Goal: Task Accomplishment & Management: Manage account settings

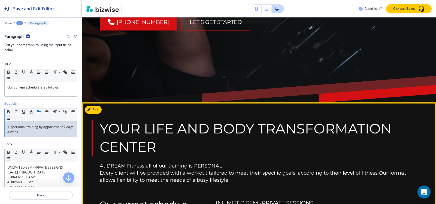
scroll to position [358, 0]
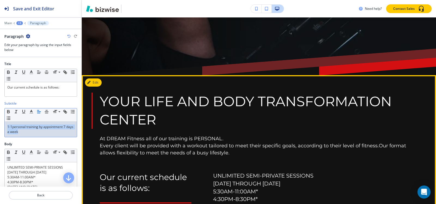
copy p "1-1personal training by appointment 7 days a week"
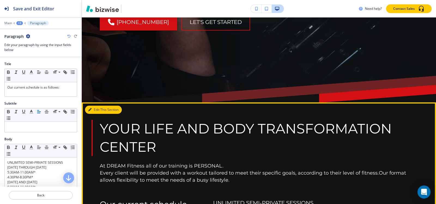
click at [96, 106] on button "Edit This Section" at bounding box center [103, 110] width 37 height 8
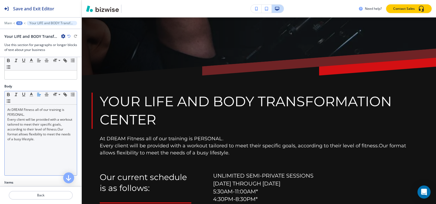
scroll to position [54, 0]
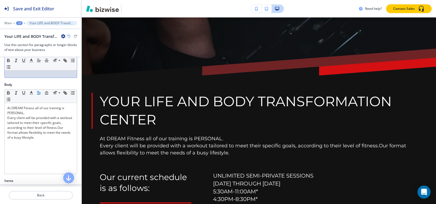
click at [35, 71] on p at bounding box center [40, 68] width 67 height 5
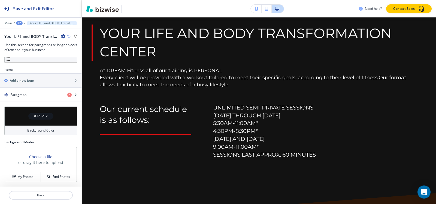
scroll to position [172, 0]
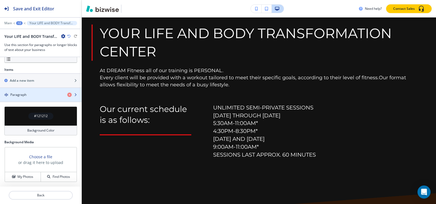
click at [32, 94] on div "Paragraph" at bounding box center [31, 94] width 63 height 5
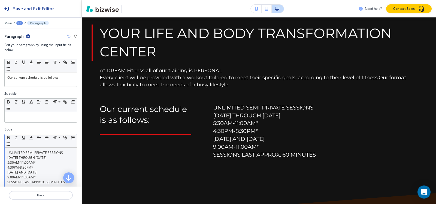
scroll to position [27, 0]
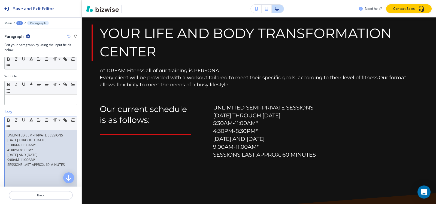
click at [41, 143] on p "5:30AM-11:00AM*" at bounding box center [40, 145] width 67 height 5
click at [38, 151] on p "4:30PM-8:30PM*" at bounding box center [40, 150] width 67 height 5
click at [39, 160] on p "9:00AM-11:00AM*" at bounding box center [40, 159] width 67 height 5
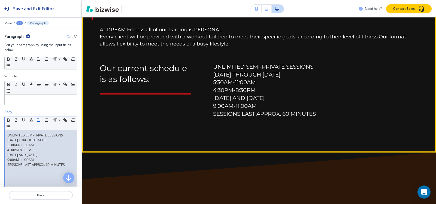
scroll to position [549, 0]
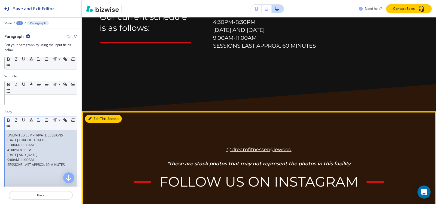
click at [97, 115] on button "Edit This Section" at bounding box center [103, 119] width 37 height 8
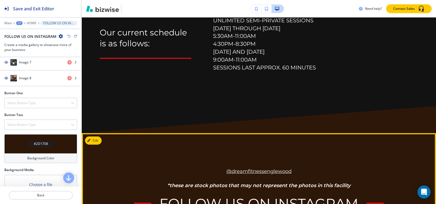
scroll to position [503, 0]
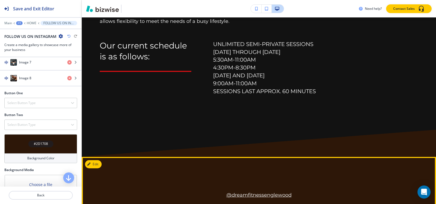
click at [98, 160] on button "Edit This Section" at bounding box center [103, 164] width 37 height 8
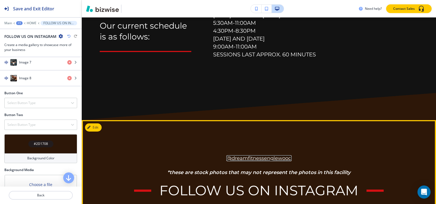
scroll to position [530, 0]
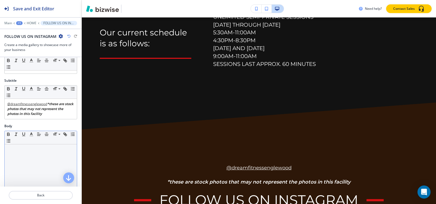
scroll to position [27, 0]
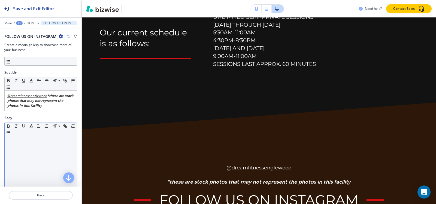
click at [29, 139] on p at bounding box center [40, 141] width 67 height 5
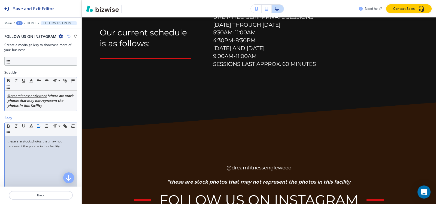
click at [45, 106] on link "*these are stock photos that may not represent the photos in this facility" at bounding box center [40, 100] width 67 height 14
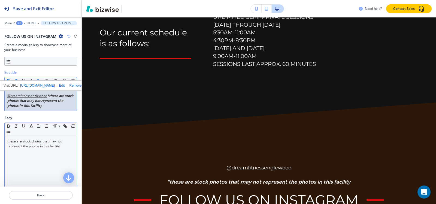
click at [61, 105] on p "@dreamfitnessenglewood *these are stock photos that may not represent the photo…" at bounding box center [40, 100] width 67 height 15
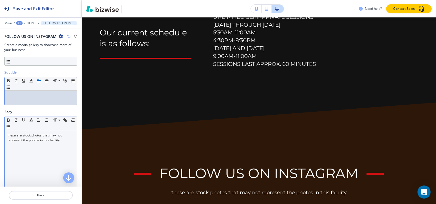
click at [7, 136] on div "these are stock photos that may not represent the photos in this facility" at bounding box center [41, 165] width 72 height 71
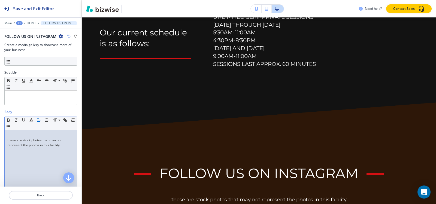
scroll to position [32, 0]
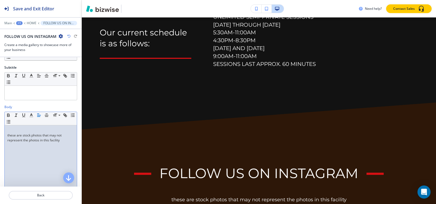
click at [11, 130] on p at bounding box center [40, 130] width 67 height 5
click at [7, 132] on p "@dreamfitnessenglewood" at bounding box center [40, 130] width 67 height 5
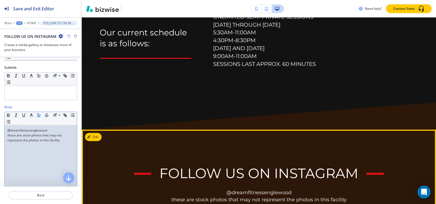
scroll to position [558, 0]
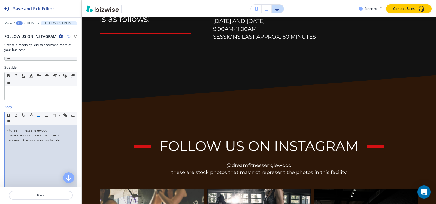
drag, startPoint x: 50, startPoint y: 132, endPoint x: 0, endPoint y: 135, distance: 49.9
click at [0, 135] on div "Body Small Normal Large Huge @dreamfitnessenglewood these are stock photos that…" at bounding box center [40, 153] width 81 height 96
click at [57, 127] on div "@dreamfitnessenglewood these are stock photos that may not represent the photos…" at bounding box center [41, 160] width 72 height 71
drag, startPoint x: 53, startPoint y: 129, endPoint x: 28, endPoint y: 123, distance: 25.3
click at [6, 128] on div "@dreamfitnessenglewood these are stock photos that may not represent the photos…" at bounding box center [41, 160] width 72 height 71
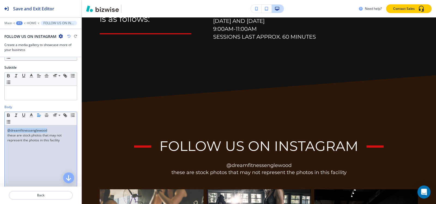
click at [48, 129] on p "@dreamfitnessenglewood" at bounding box center [40, 130] width 67 height 5
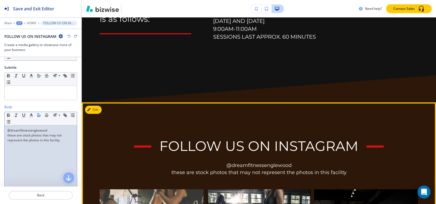
click at [244, 162] on p "@dreamfitnessenglewood" at bounding box center [258, 165] width 175 height 7
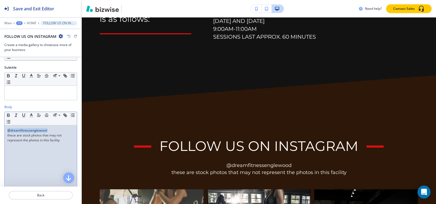
drag, startPoint x: 53, startPoint y: 130, endPoint x: 0, endPoint y: 131, distance: 52.8
click at [0, 131] on div "Body Small Normal Large Huge @dreamfitnessenglewood these are stock photos that…" at bounding box center [40, 153] width 81 height 96
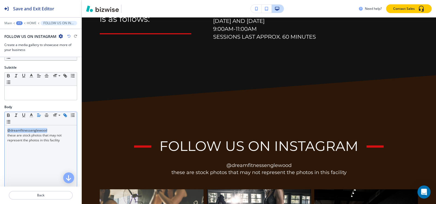
click at [66, 116] on icon "button" at bounding box center [65, 115] width 5 height 5
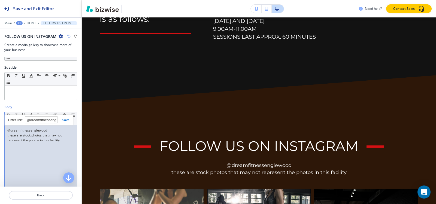
paste input "https://www.instagram.com/dreamfitnessenglewood/?hl=en"
type input "https://www.instagram.com/dreamfitnessenglewood/?hl=en"
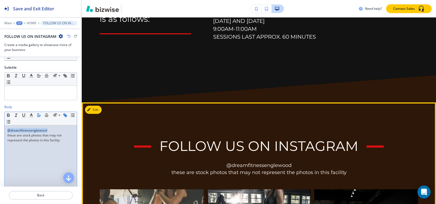
click at [247, 162] on link "@dreamfitnessenglewood" at bounding box center [258, 165] width 65 height 6
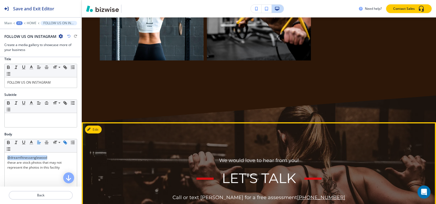
scroll to position [993, 0]
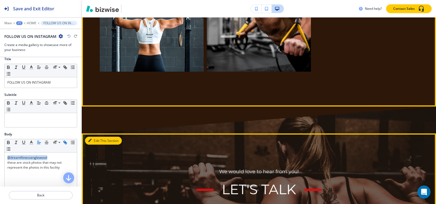
click at [91, 139] on icon "button" at bounding box center [89, 140] width 3 height 3
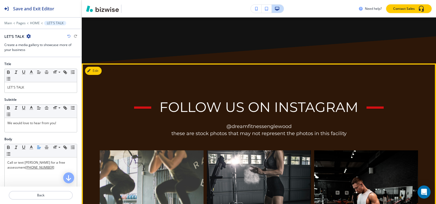
scroll to position [488, 0]
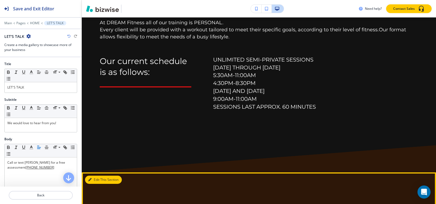
click at [93, 176] on button "Edit This Section" at bounding box center [103, 180] width 37 height 8
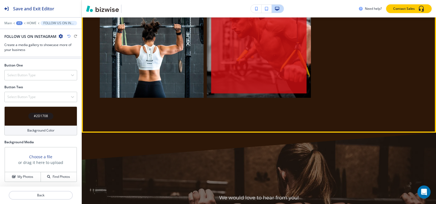
scroll to position [993, 0]
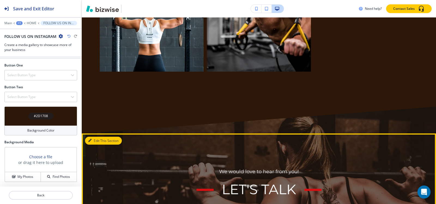
click at [97, 137] on button "Edit This Section" at bounding box center [103, 141] width 37 height 8
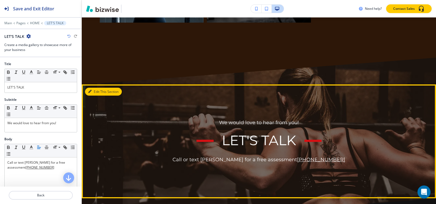
scroll to position [1051, 0]
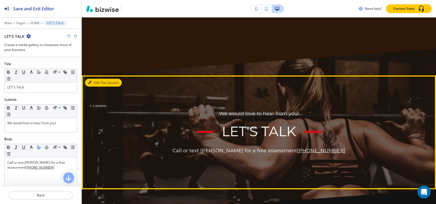
click at [92, 79] on button "Edit This Section" at bounding box center [103, 83] width 37 height 8
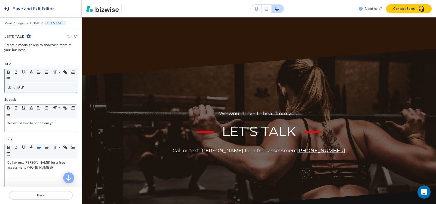
click at [38, 87] on p "LET'S TALK" at bounding box center [40, 87] width 67 height 5
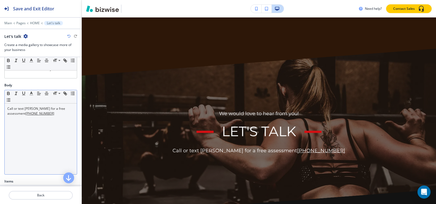
scroll to position [54, 0]
click at [50, 125] on div "Call or text Eric for a free assessment 201-220-1775" at bounding box center [41, 138] width 72 height 71
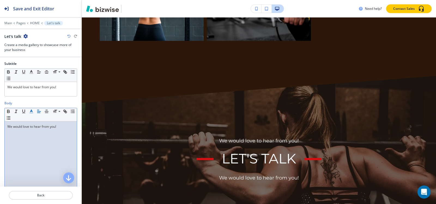
scroll to position [0, 0]
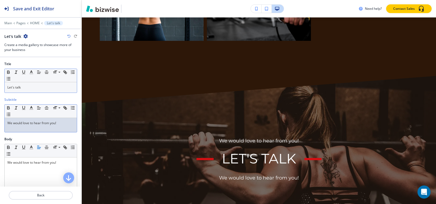
click at [34, 125] on p "We would love to hear from you!" at bounding box center [40, 123] width 67 height 5
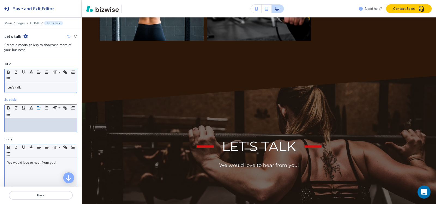
click at [8, 162] on p "We would love to hear from you!" at bounding box center [40, 162] width 67 height 5
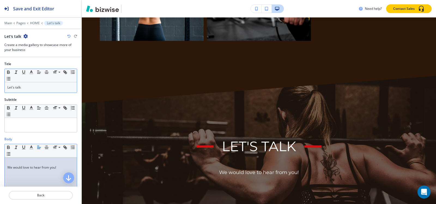
click at [10, 160] on p at bounding box center [40, 162] width 67 height 5
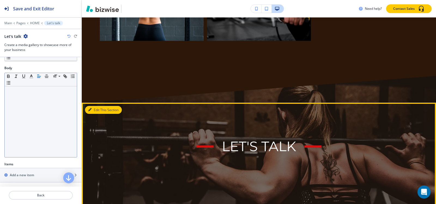
click at [94, 106] on button "Edit This Section" at bounding box center [103, 110] width 37 height 8
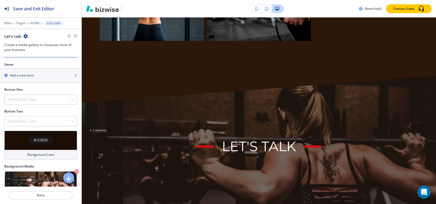
scroll to position [140, 0]
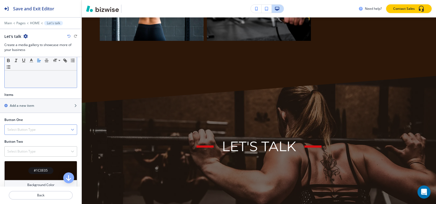
click at [29, 132] on div "Select Button Type" at bounding box center [41, 130] width 72 height 10
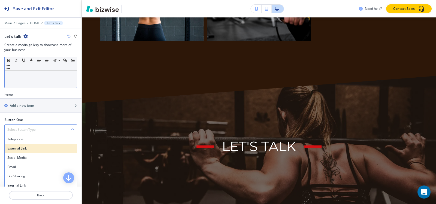
scroll to position [168, 0]
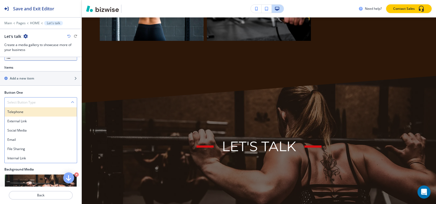
click at [29, 114] on h4 "Telephone" at bounding box center [40, 111] width 67 height 5
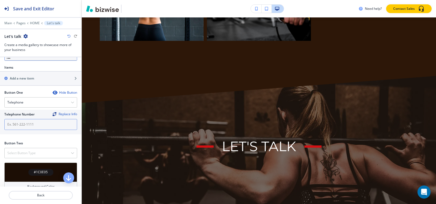
click at [41, 123] on input "text" at bounding box center [40, 124] width 73 height 11
paste input "201-220-1775"
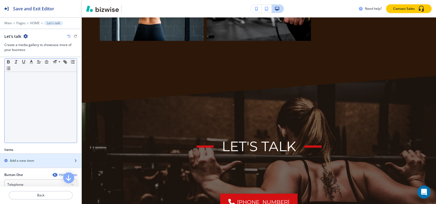
scroll to position [0, 0]
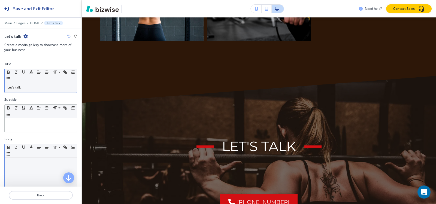
type input "201-220-1775"
click at [48, 88] on p "Let's talk" at bounding box center [40, 87] width 67 height 5
copy p "Let's talk"
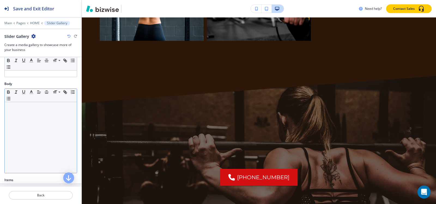
scroll to position [109, 0]
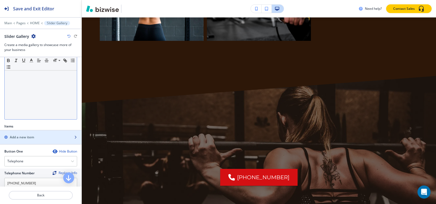
click at [19, 134] on div "button" at bounding box center [40, 132] width 81 height 4
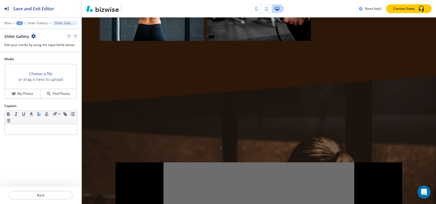
click at [36, 21] on div at bounding box center [40, 19] width 81 height 3
click at [36, 22] on p "Slider Gallery" at bounding box center [37, 23] width 20 height 4
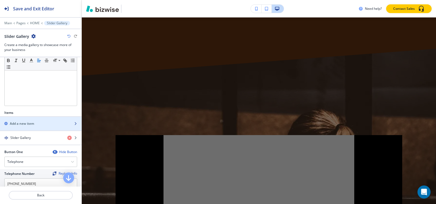
scroll to position [156, 0]
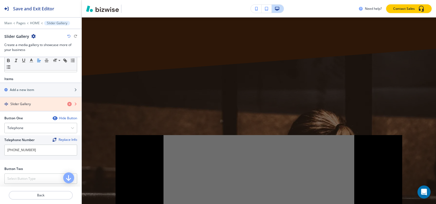
click at [67, 103] on icon "button" at bounding box center [69, 104] width 4 height 4
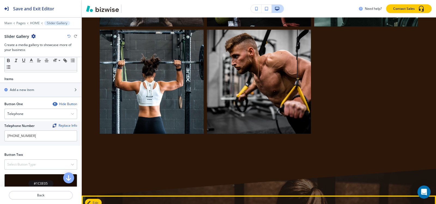
scroll to position [969, 0]
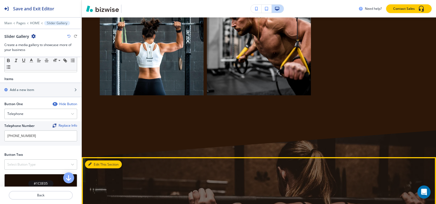
click at [98, 160] on button "Edit This Section" at bounding box center [103, 164] width 37 height 8
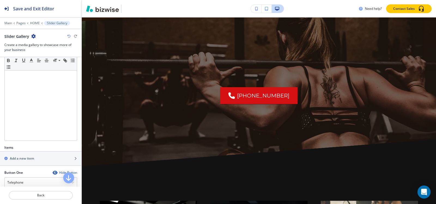
scroll to position [169, 0]
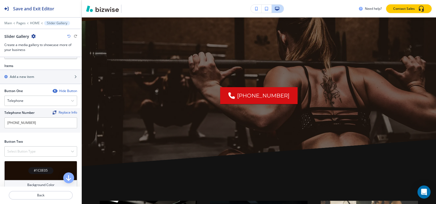
click at [53, 92] on icon "button" at bounding box center [55, 91] width 4 height 4
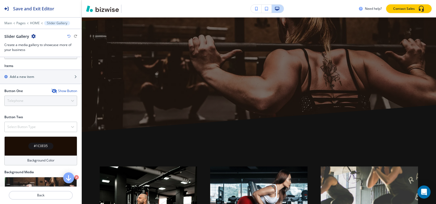
click at [51, 92] on icon "button" at bounding box center [53, 91] width 4 height 4
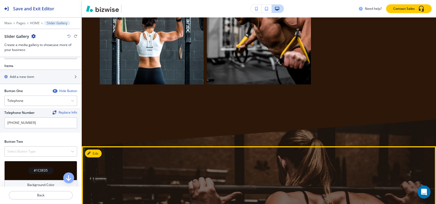
scroll to position [969, 0]
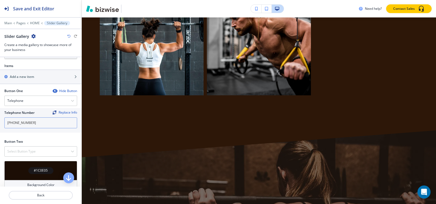
click at [58, 125] on input "201-220-1775" at bounding box center [40, 122] width 73 height 11
drag, startPoint x: 58, startPoint y: 125, endPoint x: 0, endPoint y: 136, distance: 59.0
click at [0, 136] on div "Button One Hide Button Telephone Telephone External Link Social Media Email Fil…" at bounding box center [40, 113] width 81 height 51
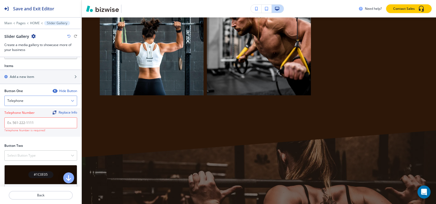
click at [19, 98] on h4 "Telephone" at bounding box center [15, 100] width 16 height 5
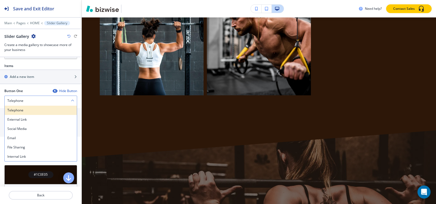
click at [22, 109] on h4 "Telephone" at bounding box center [40, 110] width 67 height 5
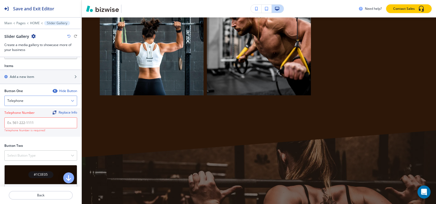
click at [45, 102] on div "Telephone" at bounding box center [41, 101] width 72 height 10
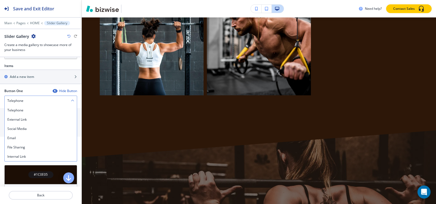
click at [45, 102] on div "Telephone" at bounding box center [41, 101] width 72 height 10
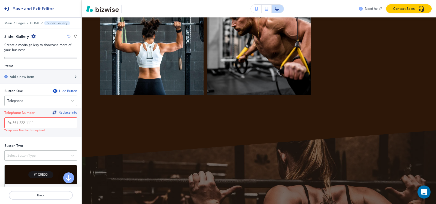
click at [57, 91] on div "Hide Button" at bounding box center [65, 91] width 25 height 4
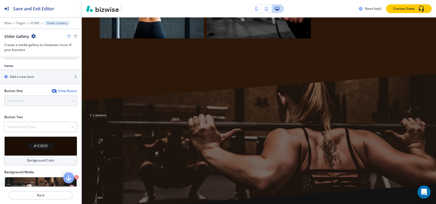
scroll to position [1024, 0]
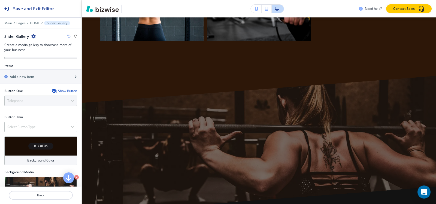
click at [68, 37] on icon "button" at bounding box center [68, 36] width 3 height 3
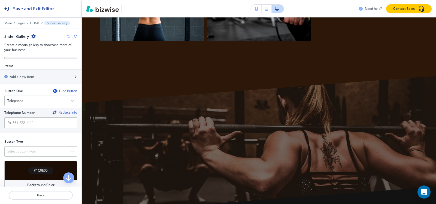
click at [68, 37] on icon "button" at bounding box center [68, 36] width 3 height 3
type input "201-220-1775"
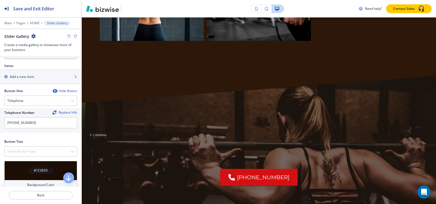
click at [68, 37] on icon "button" at bounding box center [68, 36] width 3 height 3
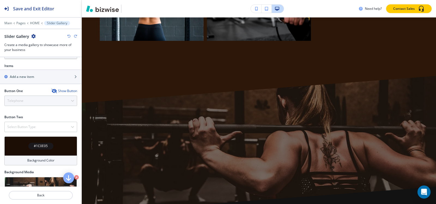
click at [68, 37] on icon "button" at bounding box center [68, 36] width 3 height 3
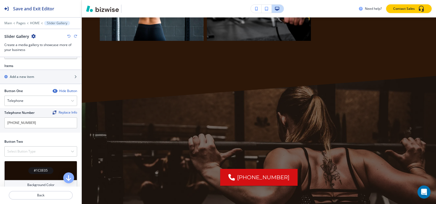
click at [68, 37] on icon "button" at bounding box center [68, 36] width 3 height 3
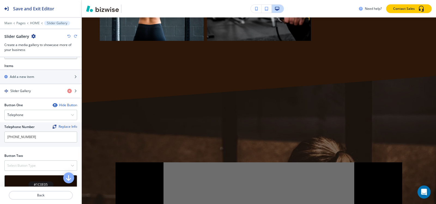
click at [68, 37] on icon "button" at bounding box center [68, 36] width 3 height 3
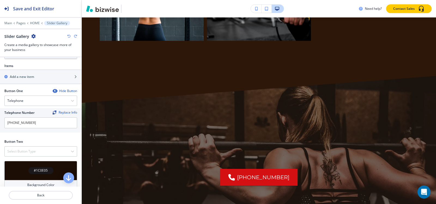
click at [68, 37] on icon "button" at bounding box center [68, 36] width 3 height 3
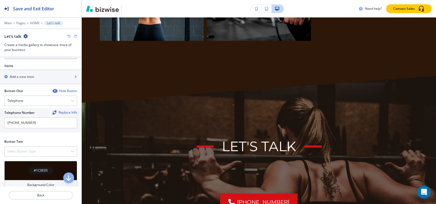
click at [68, 37] on icon "button" at bounding box center [68, 36] width 3 height 3
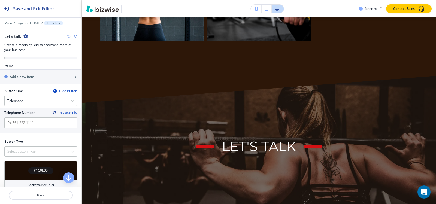
click at [68, 37] on icon "button" at bounding box center [68, 36] width 3 height 3
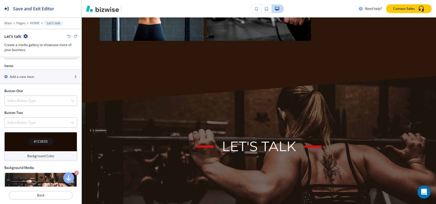
click at [68, 37] on icon "button" at bounding box center [68, 36] width 3 height 3
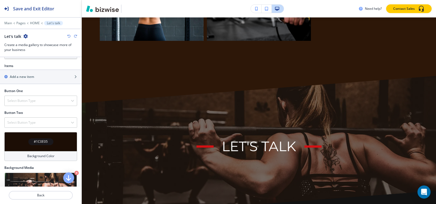
click at [68, 37] on icon "button" at bounding box center [68, 36] width 3 height 3
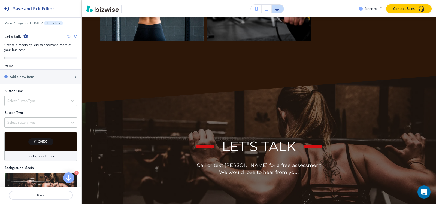
click at [68, 37] on icon "button" at bounding box center [68, 36] width 3 height 3
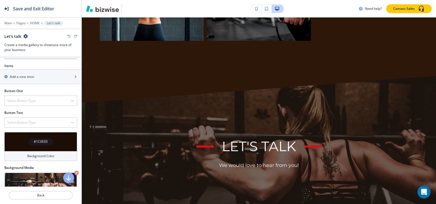
click at [68, 37] on icon "button" at bounding box center [68, 36] width 3 height 3
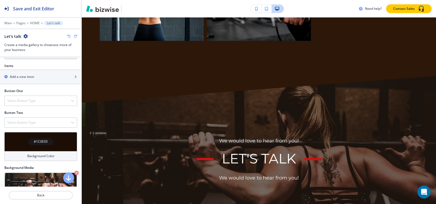
click at [68, 37] on icon "button" at bounding box center [68, 36] width 3 height 3
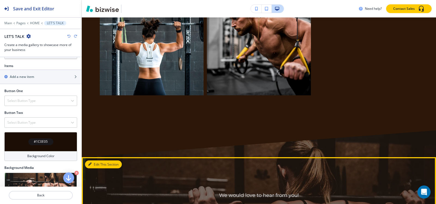
click at [91, 163] on icon "button" at bounding box center [89, 164] width 3 height 3
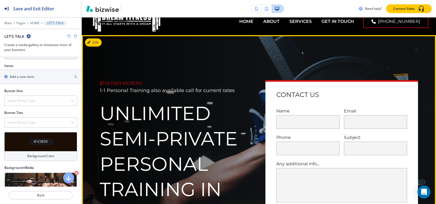
scroll to position [0, 0]
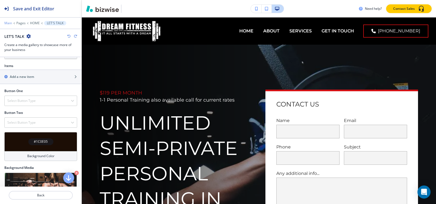
click at [8, 22] on p "Main" at bounding box center [8, 23] width 8 height 4
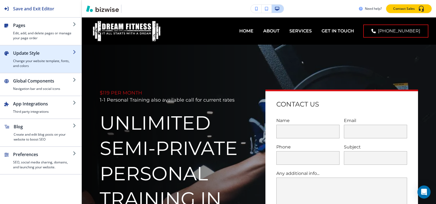
click at [34, 59] on h4 "Change your website template, fonts, and colors" at bounding box center [43, 64] width 60 height 10
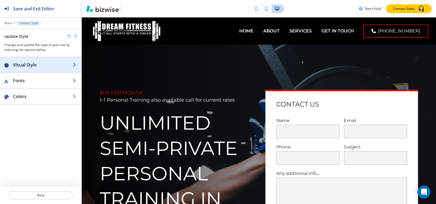
click at [44, 65] on h2 "Visual Style" at bounding box center [43, 65] width 60 height 7
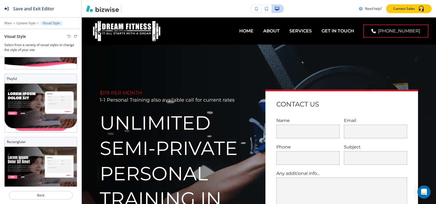
scroll to position [189, 0]
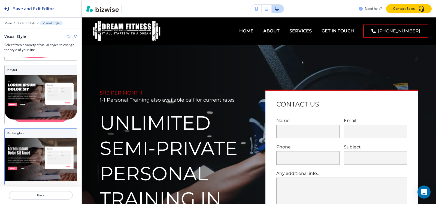
click at [27, 160] on img at bounding box center [41, 161] width 72 height 47
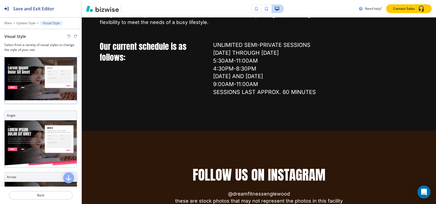
scroll to position [27, 0]
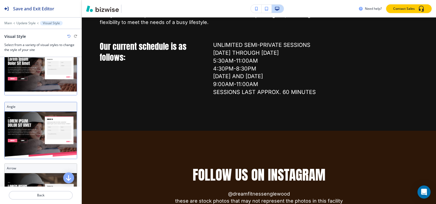
click at [41, 125] on img at bounding box center [41, 135] width 72 height 47
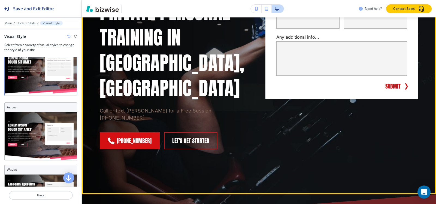
scroll to position [54, 0]
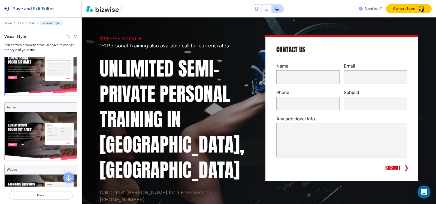
click at [68, 37] on icon "button" at bounding box center [68, 36] width 3 height 3
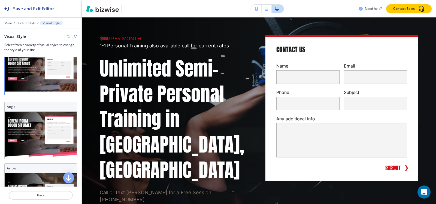
click at [68, 37] on icon "button" at bounding box center [68, 36] width 3 height 3
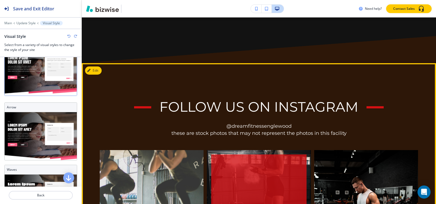
scroll to position [599, 0]
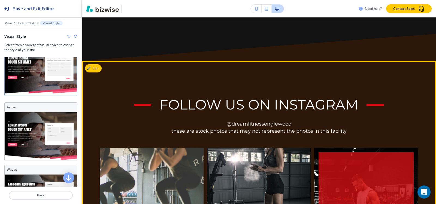
click at [333, 157] on div "button" at bounding box center [365, 199] width 95 height 95
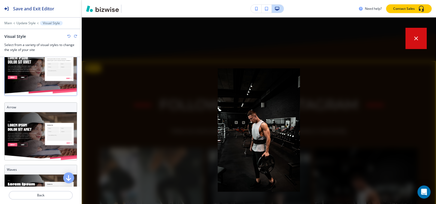
click at [409, 33] on button "button" at bounding box center [415, 38] width 21 height 21
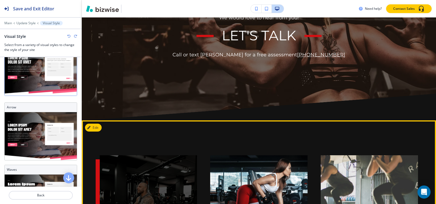
scroll to position [1143, 0]
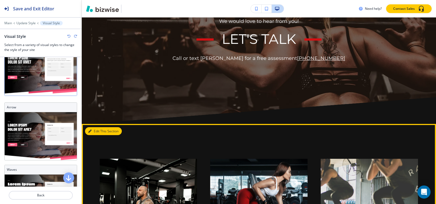
click at [94, 127] on button "Edit This Section" at bounding box center [103, 131] width 37 height 8
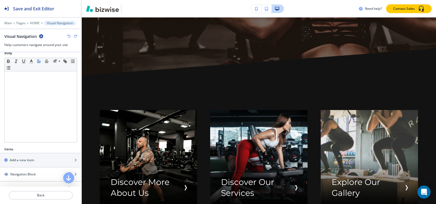
scroll to position [0, 0]
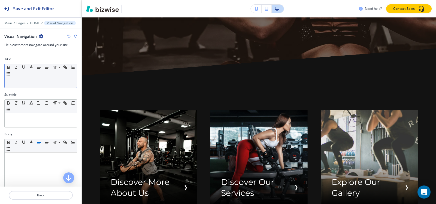
click at [26, 81] on p at bounding box center [40, 82] width 67 height 5
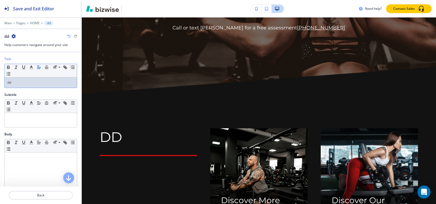
scroll to position [1165, 0]
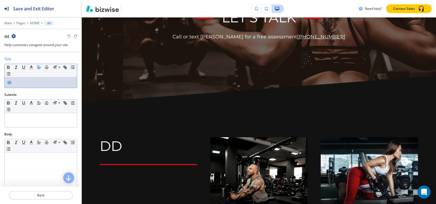
drag, startPoint x: 21, startPoint y: 83, endPoint x: 0, endPoint y: 82, distance: 20.7
click at [0, 82] on div "Title Small Normal Large Huge dd" at bounding box center [40, 75] width 81 height 36
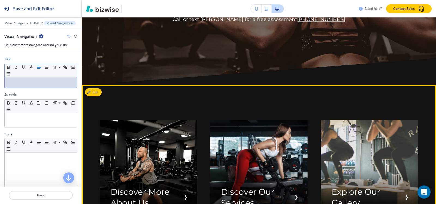
scroll to position [1192, 0]
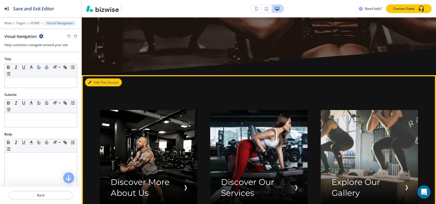
click at [94, 78] on button "Edit This Section" at bounding box center [103, 82] width 37 height 8
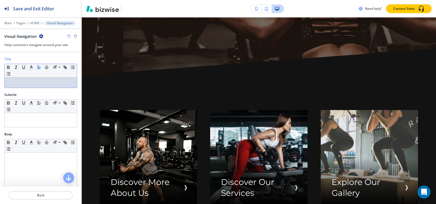
click at [26, 85] on div at bounding box center [41, 82] width 72 height 10
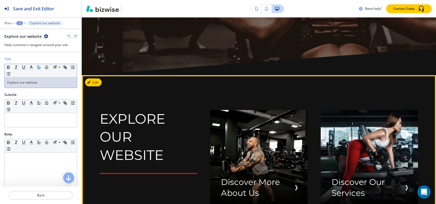
scroll to position [1110, 0]
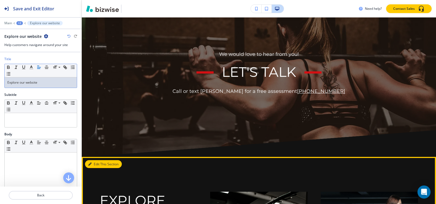
click at [101, 160] on button "Edit This Section" at bounding box center [103, 164] width 37 height 8
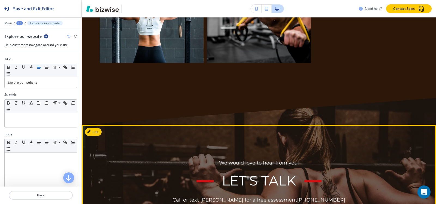
scroll to position [1002, 0]
click at [95, 128] on button "Edit This Section" at bounding box center [103, 132] width 37 height 8
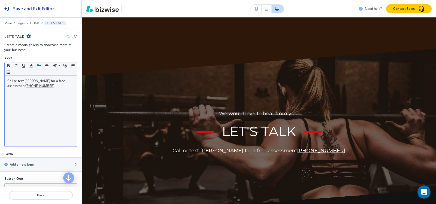
scroll to position [54, 0]
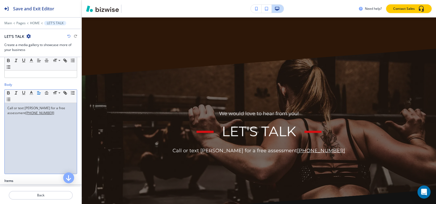
click at [7, 107] on p "Call or text Eric for a free assessment 201-220-1775" at bounding box center [40, 111] width 67 height 10
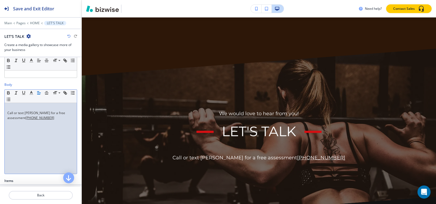
click at [16, 109] on p at bounding box center [40, 108] width 67 height 5
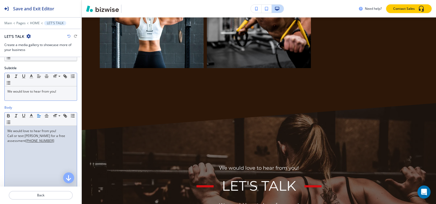
scroll to position [0, 0]
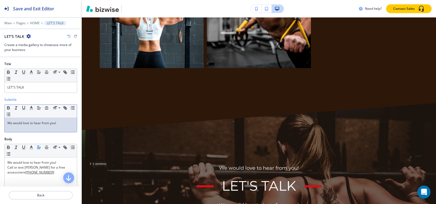
click at [60, 128] on div "We would love to hear from you!" at bounding box center [41, 125] width 72 height 14
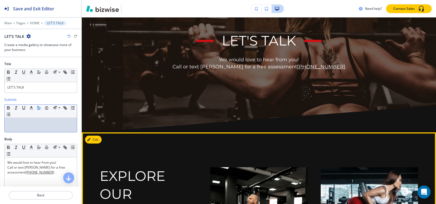
scroll to position [1105, 0]
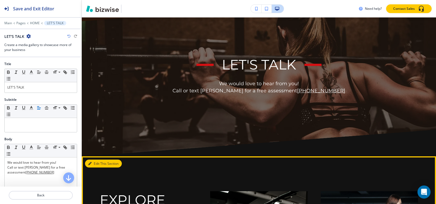
click at [97, 160] on button "Edit This Section" at bounding box center [103, 164] width 37 height 8
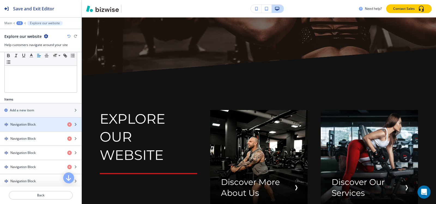
scroll to position [163, 0]
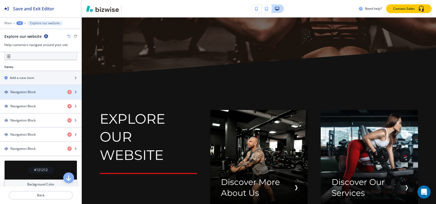
click at [38, 95] on div "button" at bounding box center [40, 96] width 81 height 4
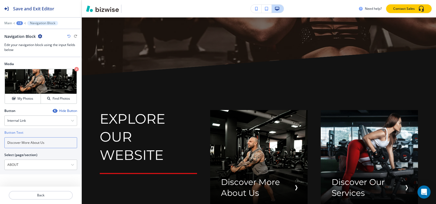
drag, startPoint x: 30, startPoint y: 142, endPoint x: 0, endPoint y: 142, distance: 29.7
click at [0, 142] on div "Button Text Discover More About Us Select (page/section) ABOUT HOME HOME | Hero…" at bounding box center [40, 151] width 81 height 46
type input "About Us"
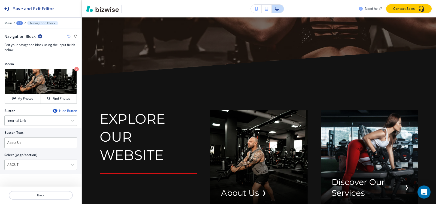
click at [18, 23] on div "+3" at bounding box center [19, 23] width 7 height 4
click at [32, 51] on p "Explore our website" at bounding box center [34, 51] width 28 height 5
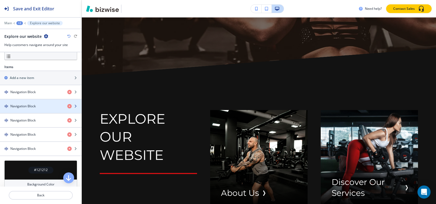
click at [36, 110] on div "button" at bounding box center [40, 111] width 81 height 4
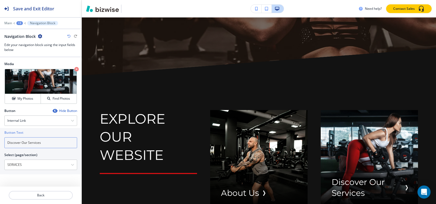
drag, startPoint x: 28, startPoint y: 142, endPoint x: 0, endPoint y: 142, distance: 27.8
click at [0, 142] on div "Button Text Discover Our Services Select (page/section) SERVICES HOME HOME | He…" at bounding box center [40, 151] width 81 height 46
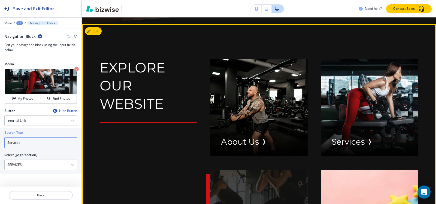
scroll to position [1296, 0]
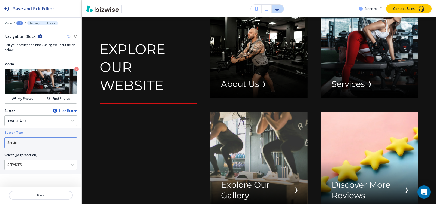
type input "Services"
click at [19, 24] on div "+3" at bounding box center [19, 23] width 7 height 4
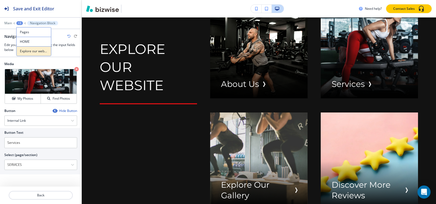
click at [26, 53] on p "Explore our website" at bounding box center [34, 51] width 28 height 5
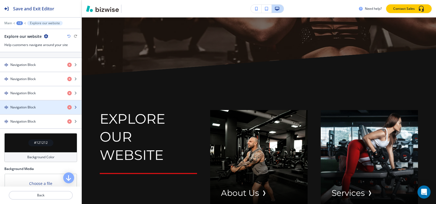
scroll to position [163, 0]
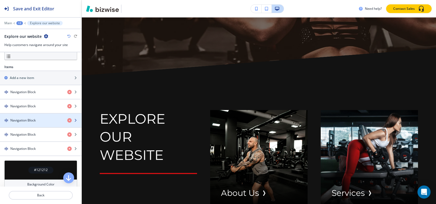
click at [39, 119] on div "Navigation Block" at bounding box center [31, 120] width 63 height 5
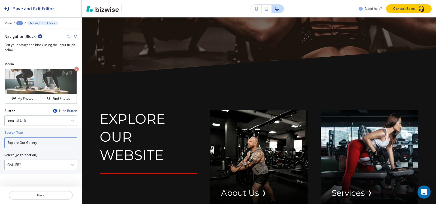
drag, startPoint x: 26, startPoint y: 142, endPoint x: 0, endPoint y: 142, distance: 26.1
click at [0, 142] on div "Button Text Explore Our Gallery Select (page/section) GALLERY HOME HOME | Hero …" at bounding box center [40, 151] width 81 height 46
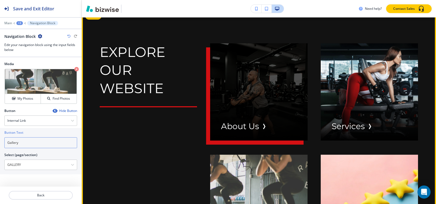
scroll to position [1296, 0]
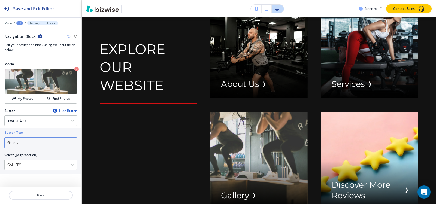
type input "Gallery"
click at [18, 23] on div "+3" at bounding box center [19, 23] width 7 height 4
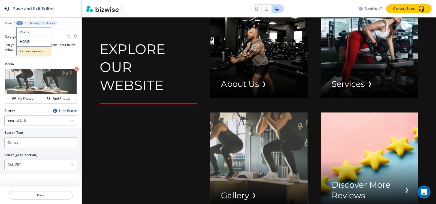
click at [33, 53] on p "Explore our website" at bounding box center [34, 51] width 28 height 5
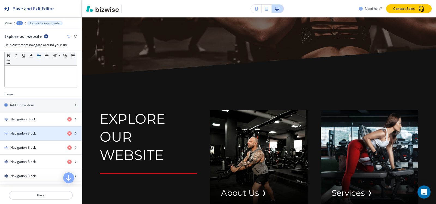
scroll to position [163, 0]
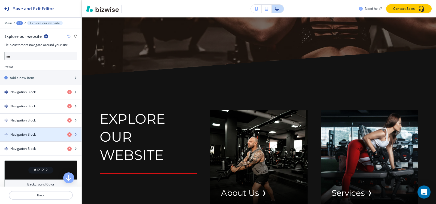
click at [37, 131] on div "button" at bounding box center [40, 130] width 81 height 4
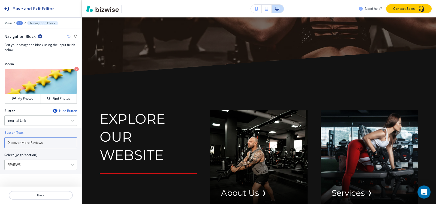
drag, startPoint x: 30, startPoint y: 142, endPoint x: 0, endPoint y: 142, distance: 29.7
click at [0, 142] on div "Button Text Discover More Reviews Select (page/section) REVIEWS HOME HOME | Her…" at bounding box center [40, 151] width 81 height 46
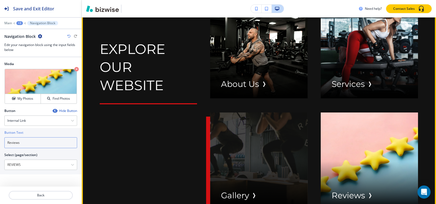
scroll to position [1377, 0]
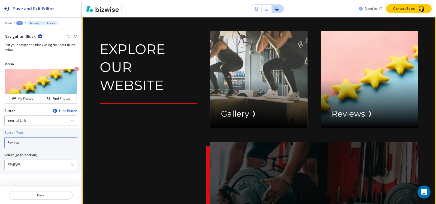
type input "Reviews"
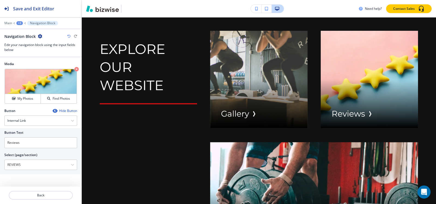
click at [22, 24] on div "+3" at bounding box center [19, 23] width 7 height 4
click at [24, 51] on p "Explore our website" at bounding box center [34, 51] width 28 height 5
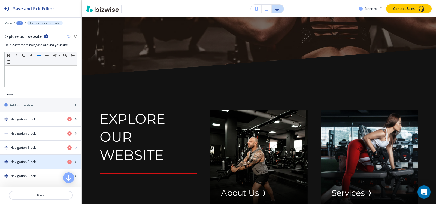
scroll to position [217, 0]
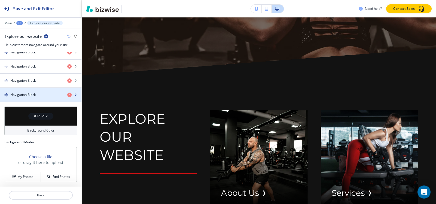
click at [25, 95] on h4 "Navigation Block" at bounding box center [22, 94] width 25 height 5
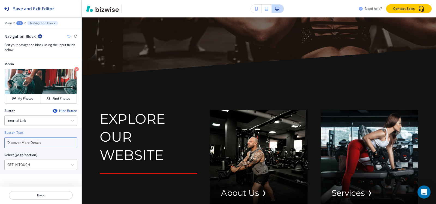
drag, startPoint x: 45, startPoint y: 141, endPoint x: 40, endPoint y: 139, distance: 6.2
click at [43, 139] on input "Discover More Details" at bounding box center [40, 142] width 73 height 11
type input "g"
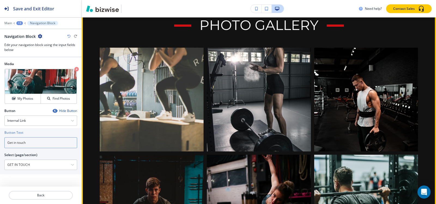
scroll to position [1568, 0]
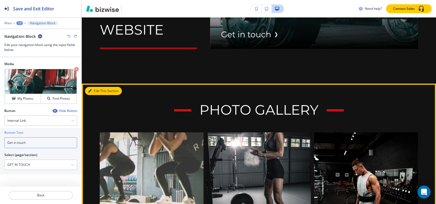
type input "Get in touch"
click at [99, 87] on button "Edit This Section" at bounding box center [103, 91] width 37 height 8
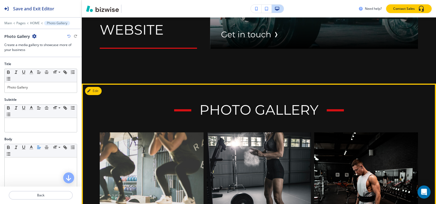
scroll to position [1576, 0]
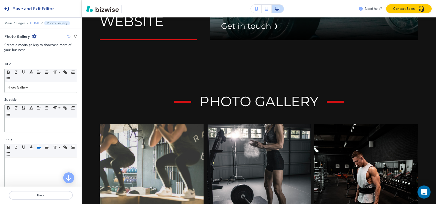
click at [31, 24] on p "HOME" at bounding box center [35, 23] width 10 height 4
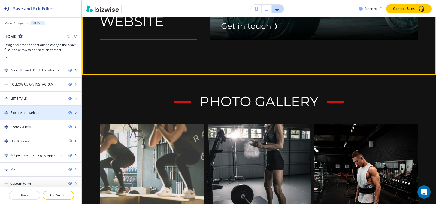
scroll to position [12, 0]
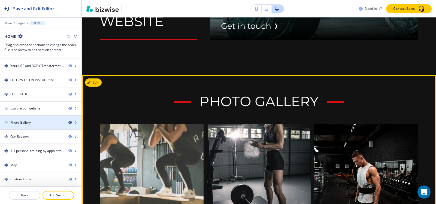
click at [68, 122] on icon "button" at bounding box center [69, 122] width 3 height 3
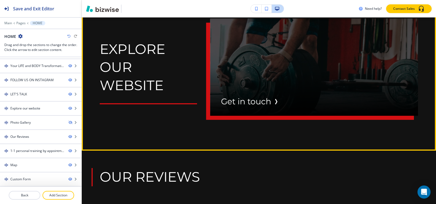
scroll to position [1549, 0]
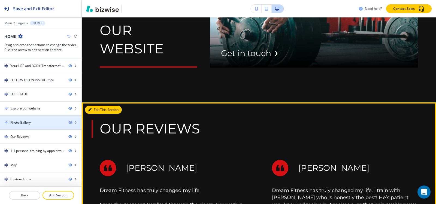
click at [92, 106] on button "Edit This Section" at bounding box center [103, 110] width 37 height 8
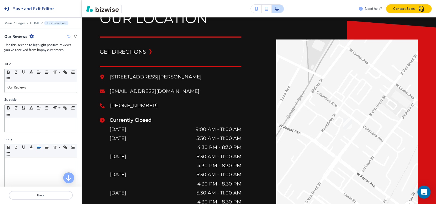
scroll to position [2583, 0]
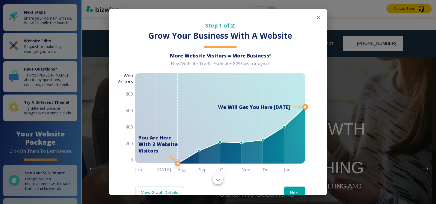
click at [315, 17] on icon "button" at bounding box center [318, 17] width 7 height 7
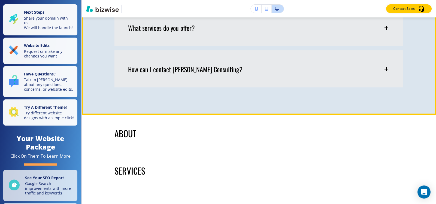
scroll to position [1824, 0]
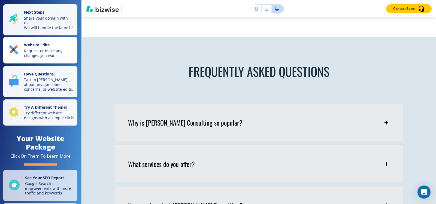
click at [48, 47] on strong "Website Edits" at bounding box center [37, 44] width 26 height 5
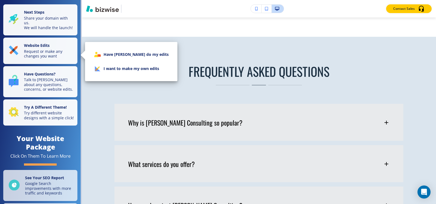
click at [106, 63] on li "I want to make my own edits" at bounding box center [131, 69] width 84 height 14
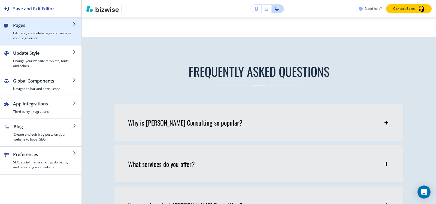
click at [44, 38] on h4 "Edit, add, and delete pages or manage your page order" at bounding box center [43, 36] width 60 height 10
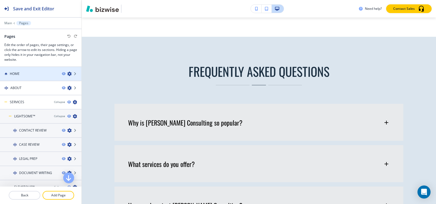
click at [26, 76] on div at bounding box center [40, 78] width 81 height 4
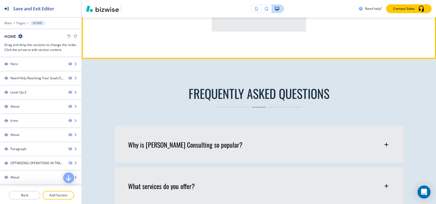
scroll to position [1742, 0]
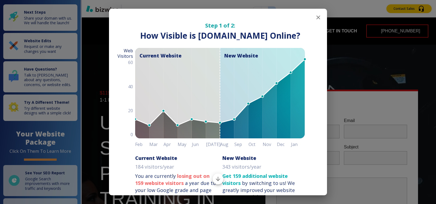
click at [316, 17] on icon "button" at bounding box center [318, 18] width 4 height 4
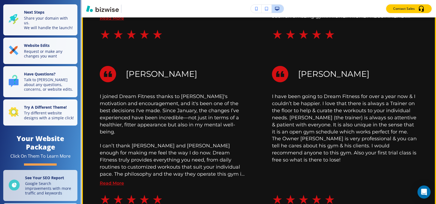
scroll to position [2287, 0]
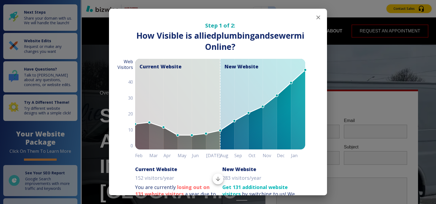
click at [316, 17] on icon "button" at bounding box center [318, 18] width 4 height 4
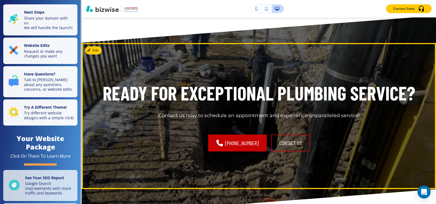
scroll to position [2123, 0]
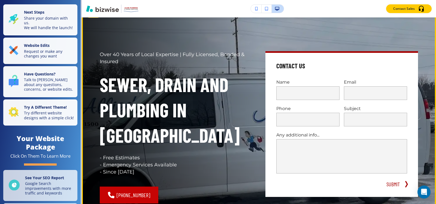
scroll to position [136, 0]
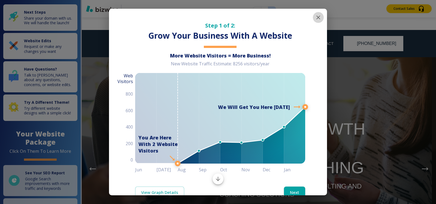
click at [315, 18] on icon "button" at bounding box center [318, 17] width 7 height 7
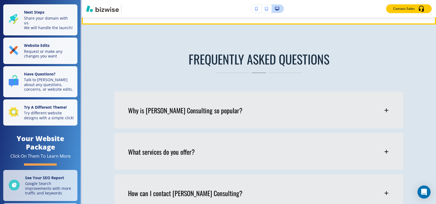
scroll to position [1874, 0]
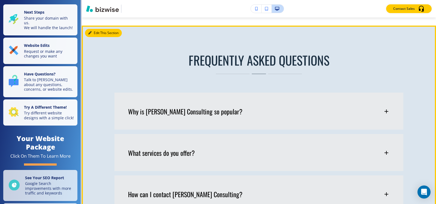
click at [97, 37] on button "Edit This Section" at bounding box center [103, 33] width 37 height 8
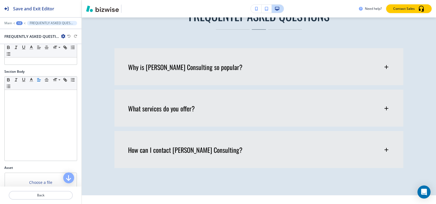
scroll to position [181, 0]
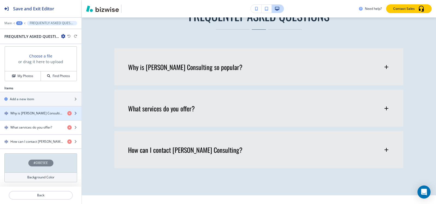
click at [39, 114] on h4 "Why is Sumita Pradhan Consulting so popular?" at bounding box center [36, 113] width 53 height 5
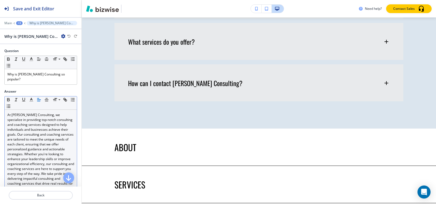
scroll to position [1985, 0]
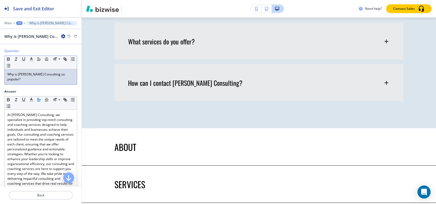
click at [46, 77] on p "Why is Sumita Pradhan Consulting so popular?" at bounding box center [40, 77] width 67 height 10
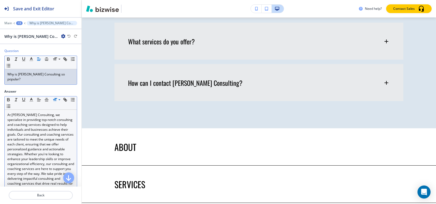
copy p "Why is Sumita Pradhan Consulting so popular?"
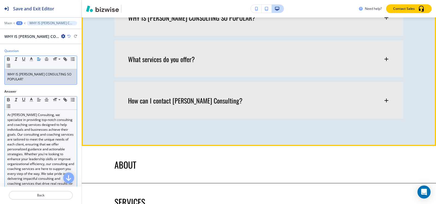
scroll to position [1958, 0]
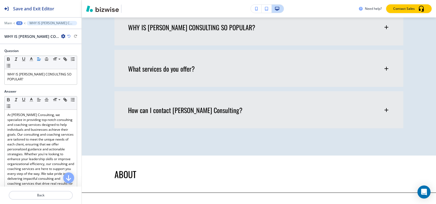
click at [18, 22] on div "+3" at bounding box center [19, 23] width 7 height 4
click at [29, 49] on p "FREQUENTLY ASKED QUESTIONS" at bounding box center [34, 51] width 28 height 5
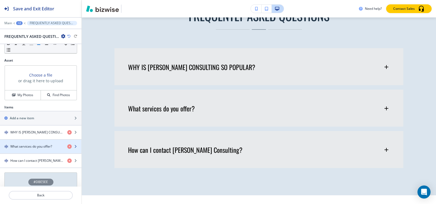
scroll to position [181, 0]
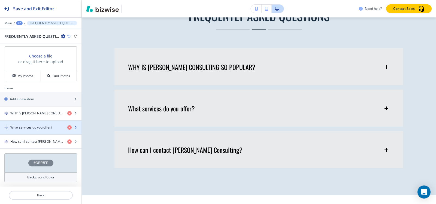
click at [25, 132] on div "button" at bounding box center [40, 132] width 81 height 4
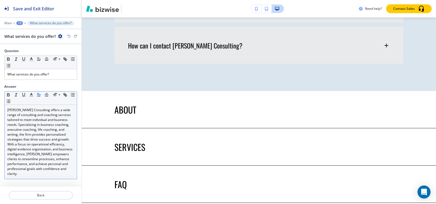
scroll to position [2026, 0]
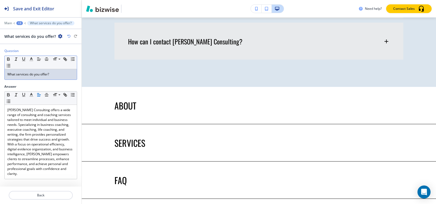
click at [38, 74] on p "What services do you offer?" at bounding box center [40, 74] width 67 height 5
copy p "What services do you offer?"
click at [61, 73] on p "What services do you offer?" at bounding box center [40, 74] width 67 height 5
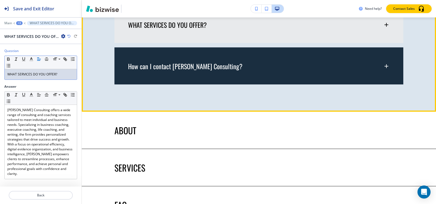
scroll to position [1972, 0]
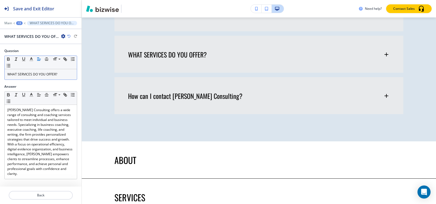
click at [20, 24] on div "+3" at bounding box center [19, 23] width 7 height 4
click at [24, 47] on button "FREQUENTLY ASKED QUESTIONS" at bounding box center [33, 51] width 35 height 10
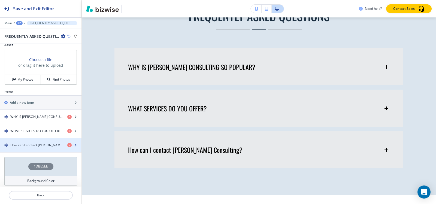
scroll to position [181, 0]
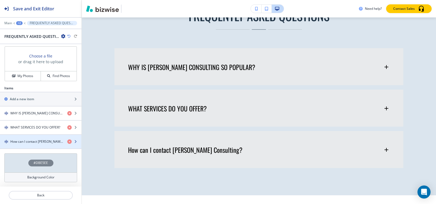
click at [24, 146] on div "button" at bounding box center [40, 146] width 81 height 4
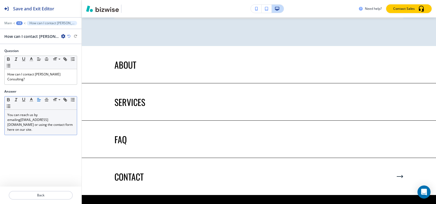
scroll to position [2068, 0]
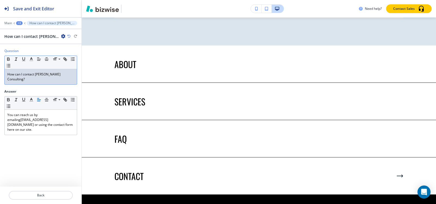
click at [39, 79] on p "How can I contact Sumita Pradhan Consulting?" at bounding box center [40, 77] width 67 height 10
copy p "How can I contact Sumita Pradhan Consulting?"
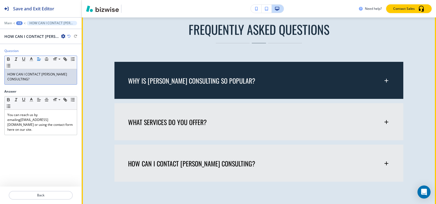
scroll to position [1932, 0]
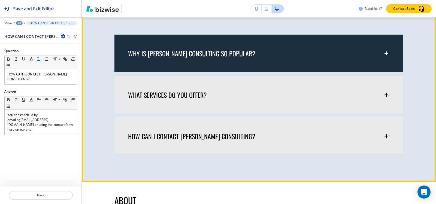
click at [293, 57] on div "WHY IS SUMITA PRADHAN CONSULTING SO POPULAR?" at bounding box center [255, 53] width 255 height 8
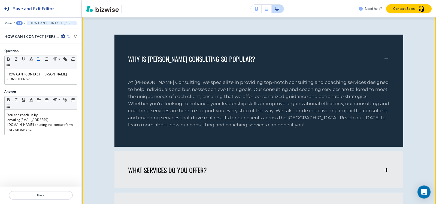
click at [293, 78] on div "WHY IS SUMITA PRADHAN CONSULTING SO POPULAR?" at bounding box center [258, 56] width 289 height 43
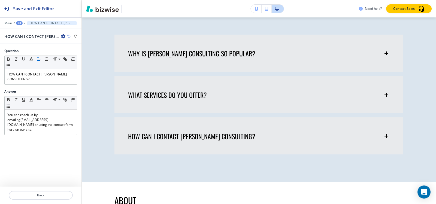
click at [20, 22] on div "+3" at bounding box center [19, 23] width 7 height 4
click at [26, 30] on p "Pages" at bounding box center [34, 32] width 28 height 5
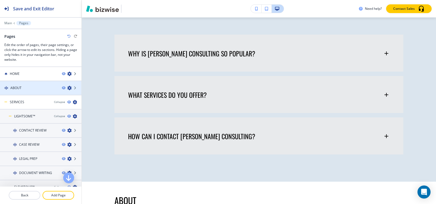
click at [23, 89] on div "ABOUT" at bounding box center [28, 87] width 57 height 5
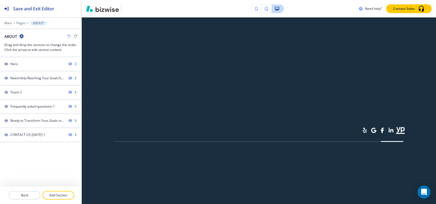
scroll to position [0, 0]
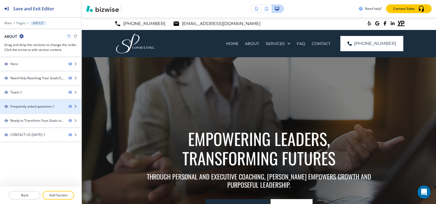
click at [19, 109] on div at bounding box center [40, 111] width 81 height 4
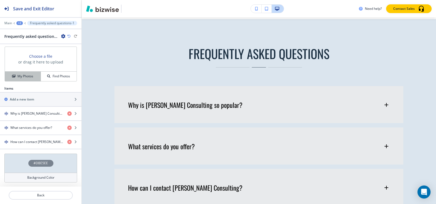
scroll to position [181, 0]
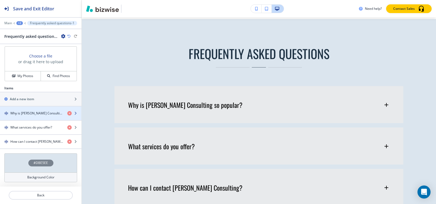
click at [18, 115] on h4 "Why is Sumita Pradhan Consulting so popular?" at bounding box center [36, 113] width 53 height 5
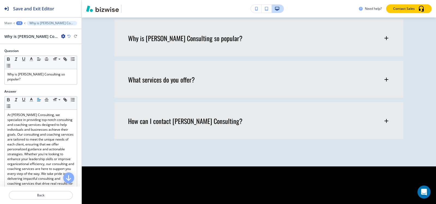
scroll to position [644, 0]
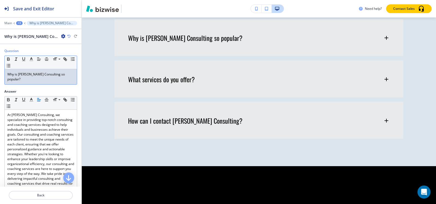
click at [45, 79] on p "Why is Sumita Pradhan Consulting so popular?" at bounding box center [40, 77] width 67 height 10
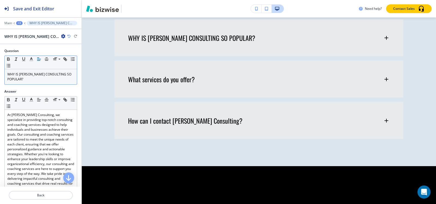
click at [17, 21] on div "Main +3 WHY IS SUMITA PRADHAN CONSULTING SO POPULAR?" at bounding box center [40, 23] width 73 height 4
click at [20, 23] on div "+3" at bounding box center [19, 23] width 7 height 4
click at [27, 53] on p "Frequently asked questions-1" at bounding box center [34, 51] width 28 height 5
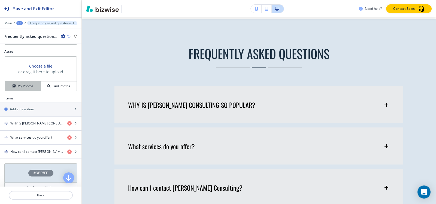
scroll to position [181, 0]
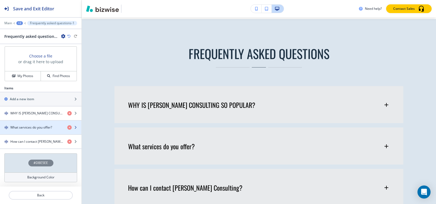
click at [21, 123] on div "button" at bounding box center [40, 123] width 81 height 4
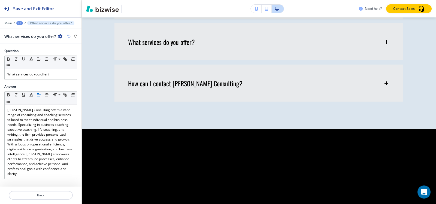
scroll to position [685, 0]
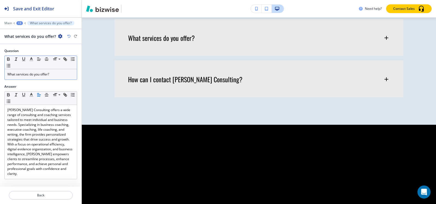
click at [33, 74] on p "What services do you offer?" at bounding box center [40, 74] width 67 height 5
click at [20, 23] on div "+3" at bounding box center [19, 23] width 7 height 4
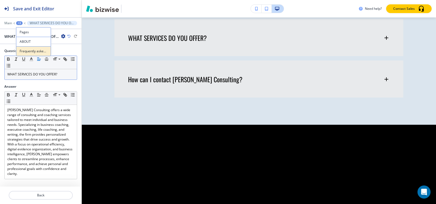
click at [31, 49] on p "Frequently asked questions-1" at bounding box center [34, 51] width 28 height 5
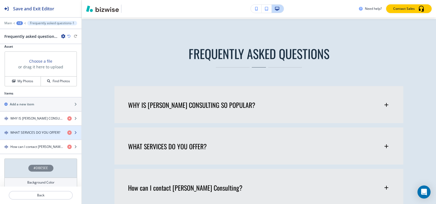
scroll to position [181, 0]
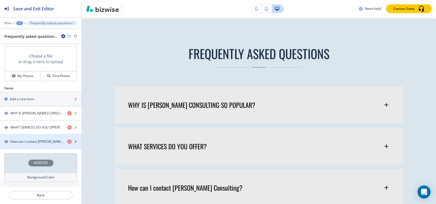
click at [31, 141] on h4 "How can I contact Sumita Pradhan Consulting?" at bounding box center [36, 141] width 53 height 5
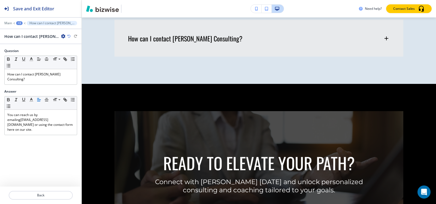
scroll to position [727, 0]
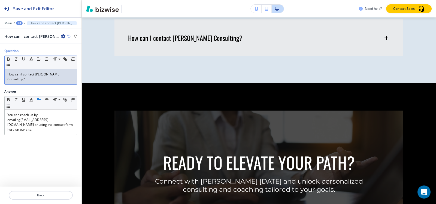
drag, startPoint x: 42, startPoint y: 87, endPoint x: 42, endPoint y: 80, distance: 7.4
click at [42, 85] on div "Question Small Normal Large Huge How can I contact Sumita Pradhan Consulting?" at bounding box center [40, 68] width 81 height 41
click at [42, 80] on p "How can I contact Sumita Pradhan Consulting?" at bounding box center [40, 77] width 67 height 10
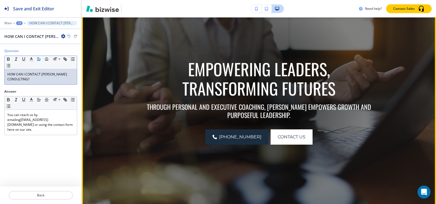
scroll to position [136, 0]
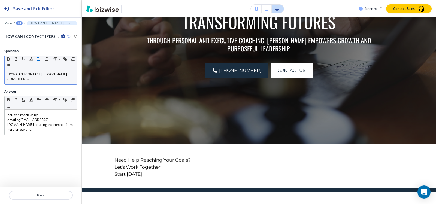
click at [19, 22] on div "+3" at bounding box center [19, 23] width 7 height 4
click at [22, 32] on p "Pages" at bounding box center [34, 32] width 28 height 5
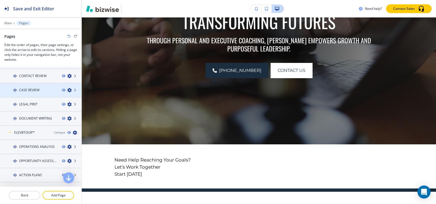
scroll to position [0, 0]
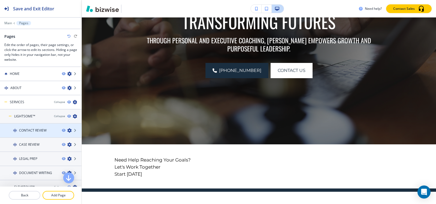
click at [30, 129] on h4 "CONTACT REVIEW" at bounding box center [32, 130] width 27 height 5
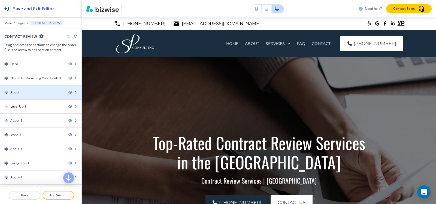
scroll to position [55, 0]
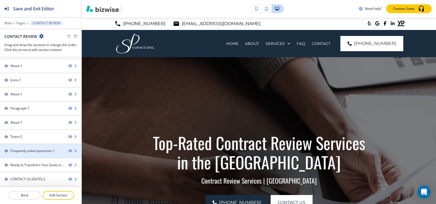
click at [35, 151] on div "Frequently asked questions-1" at bounding box center [32, 150] width 44 height 5
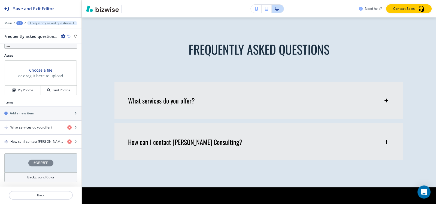
scroll to position [2286, 0]
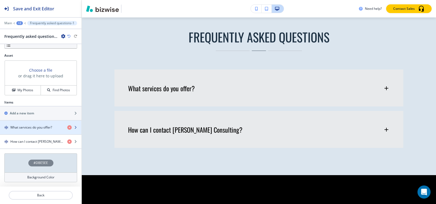
click at [31, 126] on h4 "What services do you offer?" at bounding box center [31, 127] width 42 height 5
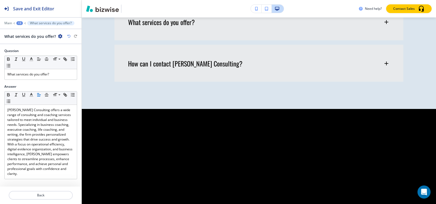
scroll to position [2375, 0]
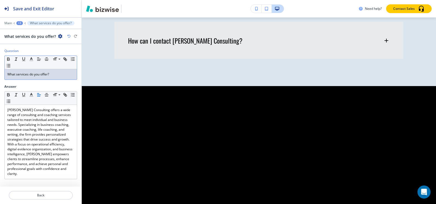
click at [41, 77] on div "What services do you offer?" at bounding box center [41, 74] width 72 height 10
click at [19, 23] on div "+3" at bounding box center [19, 23] width 7 height 4
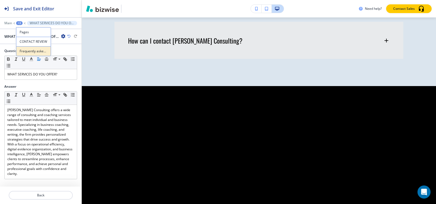
click at [26, 50] on p "Frequently asked questions-1" at bounding box center [34, 51] width 28 height 5
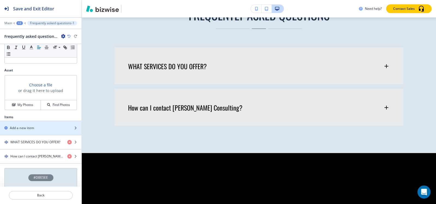
scroll to position [167, 0]
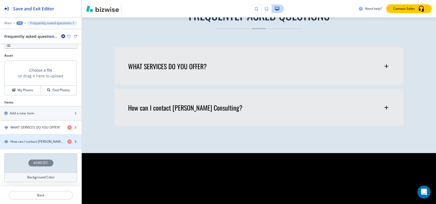
click at [30, 142] on h4 "How can I contact Sumita Pradhan Consulting?" at bounding box center [36, 141] width 53 height 5
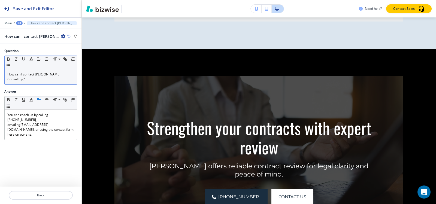
scroll to position [2416, 0]
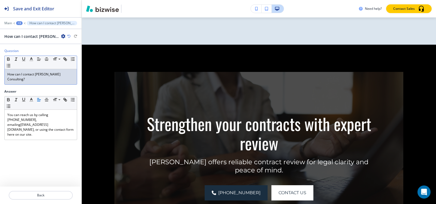
click at [45, 78] on p "How can I contact Sumita Pradhan Consulting?" at bounding box center [40, 77] width 67 height 10
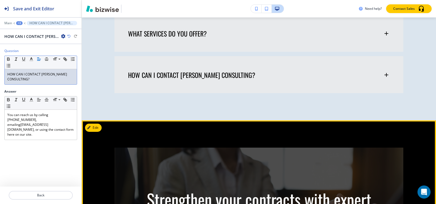
scroll to position [2307, 0]
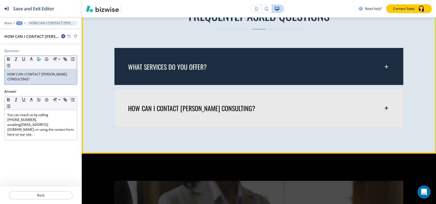
click at [182, 80] on div "WHAT SERVICES DO YOU OFFER?" at bounding box center [258, 64] width 289 height 32
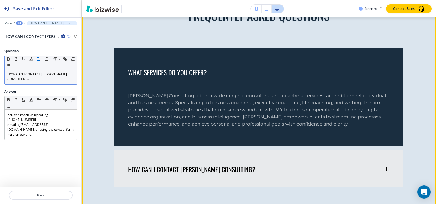
click at [184, 76] on p "WHAT SERVICES DO YOU OFFER?" at bounding box center [167, 72] width 79 height 8
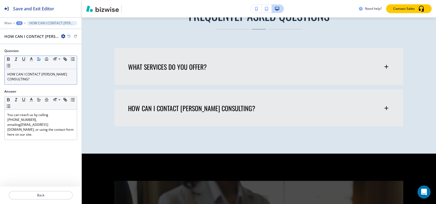
click at [19, 24] on div "+3" at bounding box center [19, 23] width 7 height 4
click at [20, 31] on p "Pages" at bounding box center [34, 32] width 28 height 5
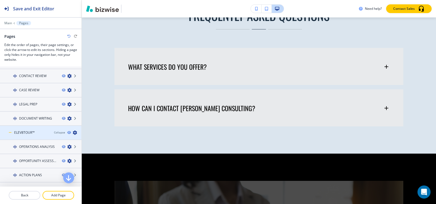
scroll to position [27, 0]
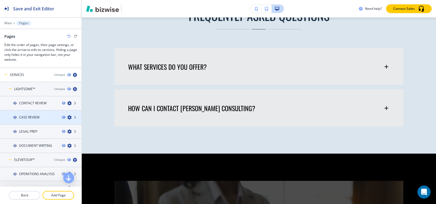
click at [45, 117] on div "CASE REVIEW" at bounding box center [28, 117] width 57 height 5
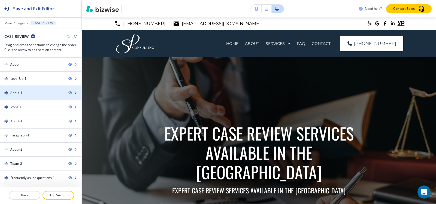
scroll to position [83, 0]
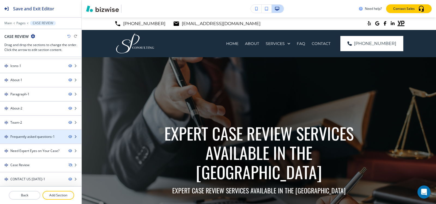
click at [39, 141] on div at bounding box center [40, 141] width 81 height 4
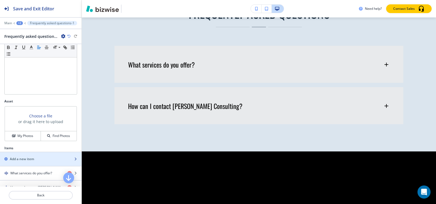
scroll to position [167, 0]
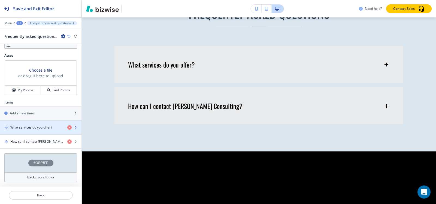
click at [24, 127] on h4 "What services do you offer?" at bounding box center [31, 127] width 42 height 5
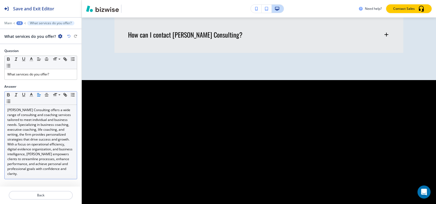
scroll to position [2360, 0]
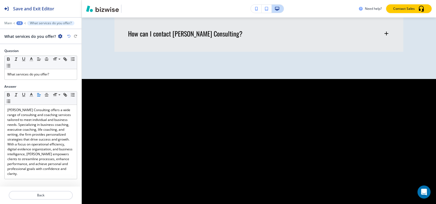
click at [20, 25] on div "+3" at bounding box center [19, 23] width 7 height 4
click at [25, 51] on p "Frequently asked questions-1" at bounding box center [34, 51] width 28 height 5
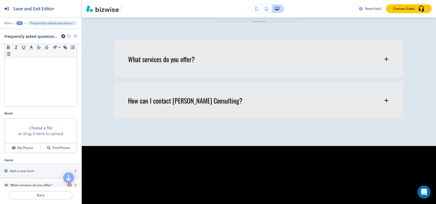
scroll to position [167, 0]
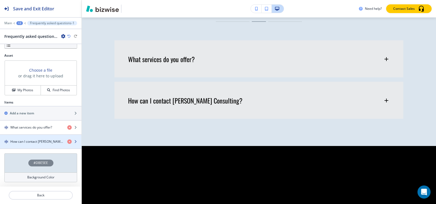
click at [25, 142] on h4 "How can I contact Sumita Pradhan Consulting?" at bounding box center [36, 141] width 53 height 5
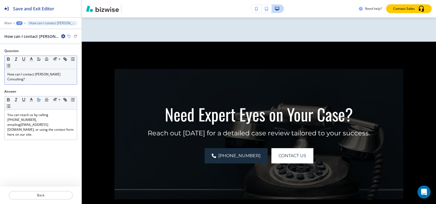
scroll to position [2402, 0]
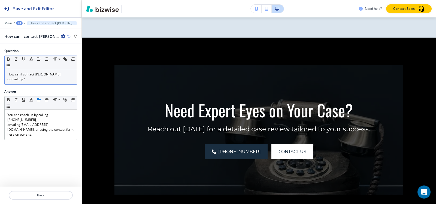
click at [36, 71] on div "How can I contact Sumita Pradhan Consulting?" at bounding box center [41, 76] width 72 height 15
click at [18, 22] on div "+3" at bounding box center [19, 23] width 7 height 4
click at [25, 54] on button "Frequently asked questions-1" at bounding box center [33, 51] width 35 height 10
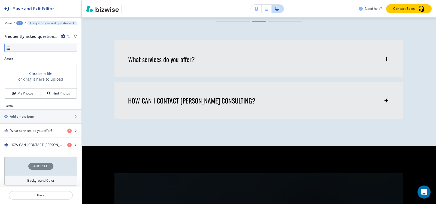
scroll to position [167, 0]
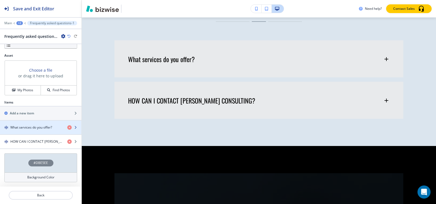
click at [27, 125] on h4 "What services do you offer?" at bounding box center [31, 127] width 42 height 5
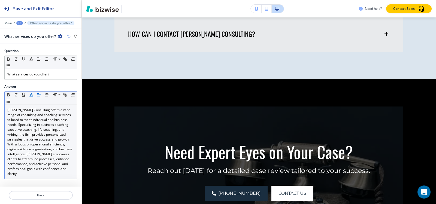
scroll to position [2360, 0]
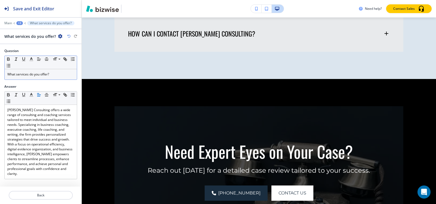
click at [32, 75] on p "What services do you offer?" at bounding box center [40, 74] width 67 height 5
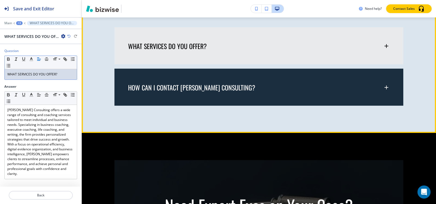
scroll to position [2306, 0]
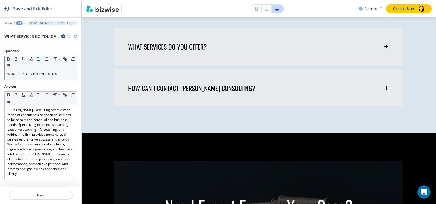
click at [17, 22] on div "+3" at bounding box center [19, 23] width 7 height 4
click at [24, 32] on p "Pages" at bounding box center [34, 32] width 28 height 5
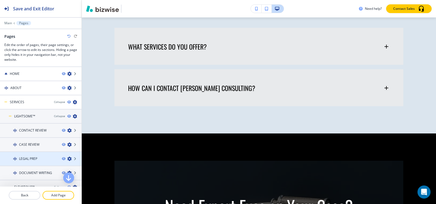
click at [30, 156] on h4 "LEGAL PREP" at bounding box center [28, 158] width 18 height 5
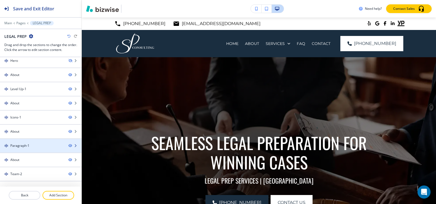
scroll to position [69, 0]
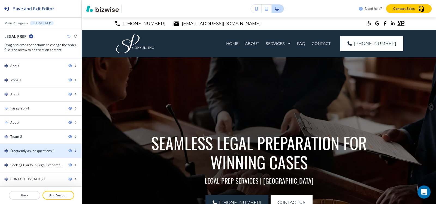
click at [33, 151] on div "Frequently asked questions-1" at bounding box center [32, 150] width 44 height 5
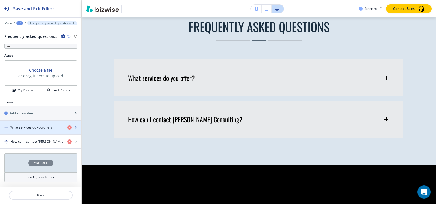
scroll to position [2261, 0]
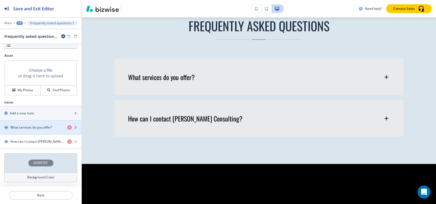
click at [35, 130] on div "button" at bounding box center [40, 132] width 81 height 4
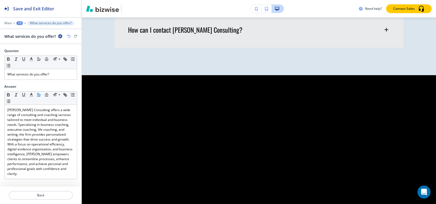
scroll to position [2352, 0]
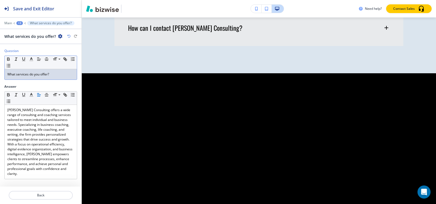
click at [53, 72] on p "What services do you offer?" at bounding box center [40, 74] width 67 height 5
click at [19, 22] on div "+3" at bounding box center [19, 23] width 7 height 4
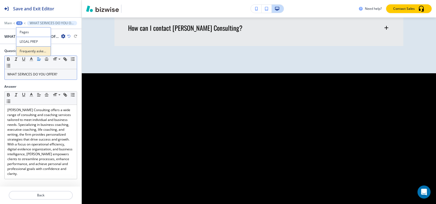
click at [25, 51] on p "Frequently asked questions-1" at bounding box center [34, 51] width 28 height 5
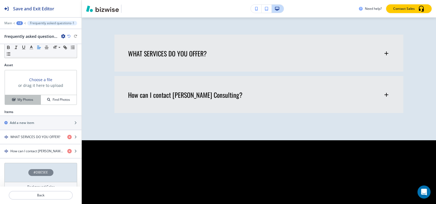
scroll to position [167, 0]
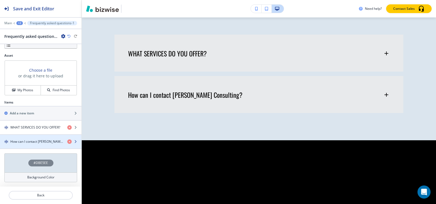
click at [38, 141] on h4 "How can I contact Sumita Pradhan Consulting?" at bounding box center [36, 141] width 53 height 5
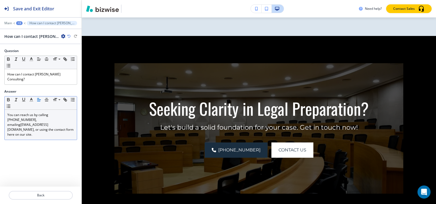
scroll to position [2393, 0]
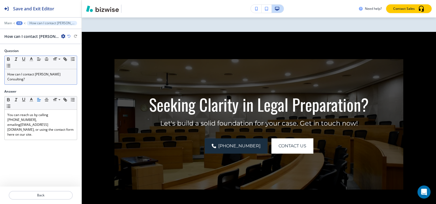
click at [41, 79] on p "How can I contact Sumita Pradhan Consulting?" at bounding box center [40, 77] width 67 height 10
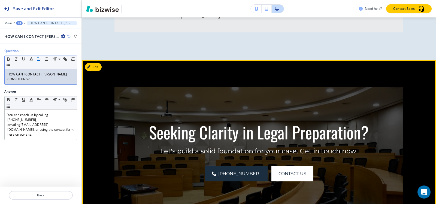
scroll to position [2339, 0]
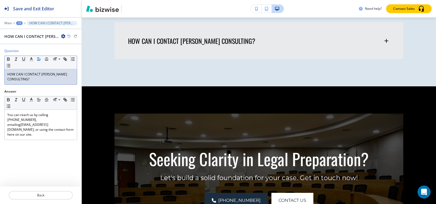
click at [19, 23] on div "+3" at bounding box center [19, 23] width 7 height 4
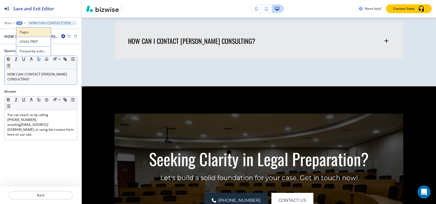
click at [23, 32] on p "Pages" at bounding box center [34, 32] width 28 height 5
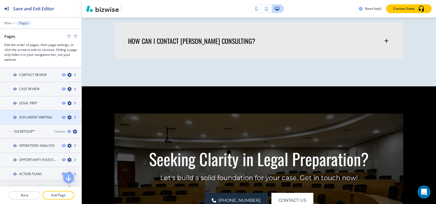
scroll to position [54, 0]
click at [37, 118] on h4 "DOCUMENT WRITING" at bounding box center [35, 118] width 33 height 5
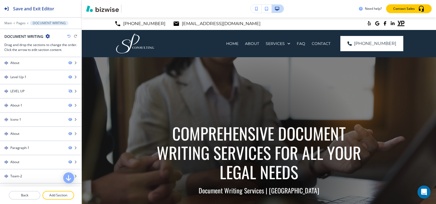
scroll to position [69, 0]
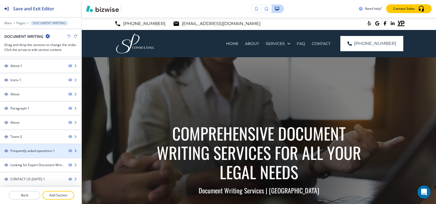
click at [33, 155] on div at bounding box center [40, 155] width 81 height 4
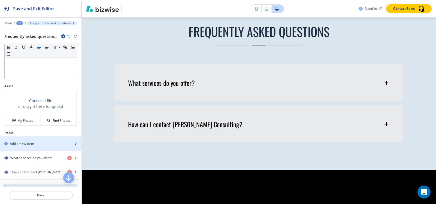
scroll to position [167, 0]
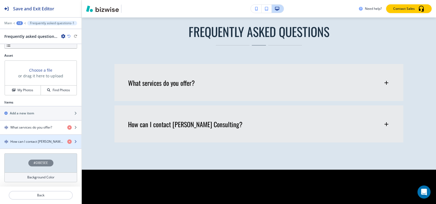
click at [30, 143] on h4 "How can I contact Sumita Pradhan Consulting?" at bounding box center [36, 141] width 53 height 5
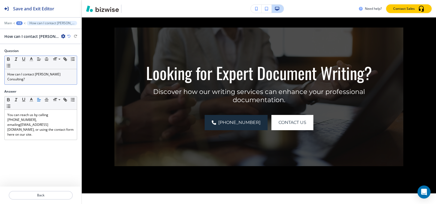
scroll to position [2412, 0]
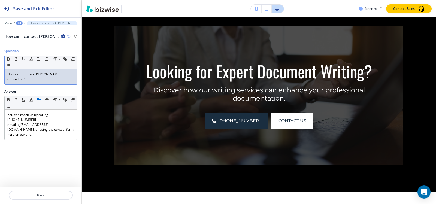
click at [30, 78] on p "How can I contact Sumita Pradhan Consulting?" at bounding box center [40, 77] width 67 height 10
click at [20, 23] on div "+3" at bounding box center [19, 23] width 7 height 4
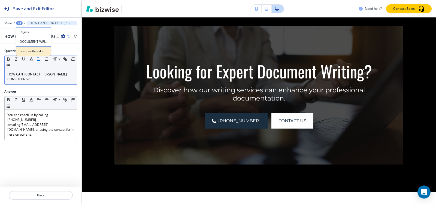
click at [26, 47] on button "Frequently asked questions-1" at bounding box center [33, 51] width 35 height 10
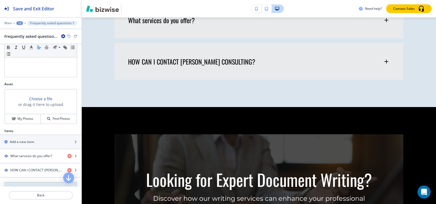
scroll to position [167, 0]
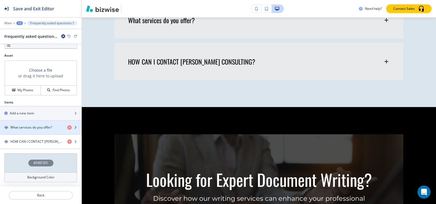
click at [13, 131] on div "button" at bounding box center [40, 132] width 81 height 4
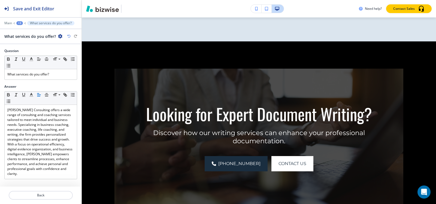
scroll to position [2371, 0]
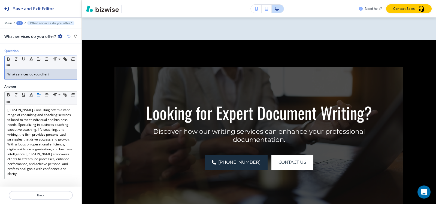
click at [35, 78] on div "What services do you offer?" at bounding box center [41, 74] width 72 height 10
click at [17, 23] on div "+3" at bounding box center [19, 23] width 7 height 4
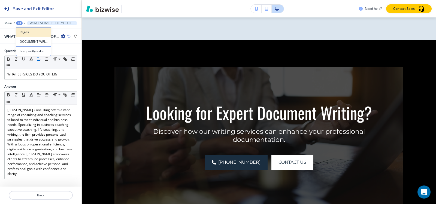
click at [29, 29] on button "Pages" at bounding box center [33, 32] width 35 height 10
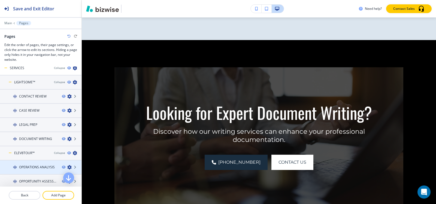
scroll to position [82, 0]
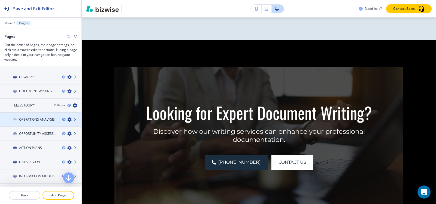
click at [35, 122] on div at bounding box center [40, 124] width 81 height 4
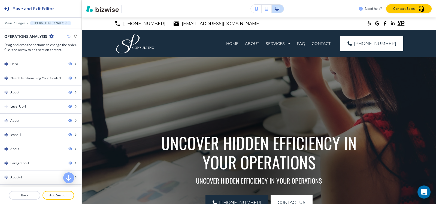
scroll to position [55, 0]
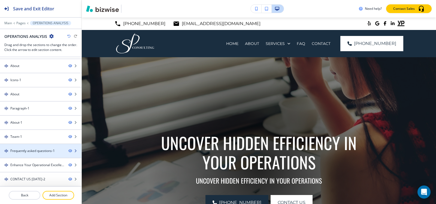
click at [30, 149] on div "Frequently asked questions-1" at bounding box center [32, 150] width 44 height 5
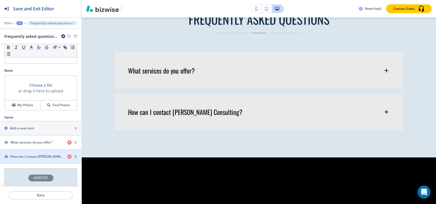
scroll to position [167, 0]
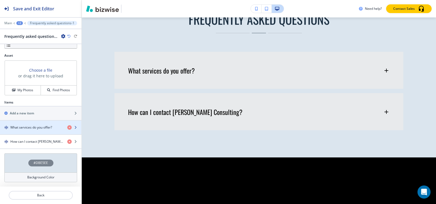
click at [32, 132] on div "button" at bounding box center [40, 132] width 81 height 4
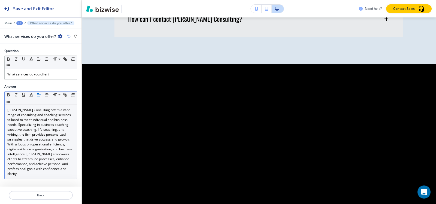
scroll to position [2378, 0]
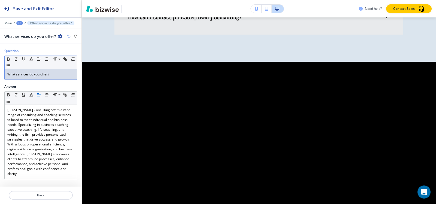
click at [36, 77] on div "What services do you offer?" at bounding box center [41, 74] width 72 height 10
click at [21, 22] on div "+3" at bounding box center [19, 23] width 7 height 4
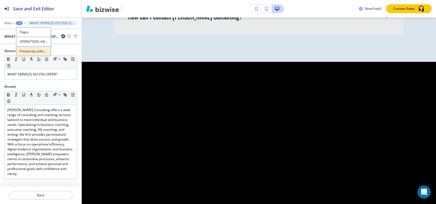
click at [32, 49] on p "Frequently asked questions-1" at bounding box center [34, 51] width 28 height 5
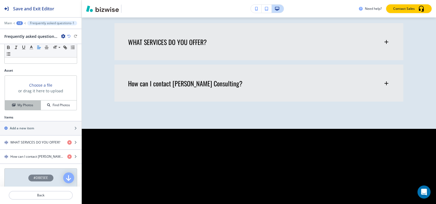
scroll to position [167, 0]
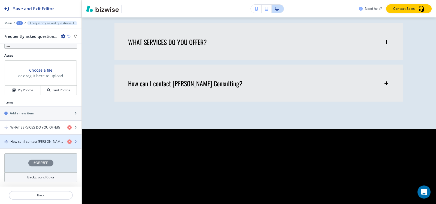
click at [34, 142] on h4 "How can I contact Sumita Pradhan Consulting?" at bounding box center [36, 141] width 53 height 5
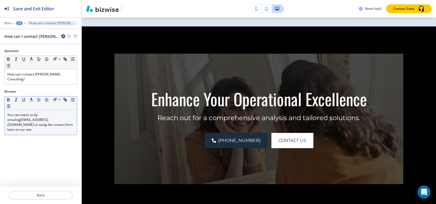
scroll to position [2419, 0]
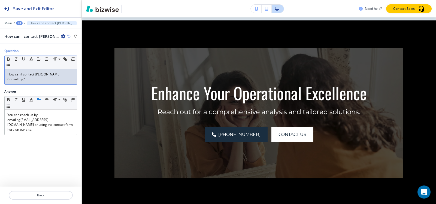
click at [42, 83] on div "How can I contact Sumita Pradhan Consulting?" at bounding box center [41, 76] width 72 height 15
click at [21, 21] on div at bounding box center [40, 19] width 81 height 3
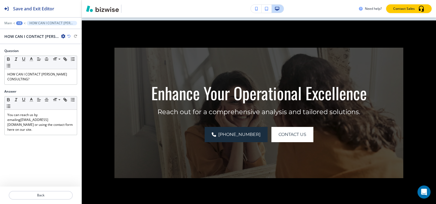
click at [21, 24] on div "+3" at bounding box center [19, 23] width 7 height 4
click at [22, 27] on button "Pages" at bounding box center [33, 32] width 35 height 10
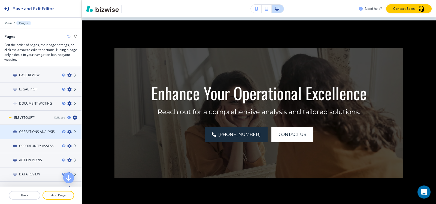
scroll to position [109, 0]
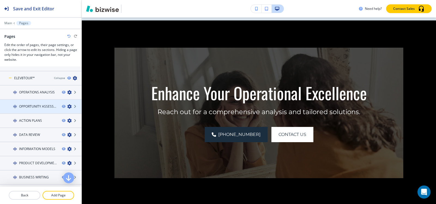
click at [44, 106] on h4 "OPPORTUNITY ASSESSMENT" at bounding box center [38, 106] width 38 height 5
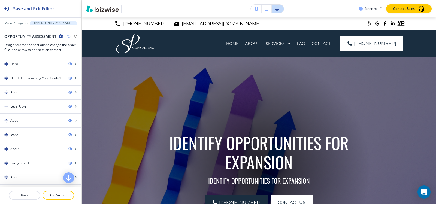
scroll to position [55, 0]
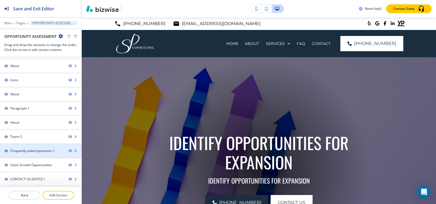
click at [40, 157] on div at bounding box center [40, 155] width 81 height 4
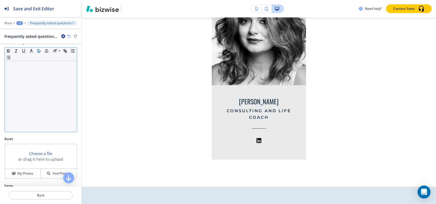
scroll to position [0, 0]
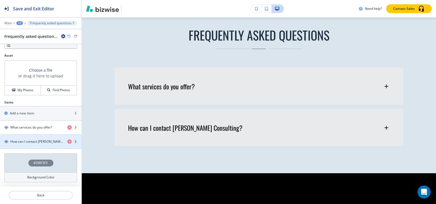
click at [35, 140] on h4 "How can I contact Sumita Pradhan Consulting?" at bounding box center [36, 141] width 53 height 5
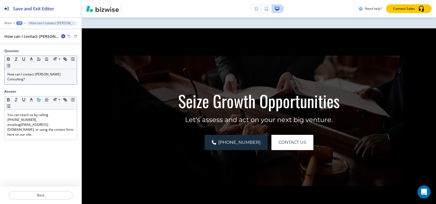
click at [46, 82] on div "How can I contact Sumita Pradhan Consulting?" at bounding box center [41, 76] width 72 height 15
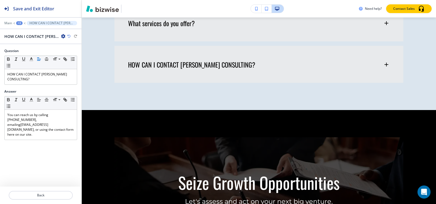
click at [19, 22] on div "+3" at bounding box center [19, 23] width 7 height 4
click at [47, 53] on p "Frequently asked questions-1" at bounding box center [34, 51] width 28 height 5
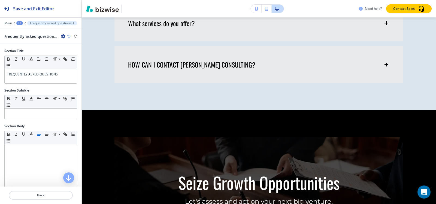
scroll to position [2288, 0]
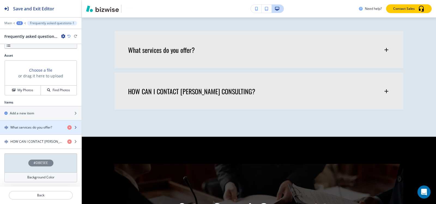
click at [29, 127] on h4 "What services do you offer?" at bounding box center [31, 127] width 42 height 5
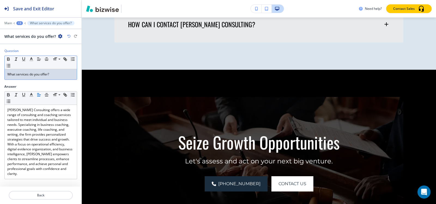
click at [59, 74] on p "What services do you offer?" at bounding box center [40, 74] width 67 height 5
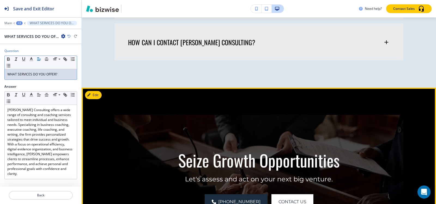
scroll to position [2328, 0]
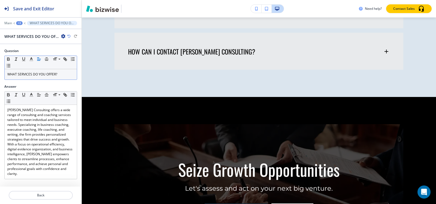
click at [20, 25] on div "+3" at bounding box center [19, 23] width 7 height 4
click at [21, 31] on p "Pages" at bounding box center [34, 32] width 28 height 5
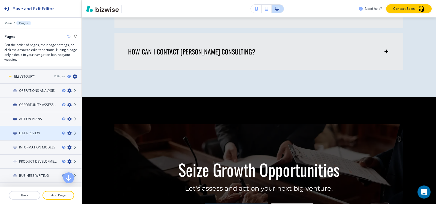
scroll to position [82, 0]
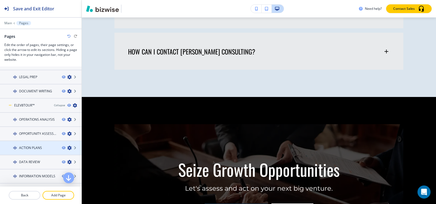
click at [29, 145] on h4 "ACTION PLANS" at bounding box center [30, 147] width 23 height 5
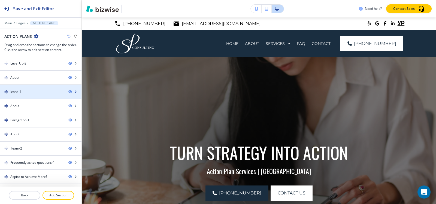
scroll to position [54, 0]
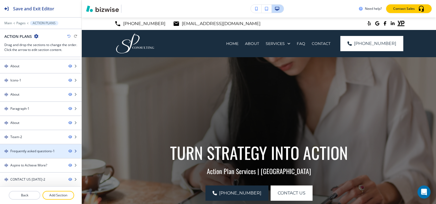
click at [22, 157] on div at bounding box center [40, 156] width 81 height 4
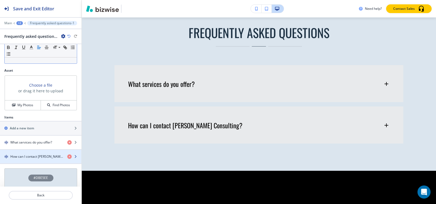
scroll to position [2255, 0]
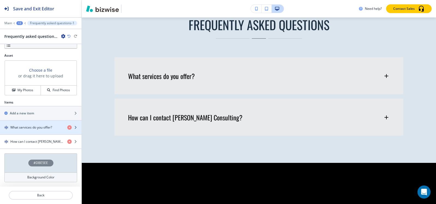
click at [35, 128] on h4 "What services do you offer?" at bounding box center [31, 127] width 42 height 5
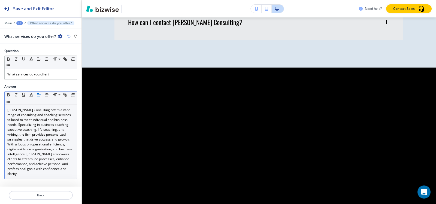
scroll to position [2358, 0]
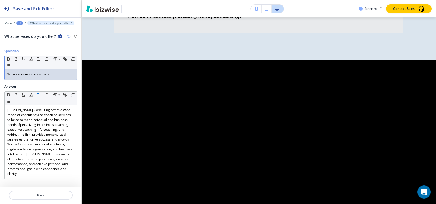
click at [38, 75] on p "What services do you offer?" at bounding box center [40, 74] width 67 height 5
click at [18, 24] on div "+3" at bounding box center [19, 23] width 7 height 4
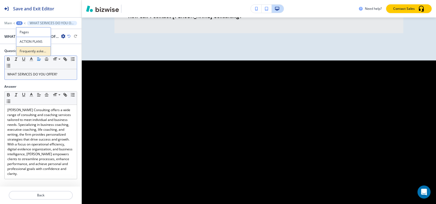
click at [23, 51] on p "Frequently asked questions-1" at bounding box center [34, 51] width 28 height 5
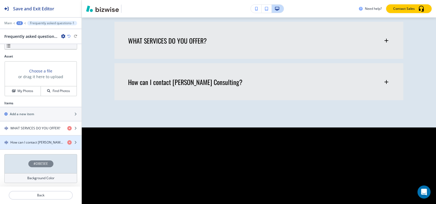
scroll to position [167, 0]
click at [31, 143] on h4 "How can I contact Sumita Pradhan Consulting?" at bounding box center [36, 141] width 53 height 5
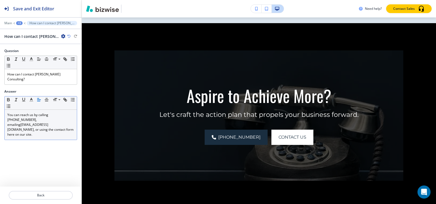
scroll to position [2399, 0]
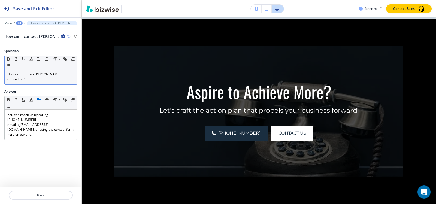
click at [42, 80] on p "How can I contact Sumita Pradhan Consulting?" at bounding box center [40, 77] width 67 height 10
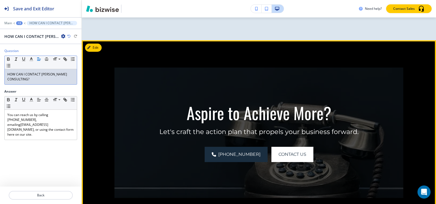
scroll to position [2345, 0]
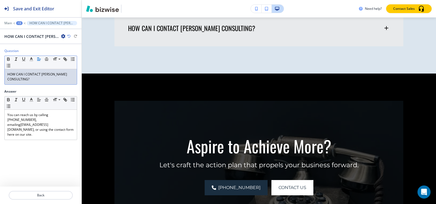
click at [18, 22] on div "+3" at bounding box center [19, 23] width 7 height 4
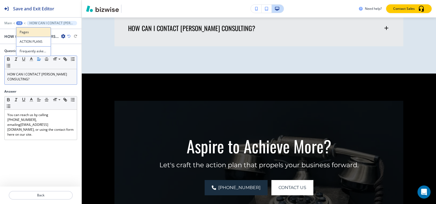
click at [24, 32] on p "Pages" at bounding box center [34, 32] width 28 height 5
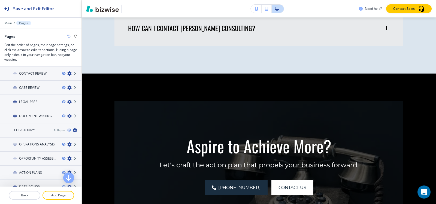
scroll to position [109, 0]
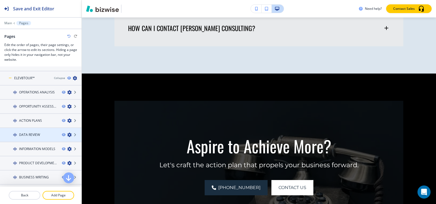
click at [37, 134] on h4 "DATA REVIEW" at bounding box center [29, 134] width 21 height 5
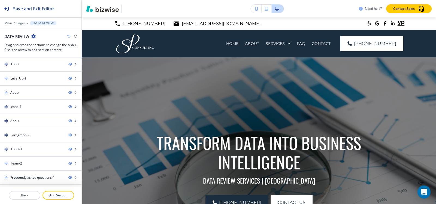
scroll to position [54, 0]
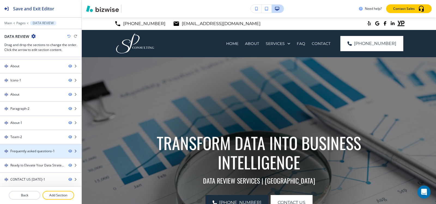
click at [33, 154] on div at bounding box center [40, 156] width 81 height 4
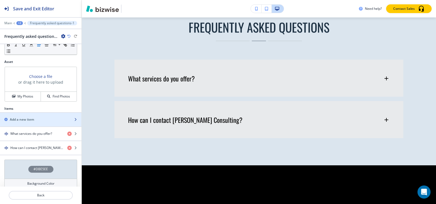
scroll to position [163, 0]
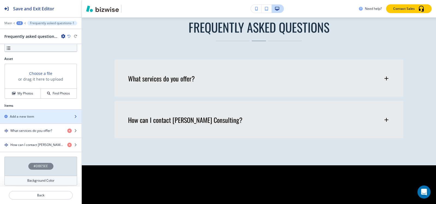
click at [27, 123] on div "button" at bounding box center [40, 121] width 81 height 4
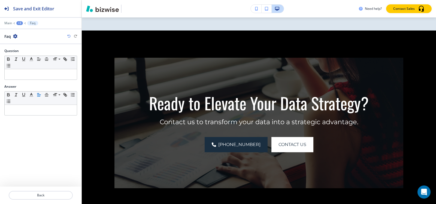
scroll to position [2425, 0]
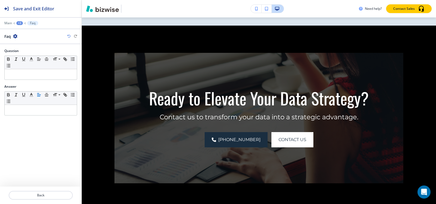
click at [18, 21] on div "+3" at bounding box center [19, 23] width 7 height 4
click at [23, 50] on p "Frequently asked questions-1" at bounding box center [34, 51] width 28 height 5
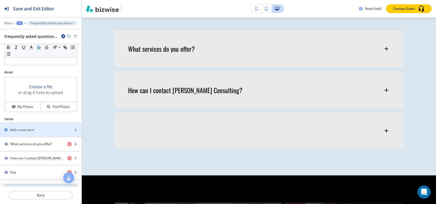
scroll to position [181, 0]
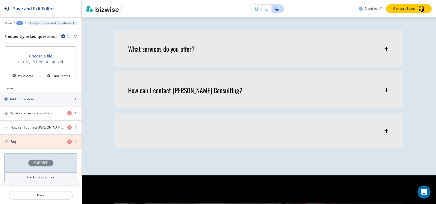
click at [67, 142] on icon "button" at bounding box center [69, 141] width 4 height 4
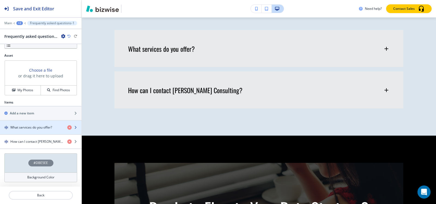
click at [27, 130] on div "button" at bounding box center [40, 132] width 81 height 4
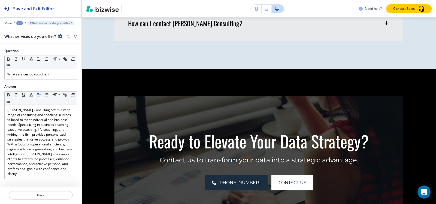
click at [20, 24] on div "+3" at bounding box center [19, 23] width 7 height 4
click at [38, 53] on p "Frequently asked questions-1" at bounding box center [34, 51] width 28 height 5
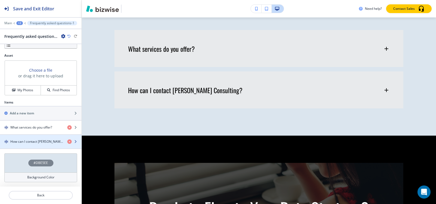
click at [28, 142] on h4 "How can I contact Sumita Pradhan Consulting?" at bounding box center [36, 141] width 53 height 5
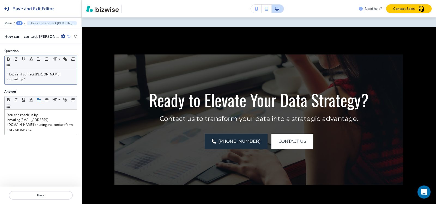
click at [36, 80] on p "How can I contact Sumita Pradhan Consulting?" at bounding box center [40, 77] width 67 height 10
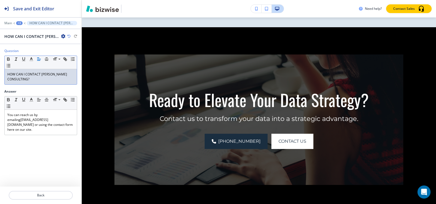
click at [21, 24] on div "+3" at bounding box center [19, 23] width 7 height 4
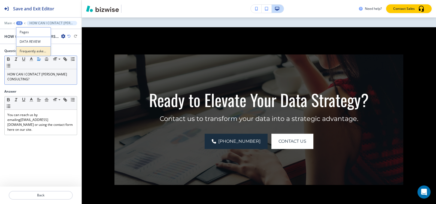
click at [26, 51] on p "Frequently asked questions-1" at bounding box center [34, 51] width 28 height 5
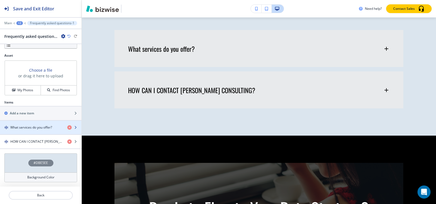
click at [33, 131] on div "button" at bounding box center [40, 132] width 81 height 4
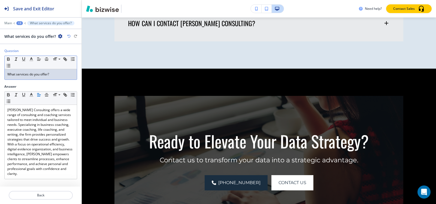
click at [32, 76] on p "What services do you offer?" at bounding box center [40, 74] width 67 height 5
click at [19, 22] on div "+3" at bounding box center [19, 23] width 7 height 4
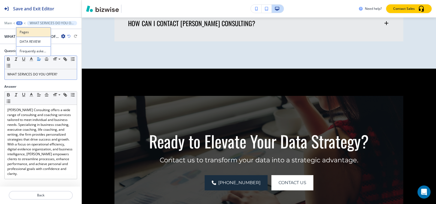
click at [21, 28] on button "Pages" at bounding box center [33, 32] width 35 height 10
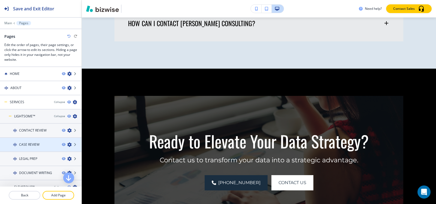
scroll to position [109, 0]
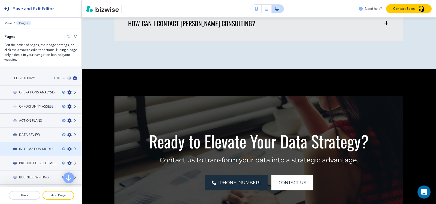
click at [33, 146] on h4 "INFORMATION MODELS" at bounding box center [37, 148] width 36 height 5
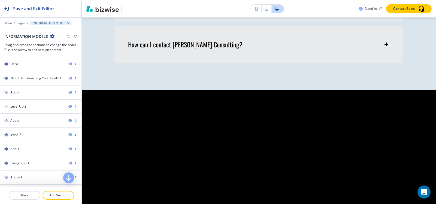
scroll to position [0, 0]
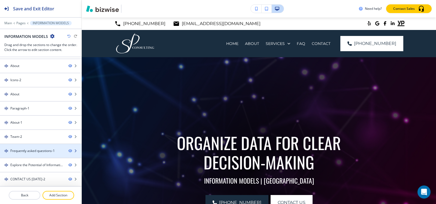
click at [30, 153] on div "Frequently asked questions-1" at bounding box center [32, 150] width 44 height 5
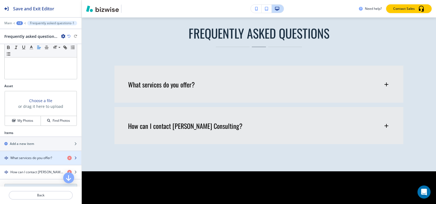
click at [34, 156] on h4 "What services do you offer?" at bounding box center [31, 157] width 42 height 5
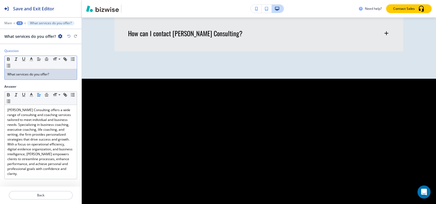
click at [40, 74] on p "What services do you offer?" at bounding box center [40, 74] width 67 height 5
click at [19, 22] on div "+3" at bounding box center [19, 23] width 7 height 4
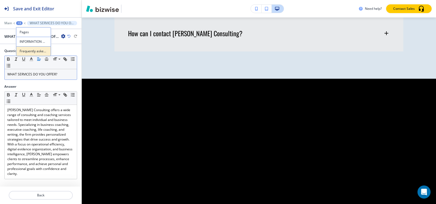
click at [25, 52] on p "Frequently asked questions-1" at bounding box center [34, 51] width 28 height 5
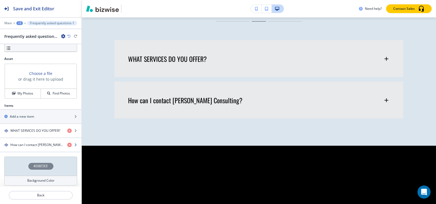
click at [27, 150] on div "button" at bounding box center [40, 149] width 81 height 4
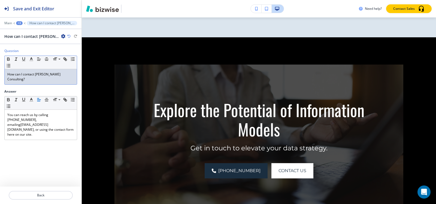
click at [39, 77] on p "How can I contact Sumita Pradhan Consulting?" at bounding box center [40, 77] width 67 height 10
click at [22, 22] on button "+3" at bounding box center [19, 23] width 7 height 4
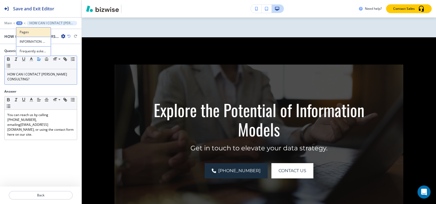
click at [22, 30] on p "Pages" at bounding box center [34, 32] width 28 height 5
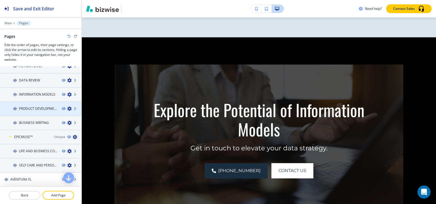
click at [35, 108] on h4 "PRODUCT DEVELOPMENT" at bounding box center [38, 108] width 38 height 5
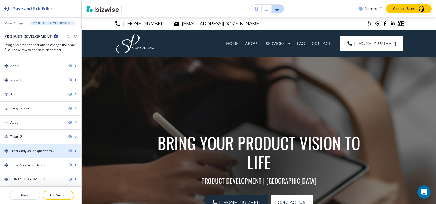
click at [29, 153] on div at bounding box center [40, 155] width 81 height 4
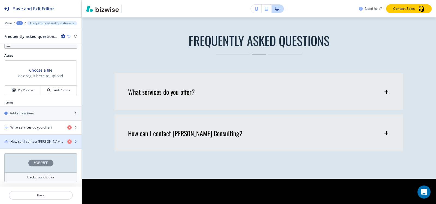
click at [27, 142] on h4 "How can I contact Sumita Pradhan Consulting?" at bounding box center [36, 141] width 53 height 5
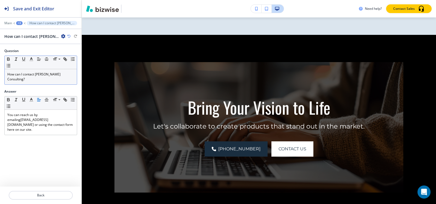
click at [44, 79] on p "How can I contact Sumita Pradhan Consulting?" at bounding box center [40, 77] width 67 height 10
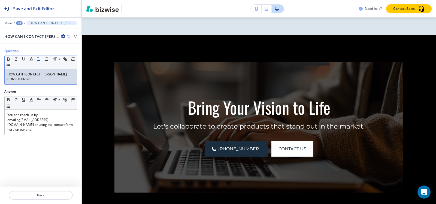
click at [19, 23] on div "+3" at bounding box center [19, 23] width 7 height 4
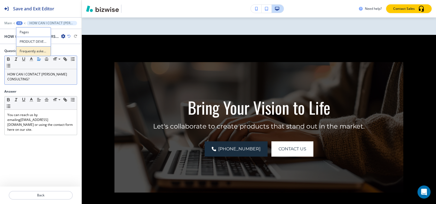
click at [25, 50] on p "Frequently asked questions-2" at bounding box center [34, 51] width 28 height 5
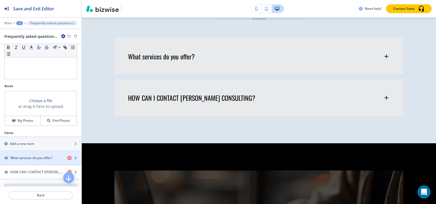
click at [19, 158] on h4 "What services do you offer?" at bounding box center [31, 157] width 42 height 5
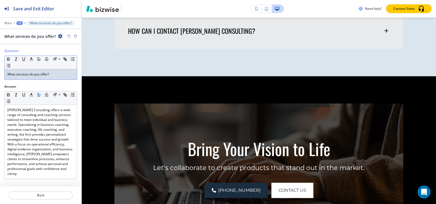
click at [36, 77] on div "What services do you offer?" at bounding box center [41, 74] width 72 height 10
click at [19, 21] on div "+3" at bounding box center [19, 23] width 7 height 4
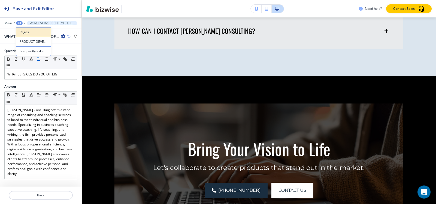
click at [22, 31] on p "Pages" at bounding box center [34, 32] width 28 height 5
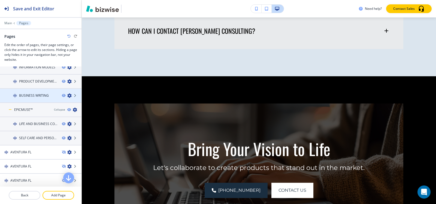
click at [37, 99] on div at bounding box center [40, 100] width 81 height 4
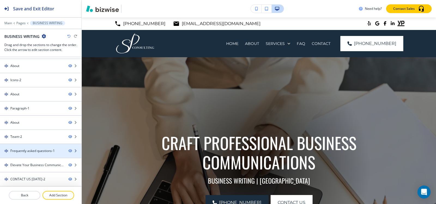
click at [28, 155] on div at bounding box center [40, 155] width 81 height 4
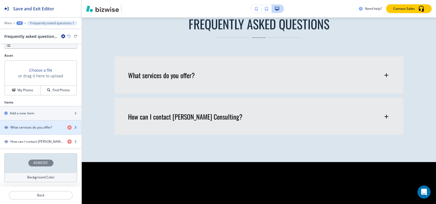
click at [24, 129] on h4 "What services do you offer?" at bounding box center [31, 127] width 42 height 5
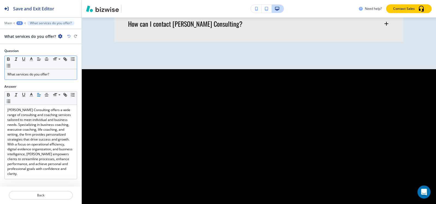
click at [43, 79] on div "Small Normal Large Huge What services do you offer?" at bounding box center [40, 68] width 73 height 24
click at [17, 22] on div "+3" at bounding box center [19, 23] width 7 height 4
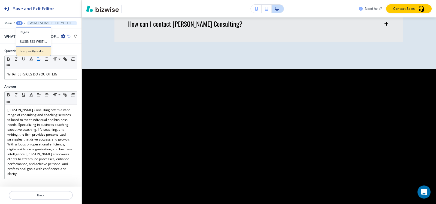
click at [21, 52] on p "Frequently asked questions-1" at bounding box center [34, 51] width 28 height 5
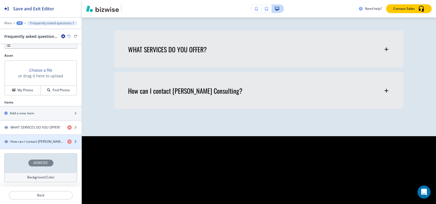
click at [22, 143] on h4 "How can I contact Sumita Pradhan Consulting?" at bounding box center [36, 141] width 53 height 5
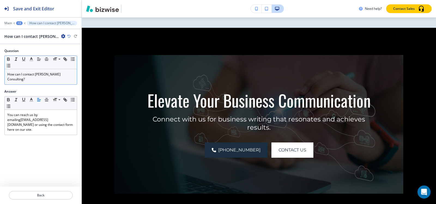
click at [32, 83] on div "How can I contact Sumita Pradhan Consulting?" at bounding box center [41, 76] width 72 height 15
click at [21, 21] on div at bounding box center [40, 19] width 81 height 3
click at [21, 22] on div "+3" at bounding box center [19, 23] width 7 height 4
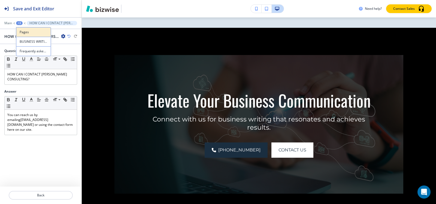
click at [24, 32] on p "Pages" at bounding box center [34, 32] width 28 height 5
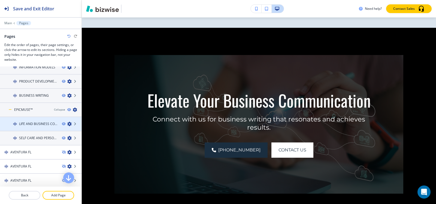
click at [27, 125] on h4 "LIFE AND BUSINESS COACHING" at bounding box center [38, 123] width 38 height 5
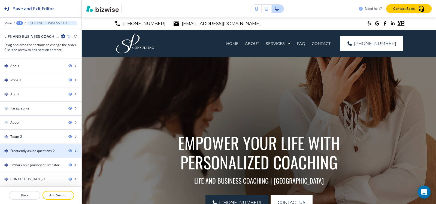
click at [24, 151] on div "Frequently asked questions-2" at bounding box center [32, 150] width 44 height 5
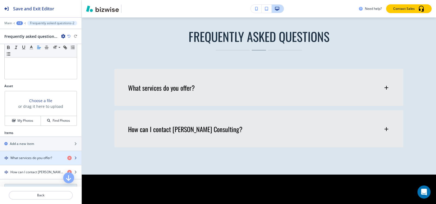
click at [26, 160] on h4 "What services do you offer?" at bounding box center [31, 157] width 42 height 5
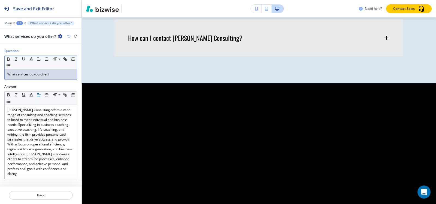
click at [39, 77] on div "What services do you offer?" at bounding box center [41, 74] width 72 height 10
click at [20, 21] on div "+3" at bounding box center [19, 23] width 7 height 4
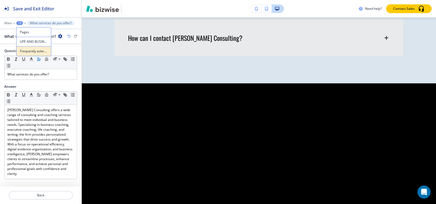
click at [28, 50] on p "Frequently asked questions-2" at bounding box center [34, 51] width 28 height 5
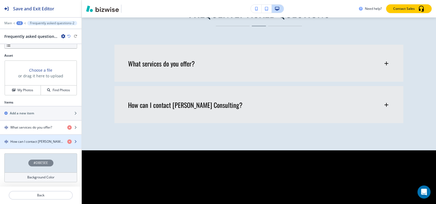
click at [30, 146] on div "button" at bounding box center [40, 146] width 81 height 4
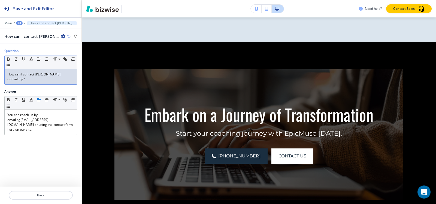
click at [26, 79] on p "How can I contact Sumita Pradhan Consulting?" at bounding box center [40, 77] width 67 height 10
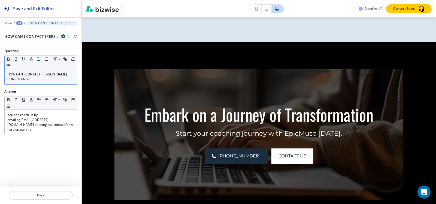
click at [19, 22] on div "+3" at bounding box center [19, 23] width 7 height 4
click at [38, 48] on button "Frequently asked questions-2" at bounding box center [33, 51] width 35 height 10
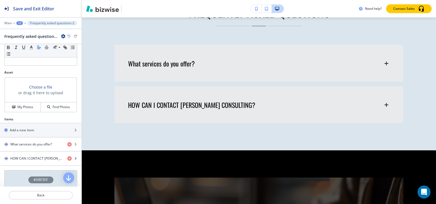
scroll to position [163, 0]
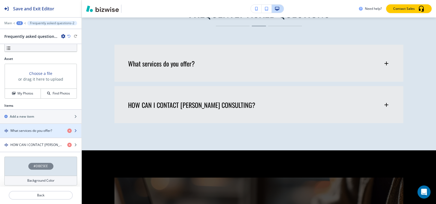
click at [29, 128] on div "button" at bounding box center [40, 126] width 81 height 4
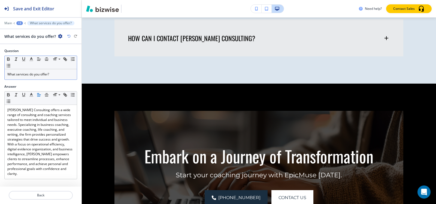
scroll to position [2690, 0]
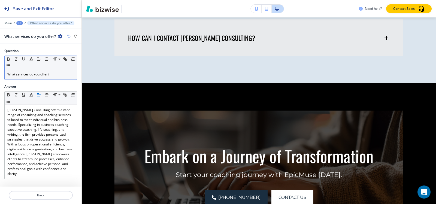
click at [47, 75] on p "What services do you offer?" at bounding box center [40, 74] width 67 height 5
paste div
click at [18, 23] on div "+3" at bounding box center [19, 23] width 7 height 4
click at [20, 30] on p "Pages" at bounding box center [34, 32] width 28 height 5
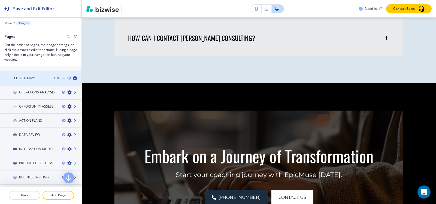
scroll to position [191, 0]
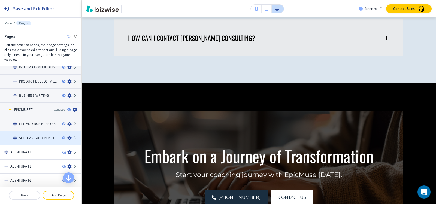
click at [31, 138] on h4 "SELF CARE AND PERSONAL GROWTH GUIDANCE" at bounding box center [38, 138] width 38 height 5
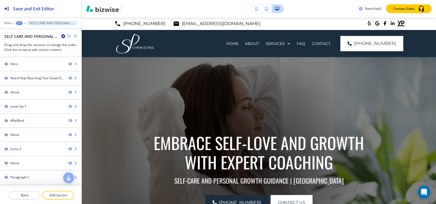
scroll to position [69, 0]
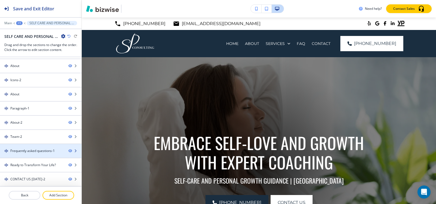
click at [29, 149] on div "Frequently asked questions-1" at bounding box center [32, 150] width 44 height 5
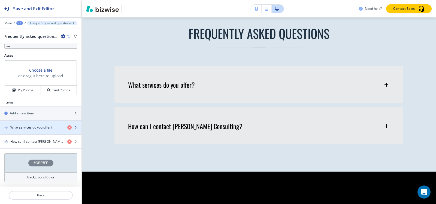
click at [27, 133] on div "button" at bounding box center [40, 132] width 81 height 4
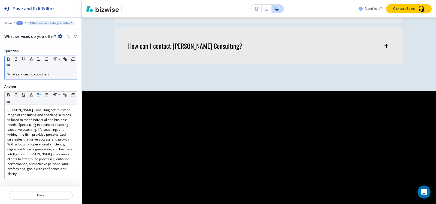
click at [40, 67] on div "Small Normal Large Huge" at bounding box center [41, 62] width 72 height 13
click at [41, 76] on p "What services do you offer?" at bounding box center [40, 74] width 67 height 5
click at [19, 23] on div "+3" at bounding box center [19, 23] width 7 height 4
click at [28, 49] on p "Frequently asked questions-1" at bounding box center [34, 51] width 28 height 5
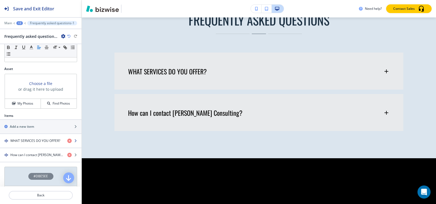
scroll to position [167, 0]
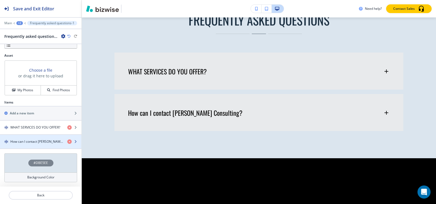
click at [26, 140] on h4 "How can I contact Sumita Pradhan Consulting?" at bounding box center [36, 141] width 53 height 5
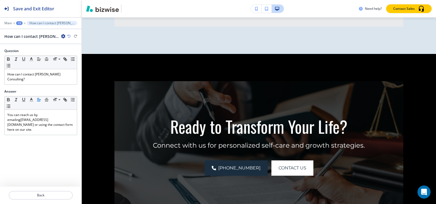
scroll to position [2397, 0]
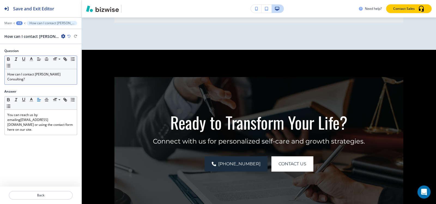
click at [43, 75] on p "How can I contact Sumita Pradhan Consulting?" at bounding box center [40, 77] width 67 height 10
click at [19, 23] on div "+3" at bounding box center [19, 23] width 7 height 4
click at [20, 30] on p "Pages" at bounding box center [34, 32] width 28 height 5
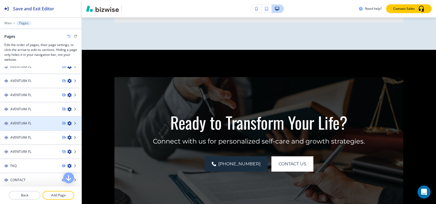
scroll to position [245, 0]
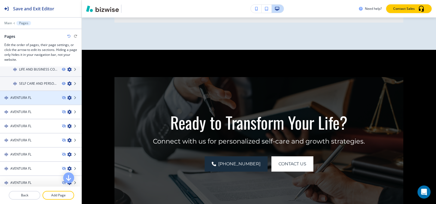
click at [19, 100] on div at bounding box center [40, 102] width 81 height 4
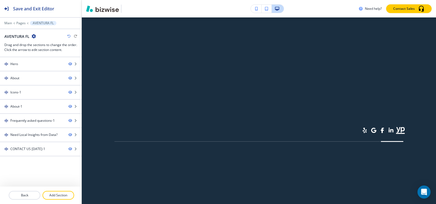
scroll to position [0, 0]
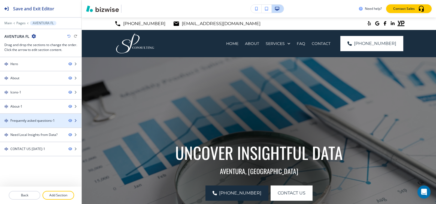
click at [33, 120] on div "Frequently asked questions-1" at bounding box center [32, 120] width 44 height 5
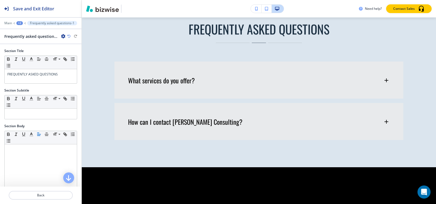
scroll to position [896, 0]
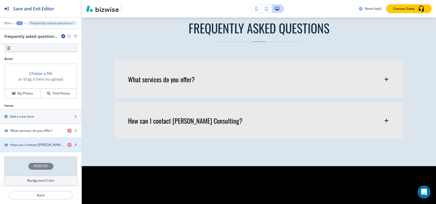
click at [33, 145] on h4 "How can I contact Sumita Pradhan Consulting?" at bounding box center [36, 144] width 53 height 5
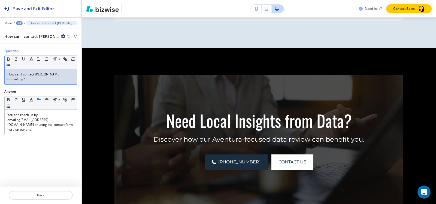
click at [39, 83] on div "How can I contact Sumita Pradhan Consulting?" at bounding box center [41, 76] width 72 height 15
click at [20, 22] on div "+3" at bounding box center [19, 23] width 7 height 4
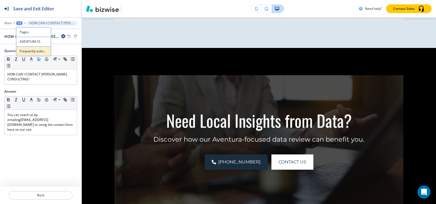
click at [25, 51] on p "Frequently asked questions-1" at bounding box center [34, 51] width 28 height 5
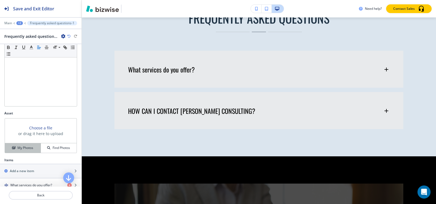
scroll to position [167, 0]
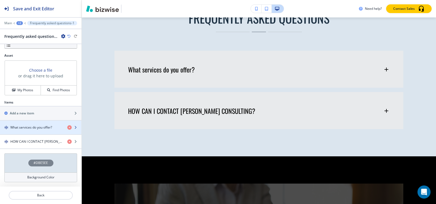
click at [17, 130] on div "button" at bounding box center [40, 132] width 81 height 4
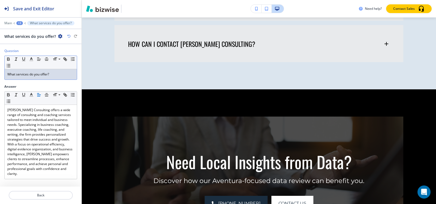
click at [28, 79] on div "What services do you offer?" at bounding box center [41, 74] width 72 height 10
copy p "What services do you offer?"
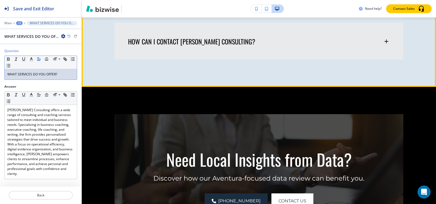
scroll to position [1027, 0]
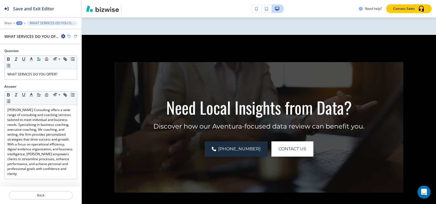
click at [20, 23] on div "+3" at bounding box center [19, 23] width 7 height 4
click at [24, 33] on p "Pages" at bounding box center [34, 32] width 28 height 5
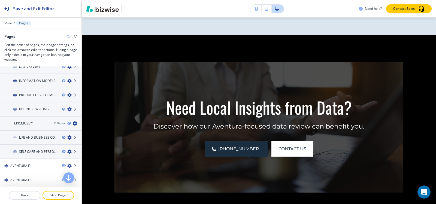
scroll to position [245, 0]
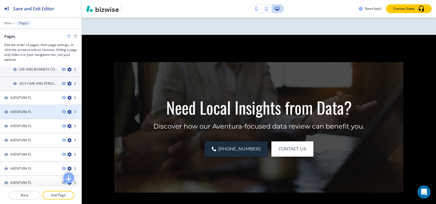
click at [20, 113] on h4 "AVENTURA FL" at bounding box center [20, 111] width 21 height 5
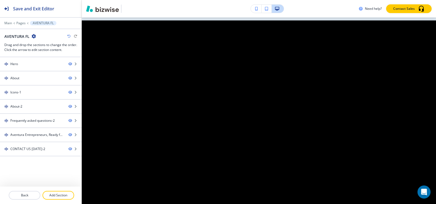
scroll to position [0, 0]
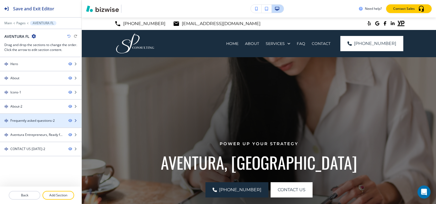
click at [43, 124] on div at bounding box center [40, 125] width 81 height 4
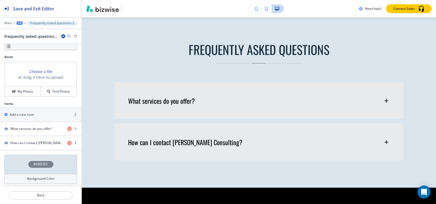
scroll to position [167, 0]
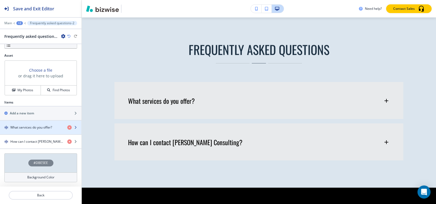
click at [32, 129] on h4 "What services do you offer?" at bounding box center [31, 127] width 42 height 5
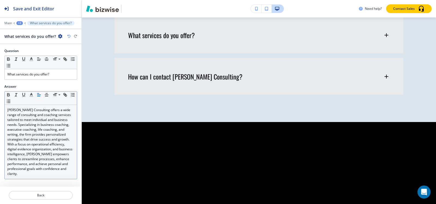
scroll to position [927, 0]
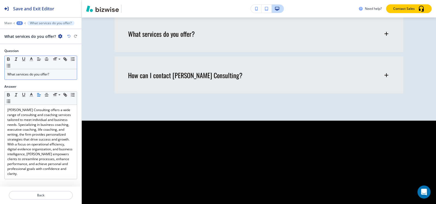
click at [41, 74] on p "What services do you offer?" at bounding box center [40, 74] width 67 height 5
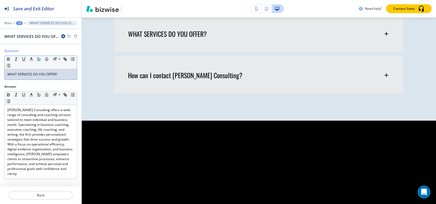
click at [21, 23] on div "+3" at bounding box center [19, 23] width 7 height 4
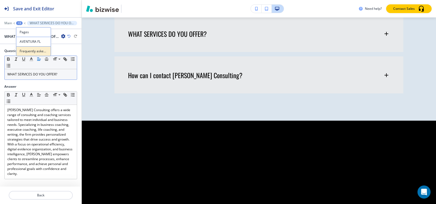
click at [32, 52] on p "Frequently asked questions-2" at bounding box center [34, 51] width 28 height 5
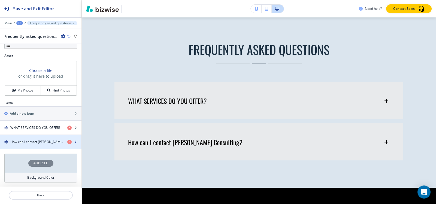
scroll to position [167, 0]
click at [33, 145] on div "button" at bounding box center [40, 146] width 81 height 4
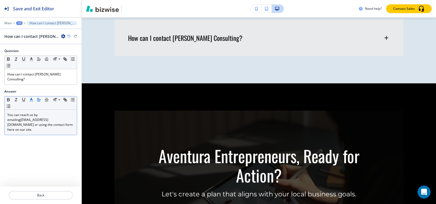
scroll to position [968, 0]
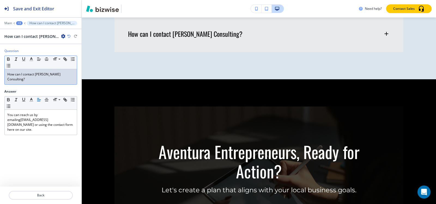
click at [35, 78] on p "How can I contact Sumita Pradhan Consulting?" at bounding box center [40, 77] width 67 height 10
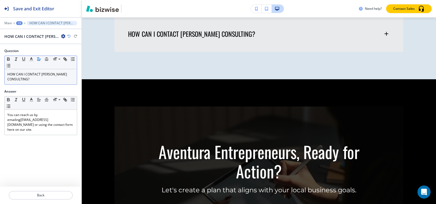
click at [20, 23] on div "+3" at bounding box center [19, 23] width 7 height 4
click at [28, 32] on p "Pages" at bounding box center [34, 32] width 28 height 5
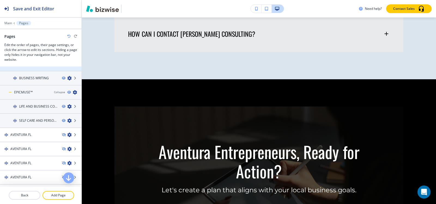
scroll to position [218, 0]
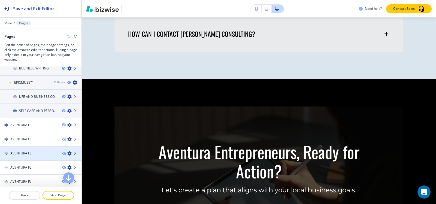
click at [24, 153] on h4 "AVENTURA FL" at bounding box center [20, 153] width 21 height 5
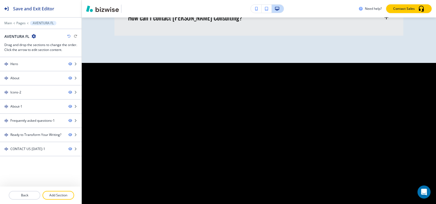
scroll to position [0, 0]
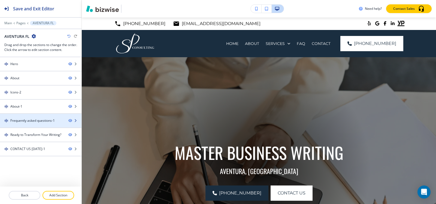
click at [37, 123] on div at bounding box center [40, 125] width 81 height 4
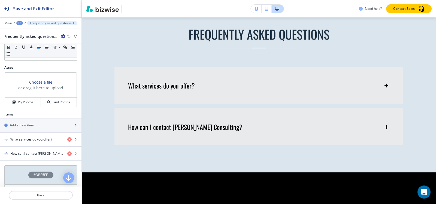
scroll to position [167, 0]
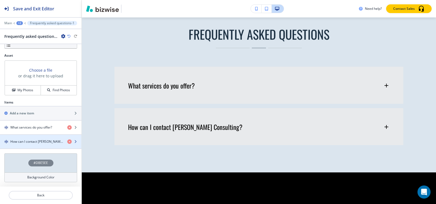
click at [25, 142] on h4 "How can I contact Sumita Pradhan Consulting?" at bounding box center [36, 141] width 53 height 5
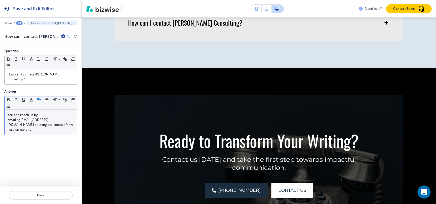
scroll to position [967, 0]
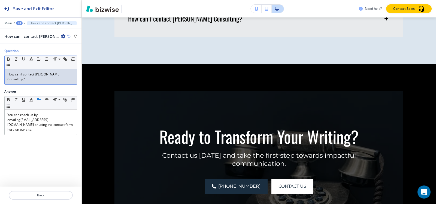
click at [42, 82] on div "How can I contact Sumita Pradhan Consulting?" at bounding box center [41, 76] width 72 height 15
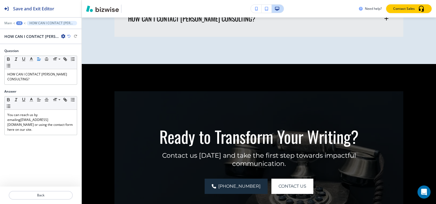
click at [20, 22] on div "+3" at bounding box center [19, 23] width 7 height 4
click at [29, 50] on p "Frequently asked questions-1" at bounding box center [34, 51] width 28 height 5
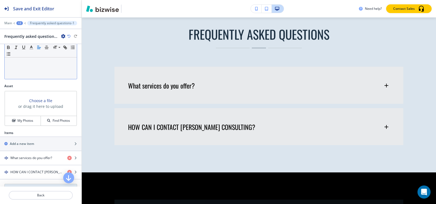
scroll to position [167, 0]
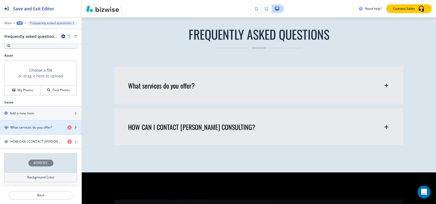
click at [30, 131] on div "button" at bounding box center [40, 132] width 81 height 4
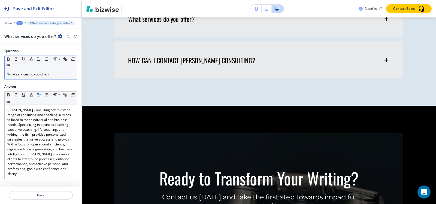
scroll to position [926, 0]
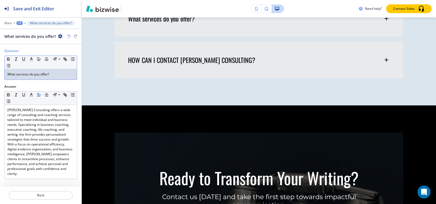
click at [48, 76] on p "What services do you offer?" at bounding box center [40, 74] width 67 height 5
click at [21, 22] on div "+3" at bounding box center [19, 23] width 7 height 4
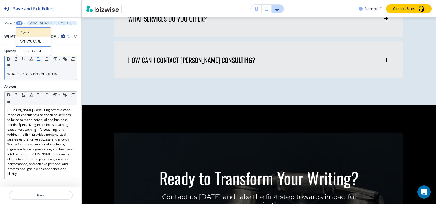
click at [27, 30] on p "Pages" at bounding box center [34, 32] width 28 height 5
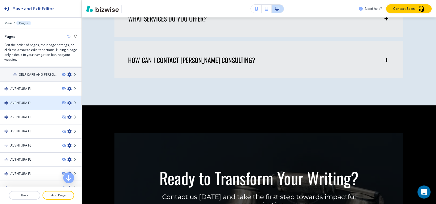
scroll to position [245, 0]
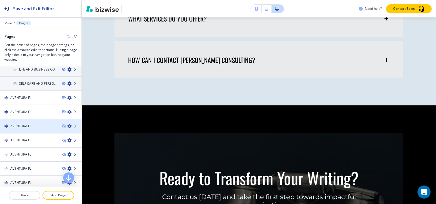
click at [35, 126] on div "AVENTURA FL" at bounding box center [28, 126] width 57 height 5
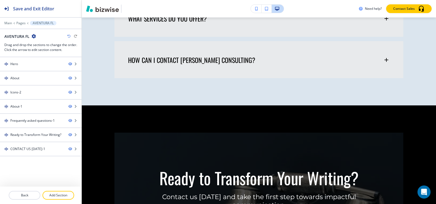
click at [21, 26] on div at bounding box center [40, 26] width 81 height 3
click at [21, 24] on p "Pages" at bounding box center [20, 23] width 9 height 4
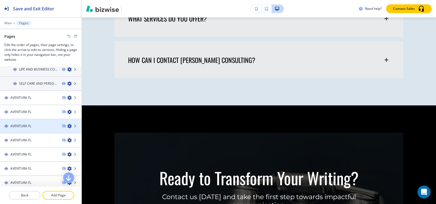
click at [25, 124] on h4 "AVENTURA FL" at bounding box center [20, 126] width 21 height 5
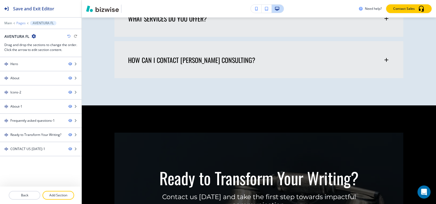
click at [17, 24] on p "Pages" at bounding box center [20, 23] width 9 height 4
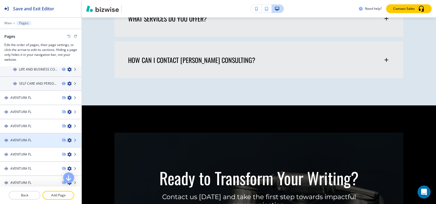
click at [27, 143] on div at bounding box center [40, 145] width 81 height 4
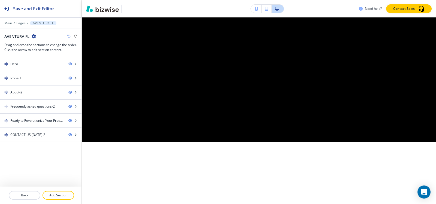
scroll to position [0, 0]
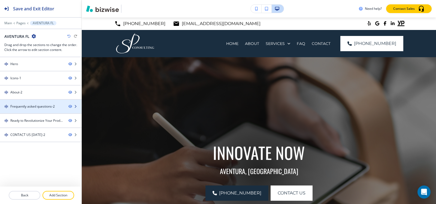
click at [36, 104] on div "Frequently asked questions-2" at bounding box center [32, 106] width 44 height 5
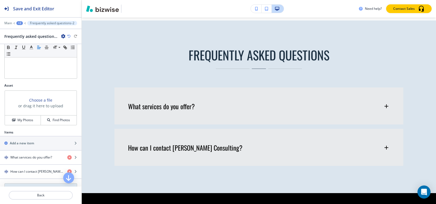
scroll to position [167, 0]
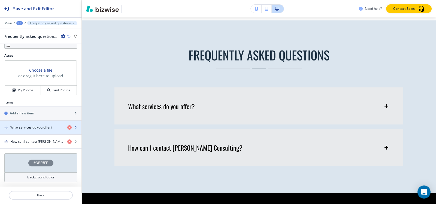
click at [31, 129] on h4 "What services do you offer?" at bounding box center [31, 127] width 42 height 5
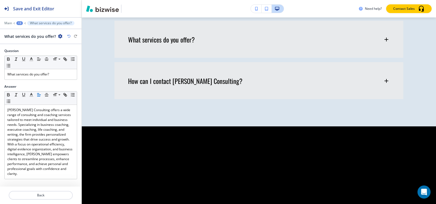
scroll to position [742, 0]
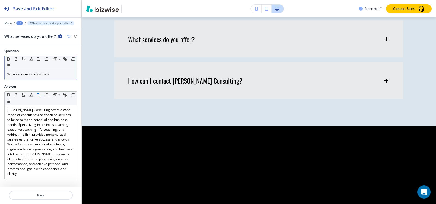
click at [44, 77] on div "What services do you offer?" at bounding box center [41, 74] width 72 height 10
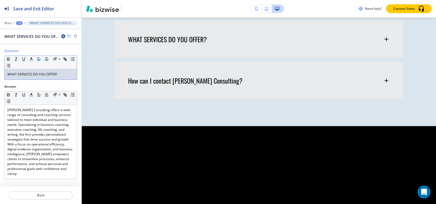
click at [17, 21] on div at bounding box center [40, 19] width 81 height 3
click at [17, 23] on div "+3" at bounding box center [19, 23] width 7 height 4
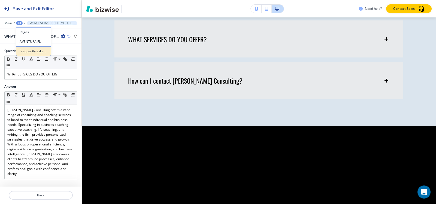
click at [31, 52] on p "Frequently asked questions-2" at bounding box center [34, 51] width 28 height 5
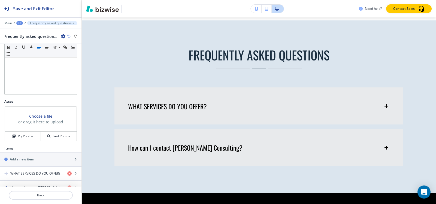
scroll to position [167, 0]
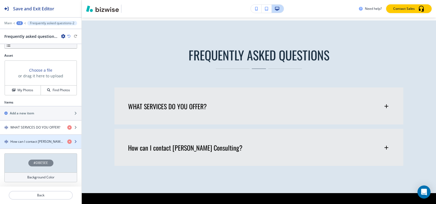
click at [30, 138] on div "button" at bounding box center [40, 137] width 81 height 4
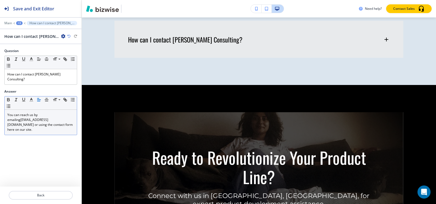
scroll to position [783, 0]
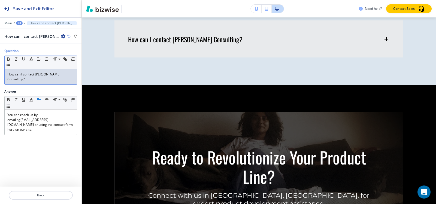
click at [34, 82] on div "How can I contact Sumita Pradhan Consulting?" at bounding box center [41, 76] width 72 height 15
click at [17, 23] on div "+3" at bounding box center [19, 23] width 7 height 4
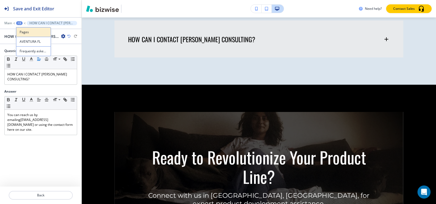
click at [29, 31] on p "Pages" at bounding box center [34, 32] width 28 height 5
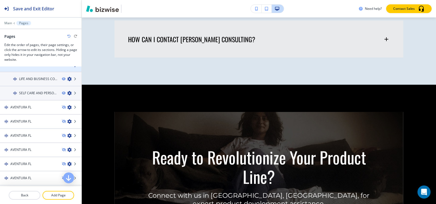
scroll to position [245, 0]
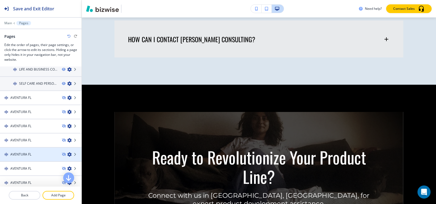
click at [19, 151] on div at bounding box center [40, 150] width 81 height 4
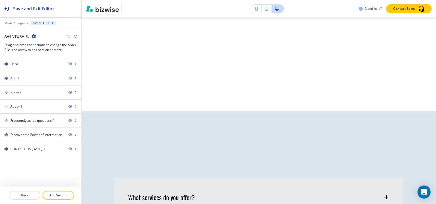
scroll to position [0, 0]
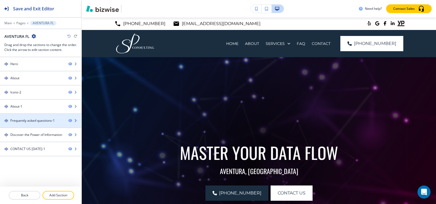
click at [26, 121] on div "Frequently asked questions-1" at bounding box center [32, 120] width 44 height 5
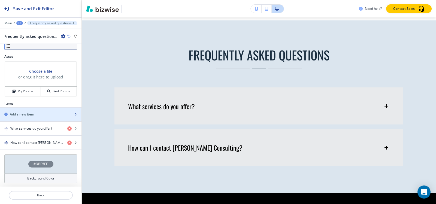
scroll to position [167, 0]
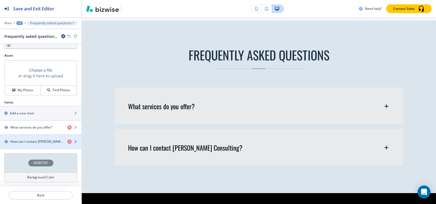
click at [27, 140] on h4 "How can I contact Sumita Pradhan Consulting?" at bounding box center [36, 141] width 53 height 5
click at [27, 141] on h4 "How can I contact Sumita Pradhan Consulting?" at bounding box center [36, 141] width 53 height 5
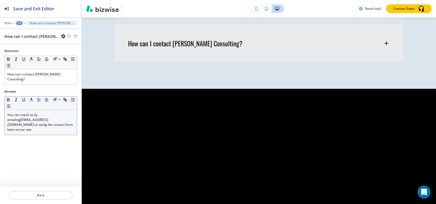
scroll to position [982, 0]
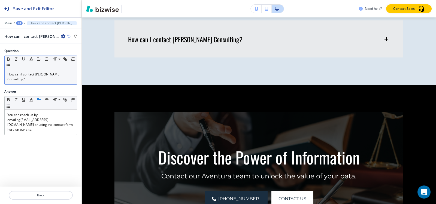
click at [43, 81] on p "How can I contact Sumita Pradhan Consulting?" at bounding box center [40, 77] width 67 height 10
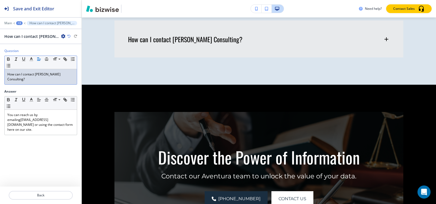
paste div
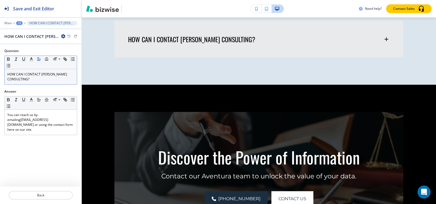
click at [18, 23] on div "+3" at bounding box center [19, 23] width 7 height 4
click at [33, 52] on p "Frequently asked questions-1" at bounding box center [34, 51] width 28 height 5
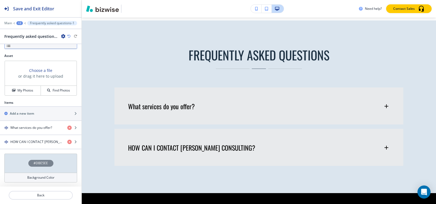
scroll to position [167, 0]
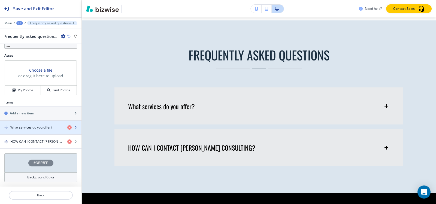
click at [26, 125] on h4 "What services do you offer?" at bounding box center [31, 127] width 42 height 5
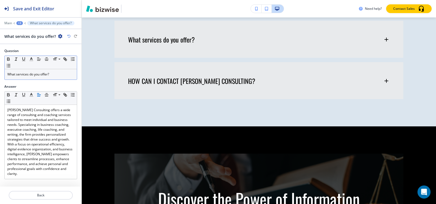
scroll to position [941, 0]
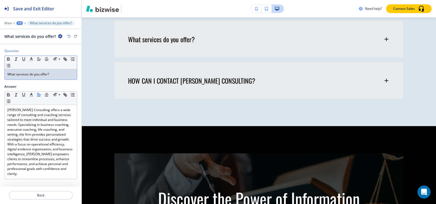
click at [32, 72] on p "What services do you offer?" at bounding box center [40, 74] width 67 height 5
paste div
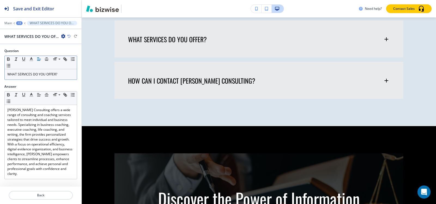
click at [20, 23] on div "+3" at bounding box center [19, 23] width 7 height 4
click at [29, 47] on button "Frequently asked questions-1" at bounding box center [33, 51] width 35 height 10
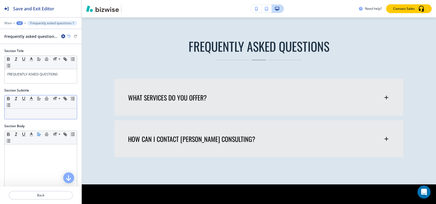
scroll to position [874, 0]
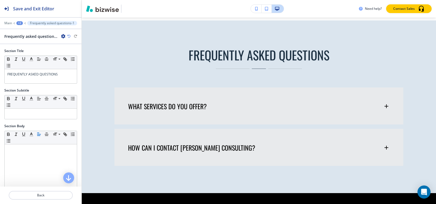
click at [19, 22] on div "+2" at bounding box center [19, 23] width 7 height 4
click at [27, 43] on p "AVENTURA FL" at bounding box center [34, 41] width 28 height 5
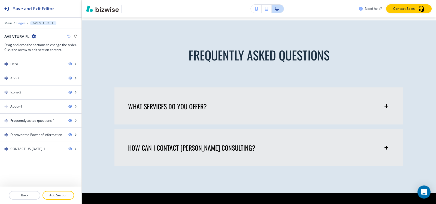
click at [19, 24] on p "Pages" at bounding box center [20, 23] width 9 height 4
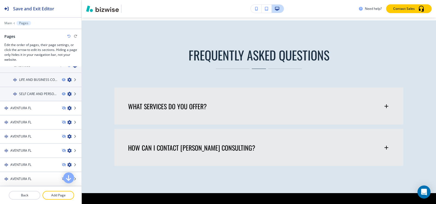
scroll to position [245, 0]
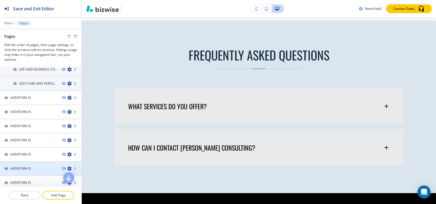
click at [19, 164] on div at bounding box center [40, 164] width 81 height 4
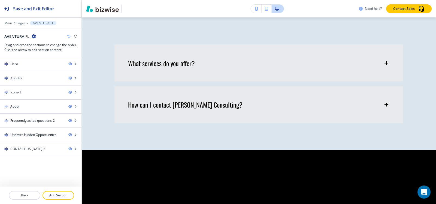
scroll to position [0, 0]
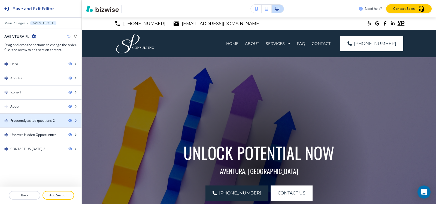
click at [41, 121] on div "Frequently asked questions-2" at bounding box center [32, 120] width 44 height 5
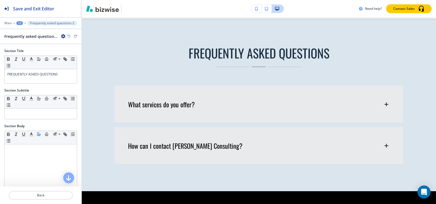
scroll to position [834, 0]
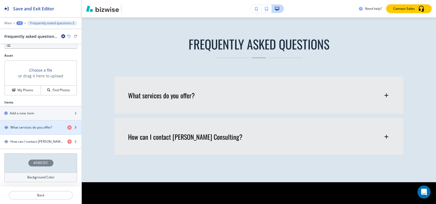
click at [34, 128] on h4 "What services do you offer?" at bounding box center [31, 127] width 42 height 5
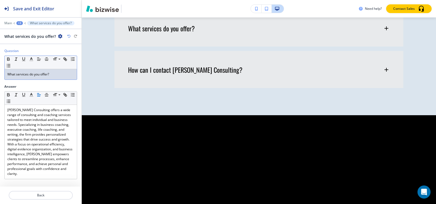
click at [34, 79] on div "What services do you offer?" at bounding box center [41, 74] width 72 height 10
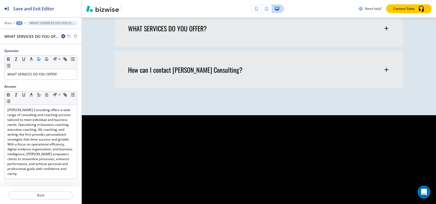
click at [20, 22] on div "+3" at bounding box center [19, 23] width 7 height 4
click at [28, 55] on button "Frequently asked questions-2" at bounding box center [33, 51] width 35 height 10
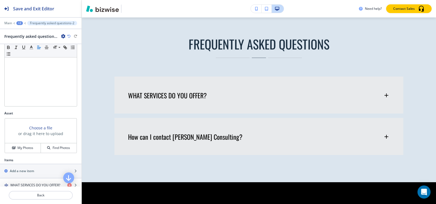
scroll to position [167, 0]
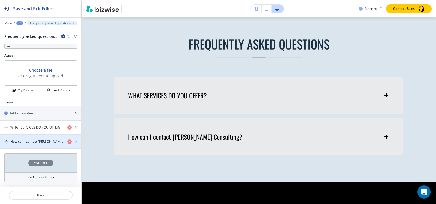
click at [25, 141] on h4 "How can I contact Sumita Pradhan Consulting?" at bounding box center [36, 141] width 53 height 5
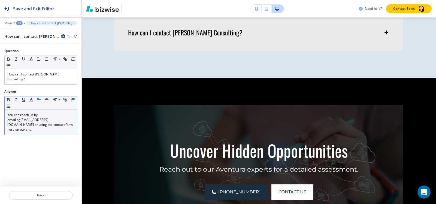
scroll to position [950, 0]
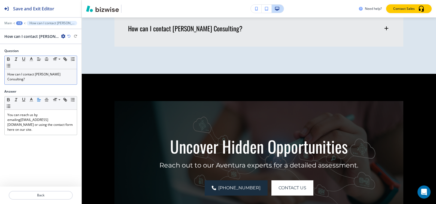
click at [36, 82] on div "How can I contact Sumita Pradhan Consulting?" at bounding box center [41, 76] width 72 height 15
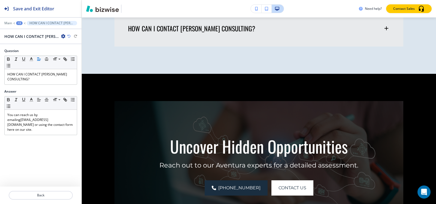
click at [19, 23] on div "+3" at bounding box center [19, 23] width 7 height 4
click at [38, 34] on p "Pages" at bounding box center [34, 32] width 28 height 5
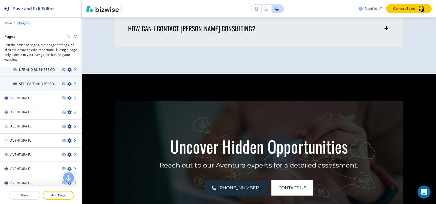
scroll to position [245, 0]
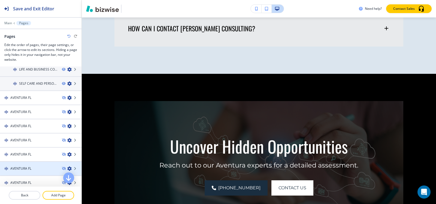
click at [22, 168] on h4 "AVENTURA FL" at bounding box center [20, 168] width 21 height 5
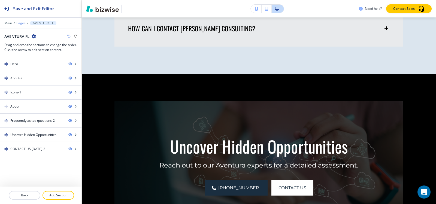
click at [22, 25] on p "Pages" at bounding box center [20, 23] width 9 height 4
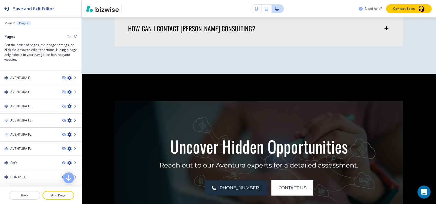
scroll to position [252, 0]
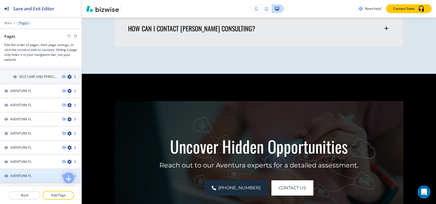
click at [19, 176] on h4 "AVENTURA FL" at bounding box center [20, 175] width 21 height 5
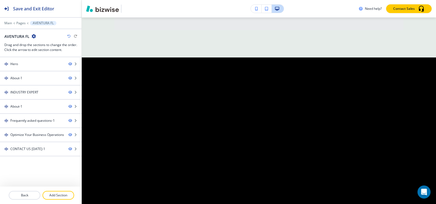
scroll to position [0, 0]
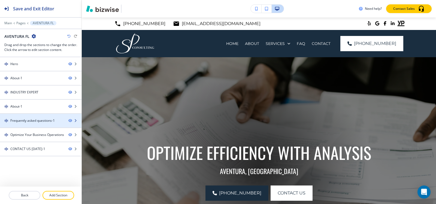
click at [26, 123] on div at bounding box center [40, 125] width 81 height 4
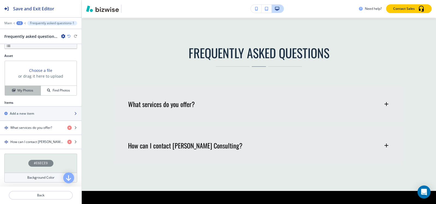
scroll to position [167, 0]
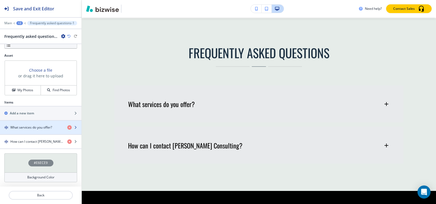
click at [26, 130] on div "button" at bounding box center [40, 132] width 81 height 4
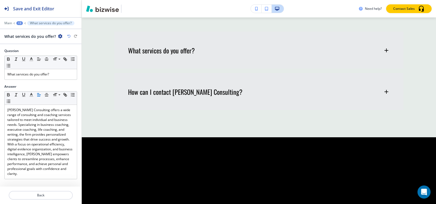
scroll to position [894, 0]
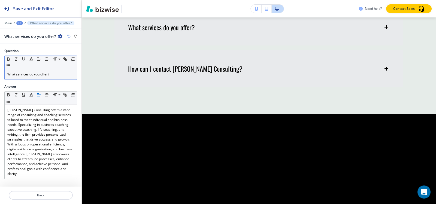
click at [36, 78] on div "What services do you offer?" at bounding box center [41, 74] width 72 height 10
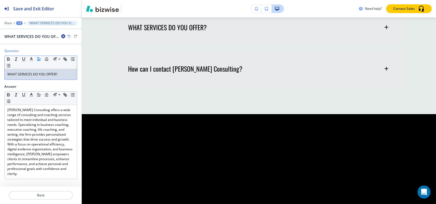
click at [20, 22] on div "+3" at bounding box center [19, 23] width 7 height 4
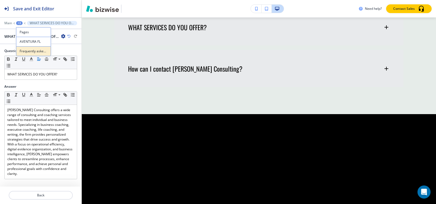
click at [34, 50] on p "Frequently asked questions-1" at bounding box center [34, 51] width 28 height 5
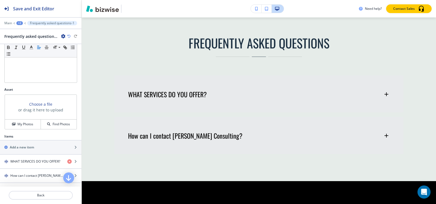
scroll to position [167, 0]
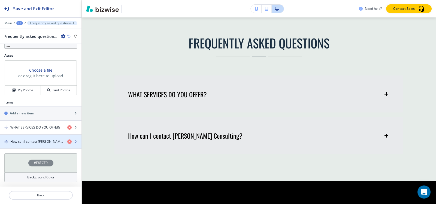
click at [19, 143] on h4 "How can I contact Sumita Pradhan Consulting?" at bounding box center [36, 141] width 53 height 5
click at [21, 138] on div "button" at bounding box center [40, 137] width 81 height 4
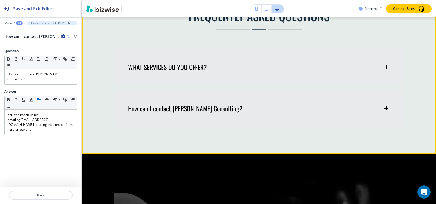
scroll to position [853, 0]
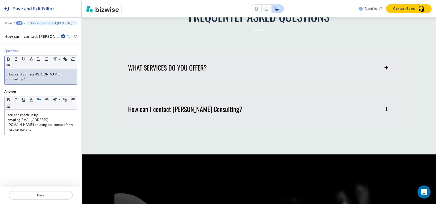
click at [43, 78] on p "How can I contact Sumita Pradhan Consulting?" at bounding box center [40, 77] width 67 height 10
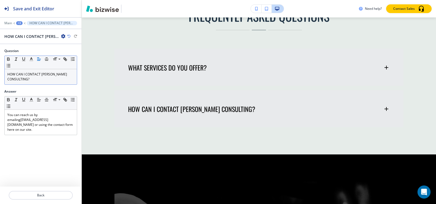
click at [20, 22] on div "+3" at bounding box center [19, 23] width 7 height 4
click at [32, 34] on p "Pages" at bounding box center [34, 32] width 28 height 5
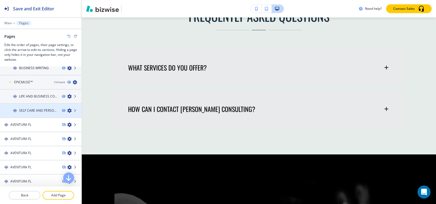
scroll to position [245, 0]
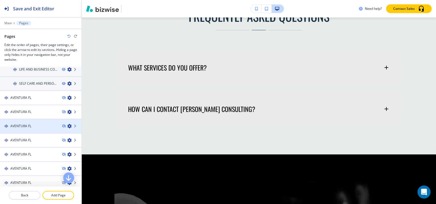
click at [28, 125] on h4 "AVENTURA FL" at bounding box center [20, 126] width 21 height 5
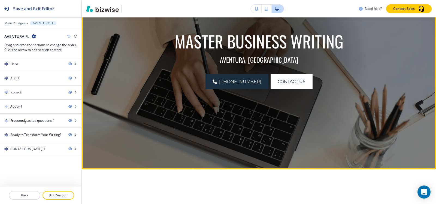
scroll to position [136, 0]
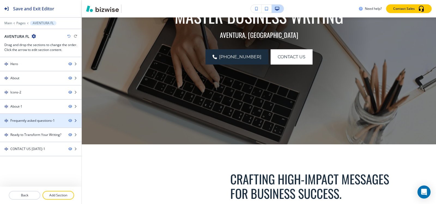
click at [19, 125] on div at bounding box center [40, 125] width 81 height 4
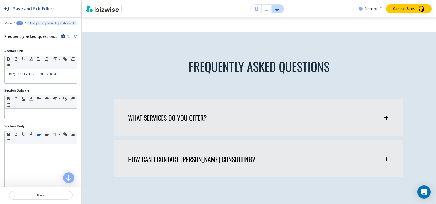
scroll to position [859, 0]
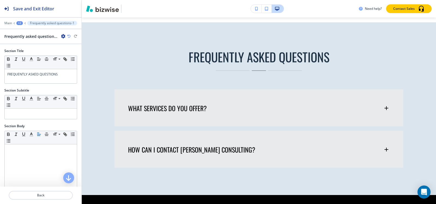
click at [18, 22] on div "+2" at bounding box center [19, 23] width 7 height 4
click at [27, 29] on button "Pages" at bounding box center [33, 32] width 35 height 10
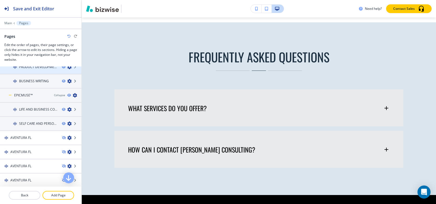
scroll to position [245, 0]
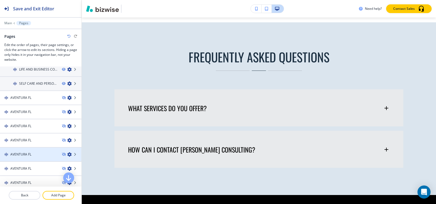
click at [20, 152] on h4 "AVENTURA FL" at bounding box center [20, 154] width 21 height 5
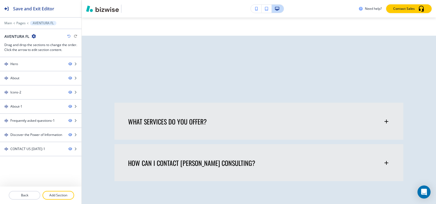
scroll to position [0, 0]
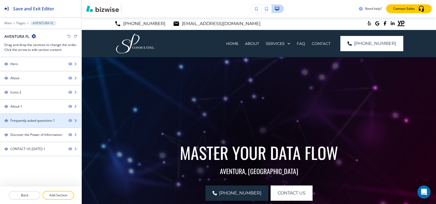
click at [24, 124] on div at bounding box center [40, 125] width 81 height 4
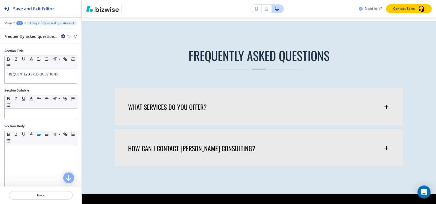
scroll to position [874, 0]
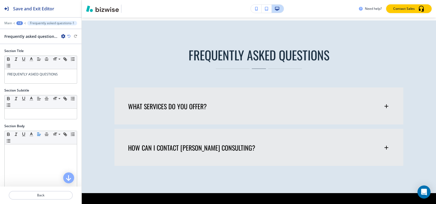
click at [21, 22] on div "+2" at bounding box center [19, 23] width 7 height 4
click at [24, 31] on p "Pages" at bounding box center [34, 32] width 28 height 5
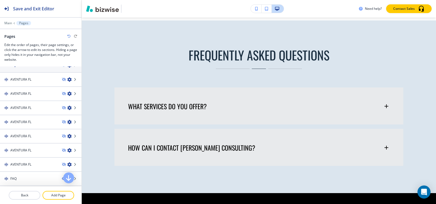
scroll to position [272, 0]
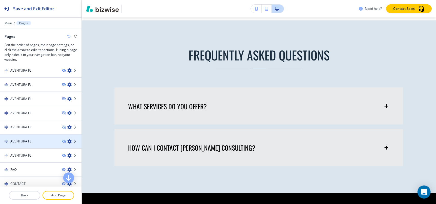
click at [15, 140] on h4 "AVENTURA FL" at bounding box center [20, 141] width 21 height 5
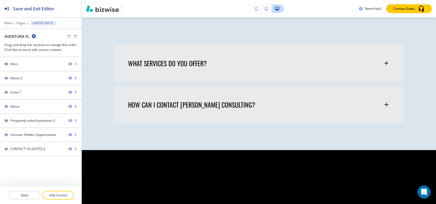
scroll to position [0, 0]
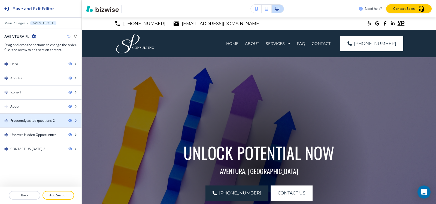
click at [45, 121] on div "Frequently asked questions-2" at bounding box center [32, 120] width 44 height 5
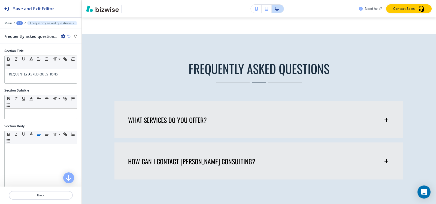
scroll to position [834, 0]
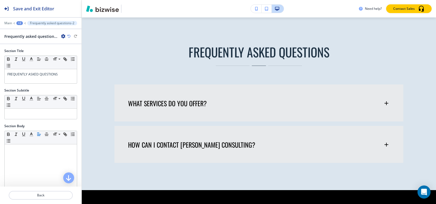
click at [21, 22] on div "+2" at bounding box center [19, 23] width 7 height 4
click at [33, 34] on p "Pages" at bounding box center [34, 32] width 28 height 5
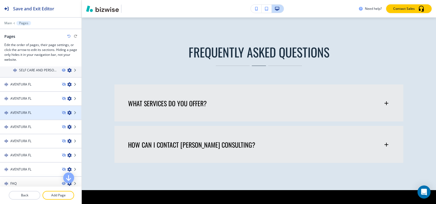
scroll to position [245, 0]
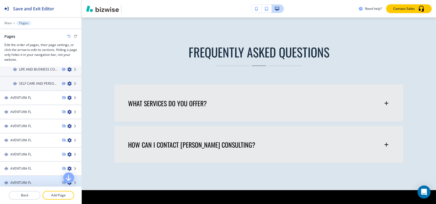
click at [22, 178] on div at bounding box center [40, 178] width 81 height 4
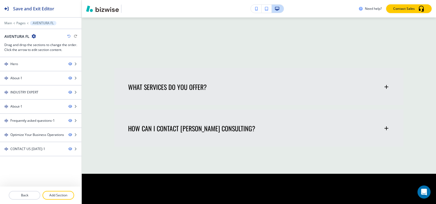
scroll to position [0, 0]
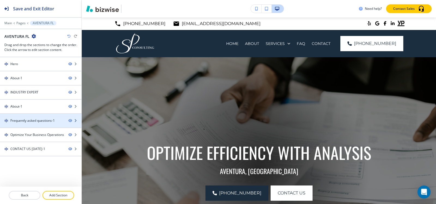
click at [34, 123] on div at bounding box center [40, 125] width 81 height 4
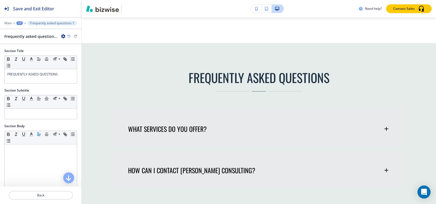
scroll to position [817, 0]
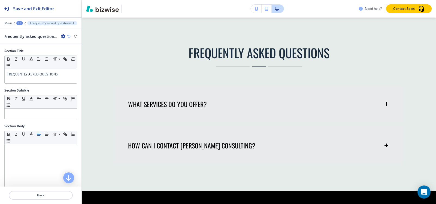
click at [16, 20] on div at bounding box center [40, 19] width 81 height 3
click at [18, 21] on div "+2" at bounding box center [19, 23] width 7 height 4
click at [27, 29] on button "Pages" at bounding box center [33, 32] width 35 height 10
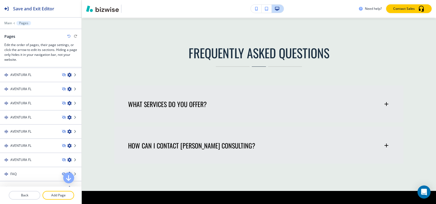
scroll to position [267, 0]
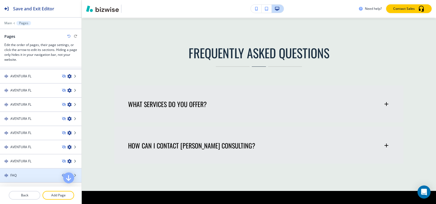
click at [17, 177] on div "FAQ" at bounding box center [28, 175] width 57 height 5
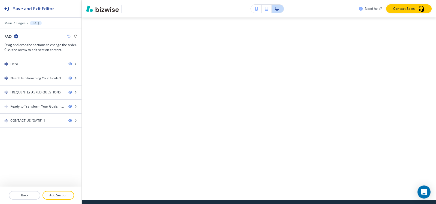
scroll to position [0, 0]
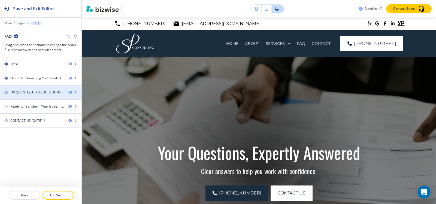
click at [32, 92] on div "FREQUENTLY ASKED QUESTIONS" at bounding box center [35, 92] width 50 height 5
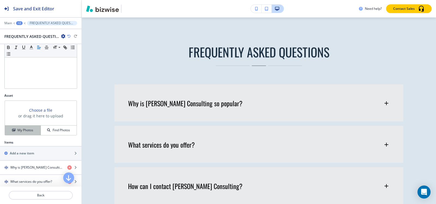
scroll to position [136, 0]
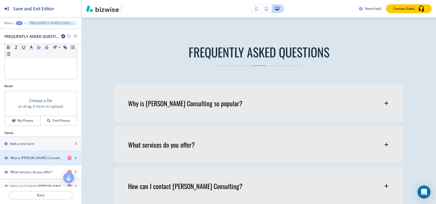
click at [26, 161] on div "button" at bounding box center [40, 162] width 81 height 4
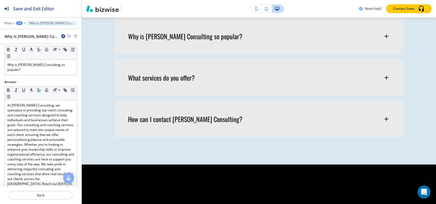
scroll to position [0, 0]
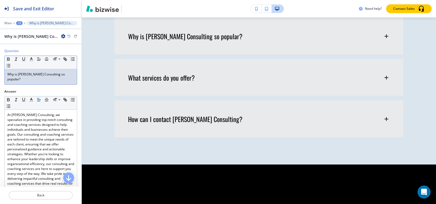
click at [39, 81] on p "Why is Sumita Pradhan Consulting so popular?" at bounding box center [40, 77] width 67 height 10
copy p "Why is Sumita Pradhan Consulting so popular?"
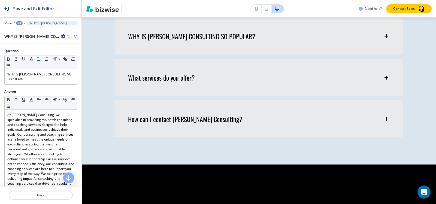
click at [20, 24] on div "+3" at bounding box center [19, 23] width 7 height 4
click at [27, 52] on p "FREQUENTLY ASKED QUESTIONS" at bounding box center [34, 51] width 28 height 5
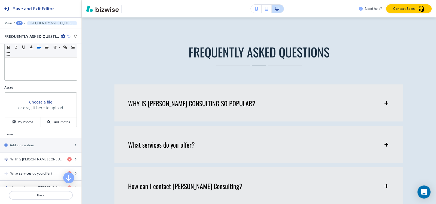
scroll to position [163, 0]
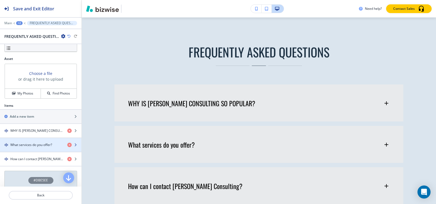
click at [34, 147] on h4 "What services do you offer?" at bounding box center [31, 144] width 42 height 5
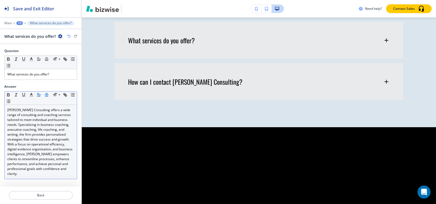
scroll to position [419, 0]
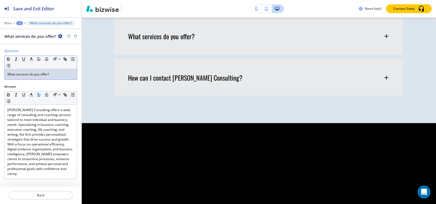
click at [51, 74] on p "What services do you offer?" at bounding box center [40, 74] width 67 height 5
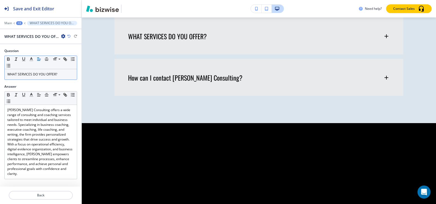
click at [20, 23] on div "+3" at bounding box center [19, 23] width 7 height 4
click at [26, 52] on p "FREQUENTLY ASKED QUESTIONS" at bounding box center [34, 51] width 28 height 5
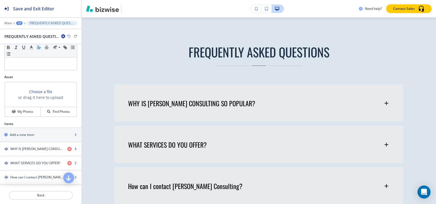
scroll to position [181, 0]
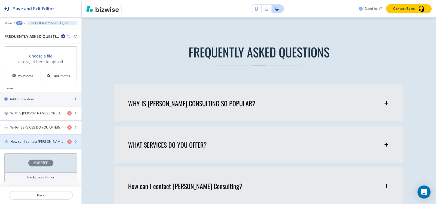
click at [29, 141] on h4 "How can I contact Sumita Pradhan Consulting?" at bounding box center [36, 141] width 53 height 5
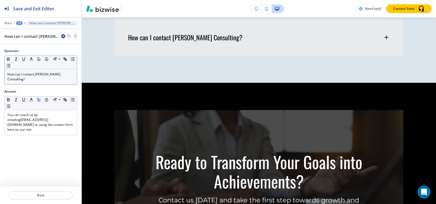
scroll to position [460, 0]
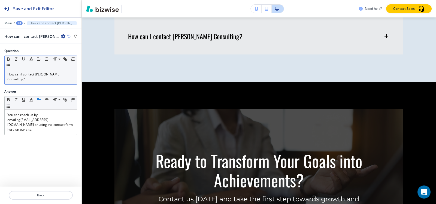
click at [40, 81] on p "How can I contact Sumita Pradhan Consulting?" at bounding box center [40, 77] width 67 height 10
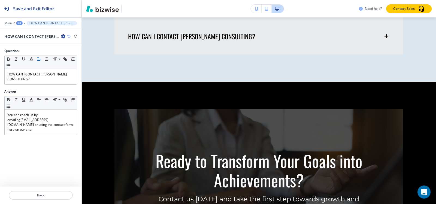
click at [20, 22] on div "+3" at bounding box center [19, 23] width 7 height 4
click at [21, 28] on button "Pages" at bounding box center [33, 32] width 35 height 10
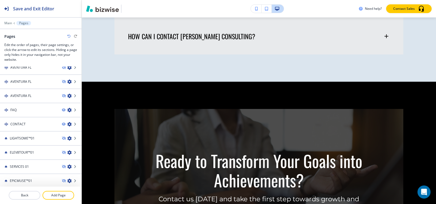
scroll to position [333, 0]
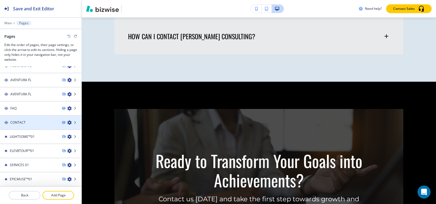
click at [34, 120] on div "CONTACT" at bounding box center [28, 122] width 57 height 5
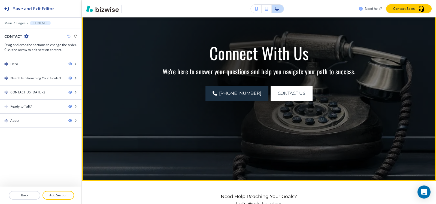
scroll to position [127, 0]
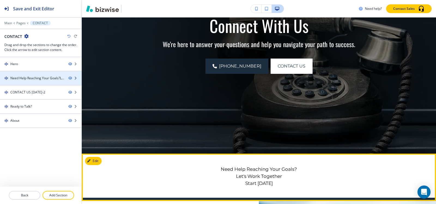
click at [31, 79] on div "Need Help Reaching Your Goals?Let's Work TogetherStart Today-2" at bounding box center [37, 78] width 54 height 5
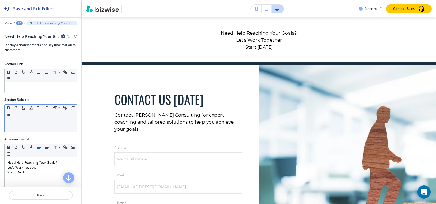
scroll to position [82, 0]
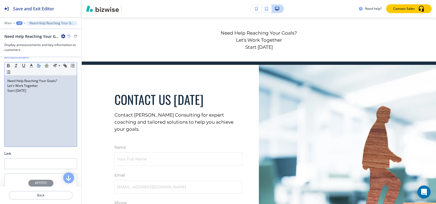
click at [36, 94] on div "Need Help Reaching Your Goals? Let's Work Together Start Today" at bounding box center [41, 111] width 72 height 71
click at [37, 64] on line "button" at bounding box center [38, 64] width 2 height 0
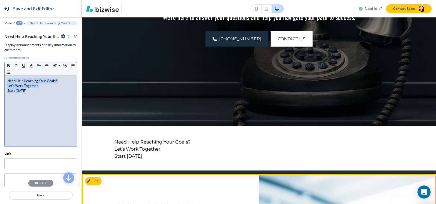
scroll to position [127, 0]
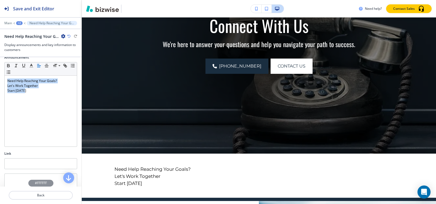
click at [21, 23] on div "+2" at bounding box center [19, 23] width 7 height 4
click at [23, 31] on p "Pages" at bounding box center [34, 32] width 28 height 5
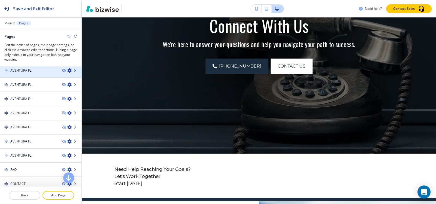
scroll to position [333, 0]
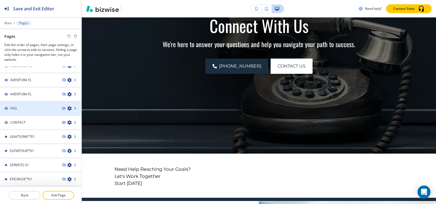
click at [24, 110] on div "FAQ" at bounding box center [28, 108] width 57 height 5
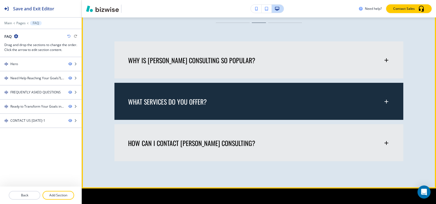
scroll to position [299, 0]
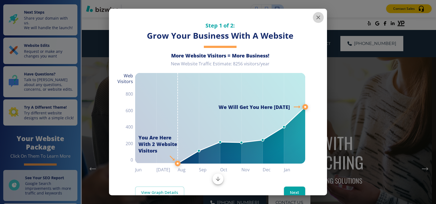
click at [317, 17] on icon "button" at bounding box center [318, 17] width 7 height 7
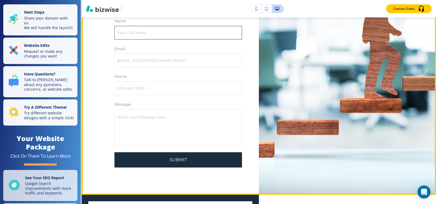
scroll to position [2504, 0]
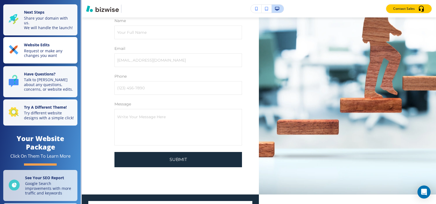
click at [44, 54] on p "Request or make any changes you want" at bounding box center [49, 53] width 50 height 10
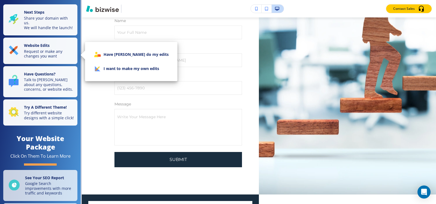
click at [107, 65] on li "I want to make my own edits" at bounding box center [131, 69] width 84 height 14
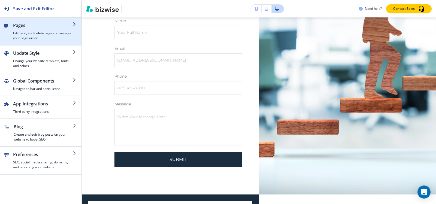
click at [41, 33] on h4 "Edit, add, and delete pages or manage your page order" at bounding box center [43, 36] width 60 height 10
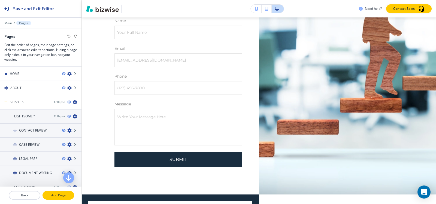
click at [61, 193] on p "Add Page" at bounding box center [58, 195] width 30 height 5
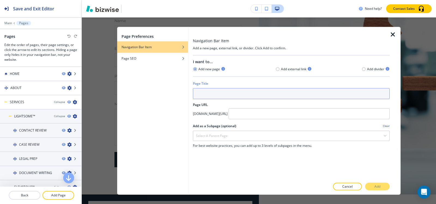
click at [220, 95] on input "text" at bounding box center [291, 93] width 197 height 11
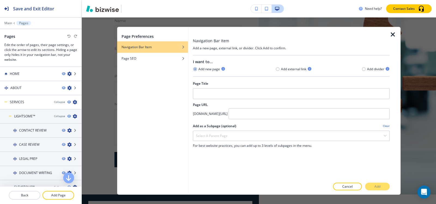
click at [391, 35] on icon "button" at bounding box center [392, 34] width 7 height 7
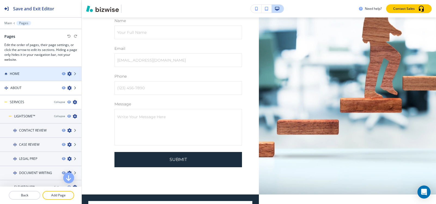
click at [48, 76] on div at bounding box center [40, 78] width 81 height 4
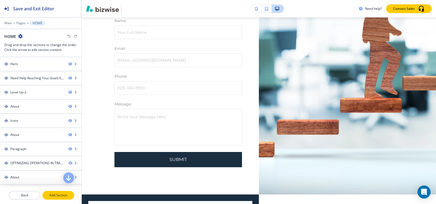
click at [54, 196] on p "Add Section" at bounding box center [58, 195] width 30 height 5
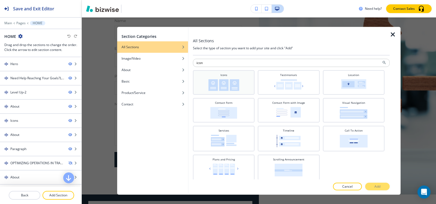
type input "icon"
click at [210, 76] on div "Icons" at bounding box center [223, 82] width 56 height 18
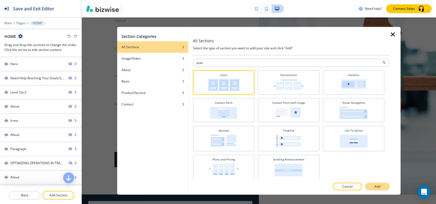
click at [377, 186] on p "Add" at bounding box center [377, 186] width 6 height 5
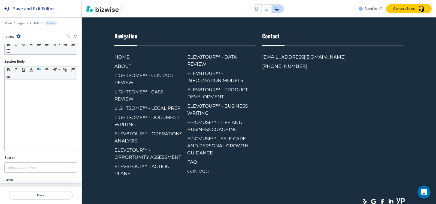
scroll to position [113, 0]
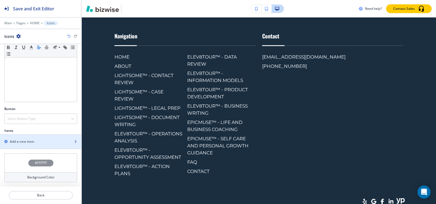
click at [29, 142] on h2 "Add a new item" at bounding box center [22, 141] width 24 height 5
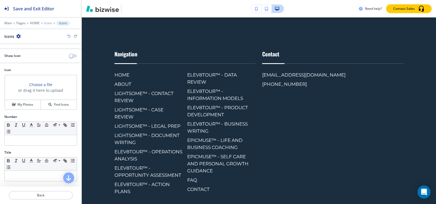
click at [44, 22] on p "Icons" at bounding box center [48, 23] width 8 height 4
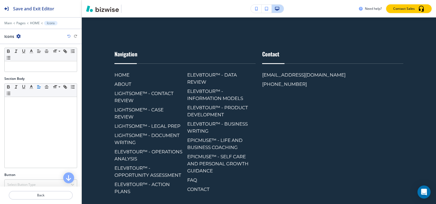
scroll to position [109, 0]
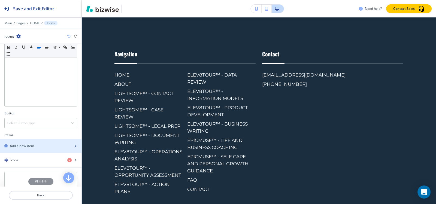
click at [35, 147] on div "Add a new item" at bounding box center [34, 145] width 69 height 5
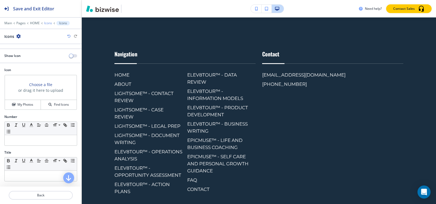
click at [47, 23] on p "Icons" at bounding box center [48, 23] width 8 height 4
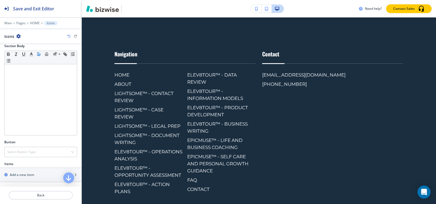
scroll to position [136, 0]
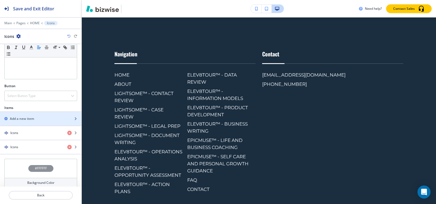
click at [30, 114] on div "button" at bounding box center [40, 114] width 81 height 4
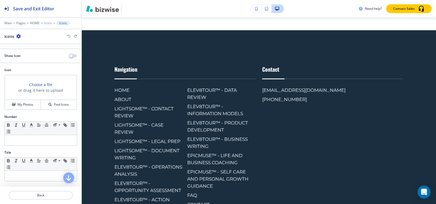
click at [51, 23] on p "Icons" at bounding box center [48, 23] width 8 height 4
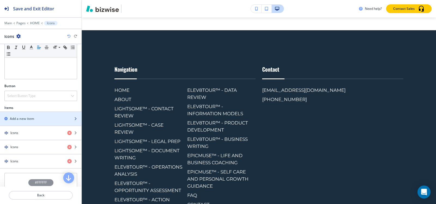
click at [23, 119] on h2 "Add a new item" at bounding box center [22, 118] width 24 height 5
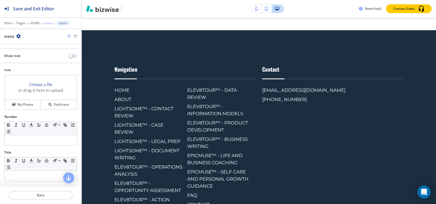
click at [48, 23] on p "Icons" at bounding box center [48, 23] width 8 height 4
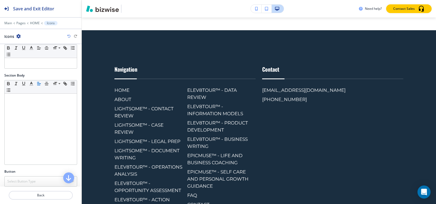
scroll to position [109, 0]
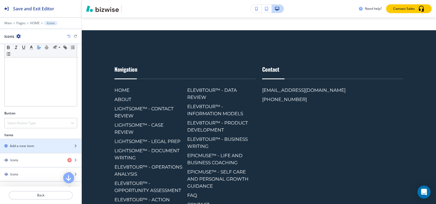
click at [26, 142] on div "button" at bounding box center [40, 141] width 81 height 4
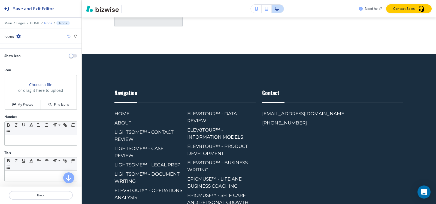
click at [48, 24] on p "Icons" at bounding box center [48, 23] width 8 height 4
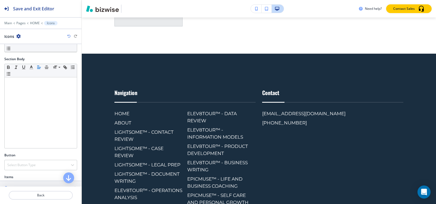
scroll to position [136, 0]
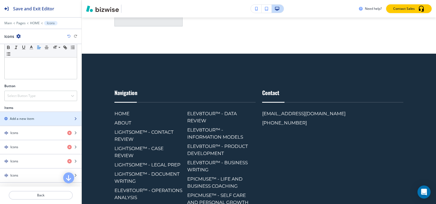
click at [39, 123] on div "button" at bounding box center [40, 123] width 81 height 4
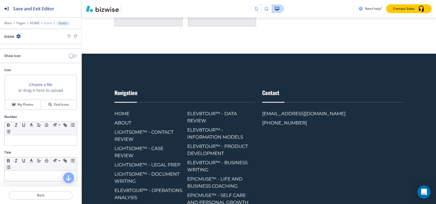
click at [50, 22] on p "Icons" at bounding box center [48, 23] width 8 height 4
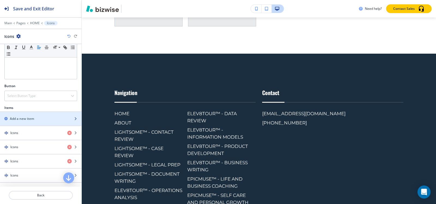
click at [27, 116] on h2 "Add a new item" at bounding box center [22, 118] width 24 height 5
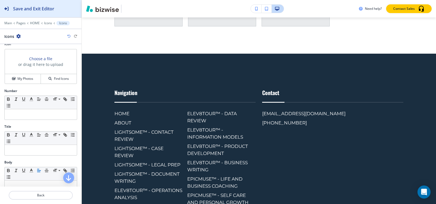
scroll to position [54, 0]
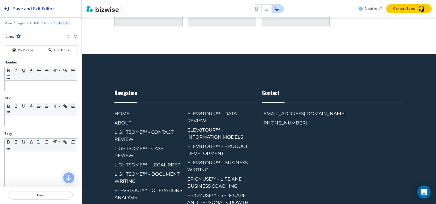
click at [44, 23] on p "Icons" at bounding box center [48, 23] width 8 height 4
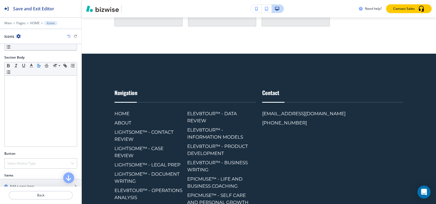
scroll to position [136, 0]
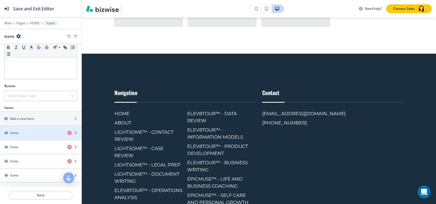
click at [22, 131] on div "Icons" at bounding box center [31, 132] width 63 height 5
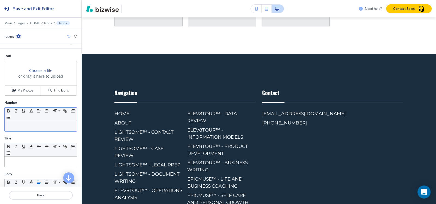
scroll to position [27, 0]
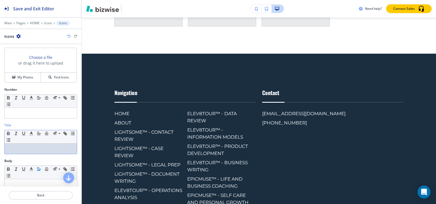
click at [25, 149] on p at bounding box center [40, 148] width 67 height 5
paste div
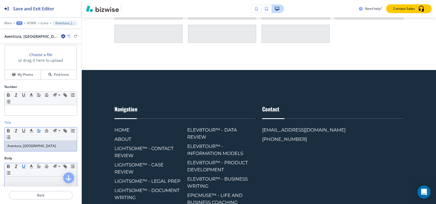
scroll to position [63, 0]
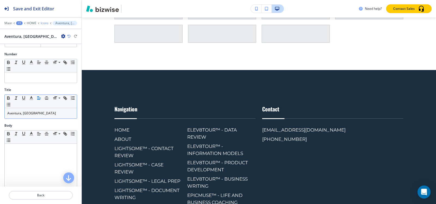
click at [45, 23] on p "Icons" at bounding box center [45, 23] width 8 height 4
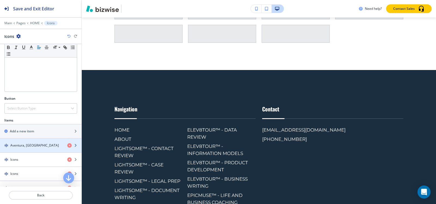
scroll to position [136, 0]
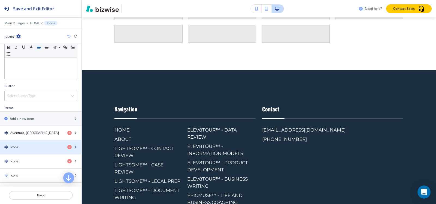
click at [29, 149] on div "Icons" at bounding box center [31, 147] width 63 height 5
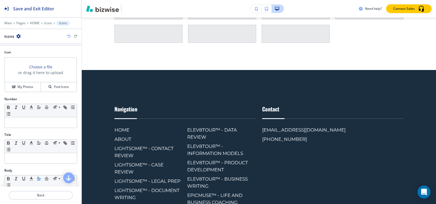
scroll to position [27, 0]
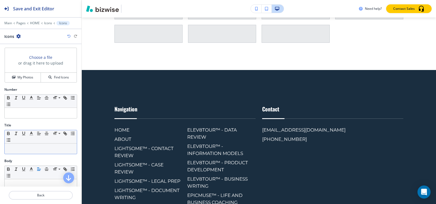
click at [33, 150] on p at bounding box center [40, 148] width 67 height 5
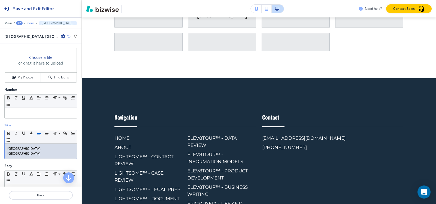
click at [30, 25] on p "Icons" at bounding box center [31, 23] width 8 height 4
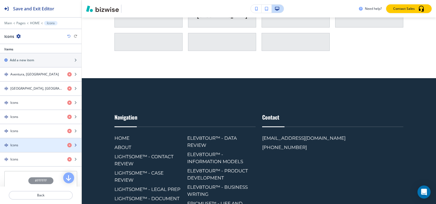
scroll to position [185, 0]
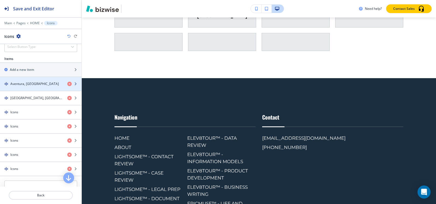
click at [34, 86] on div "Aventura, FL" at bounding box center [31, 83] width 63 height 5
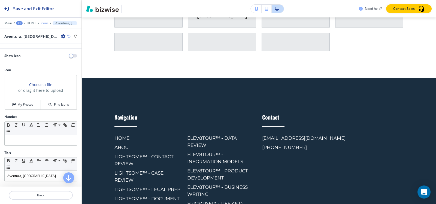
click at [41, 22] on p "Icons" at bounding box center [45, 23] width 8 height 4
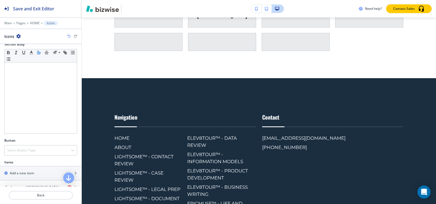
scroll to position [163, 0]
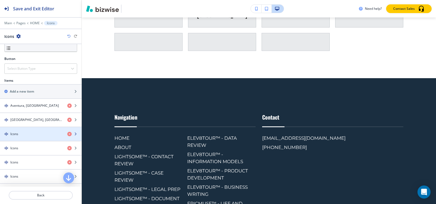
click at [22, 134] on div "Icons" at bounding box center [31, 133] width 63 height 5
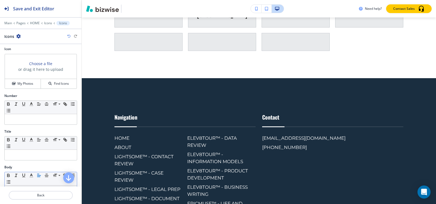
scroll to position [54, 0]
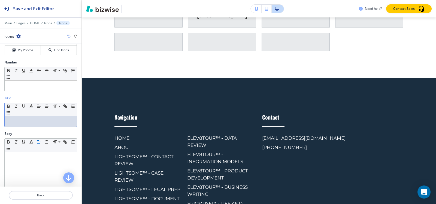
click at [33, 123] on p at bounding box center [40, 121] width 67 height 5
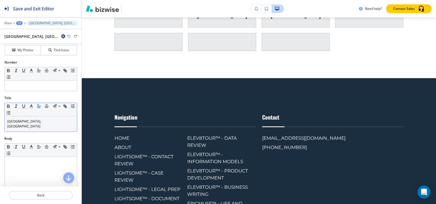
click at [19, 23] on div "+3" at bounding box center [19, 23] width 7 height 4
click at [29, 50] on p "Icons" at bounding box center [34, 51] width 28 height 5
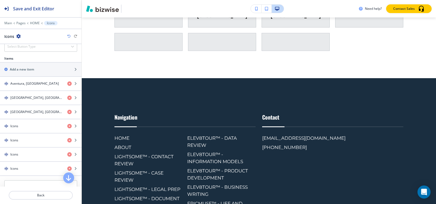
scroll to position [191, 0]
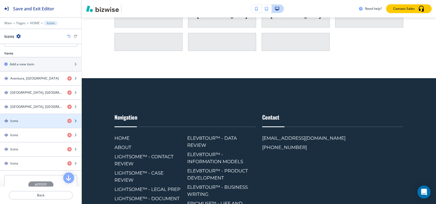
click at [40, 117] on div "button" at bounding box center [40, 116] width 81 height 4
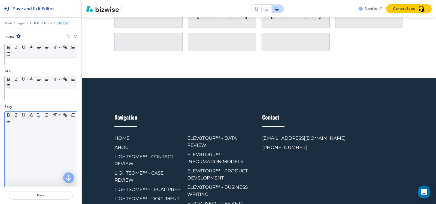
scroll to position [82, 0]
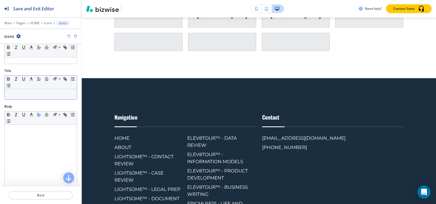
click at [36, 94] on p at bounding box center [40, 94] width 67 height 5
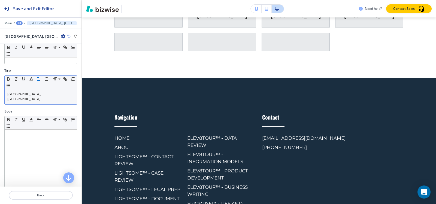
click at [17, 23] on div "+3" at bounding box center [19, 23] width 7 height 4
click at [30, 51] on p "Icons" at bounding box center [34, 51] width 28 height 5
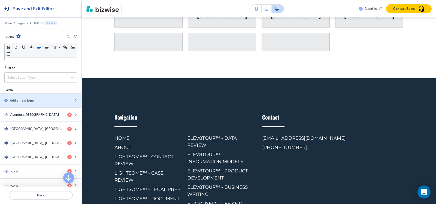
scroll to position [191, 0]
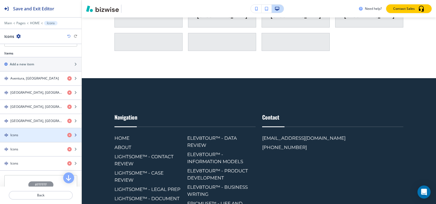
click at [25, 137] on div "button" at bounding box center [40, 139] width 81 height 4
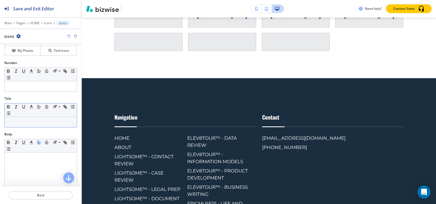
scroll to position [54, 0]
click at [29, 123] on p at bounding box center [40, 121] width 67 height 5
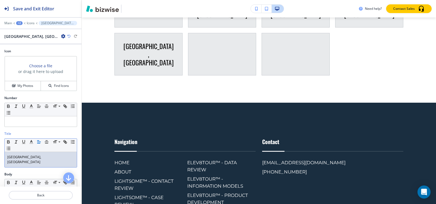
scroll to position [0, 0]
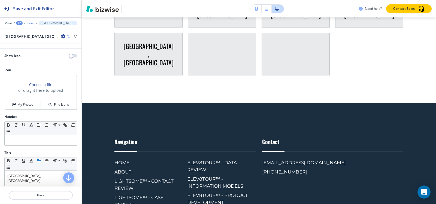
click at [32, 22] on p "Icons" at bounding box center [31, 23] width 8 height 4
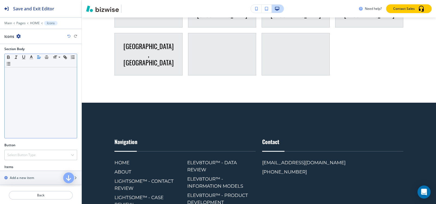
scroll to position [109, 0]
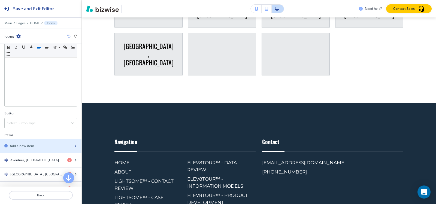
click at [31, 147] on h2 "Add a new item" at bounding box center [22, 145] width 24 height 5
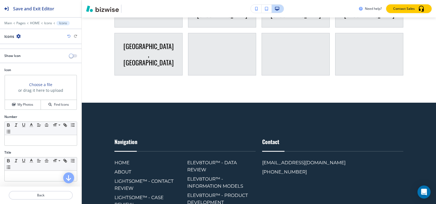
click at [42, 23] on icon at bounding box center [42, 23] width 2 height 2
click at [45, 23] on p "Icons" at bounding box center [48, 23] width 8 height 4
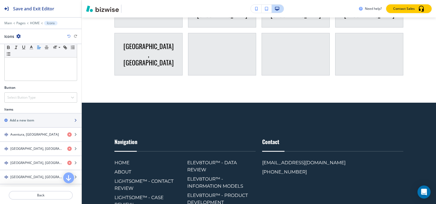
scroll to position [136, 0]
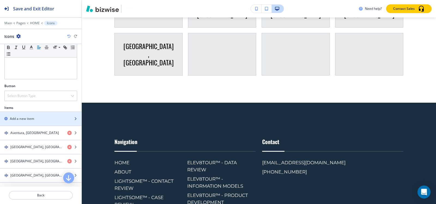
click at [32, 121] on div "button" at bounding box center [40, 123] width 81 height 4
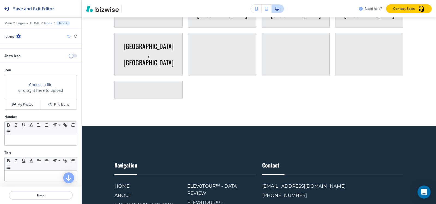
click at [50, 23] on p "Icons" at bounding box center [48, 23] width 8 height 4
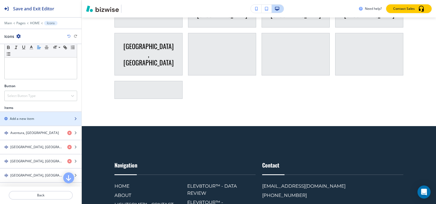
click at [36, 121] on div "Add a new item" at bounding box center [34, 118] width 69 height 5
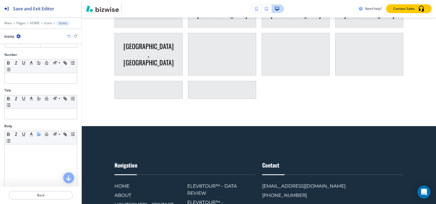
scroll to position [63, 0]
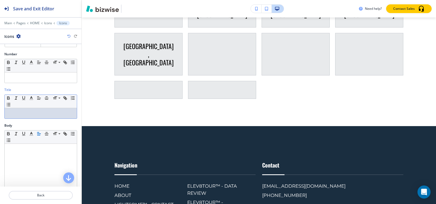
click at [28, 115] on p at bounding box center [40, 113] width 67 height 5
click at [46, 22] on p "Icons" at bounding box center [48, 23] width 8 height 4
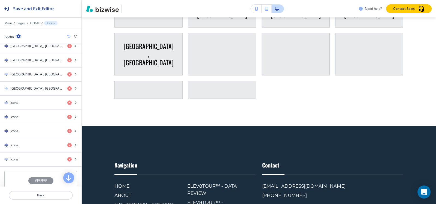
scroll to position [245, 0]
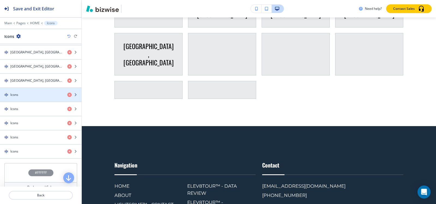
click at [26, 98] on div "button" at bounding box center [40, 99] width 81 height 4
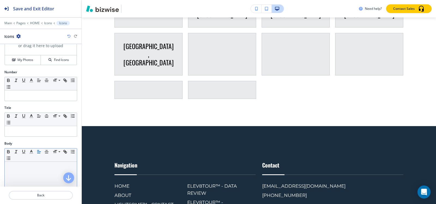
scroll to position [109, 0]
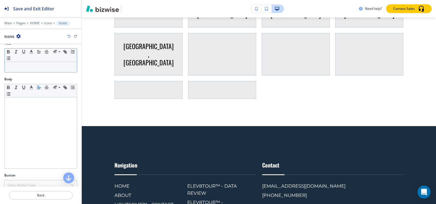
click at [33, 64] on div at bounding box center [41, 67] width 72 height 10
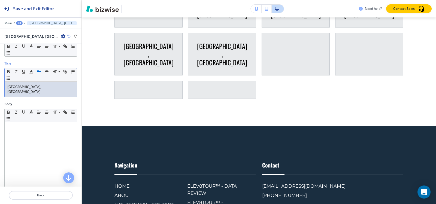
scroll to position [35, 0]
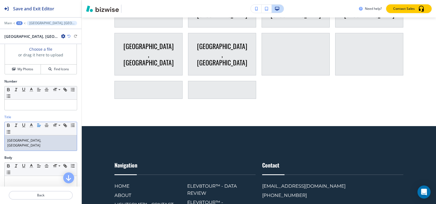
click at [17, 23] on div "+3" at bounding box center [19, 23] width 7 height 4
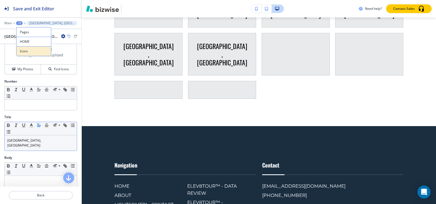
click at [30, 50] on p "Icons" at bounding box center [34, 51] width 28 height 5
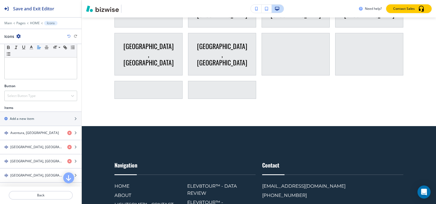
scroll to position [255, 0]
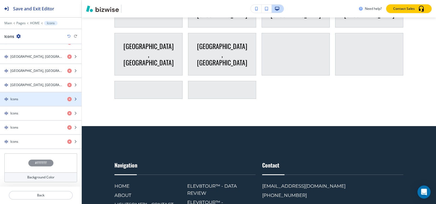
click at [30, 99] on div "Icons" at bounding box center [31, 99] width 63 height 5
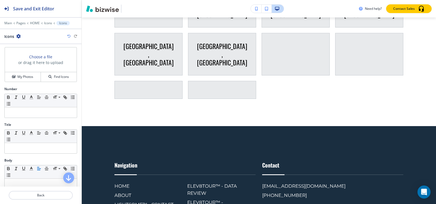
scroll to position [54, 0]
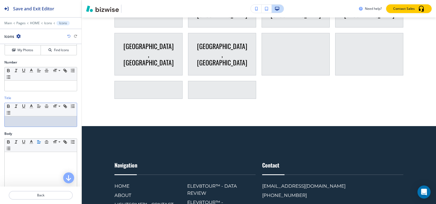
click at [33, 120] on p at bounding box center [40, 121] width 67 height 5
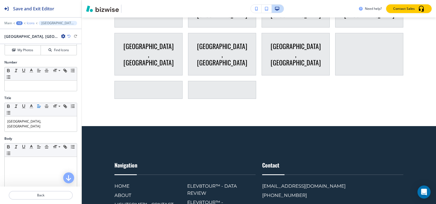
click at [33, 22] on p "Icons" at bounding box center [31, 23] width 8 height 4
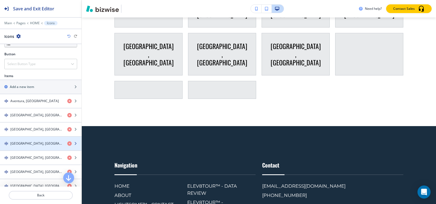
scroll to position [245, 0]
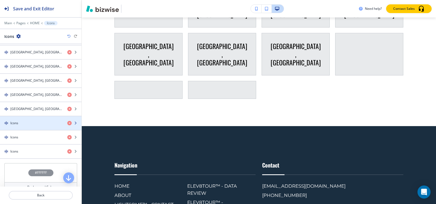
click at [35, 124] on div "Icons" at bounding box center [31, 123] width 63 height 5
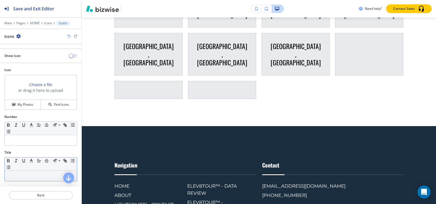
click at [32, 173] on p at bounding box center [40, 175] width 67 height 5
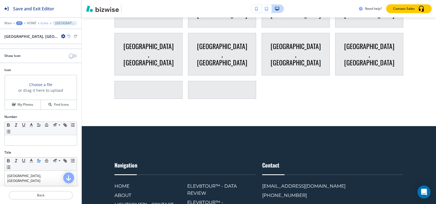
click at [47, 24] on p "Icons" at bounding box center [45, 23] width 8 height 4
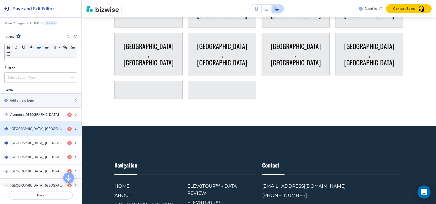
scroll to position [163, 0]
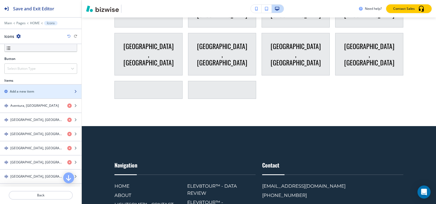
click at [26, 91] on h2 "Add a new item" at bounding box center [22, 91] width 24 height 5
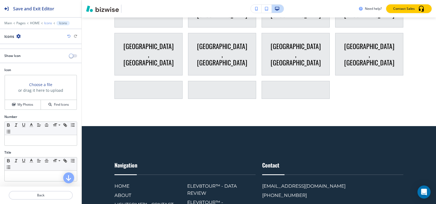
click at [48, 23] on p "Icons" at bounding box center [48, 23] width 8 height 4
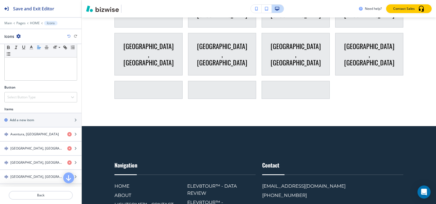
scroll to position [136, 0]
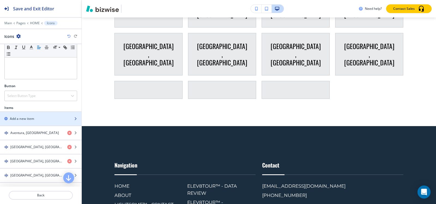
click at [36, 120] on div "Add a new item" at bounding box center [34, 118] width 69 height 5
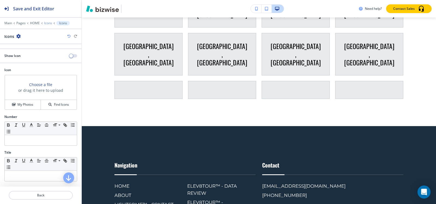
click at [49, 23] on p "Icons" at bounding box center [48, 23] width 8 height 4
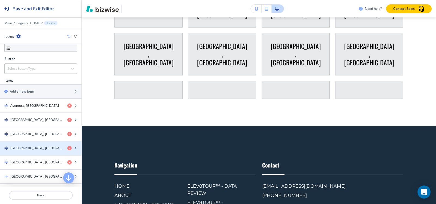
scroll to position [245, 0]
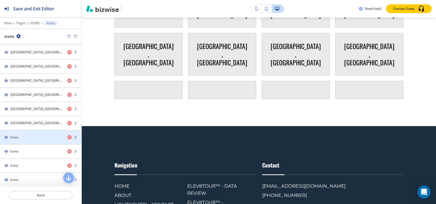
click at [29, 136] on div "Icons" at bounding box center [31, 137] width 63 height 5
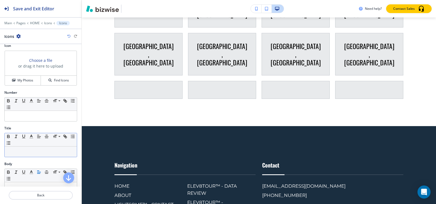
scroll to position [54, 0]
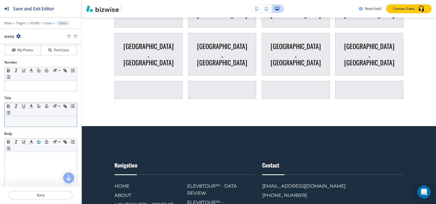
click at [30, 124] on div at bounding box center [41, 121] width 72 height 10
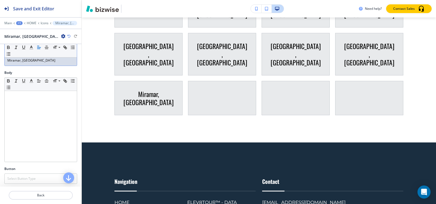
scroll to position [117, 0]
click at [46, 24] on p "Icons" at bounding box center [45, 23] width 8 height 4
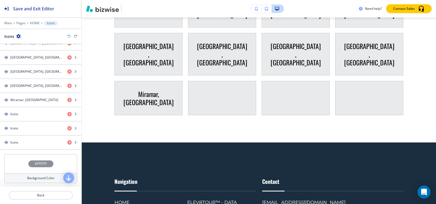
scroll to position [283, 0]
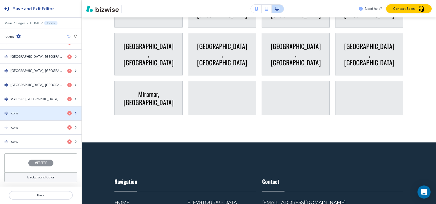
click at [30, 110] on div "button" at bounding box center [40, 108] width 81 height 4
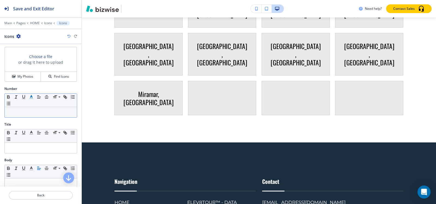
scroll to position [54, 0]
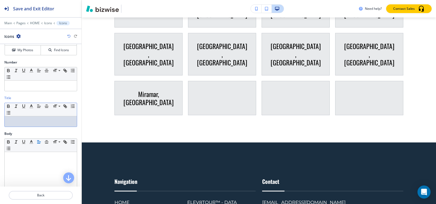
click at [32, 120] on p at bounding box center [40, 121] width 67 height 5
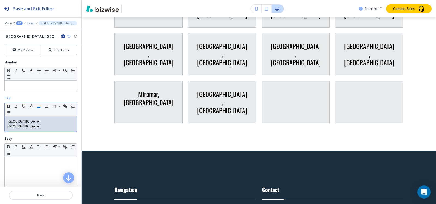
click at [29, 23] on p "Icons" at bounding box center [31, 23] width 8 height 4
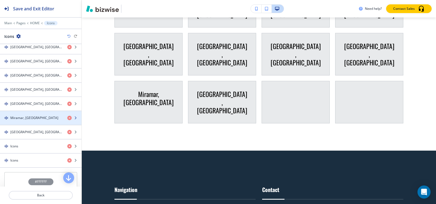
scroll to position [283, 0]
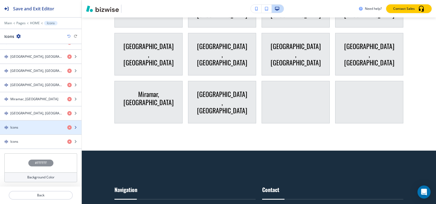
click at [24, 131] on div "button" at bounding box center [40, 132] width 81 height 4
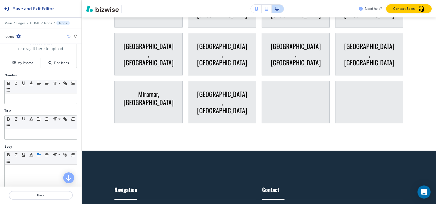
scroll to position [82, 0]
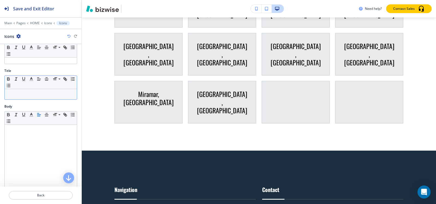
click at [36, 89] on div "Small Normal Large Huge" at bounding box center [41, 82] width 72 height 13
click at [35, 93] on p at bounding box center [40, 94] width 67 height 5
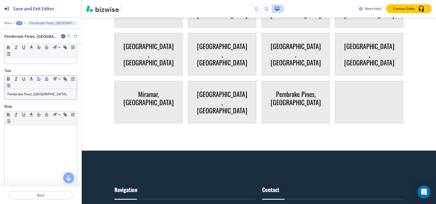
click at [22, 23] on div "+3" at bounding box center [19, 23] width 7 height 4
click at [33, 51] on p "Icons" at bounding box center [34, 51] width 28 height 5
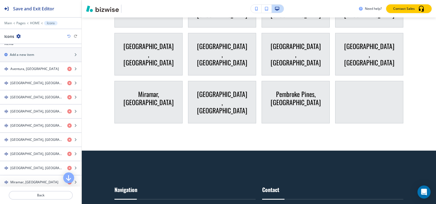
scroll to position [191, 0]
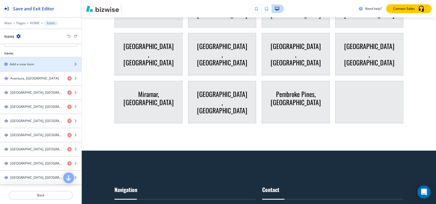
click at [17, 63] on h2 "Add a new item" at bounding box center [22, 64] width 24 height 5
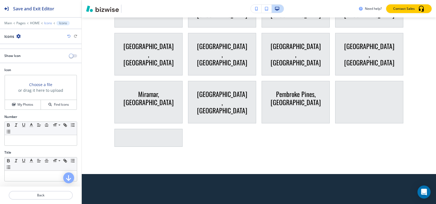
click at [47, 24] on p "Icons" at bounding box center [48, 23] width 8 height 4
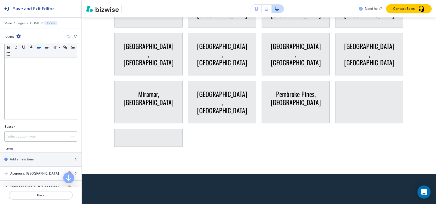
scroll to position [109, 0]
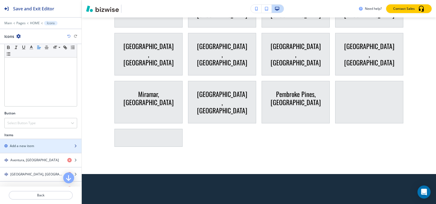
click at [26, 143] on h2 "Add a new item" at bounding box center [22, 145] width 24 height 5
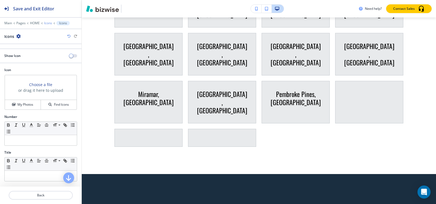
click at [46, 23] on p "Icons" at bounding box center [48, 23] width 8 height 4
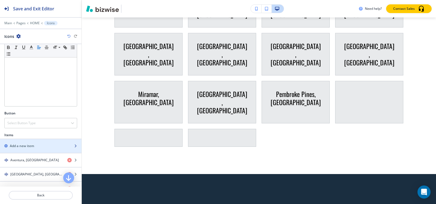
click at [21, 146] on h2 "Add a new item" at bounding box center [22, 145] width 24 height 5
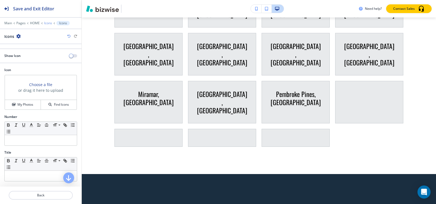
click at [46, 22] on p "Icons" at bounding box center [48, 23] width 8 height 4
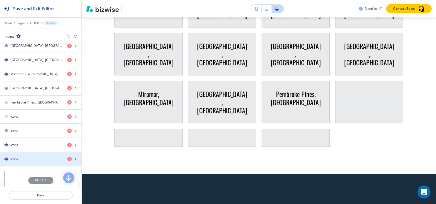
scroll to position [298, 0]
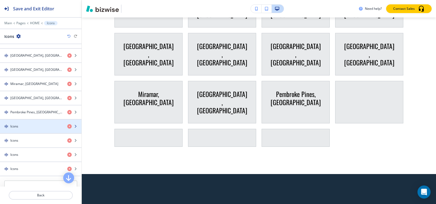
click at [22, 124] on div "Icons" at bounding box center [31, 126] width 63 height 5
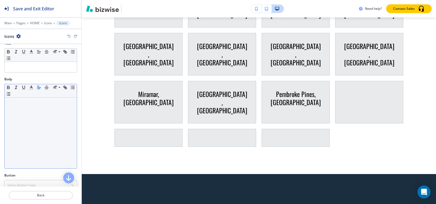
scroll to position [82, 0]
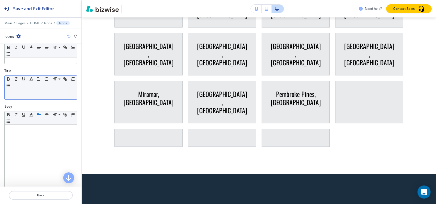
click at [27, 95] on p at bounding box center [40, 94] width 67 height 5
paste div
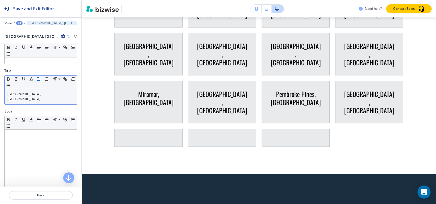
click at [19, 25] on div "+3" at bounding box center [19, 23] width 7 height 4
click at [36, 54] on button "Icons" at bounding box center [33, 51] width 35 height 10
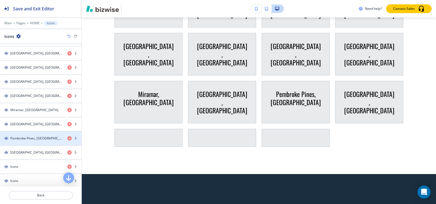
scroll to position [326, 0]
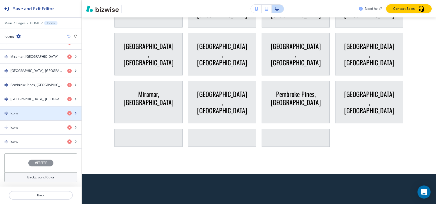
click at [25, 113] on div "Icons" at bounding box center [31, 113] width 63 height 5
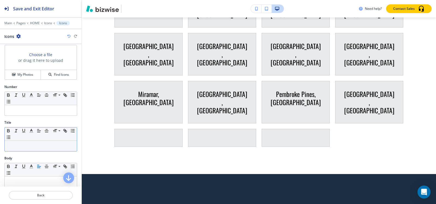
scroll to position [54, 0]
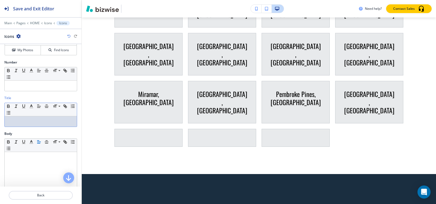
click at [23, 122] on p at bounding box center [40, 121] width 67 height 5
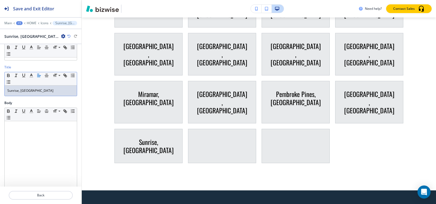
scroll to position [35, 0]
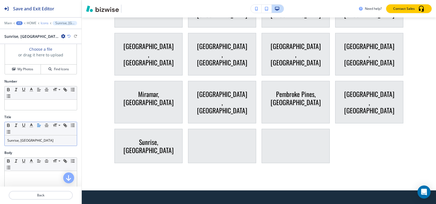
click at [45, 23] on p "Icons" at bounding box center [45, 23] width 8 height 4
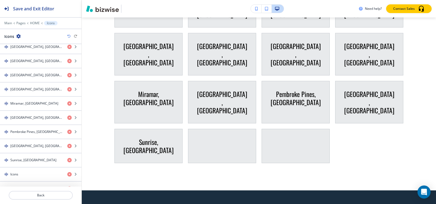
scroll to position [326, 0]
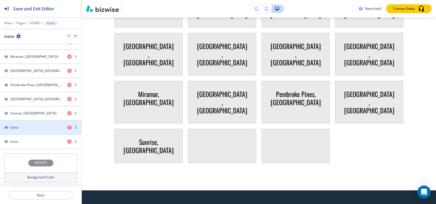
click at [37, 128] on div "Icons" at bounding box center [31, 127] width 63 height 5
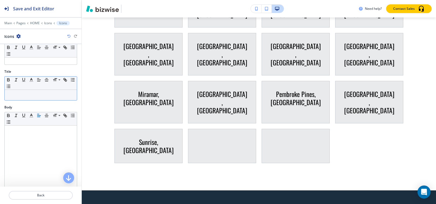
scroll to position [54, 0]
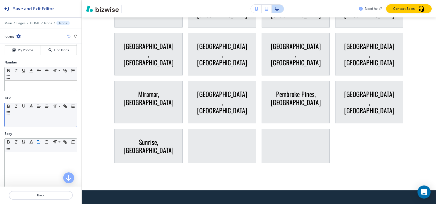
click at [35, 120] on p at bounding box center [40, 121] width 67 height 5
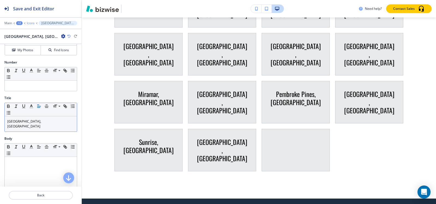
click at [34, 24] on p "Icons" at bounding box center [31, 23] width 8 height 4
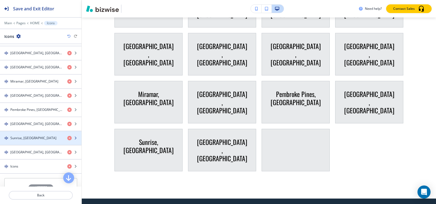
scroll to position [326, 0]
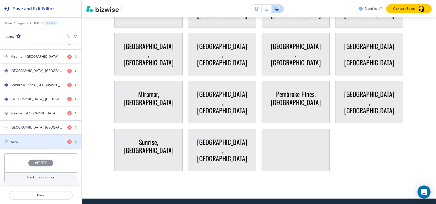
click at [37, 141] on div "Icons" at bounding box center [31, 141] width 63 height 5
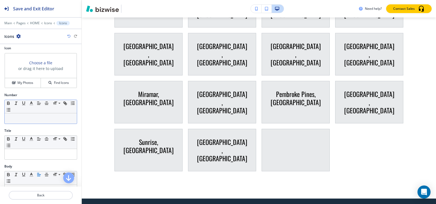
scroll to position [54, 0]
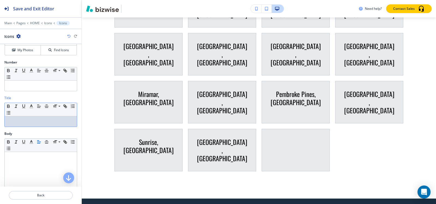
click at [27, 127] on div "Title Small Normal Large Huge" at bounding box center [40, 114] width 81 height 36
click at [28, 123] on p at bounding box center [40, 121] width 67 height 5
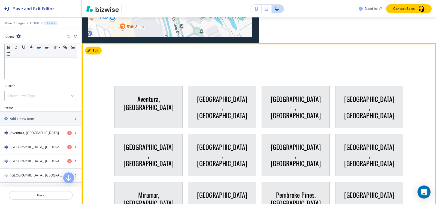
scroll to position [2724, 0]
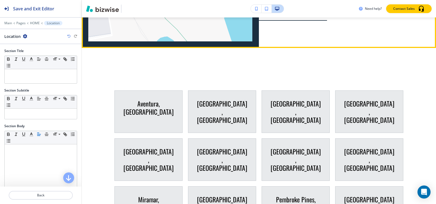
scroll to position [2756, 0]
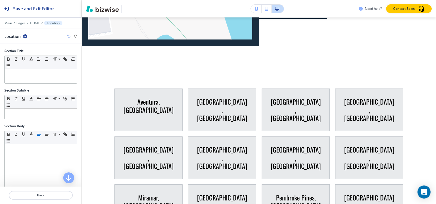
click at [23, 36] on icon "button" at bounding box center [25, 36] width 4 height 4
click at [46, 65] on p "Delete Section" at bounding box center [40, 64] width 28 height 5
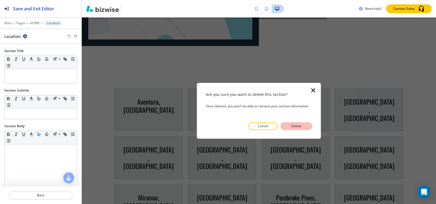
click at [306, 126] on button "Delete" at bounding box center [296, 126] width 32 height 8
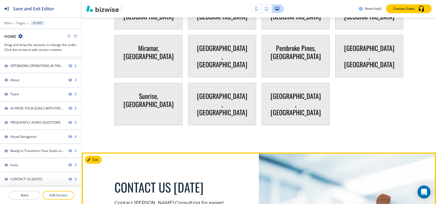
scroll to position [2636, 0]
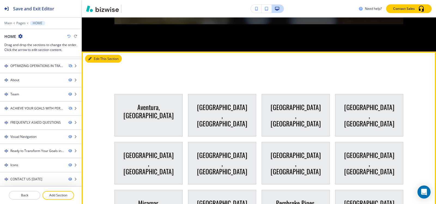
click at [95, 63] on button "Edit This Section" at bounding box center [103, 59] width 37 height 8
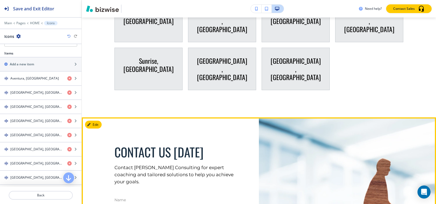
scroll to position [2555, 0]
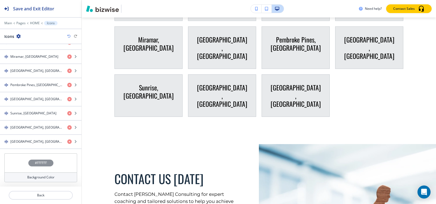
click at [42, 165] on h4 "#FFFFFF" at bounding box center [41, 162] width 12 height 5
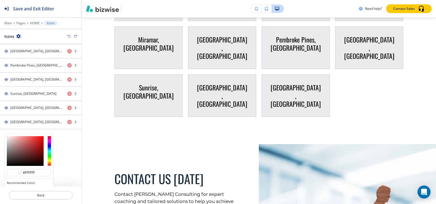
scroll to position [370, 0]
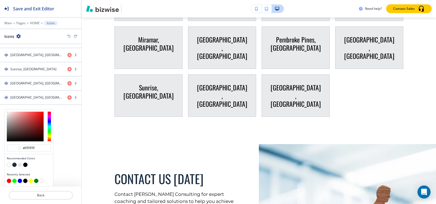
click at [21, 165] on button "button" at bounding box center [20, 165] width 4 height 4
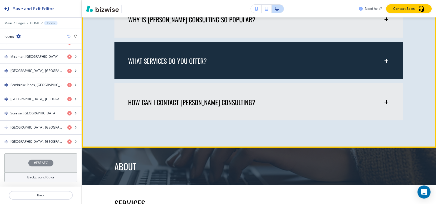
scroll to position [1901, 0]
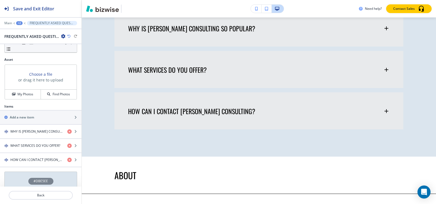
scroll to position [181, 0]
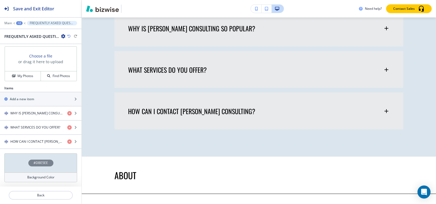
click at [39, 162] on h4 "#DBE5EE" at bounding box center [40, 162] width 14 height 5
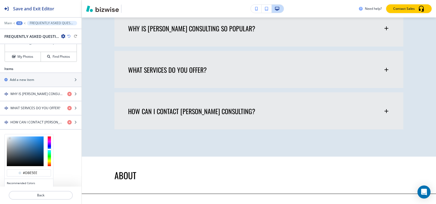
scroll to position [225, 0]
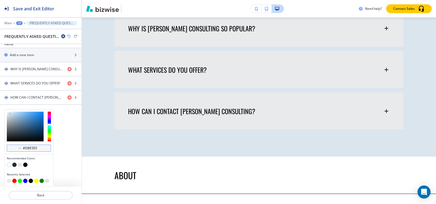
click at [41, 148] on div "#dbe5ee" at bounding box center [29, 148] width 44 height 7
click at [39, 149] on input "#dbe5ee" at bounding box center [31, 148] width 19 height 4
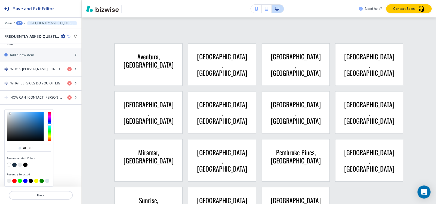
scroll to position [2463, 0]
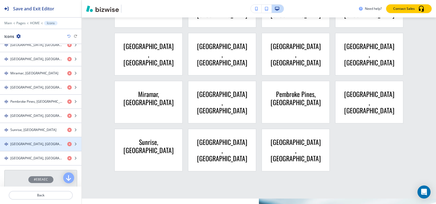
scroll to position [326, 0]
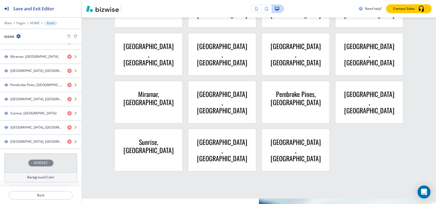
click at [36, 163] on h4 "#E8EAEC" at bounding box center [41, 162] width 14 height 5
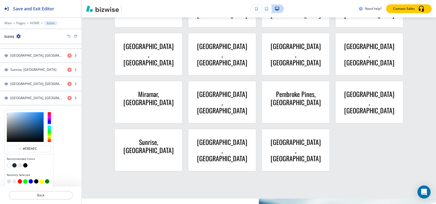
scroll to position [370, 0]
click at [37, 149] on input "#e8eaec" at bounding box center [31, 148] width 19 height 4
paste input "dbe5ee"
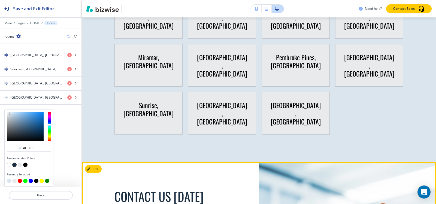
scroll to position [2527, 0]
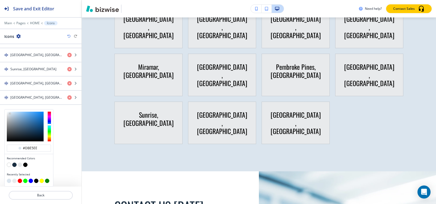
type input "#dbe5ee"
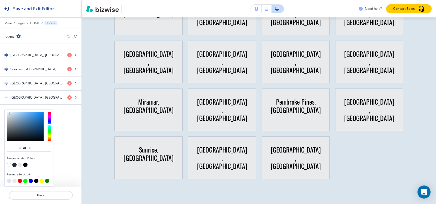
scroll to position [2473, 0]
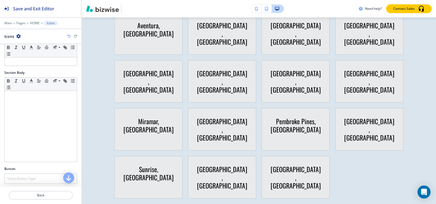
scroll to position [0, 0]
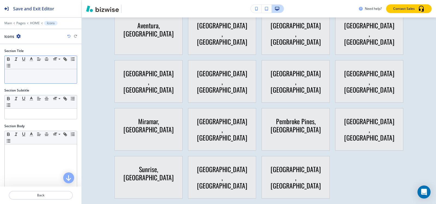
click at [49, 74] on p at bounding box center [40, 74] width 67 height 5
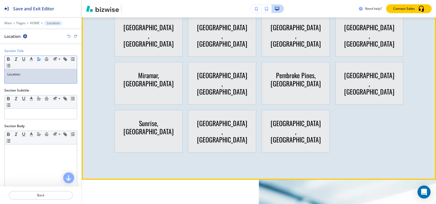
scroll to position [2500, 0]
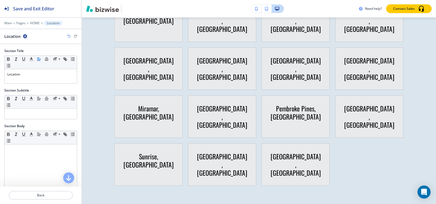
click at [26, 36] on icon "button" at bounding box center [25, 36] width 4 height 4
click at [34, 54] on p "Duplicate Section" at bounding box center [40, 55] width 28 height 5
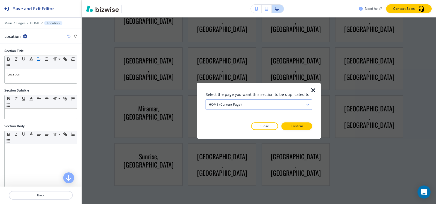
click at [253, 105] on div "HOME (current page)" at bounding box center [259, 105] width 106 height 10
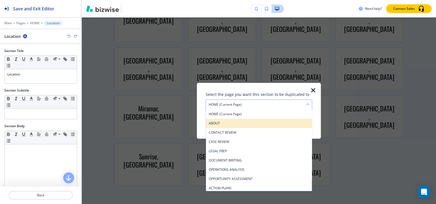
click at [244, 125] on h4 "ABOUT" at bounding box center [259, 123] width 100 height 5
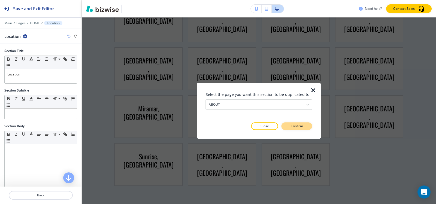
click at [298, 126] on p "Confirm" at bounding box center [296, 126] width 12 height 5
click at [298, 126] on p "Take me there" at bounding box center [292, 126] width 22 height 5
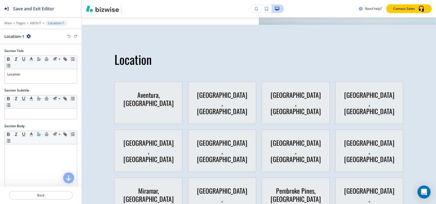
scroll to position [1247, 0]
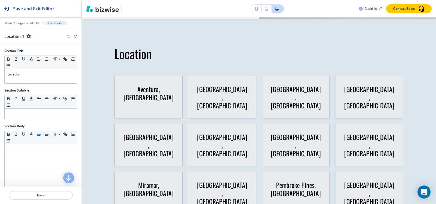
click at [27, 36] on icon "button" at bounding box center [28, 36] width 4 height 4
click at [44, 56] on p "Duplicate Section" at bounding box center [43, 55] width 28 height 5
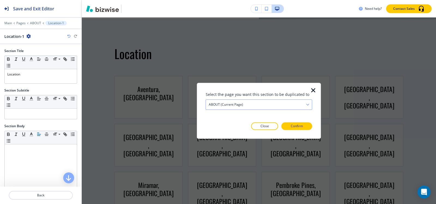
click at [277, 103] on div "ABOUT (current page)" at bounding box center [259, 105] width 106 height 10
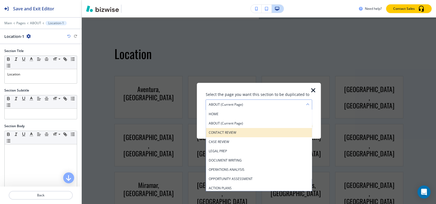
click at [259, 132] on h4 "CONTACT REVIEW" at bounding box center [259, 132] width 100 height 5
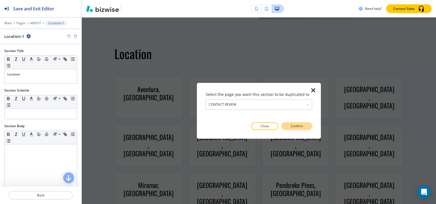
click at [289, 123] on button "Confirm" at bounding box center [296, 126] width 31 height 8
click at [291, 125] on p "Take me there" at bounding box center [292, 126] width 22 height 5
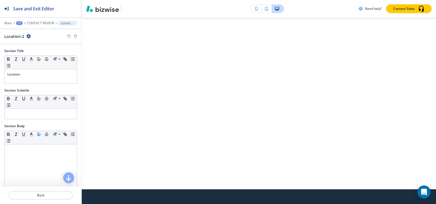
scroll to position [0, 0]
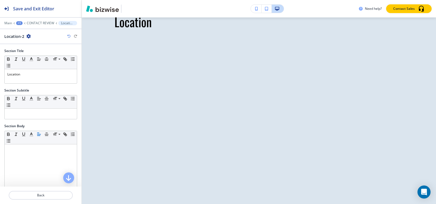
click at [30, 38] on icon "button" at bounding box center [28, 36] width 4 height 4
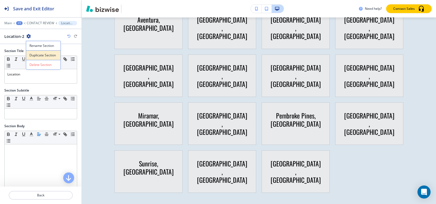
scroll to position [2951, 0]
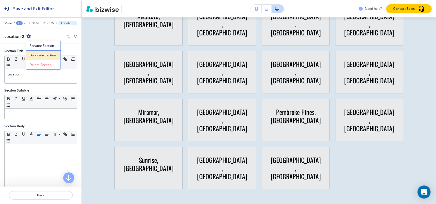
click at [46, 54] on p "Duplicate Section" at bounding box center [43, 55] width 28 height 5
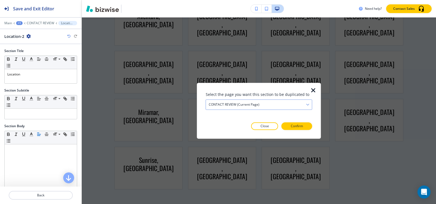
click at [289, 106] on div "CONTACT REVIEW (current page)" at bounding box center [259, 105] width 106 height 10
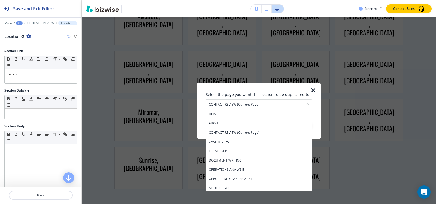
drag, startPoint x: 243, startPoint y: 141, endPoint x: 246, endPoint y: 139, distance: 4.0
click at [244, 140] on h4 "CASE REVIEW" at bounding box center [259, 141] width 100 height 5
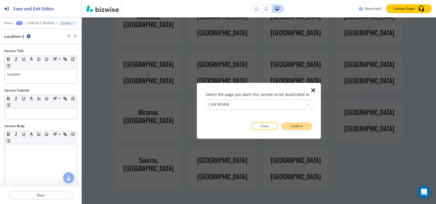
click at [303, 127] on button "Confirm" at bounding box center [296, 126] width 31 height 8
click at [303, 127] on button "Take me there" at bounding box center [291, 126] width 41 height 8
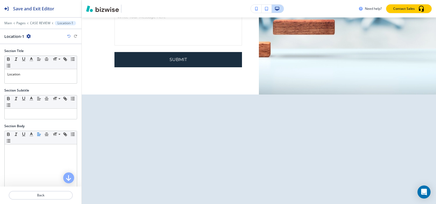
click at [27, 36] on icon "button" at bounding box center [28, 36] width 4 height 4
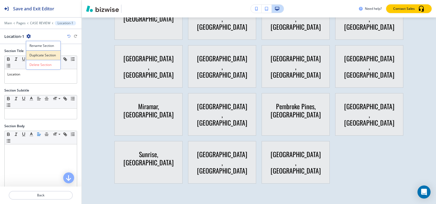
scroll to position [2902, 0]
click at [43, 58] on button "Duplicate Section" at bounding box center [43, 55] width 35 height 10
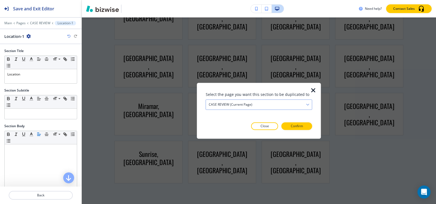
click at [284, 105] on div "CASE REVIEW (current page)" at bounding box center [259, 105] width 106 height 10
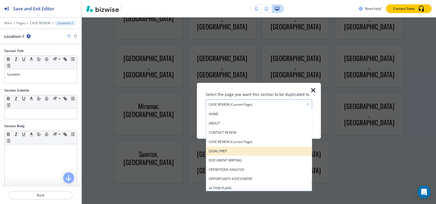
click at [252, 155] on div "LEGAL PREP" at bounding box center [259, 150] width 106 height 9
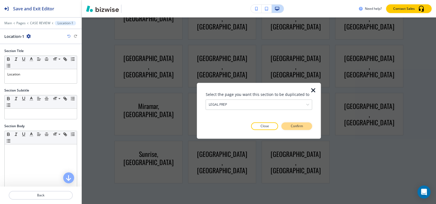
click at [293, 127] on p "Confirm" at bounding box center [296, 126] width 12 height 5
click at [293, 127] on p "Take me there" at bounding box center [292, 126] width 22 height 5
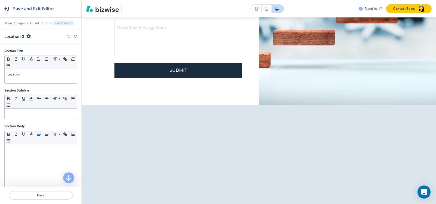
click at [26, 36] on icon "button" at bounding box center [28, 36] width 4 height 4
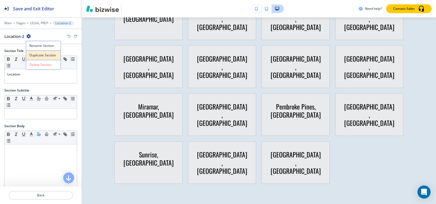
scroll to position [2888, 0]
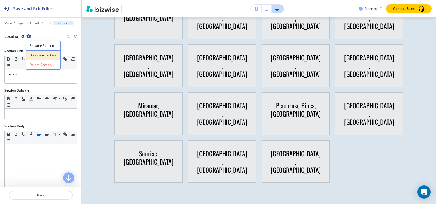
click at [45, 54] on p "Duplicate Section" at bounding box center [43, 55] width 28 height 5
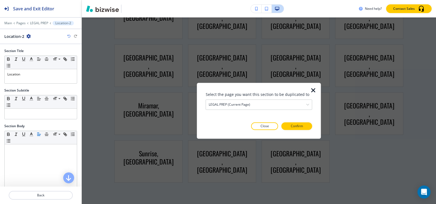
click at [277, 110] on div "Select the page you want this section to be duplicated to LEGAL PREP (current p…" at bounding box center [259, 110] width 106 height 39
click at [275, 107] on div "LEGAL PREP (current page)" at bounding box center [259, 105] width 106 height 10
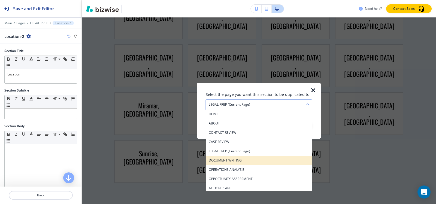
click at [246, 159] on h4 "DOCUMENT WRITING" at bounding box center [259, 160] width 100 height 5
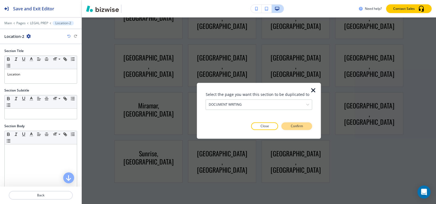
click at [304, 125] on button "Confirm" at bounding box center [296, 126] width 31 height 8
click at [304, 125] on button "Take me there" at bounding box center [291, 126] width 41 height 8
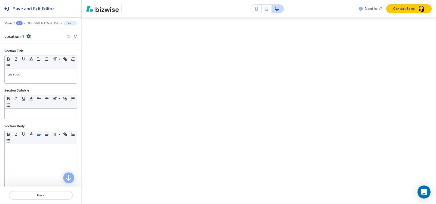
click at [27, 35] on icon "button" at bounding box center [28, 36] width 4 height 4
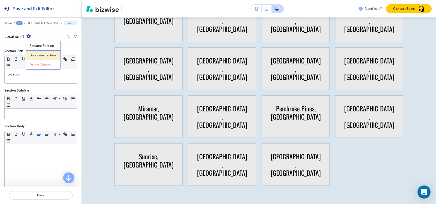
scroll to position [2887, 0]
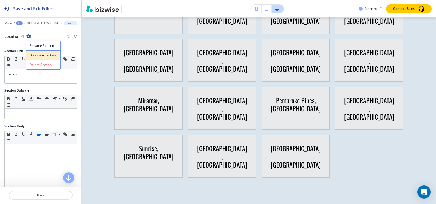
click at [48, 53] on p "Duplicate Section" at bounding box center [43, 55] width 28 height 5
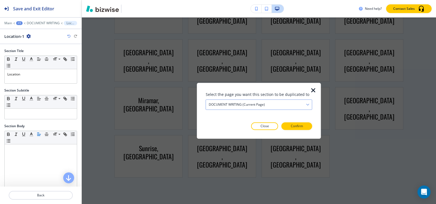
click at [270, 108] on div "DOCUMENT WRITING (current page)" at bounding box center [259, 105] width 106 height 10
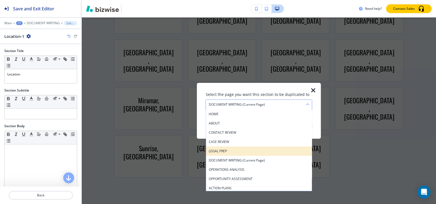
scroll to position [27, 0]
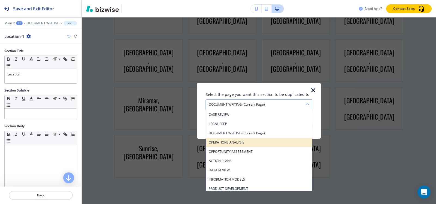
click at [247, 141] on h4 "OPERATIONS ANALYSIS" at bounding box center [259, 142] width 100 height 5
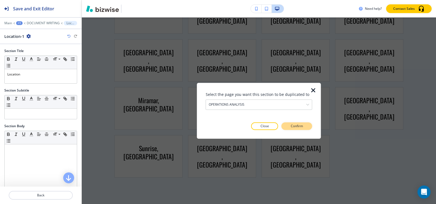
click at [302, 124] on p "Confirm" at bounding box center [296, 126] width 12 height 5
click at [302, 124] on p "Take me there" at bounding box center [292, 126] width 22 height 5
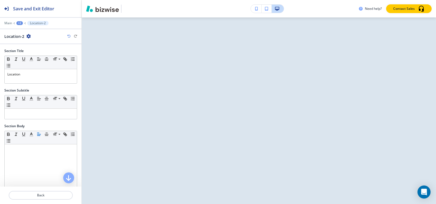
scroll to position [0, 0]
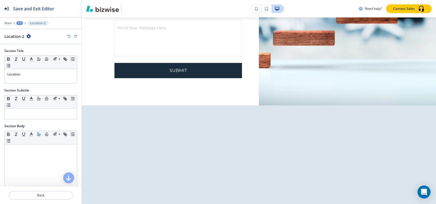
click at [30, 36] on icon "button" at bounding box center [28, 36] width 4 height 4
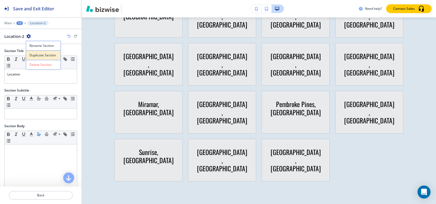
click at [45, 53] on p "Duplicate Section" at bounding box center [43, 55] width 28 height 5
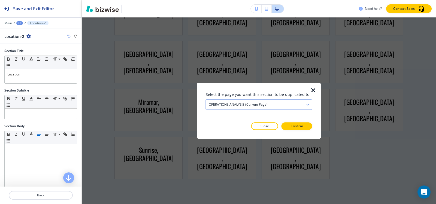
click at [273, 105] on div "OPERATIONS ANALYSIS (current page)" at bounding box center [259, 105] width 106 height 10
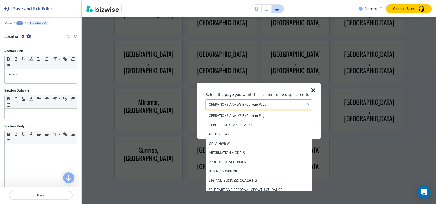
scroll to position [54, 0]
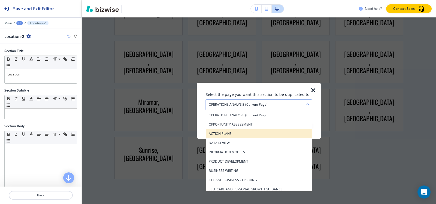
click at [255, 133] on h4 "ACTION PLANS" at bounding box center [259, 133] width 100 height 5
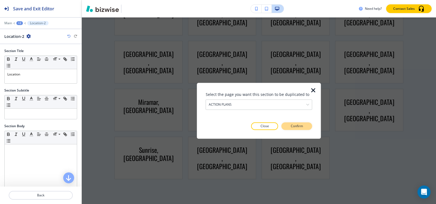
click at [299, 126] on p "Confirm" at bounding box center [296, 126] width 12 height 5
click at [299, 126] on p "Take me there" at bounding box center [292, 126] width 22 height 5
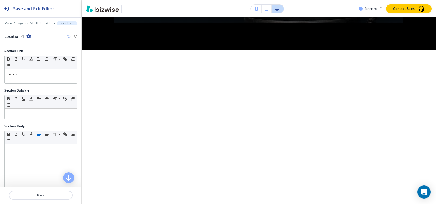
click at [26, 37] on icon "button" at bounding box center [28, 36] width 4 height 4
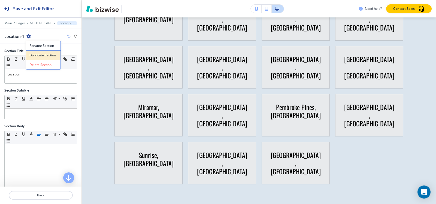
click at [37, 54] on p "Duplicate Section" at bounding box center [43, 55] width 28 height 5
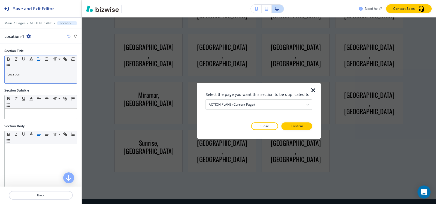
scroll to position [2894, 0]
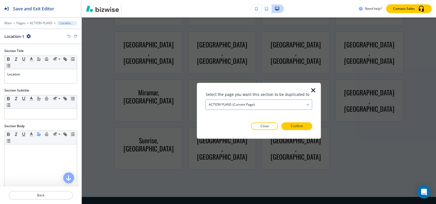
click at [219, 105] on h4 "ACTION PLANS (current page)" at bounding box center [232, 104] width 46 height 5
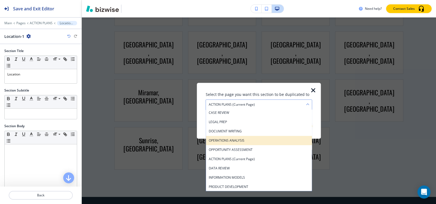
scroll to position [56, 0]
click at [231, 140] on h4 "DATA REVIEW" at bounding box center [259, 141] width 100 height 5
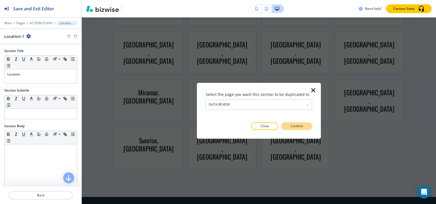
click at [295, 125] on p "Confirm" at bounding box center [296, 126] width 12 height 5
click at [295, 125] on p "Take me there" at bounding box center [292, 126] width 22 height 5
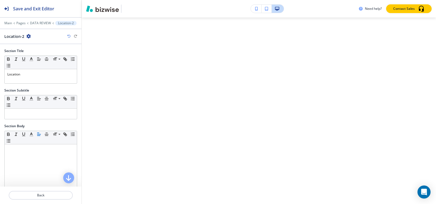
click at [28, 36] on icon "button" at bounding box center [28, 36] width 4 height 4
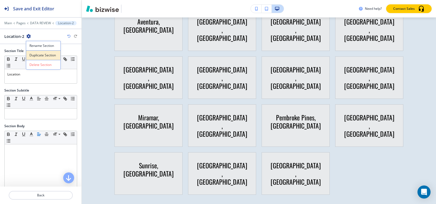
click at [39, 59] on button "Duplicate Section" at bounding box center [43, 55] width 35 height 10
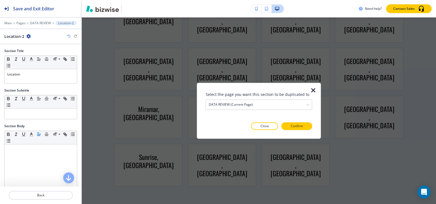
scroll to position [2872, 0]
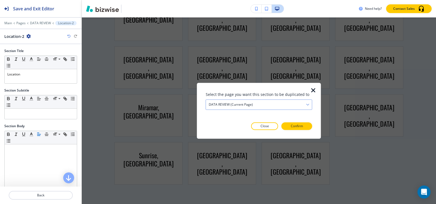
click at [265, 105] on div "DATA REVIEW (current page)" at bounding box center [259, 105] width 106 height 10
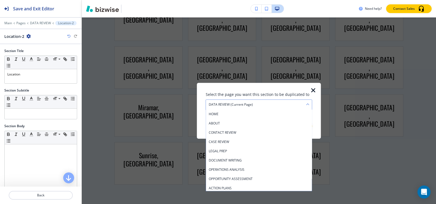
scroll to position [47, 0]
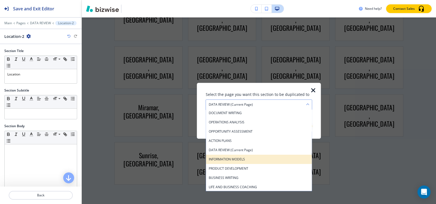
click at [249, 161] on h4 "INFORMATION MODELS" at bounding box center [259, 159] width 100 height 5
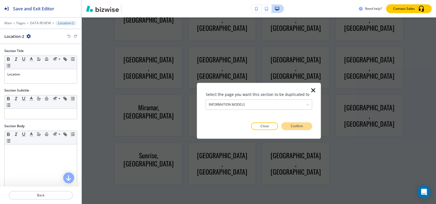
click at [294, 127] on p "Confirm" at bounding box center [296, 126] width 12 height 5
click at [294, 127] on p "Take me there" at bounding box center [292, 126] width 22 height 5
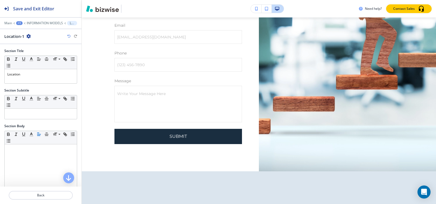
click at [29, 36] on icon "button" at bounding box center [28, 36] width 4 height 4
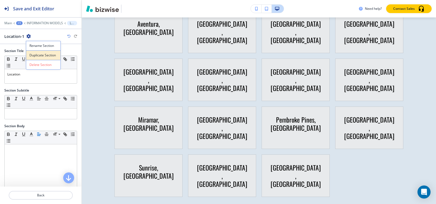
scroll to position [2902, 0]
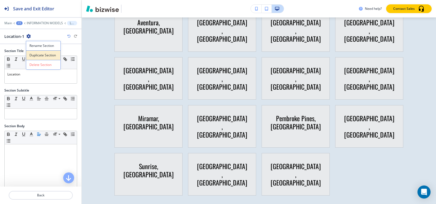
click at [41, 53] on p "Duplicate Section" at bounding box center [43, 55] width 28 height 5
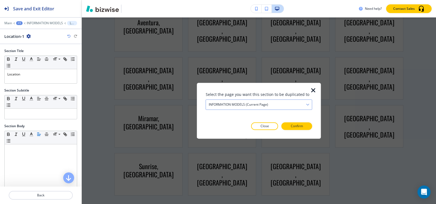
click at [265, 104] on h4 "INFORMATION MODELS (current page)" at bounding box center [238, 104] width 59 height 5
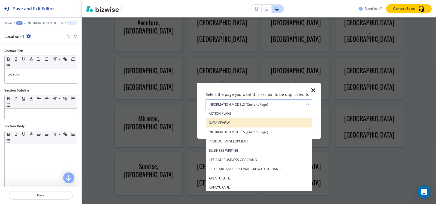
scroll to position [84, 0]
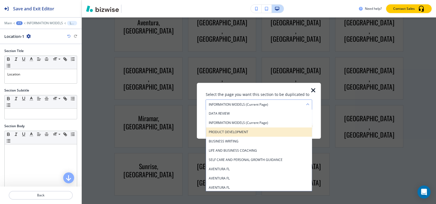
click at [252, 132] on h4 "PRODUCT DEVELOPMENT" at bounding box center [259, 132] width 100 height 5
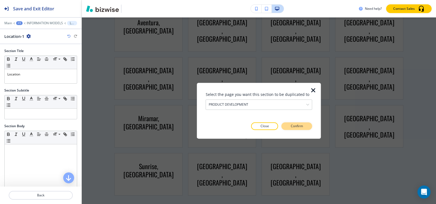
click at [296, 126] on p "Confirm" at bounding box center [296, 126] width 12 height 5
click at [296, 126] on p "Take me there" at bounding box center [292, 126] width 22 height 5
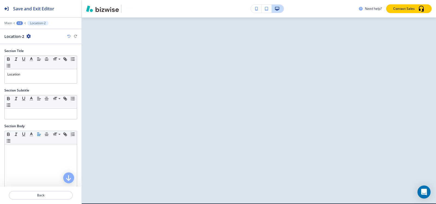
scroll to position [0, 0]
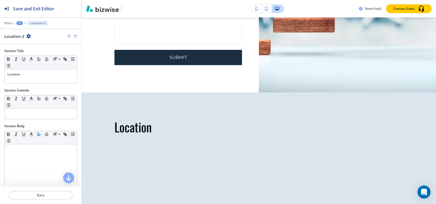
click at [27, 37] on icon "button" at bounding box center [28, 36] width 4 height 4
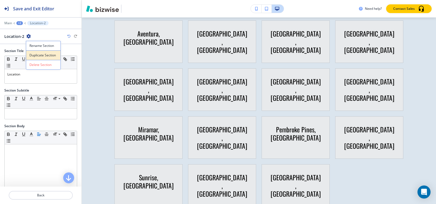
scroll to position [2873, 0]
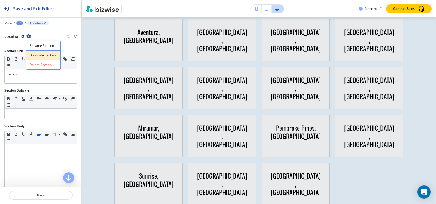
click at [39, 56] on p "Duplicate Section" at bounding box center [43, 55] width 28 height 5
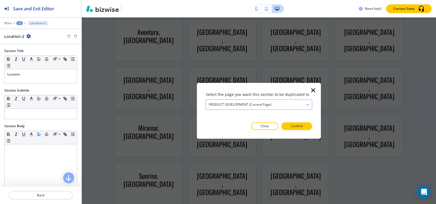
click at [264, 108] on div "PRODUCT DEVELOPMENT (current page)" at bounding box center [259, 105] width 106 height 10
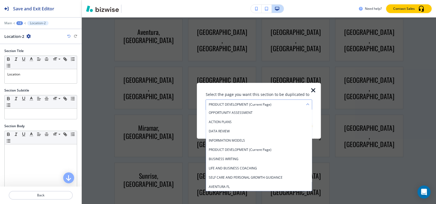
scroll to position [66, 0]
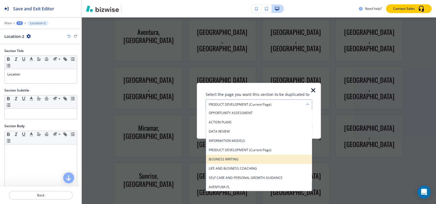
click at [240, 161] on h4 "BUSINESS WRITING" at bounding box center [259, 159] width 100 height 5
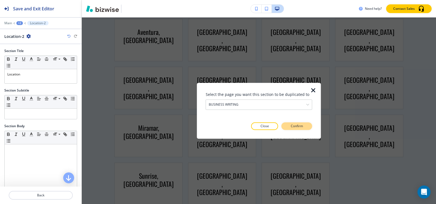
click at [307, 128] on button "Confirm" at bounding box center [296, 126] width 31 height 8
click at [307, 128] on button "Take me there" at bounding box center [291, 126] width 41 height 8
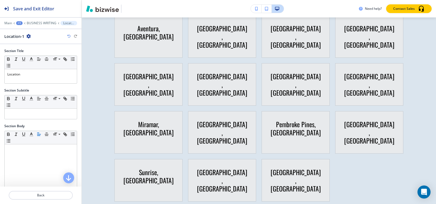
scroll to position [2907, 0]
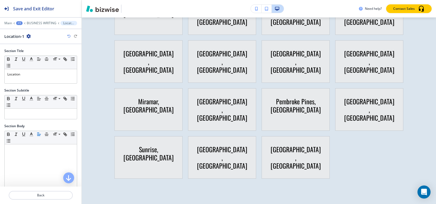
click at [29, 37] on icon "button" at bounding box center [28, 36] width 4 height 4
click at [43, 54] on p "Duplicate Section" at bounding box center [43, 55] width 28 height 5
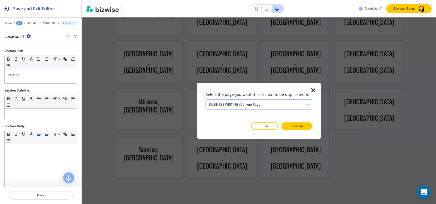
click at [245, 103] on h4 "BUSINESS WRITING (current page)" at bounding box center [235, 104] width 53 height 5
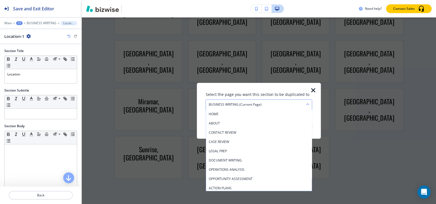
scroll to position [75, 0]
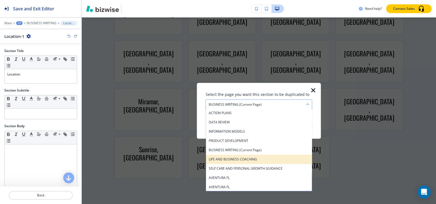
click at [252, 160] on h4 "LIFE AND BUSINESS COACHING" at bounding box center [259, 159] width 100 height 5
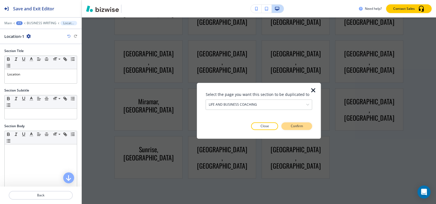
click at [293, 127] on p "Confirm" at bounding box center [296, 126] width 12 height 5
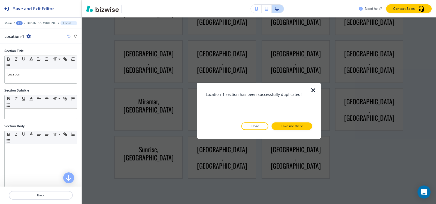
click at [293, 127] on p "Take me there" at bounding box center [292, 126] width 22 height 5
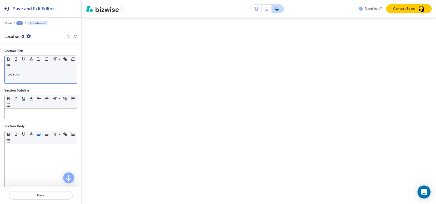
scroll to position [0, 0]
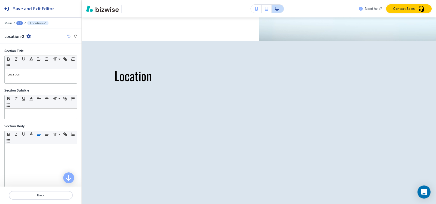
click at [27, 36] on icon "button" at bounding box center [28, 36] width 4 height 4
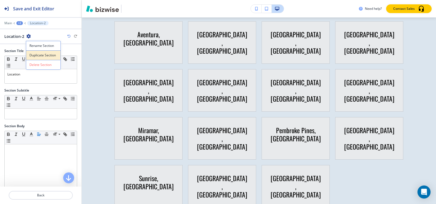
scroll to position [3213, 0]
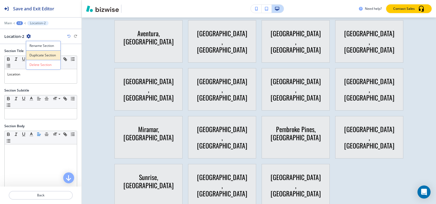
click at [48, 57] on p "Duplicate Section" at bounding box center [43, 55] width 28 height 5
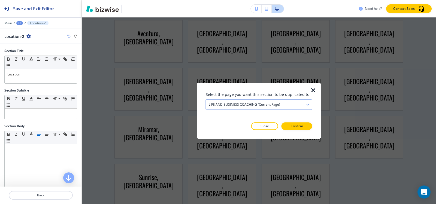
click at [267, 104] on h4 "LIFE AND BUSINESS COACHING (current page)" at bounding box center [244, 104] width 71 height 5
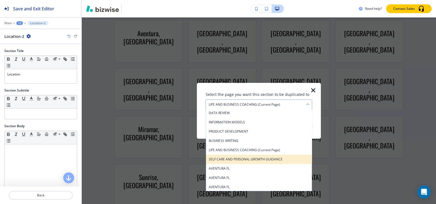
click at [261, 158] on h4 "SELF CARE AND PERSONAL GROWTH GUIDANCE" at bounding box center [259, 159] width 100 height 5
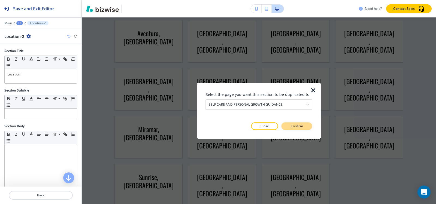
click at [299, 125] on p "Confirm" at bounding box center [296, 126] width 12 height 5
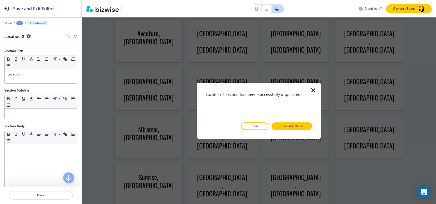
click at [299, 125] on p "Take me there" at bounding box center [292, 126] width 22 height 5
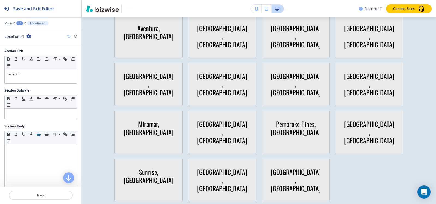
scroll to position [2892, 0]
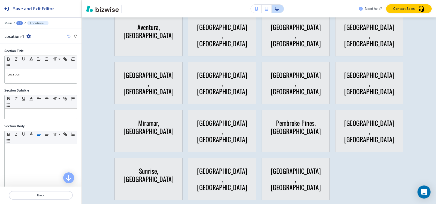
click at [27, 36] on icon "button" at bounding box center [28, 36] width 4 height 4
click at [37, 54] on p "Duplicate Section" at bounding box center [43, 55] width 28 height 5
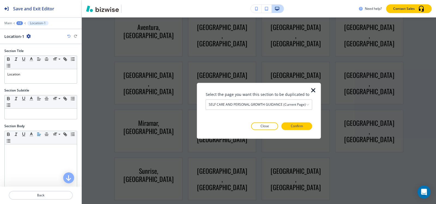
click at [312, 90] on icon "button" at bounding box center [313, 90] width 7 height 7
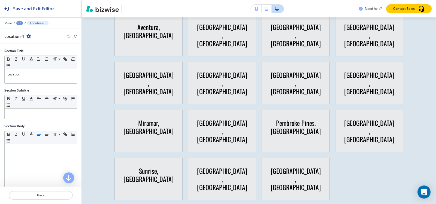
click at [19, 23] on div "+2" at bounding box center [19, 23] width 7 height 4
click at [26, 31] on p "Pages" at bounding box center [34, 32] width 28 height 5
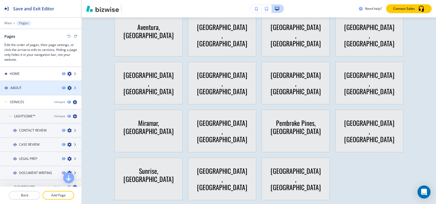
click at [21, 89] on h4 "ABOUT" at bounding box center [15, 87] width 11 height 5
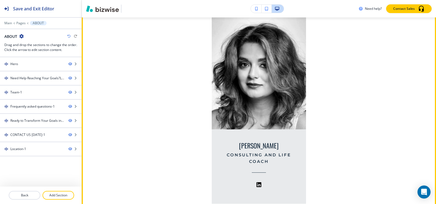
scroll to position [408, 0]
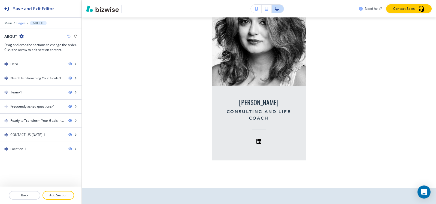
click at [19, 22] on p "Pages" at bounding box center [20, 23] width 9 height 4
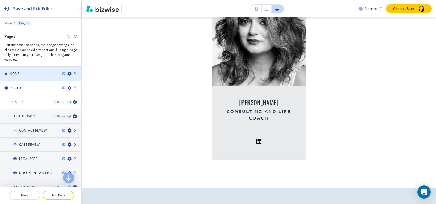
click at [14, 75] on h4 "HOME" at bounding box center [15, 73] width 10 height 5
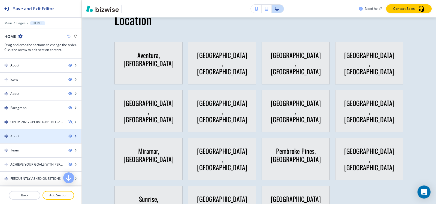
scroll to position [0, 0]
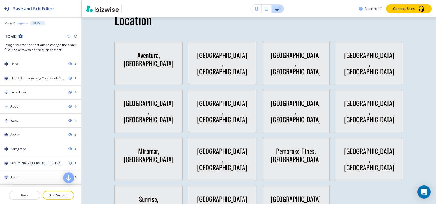
click at [22, 23] on p "Pages" at bounding box center [20, 23] width 9 height 4
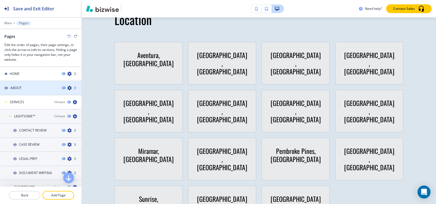
click at [27, 89] on div "ABOUT" at bounding box center [28, 87] width 57 height 5
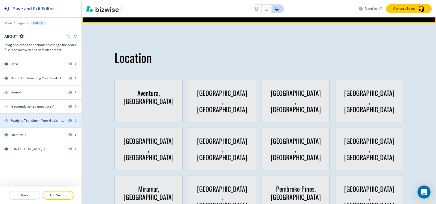
scroll to position [990, 0]
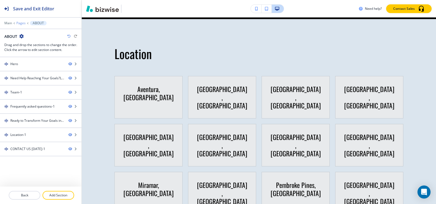
click at [23, 23] on p "Pages" at bounding box center [20, 23] width 9 height 4
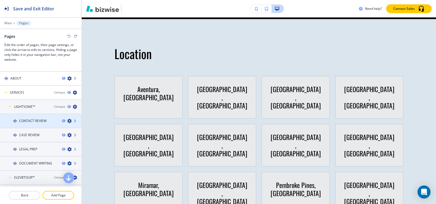
scroll to position [0, 0]
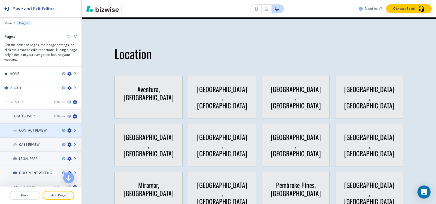
click at [31, 128] on h4 "CONTACT REVIEW" at bounding box center [32, 130] width 27 height 5
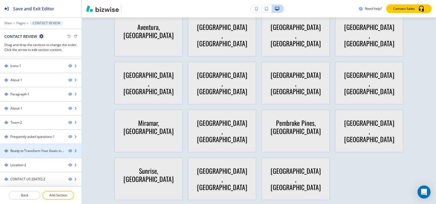
scroll to position [2695, 0]
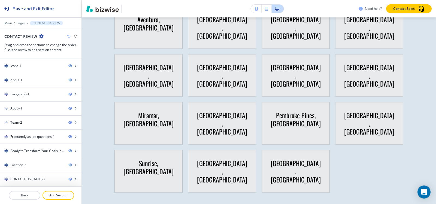
click at [23, 21] on div "Main Pages CONTACT REVIEW" at bounding box center [40, 23] width 73 height 4
click at [22, 25] on p "Pages" at bounding box center [20, 23] width 9 height 4
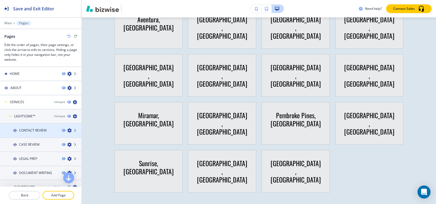
scroll to position [27, 0]
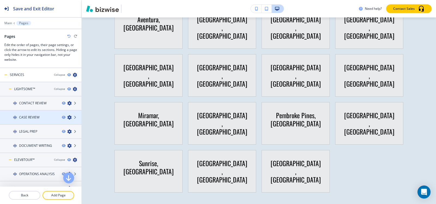
click at [37, 117] on h4 "CASE REVIEW" at bounding box center [29, 117] width 20 height 5
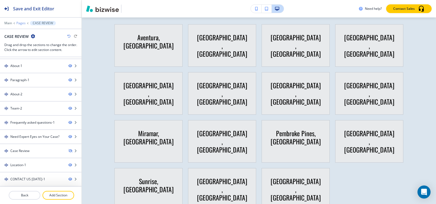
scroll to position [2645, 0]
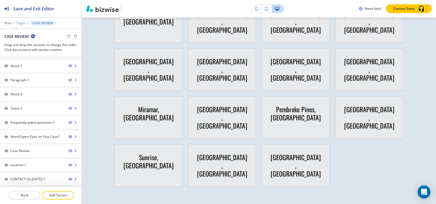
click at [22, 24] on p "Pages" at bounding box center [20, 23] width 9 height 4
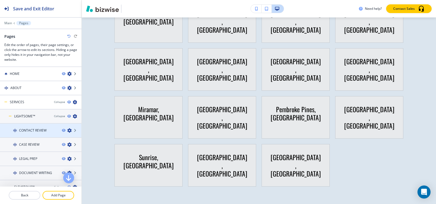
scroll to position [27, 0]
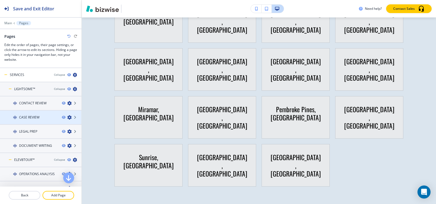
click at [34, 116] on h4 "CASE REVIEW" at bounding box center [29, 117] width 20 height 5
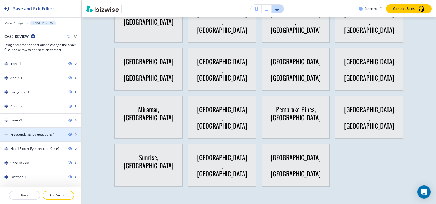
scroll to position [97, 0]
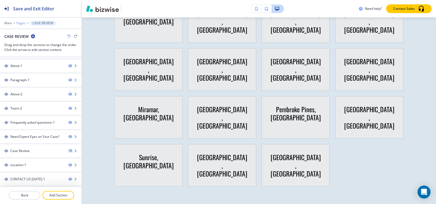
click at [23, 22] on p "Pages" at bounding box center [20, 23] width 9 height 4
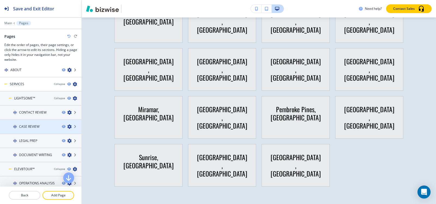
scroll to position [27, 0]
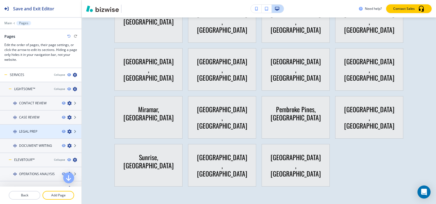
click at [36, 129] on h4 "LEGAL PREP" at bounding box center [28, 131] width 18 height 5
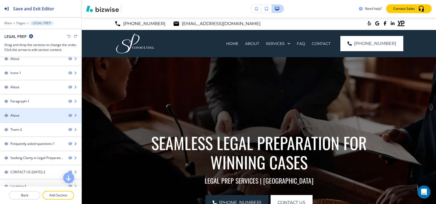
scroll to position [0, 0]
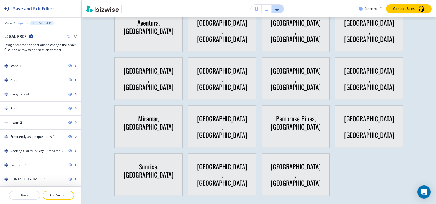
click at [21, 23] on p "Pages" at bounding box center [20, 23] width 9 height 4
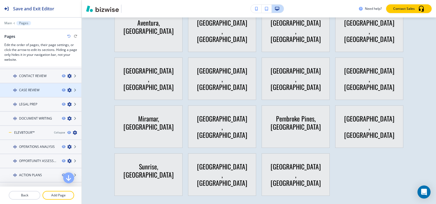
scroll to position [27, 0]
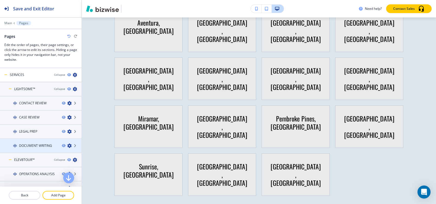
click at [31, 148] on div at bounding box center [40, 150] width 81 height 4
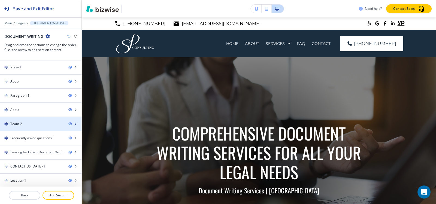
scroll to position [0, 0]
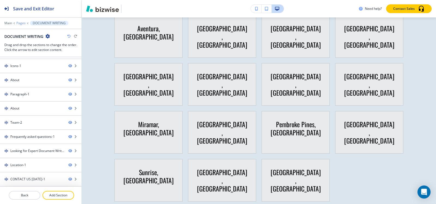
click at [22, 22] on p "Pages" at bounding box center [20, 23] width 9 height 4
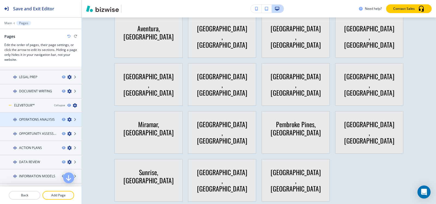
click at [36, 120] on h4 "OPERATIONS ANALYSIS" at bounding box center [37, 119] width 36 height 5
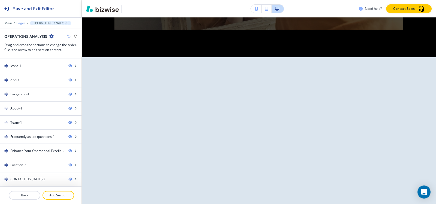
click at [19, 24] on p "Pages" at bounding box center [20, 23] width 9 height 4
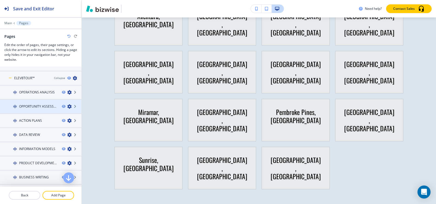
click at [26, 103] on div at bounding box center [40, 102] width 81 height 4
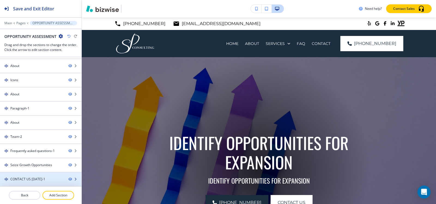
click at [27, 178] on div "CONTACT US TODAY-1" at bounding box center [27, 179] width 35 height 5
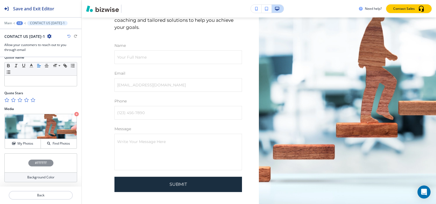
click at [20, 23] on div "+2" at bounding box center [19, 23] width 7 height 4
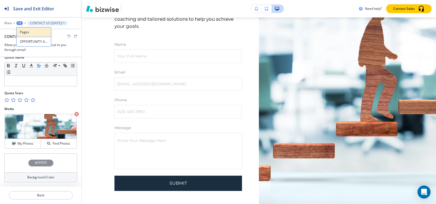
click at [25, 32] on p "Pages" at bounding box center [34, 32] width 28 height 5
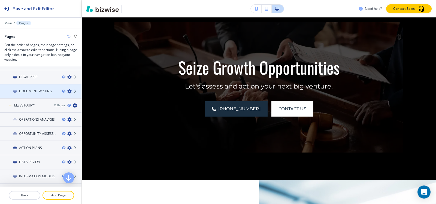
click at [34, 90] on h4 "DOCUMENT WRITING" at bounding box center [35, 91] width 33 height 5
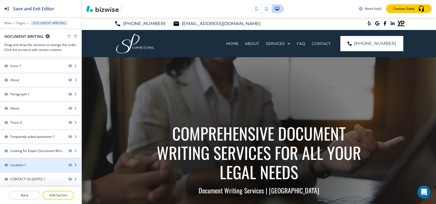
click at [14, 164] on div "Location-1" at bounding box center [18, 165] width 16 height 5
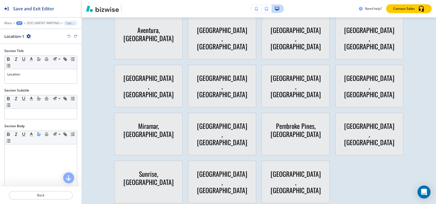
click at [29, 35] on icon "button" at bounding box center [28, 36] width 4 height 4
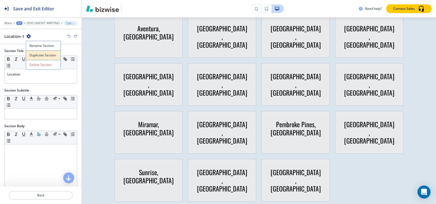
click at [35, 54] on p "Duplicate Section" at bounding box center [43, 55] width 28 height 5
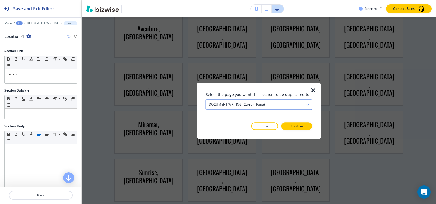
click at [221, 105] on h4 "DOCUMENT WRITING (current page)" at bounding box center [237, 104] width 56 height 5
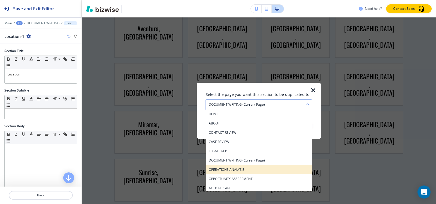
click at [231, 166] on div "OPERATIONS ANALYSIS" at bounding box center [259, 169] width 106 height 9
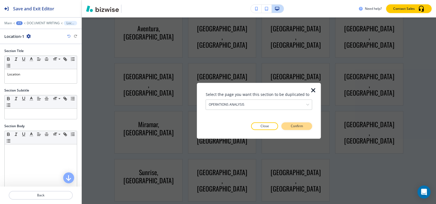
click at [287, 128] on button "Confirm" at bounding box center [296, 126] width 31 height 8
click at [287, 128] on p "Take me there" at bounding box center [292, 126] width 22 height 5
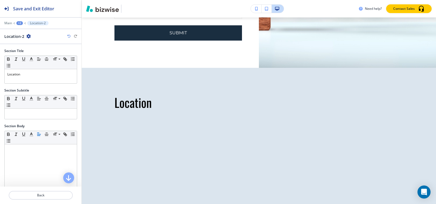
click at [28, 36] on icon "button" at bounding box center [28, 36] width 4 height 4
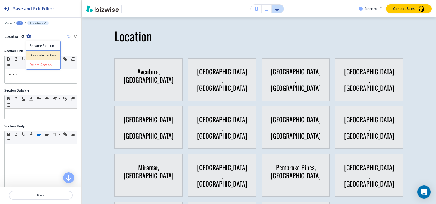
click at [37, 53] on p "Duplicate Section" at bounding box center [43, 55] width 28 height 5
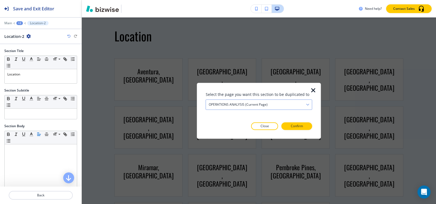
click at [279, 103] on div "OPERATIONS ANALYSIS (current page)" at bounding box center [259, 105] width 106 height 10
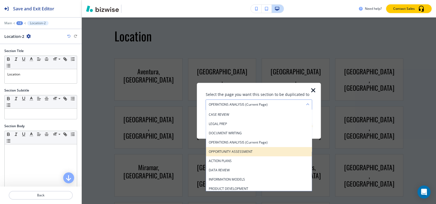
click at [256, 151] on h4 "OPPORTUNITY ASSESSMENT" at bounding box center [259, 151] width 100 height 5
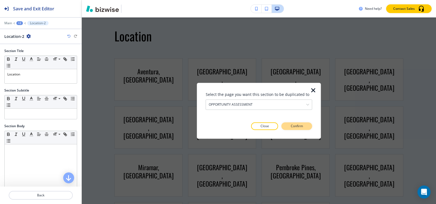
click at [293, 128] on p "Confirm" at bounding box center [296, 126] width 12 height 5
click at [293, 128] on p "Take me there" at bounding box center [292, 126] width 22 height 5
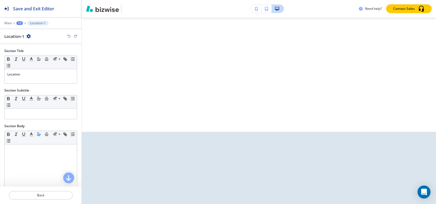
click at [29, 36] on icon "button" at bounding box center [28, 36] width 4 height 4
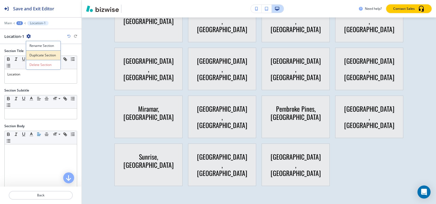
scroll to position [2885, 0]
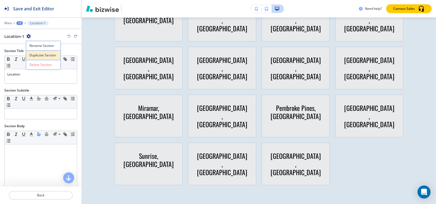
click at [46, 54] on p "Duplicate Section" at bounding box center [43, 55] width 28 height 5
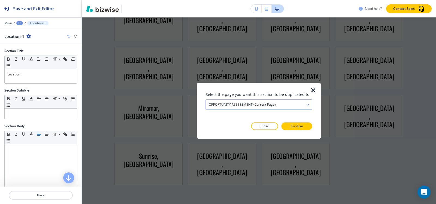
click at [274, 104] on h4 "OPPORTUNITY ASSESSMENT (current page)" at bounding box center [242, 104] width 67 height 5
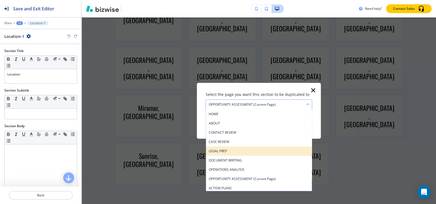
scroll to position [27, 0]
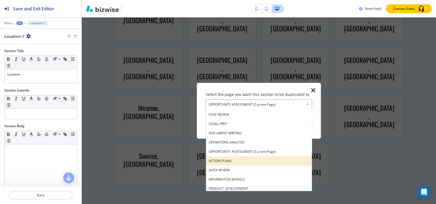
click at [234, 162] on h4 "ACTION PLANS" at bounding box center [259, 160] width 100 height 5
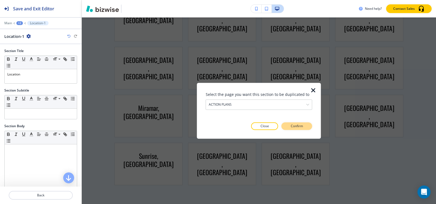
click at [292, 127] on p "Confirm" at bounding box center [296, 126] width 12 height 5
click at [292, 127] on p "Take me there" at bounding box center [292, 126] width 22 height 5
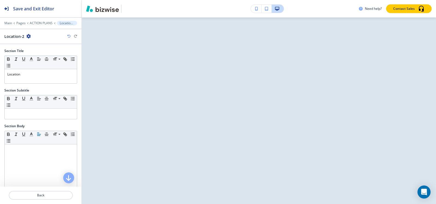
click at [28, 36] on icon "button" at bounding box center [28, 36] width 4 height 4
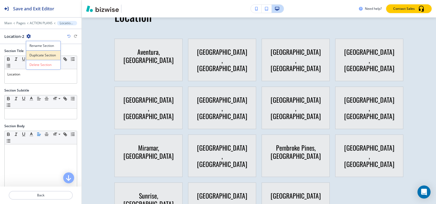
scroll to position [3085, 0]
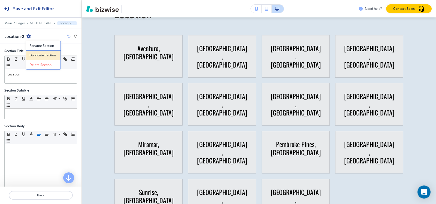
click at [42, 56] on p "Duplicate Section" at bounding box center [43, 55] width 28 height 5
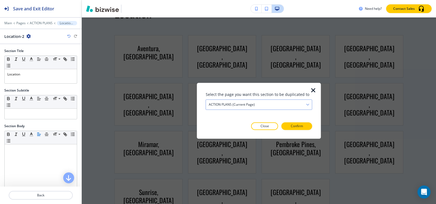
click at [255, 106] on div "ACTION PLANS (current page)" at bounding box center [259, 105] width 106 height 10
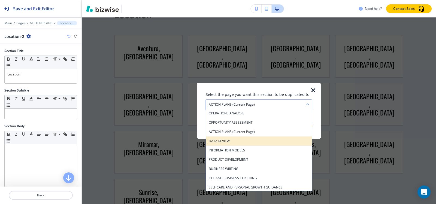
click at [245, 143] on h4 "DATA REVIEW" at bounding box center [259, 141] width 100 height 5
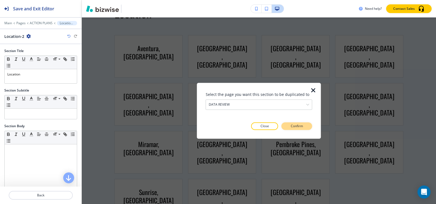
click at [290, 128] on p "Confirm" at bounding box center [296, 126] width 12 height 5
click at [290, 128] on p "Take me there" at bounding box center [292, 126] width 22 height 5
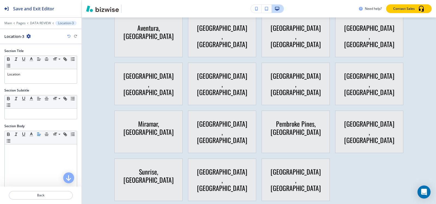
click at [28, 35] on icon "button" at bounding box center [28, 36] width 4 height 4
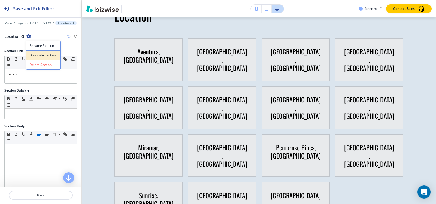
click at [38, 55] on p "Duplicate Section" at bounding box center [43, 55] width 28 height 5
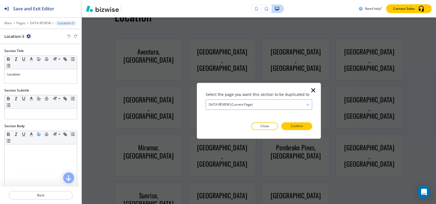
click at [247, 106] on h4 "DATA REVIEW (current page)" at bounding box center [231, 104] width 44 height 5
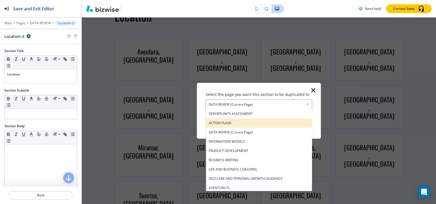
scroll to position [75, 0]
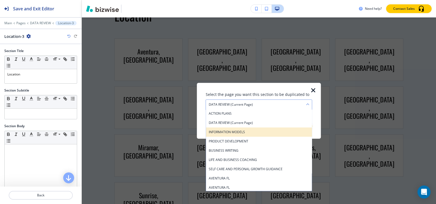
click at [245, 131] on h4 "INFORMATION MODELS" at bounding box center [259, 132] width 100 height 5
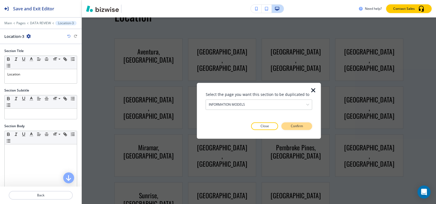
click at [291, 125] on p "Confirm" at bounding box center [296, 126] width 12 height 5
click at [295, 128] on p "Take me there" at bounding box center [292, 126] width 22 height 5
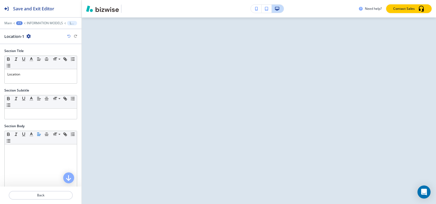
click at [28, 36] on icon "button" at bounding box center [28, 36] width 4 height 4
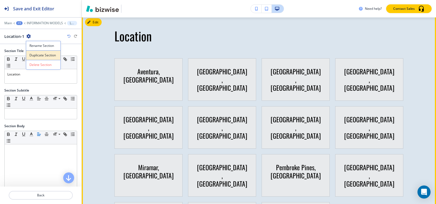
scroll to position [3101, 0]
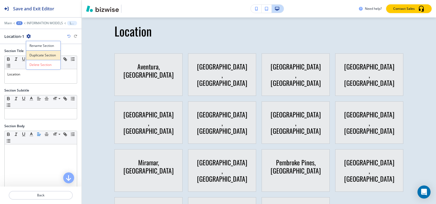
click at [49, 57] on p "Duplicate Section" at bounding box center [43, 55] width 28 height 5
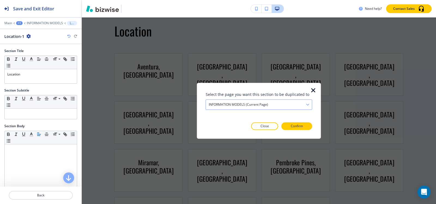
click at [249, 106] on h4 "INFORMATION MODELS (current page)" at bounding box center [238, 104] width 59 height 5
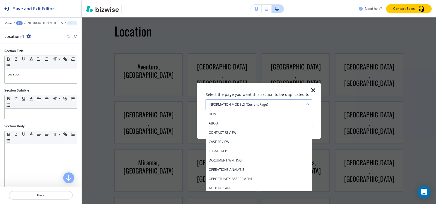
scroll to position [57, 0]
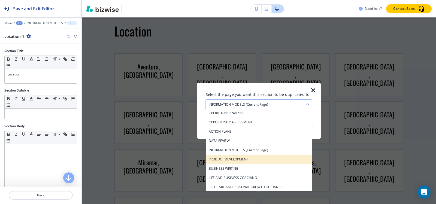
click at [237, 157] on h4 "PRODUCT DEVELOPMENT" at bounding box center [259, 159] width 100 height 5
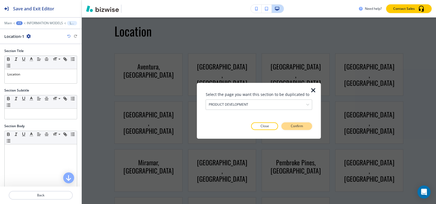
click at [305, 126] on button "Confirm" at bounding box center [296, 126] width 31 height 8
click at [305, 126] on button "Take me there" at bounding box center [291, 126] width 41 height 8
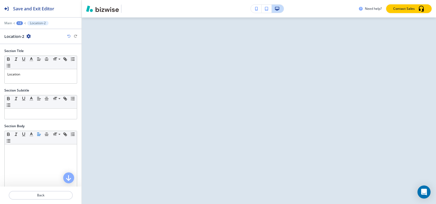
scroll to position [0, 0]
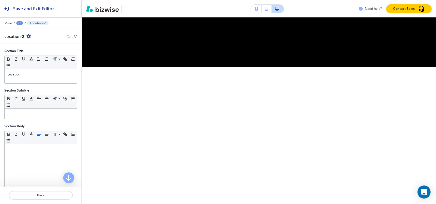
click at [30, 36] on icon "button" at bounding box center [28, 36] width 4 height 4
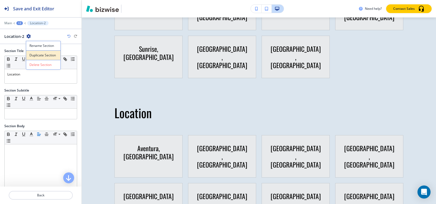
click at [48, 54] on p "Duplicate Section" at bounding box center [43, 55] width 28 height 5
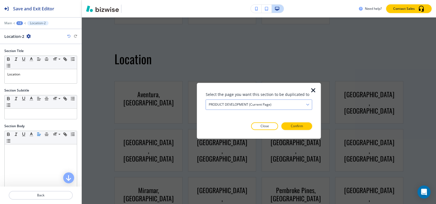
scroll to position [3062, 0]
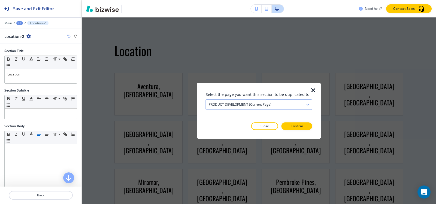
click at [269, 105] on h4 "PRODUCT DEVELOPMENT (current page)" at bounding box center [240, 104] width 63 height 5
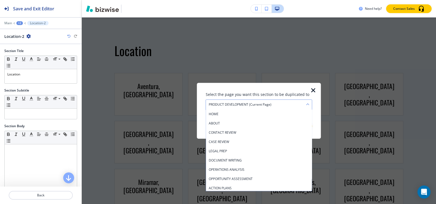
scroll to position [66, 0]
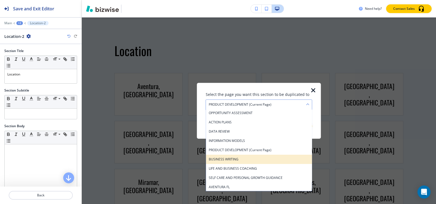
click at [248, 158] on h4 "BUSINESS WRITING" at bounding box center [259, 159] width 100 height 5
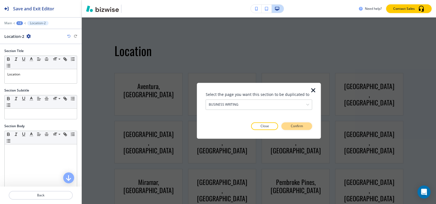
click at [307, 127] on button "Confirm" at bounding box center [296, 126] width 31 height 8
click at [307, 127] on button "Take me there" at bounding box center [291, 126] width 41 height 8
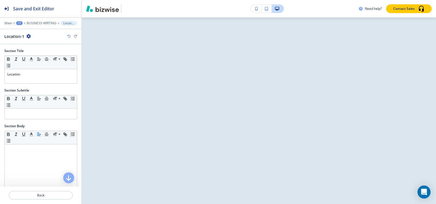
scroll to position [0, 0]
click at [26, 36] on icon "button" at bounding box center [28, 36] width 4 height 4
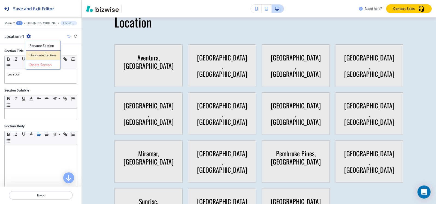
scroll to position [3099, 0]
click at [40, 54] on p "Duplicate Section" at bounding box center [43, 55] width 28 height 5
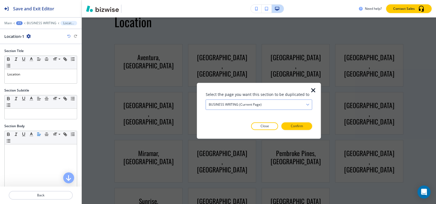
click at [264, 103] on div "BUSINESS WRITING (current page)" at bounding box center [259, 105] width 106 height 10
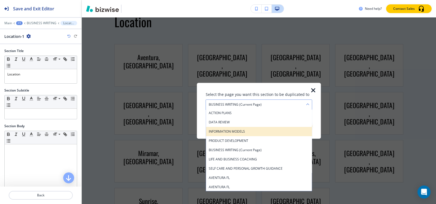
scroll to position [102, 0]
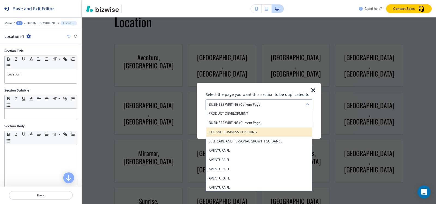
click at [256, 132] on h4 "LIFE AND BUSINESS COACHING" at bounding box center [259, 132] width 100 height 5
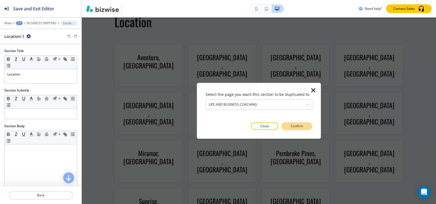
click at [307, 127] on button "Confirm" at bounding box center [296, 126] width 31 height 8
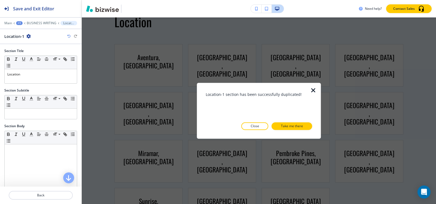
click at [307, 127] on button "Take me there" at bounding box center [291, 126] width 41 height 8
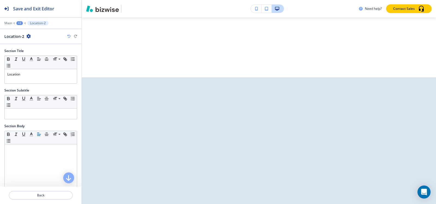
scroll to position [0, 0]
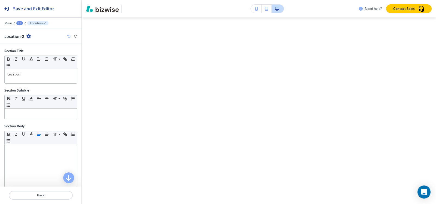
click at [28, 36] on icon "button" at bounding box center [28, 36] width 4 height 4
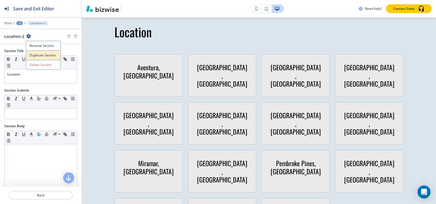
click at [48, 58] on button "Duplicate Section" at bounding box center [43, 55] width 35 height 10
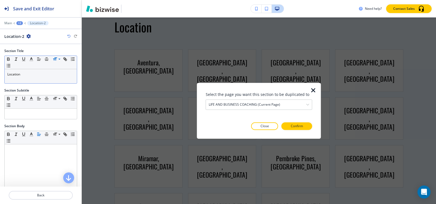
scroll to position [3427, 0]
click at [261, 105] on h4 "LIFE AND BUSINESS COACHING (current page)" at bounding box center [244, 104] width 71 height 5
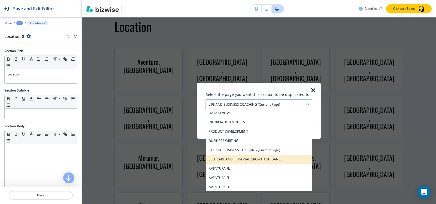
click at [258, 158] on h4 "SELF CARE AND PERSONAL GROWTH GUIDANCE" at bounding box center [259, 159] width 100 height 5
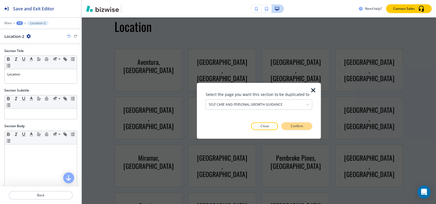
click at [305, 127] on button "Confirm" at bounding box center [296, 126] width 31 height 8
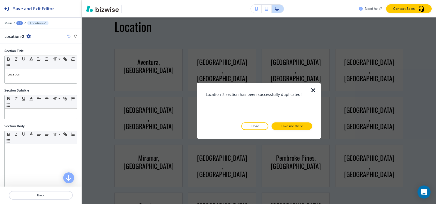
click at [305, 127] on button "Take me there" at bounding box center [291, 126] width 41 height 8
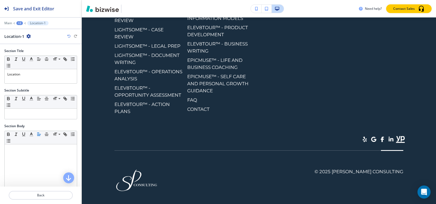
scroll to position [0, 0]
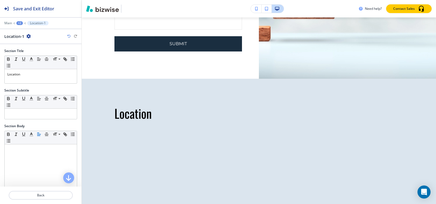
click at [26, 38] on icon "button" at bounding box center [28, 36] width 4 height 4
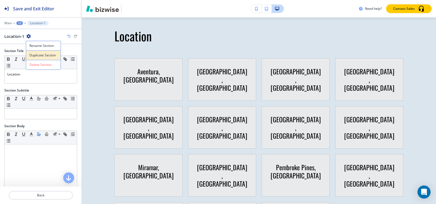
click at [38, 52] on button "Duplicate Section" at bounding box center [43, 55] width 35 height 10
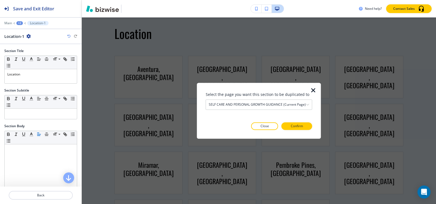
scroll to position [3093, 0]
click at [249, 104] on h4 "SELF CARE AND PERSONAL GROWTH GUIDANCE (current page)" at bounding box center [257, 104] width 97 height 5
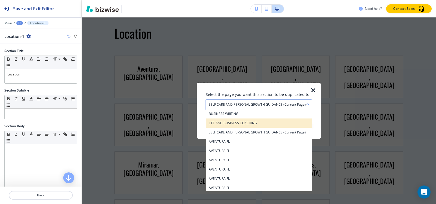
scroll to position [121, 0]
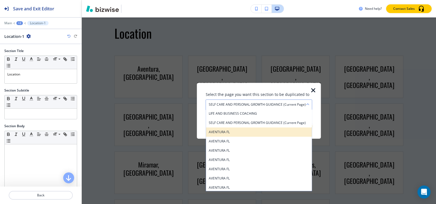
click at [241, 132] on h4 "AVENTURA FL" at bounding box center [259, 132] width 100 height 5
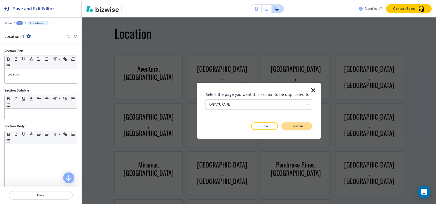
click at [298, 125] on p "Confirm" at bounding box center [296, 126] width 12 height 5
click at [298, 125] on p "Take me there" at bounding box center [292, 126] width 22 height 5
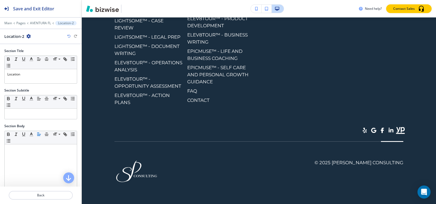
scroll to position [0, 0]
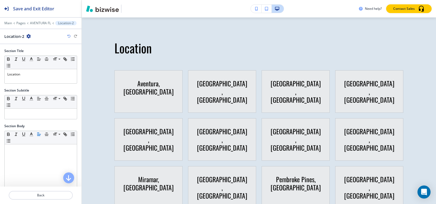
click at [29, 36] on icon "button" at bounding box center [28, 36] width 4 height 4
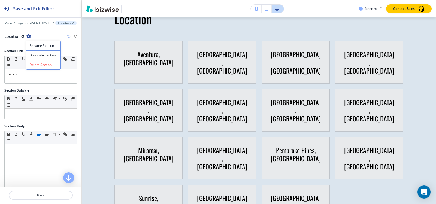
scroll to position [1519, 0]
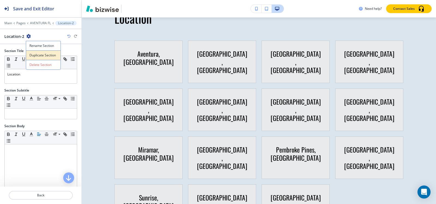
click at [49, 53] on p "Duplicate Section" at bounding box center [43, 55] width 28 height 5
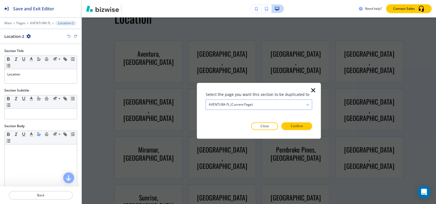
click at [278, 108] on div "AVENTURA FL (current page)" at bounding box center [259, 105] width 106 height 10
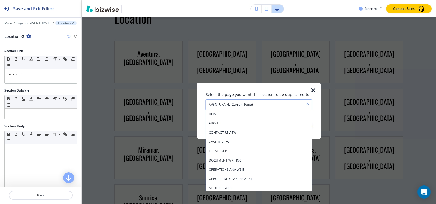
scroll to position [103, 0]
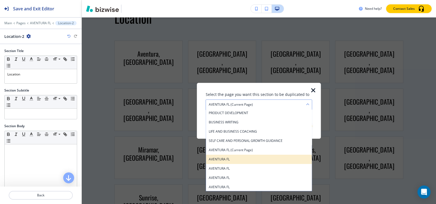
click at [255, 156] on div "AVENTURA FL" at bounding box center [259, 159] width 106 height 9
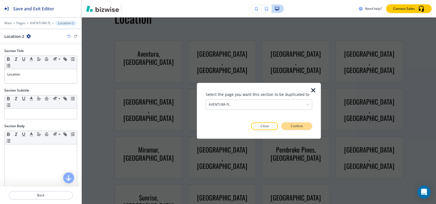
click at [286, 128] on button "Confirm" at bounding box center [296, 126] width 31 height 8
click at [286, 128] on p "Take me there" at bounding box center [292, 126] width 22 height 5
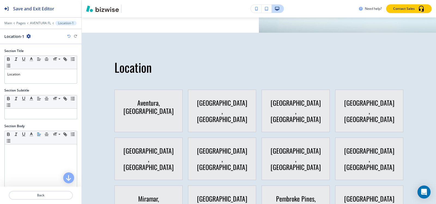
scroll to position [1493, 0]
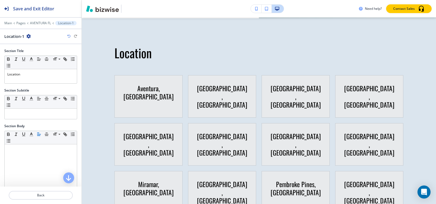
click at [28, 35] on icon "button" at bounding box center [28, 36] width 4 height 4
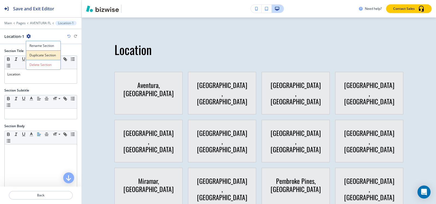
click at [42, 53] on p "Duplicate Section" at bounding box center [43, 55] width 28 height 5
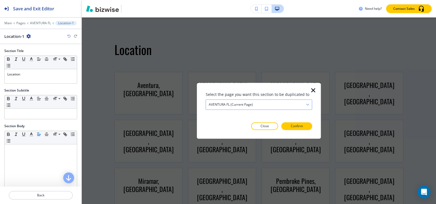
click at [273, 103] on div "AVENTURA FL (current page)" at bounding box center [259, 105] width 106 height 10
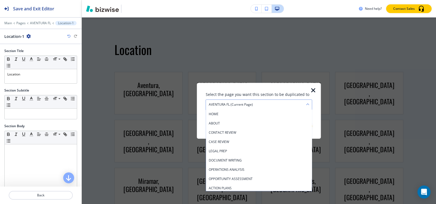
scroll to position [112, 0]
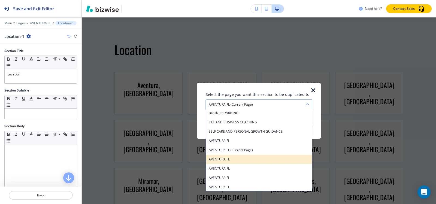
click at [262, 157] on h4 "AVENTURA FL" at bounding box center [259, 159] width 100 height 5
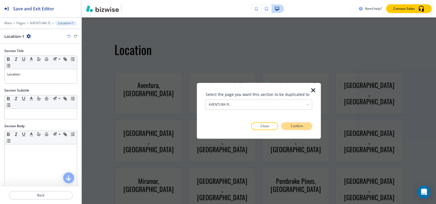
click at [303, 125] on button "Confirm" at bounding box center [296, 126] width 31 height 8
click at [303, 125] on button "Take me there" at bounding box center [291, 126] width 41 height 8
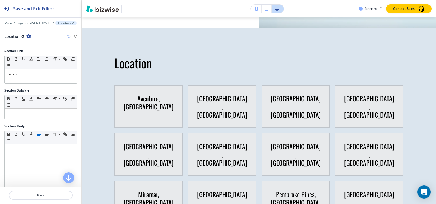
click at [28, 37] on icon "button" at bounding box center [28, 36] width 4 height 4
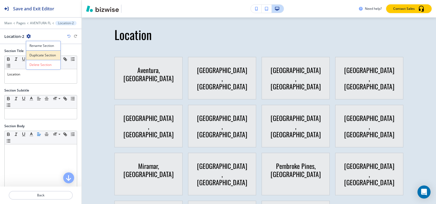
scroll to position [1481, 0]
click at [46, 53] on p "Duplicate Section" at bounding box center [43, 55] width 28 height 5
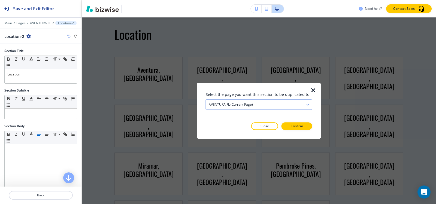
click at [260, 105] on div "AVENTURA FL (current page)" at bounding box center [259, 105] width 106 height 10
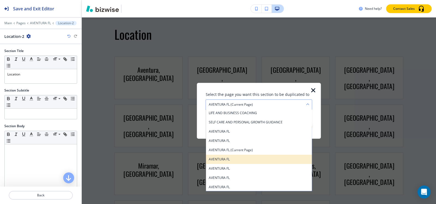
click at [253, 159] on h4 "AVENTURA FL" at bounding box center [259, 159] width 100 height 5
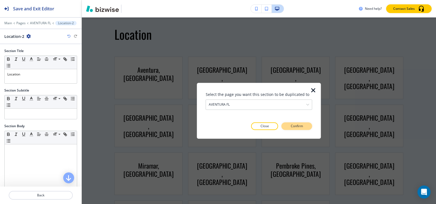
click at [296, 128] on p "Confirm" at bounding box center [296, 126] width 12 height 5
click at [296, 128] on p "Take me there" at bounding box center [292, 126] width 22 height 5
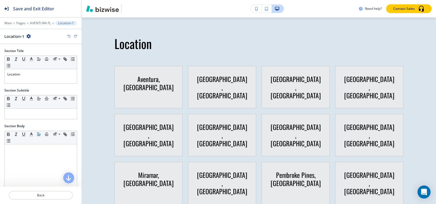
scroll to position [1316, 0]
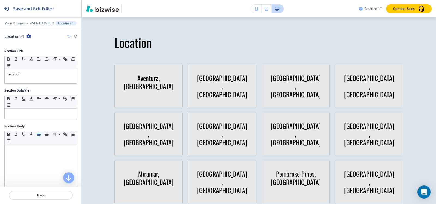
click at [27, 36] on icon "button" at bounding box center [28, 36] width 4 height 4
click at [34, 54] on p "Duplicate Section" at bounding box center [43, 55] width 28 height 5
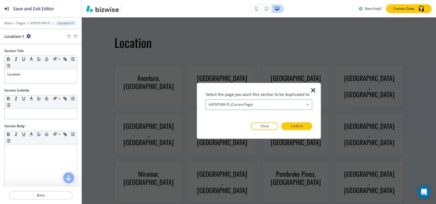
click at [266, 105] on div "AVENTURA FL (current page)" at bounding box center [259, 105] width 106 height 10
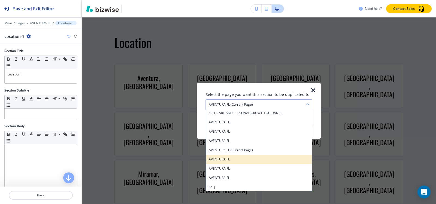
click at [245, 160] on h4 "AVENTURA FL" at bounding box center [259, 159] width 100 height 5
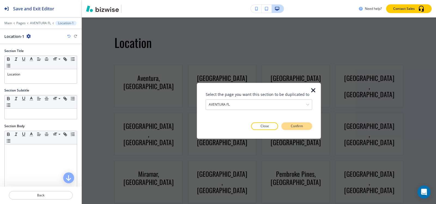
click at [299, 123] on button "Confirm" at bounding box center [296, 126] width 31 height 8
click at [301, 127] on p "Take me there" at bounding box center [292, 126] width 22 height 5
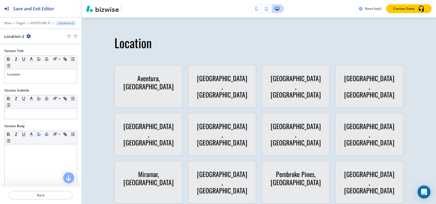
click at [28, 35] on icon "button" at bounding box center [28, 36] width 4 height 4
click at [38, 51] on button "Duplicate Section" at bounding box center [43, 55] width 35 height 10
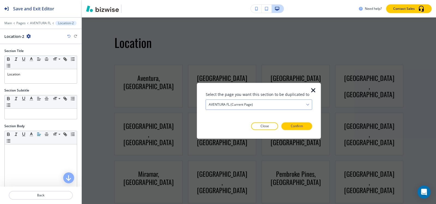
click at [232, 101] on div "AVENTURA FL (current page)" at bounding box center [259, 105] width 106 height 10
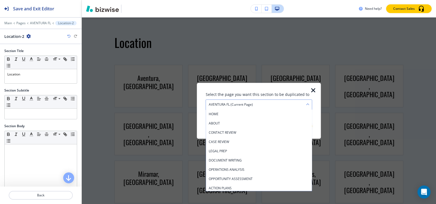
scroll to position [140, 0]
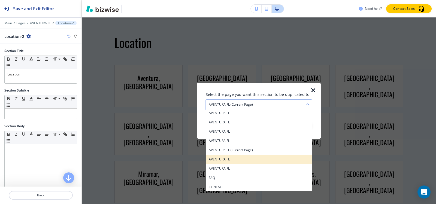
click at [240, 161] on h4 "AVENTURA FL" at bounding box center [259, 159] width 100 height 5
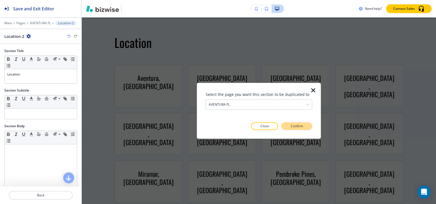
click at [302, 126] on p "Confirm" at bounding box center [296, 126] width 12 height 5
click at [302, 126] on p "Take me there" at bounding box center [292, 126] width 22 height 5
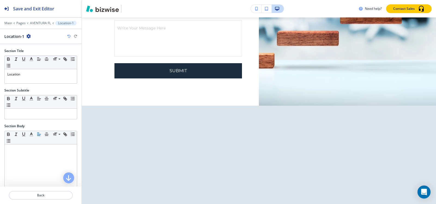
click at [27, 38] on button "button" at bounding box center [28, 36] width 4 height 5
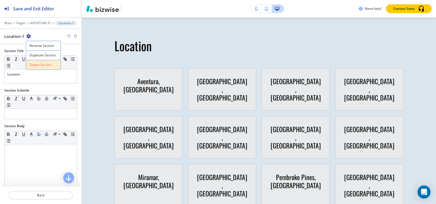
scroll to position [1456, 0]
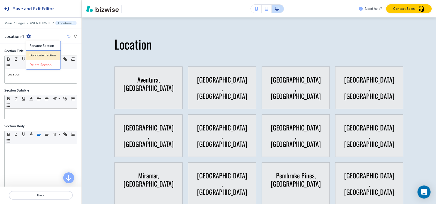
click at [38, 56] on p "Duplicate Section" at bounding box center [43, 55] width 28 height 5
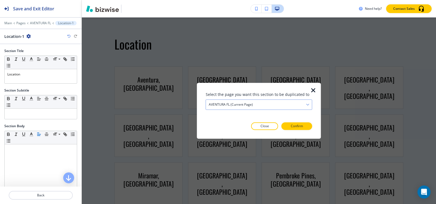
click at [235, 104] on h4 "AVENTURA FL (current page)" at bounding box center [231, 104] width 44 height 5
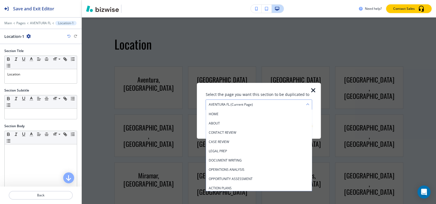
scroll to position [149, 0]
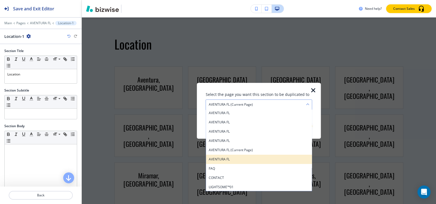
click at [247, 161] on h4 "AVENTURA FL" at bounding box center [259, 159] width 100 height 5
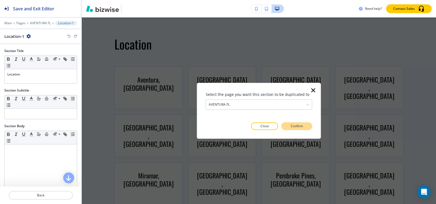
click at [303, 128] on button "Confirm" at bounding box center [296, 126] width 31 height 8
click at [303, 128] on button "Take me there" at bounding box center [291, 126] width 41 height 8
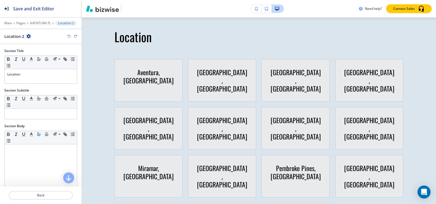
scroll to position [1440, 0]
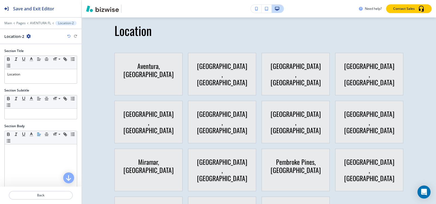
click at [31, 37] on div "Location-2" at bounding box center [40, 36] width 73 height 6
click at [28, 37] on icon "button" at bounding box center [28, 36] width 4 height 4
click at [42, 54] on p "Duplicate Section" at bounding box center [43, 55] width 28 height 5
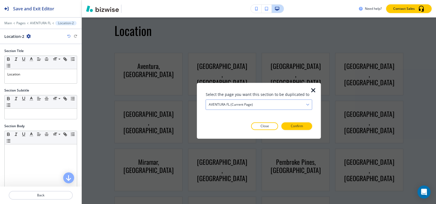
click at [235, 104] on h4 "AVENTURA FL (current page)" at bounding box center [231, 104] width 44 height 5
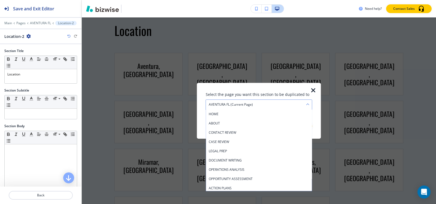
scroll to position [158, 0]
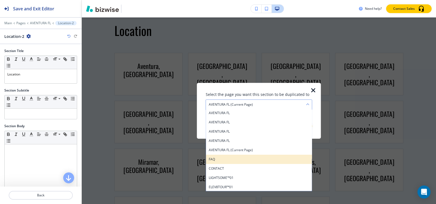
click at [242, 159] on h4 "FAQ" at bounding box center [259, 159] width 100 height 5
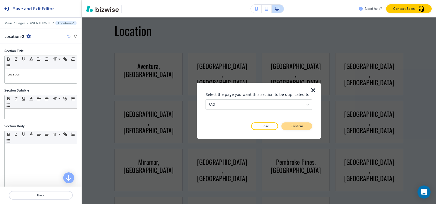
click at [292, 128] on p "Confirm" at bounding box center [296, 126] width 12 height 5
click at [292, 128] on p "Take me there" at bounding box center [292, 126] width 22 height 5
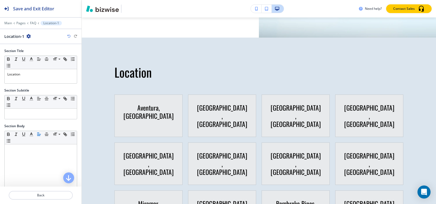
scroll to position [999, 0]
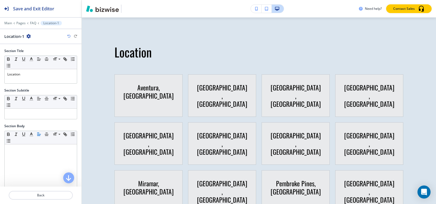
click at [29, 37] on icon "button" at bounding box center [28, 36] width 4 height 4
click at [44, 51] on button "Duplicate Section" at bounding box center [43, 55] width 35 height 10
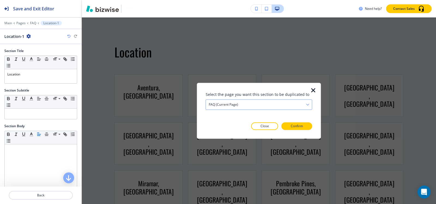
click at [234, 106] on h4 "FAQ (current page)" at bounding box center [223, 104] width 29 height 5
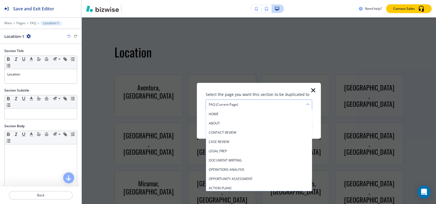
scroll to position [168, 0]
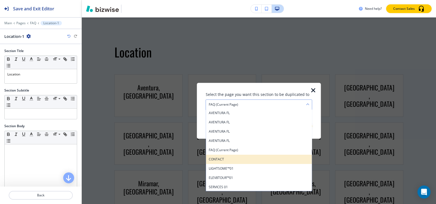
click at [235, 160] on h4 "CONTACT" at bounding box center [259, 159] width 100 height 5
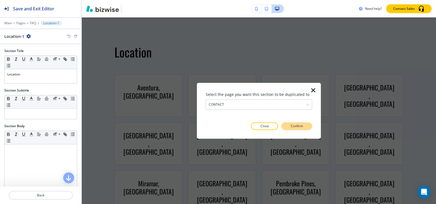
click at [294, 127] on p "Confirm" at bounding box center [296, 126] width 12 height 5
click at [294, 127] on p "Take me there" at bounding box center [292, 126] width 22 height 5
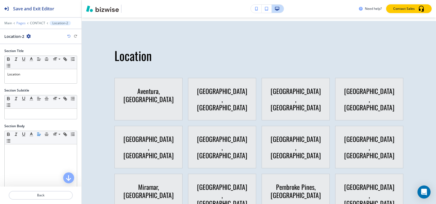
scroll to position [914, 0]
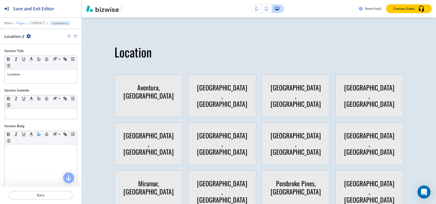
click at [21, 25] on p "Pages" at bounding box center [20, 23] width 9 height 4
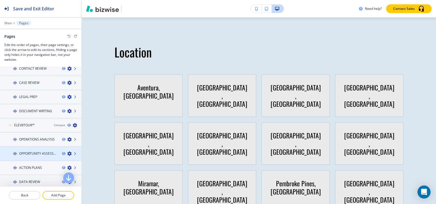
scroll to position [109, 0]
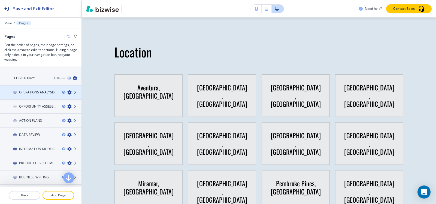
click at [35, 91] on h4 "OPERATIONS ANALYSIS" at bounding box center [37, 92] width 36 height 5
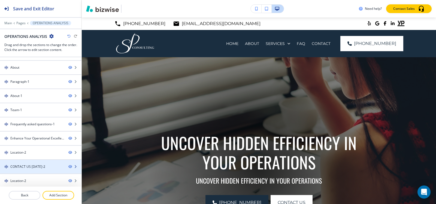
scroll to position [83, 0]
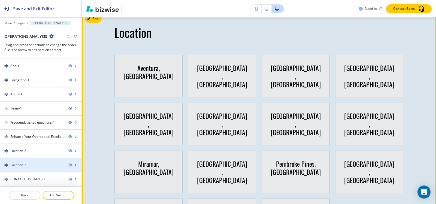
click at [27, 163] on div "Location-2" at bounding box center [32, 165] width 64 height 5
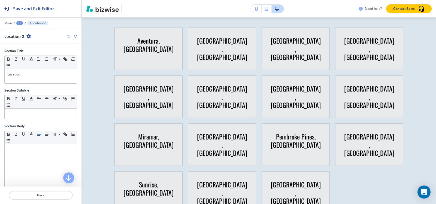
scroll to position [2859, 0]
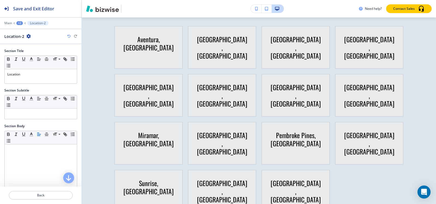
click at [26, 36] on icon "button" at bounding box center [28, 36] width 4 height 4
click at [33, 65] on p "Delete Section" at bounding box center [43, 64] width 28 height 5
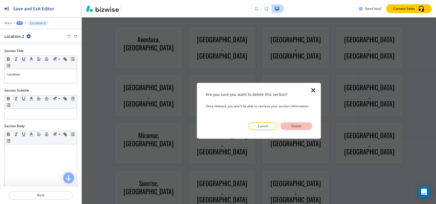
click at [301, 128] on p "Delete" at bounding box center [296, 126] width 13 height 5
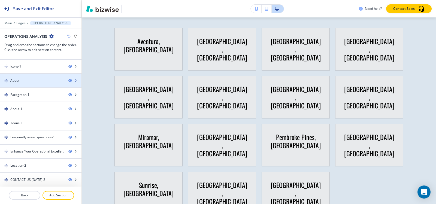
scroll to position [69, 0]
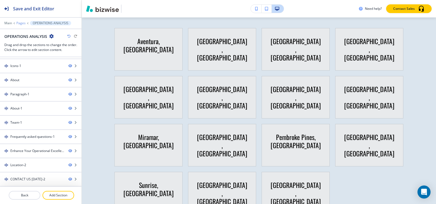
click at [23, 24] on p "Pages" at bounding box center [20, 23] width 9 height 4
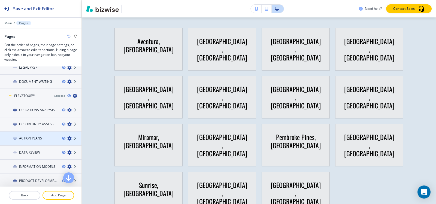
scroll to position [82, 0]
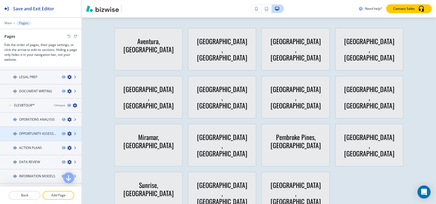
click at [38, 131] on div at bounding box center [40, 129] width 81 height 4
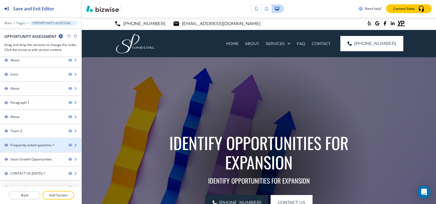
scroll to position [69, 0]
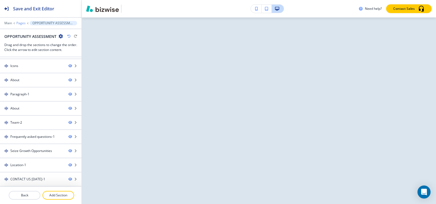
click at [20, 23] on p "Pages" at bounding box center [20, 23] width 9 height 4
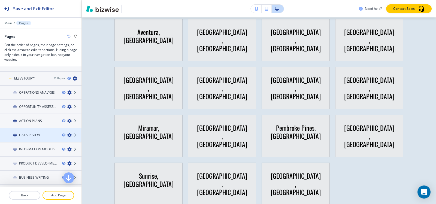
scroll to position [109, 0]
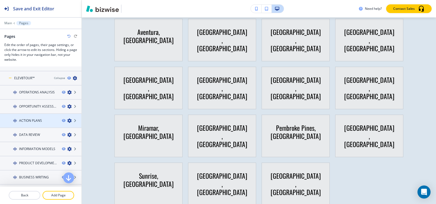
click at [35, 118] on div at bounding box center [40, 116] width 81 height 4
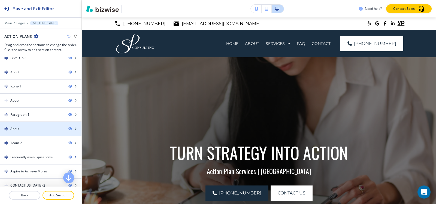
scroll to position [83, 0]
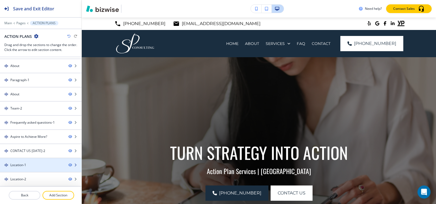
click at [26, 163] on div "Location-1" at bounding box center [32, 165] width 64 height 5
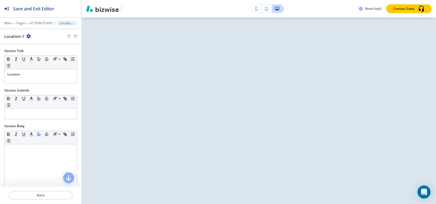
click at [36, 25] on div "Main Pages ACTION PLANS Location-1" at bounding box center [40, 23] width 73 height 4
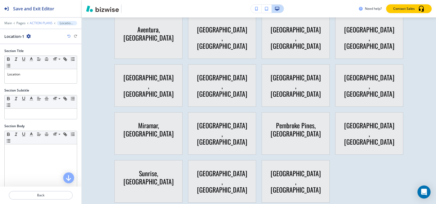
scroll to position [2869, 0]
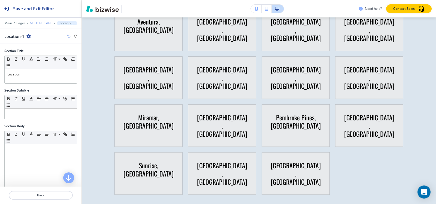
click at [36, 24] on p "ACTION PLANS" at bounding box center [41, 23] width 23 height 4
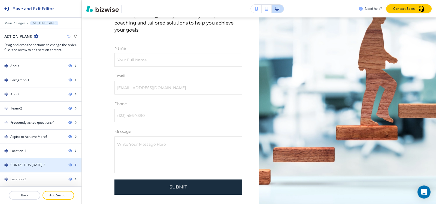
scroll to position [2648, 0]
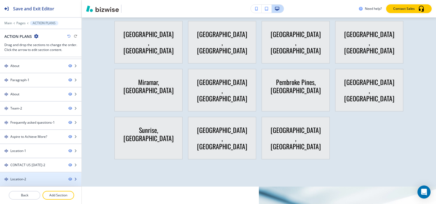
click at [30, 179] on div "Location-2" at bounding box center [32, 179] width 64 height 5
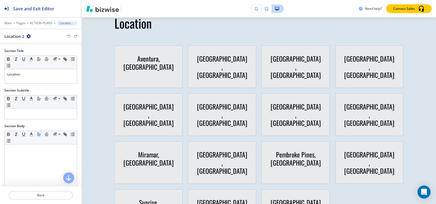
scroll to position [3109, 0]
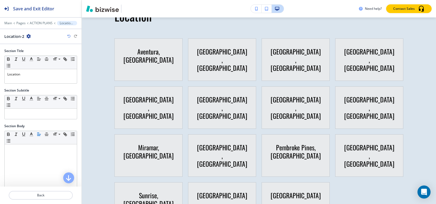
click at [27, 38] on icon "button" at bounding box center [28, 36] width 4 height 4
click at [38, 66] on p "Delete Section" at bounding box center [43, 64] width 28 height 5
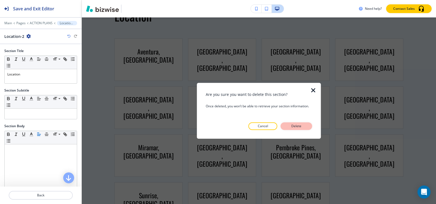
click at [305, 125] on button "Delete" at bounding box center [296, 126] width 32 height 8
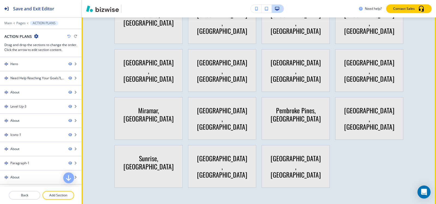
scroll to position [2619, 0]
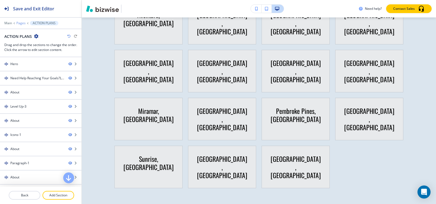
click at [22, 24] on p "Pages" at bounding box center [20, 23] width 9 height 4
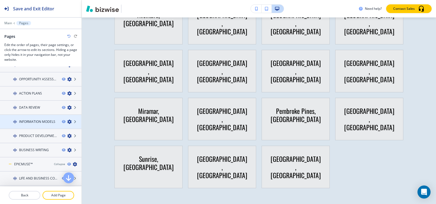
scroll to position [109, 0]
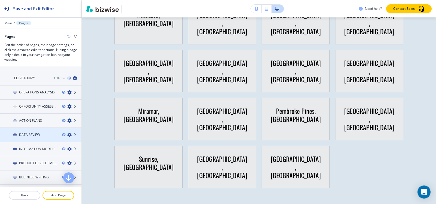
click at [29, 136] on h4 "DATA REVIEW" at bounding box center [29, 134] width 21 height 5
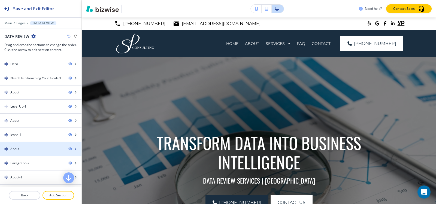
scroll to position [83, 0]
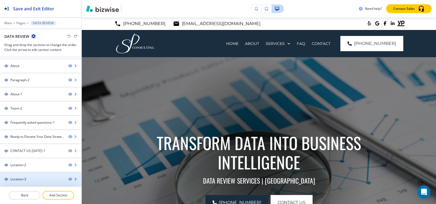
click at [19, 180] on div "Location-3" at bounding box center [18, 179] width 16 height 5
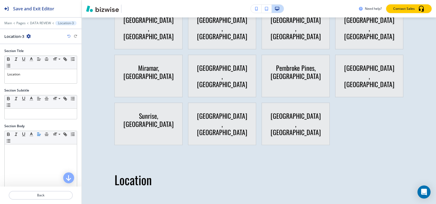
click at [27, 35] on icon "button" at bounding box center [28, 36] width 4 height 4
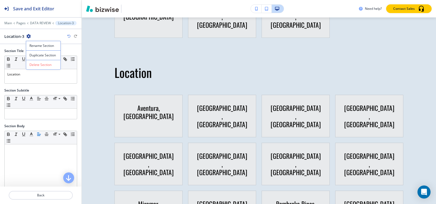
scroll to position [3051, 0]
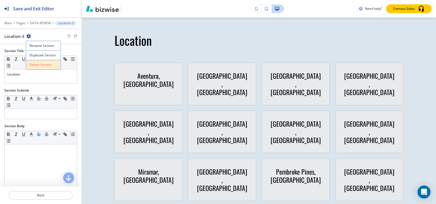
click at [31, 68] on button "Delete Section" at bounding box center [43, 65] width 35 height 10
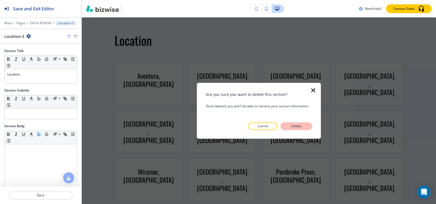
click at [292, 123] on button "Delete" at bounding box center [296, 126] width 32 height 8
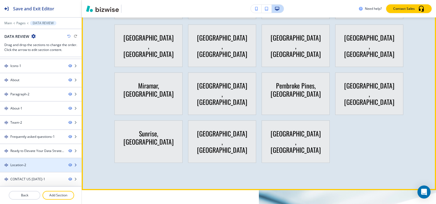
scroll to position [2633, 0]
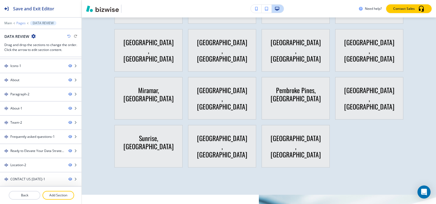
click at [19, 22] on p "Pages" at bounding box center [20, 23] width 9 height 4
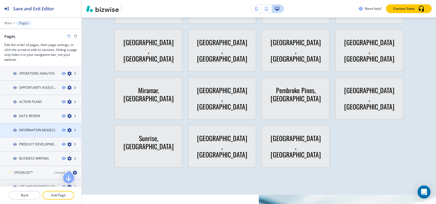
scroll to position [136, 0]
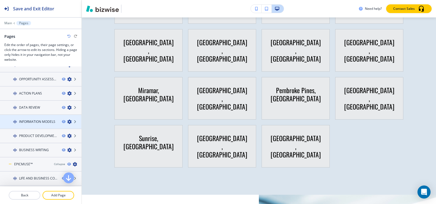
click at [46, 120] on h4 "INFORMATION MODELS" at bounding box center [37, 121] width 36 height 5
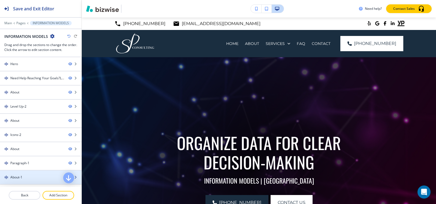
scroll to position [83, 0]
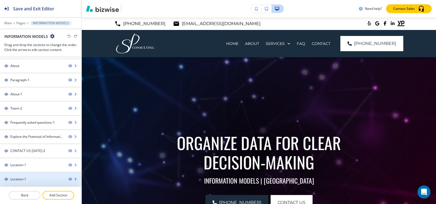
click at [26, 180] on div "Location-1" at bounding box center [18, 179] width 16 height 5
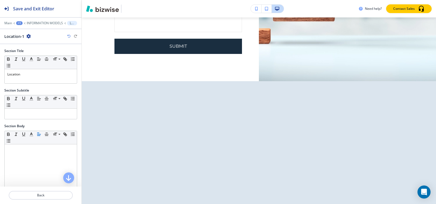
click at [28, 36] on icon "button" at bounding box center [28, 36] width 4 height 4
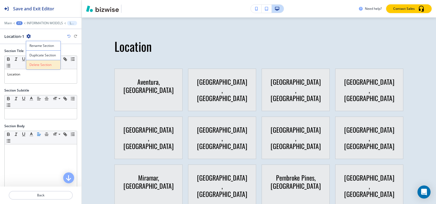
click at [35, 65] on p "Delete Section" at bounding box center [43, 64] width 28 height 5
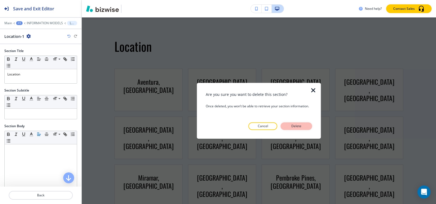
click at [288, 127] on button "Delete" at bounding box center [296, 126] width 32 height 8
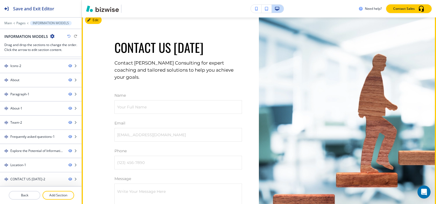
scroll to position [2829, 0]
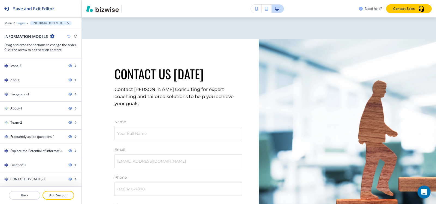
click at [23, 25] on p "Pages" at bounding box center [20, 23] width 9 height 4
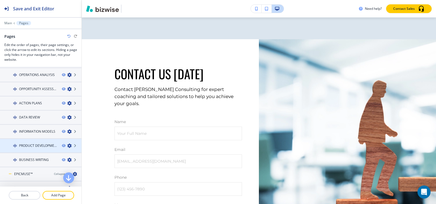
scroll to position [136, 0]
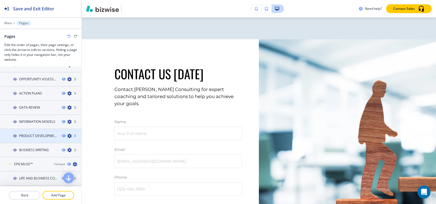
click at [38, 140] on div at bounding box center [40, 140] width 81 height 4
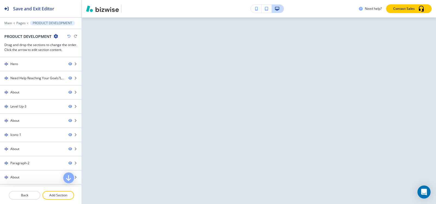
scroll to position [0, 0]
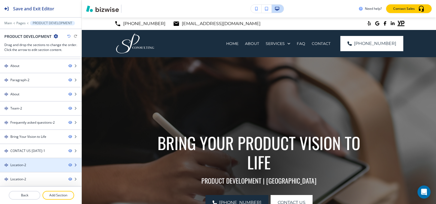
click at [37, 164] on div "Location-2" at bounding box center [32, 165] width 64 height 5
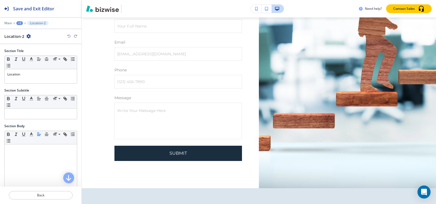
click at [27, 36] on icon "button" at bounding box center [28, 36] width 4 height 4
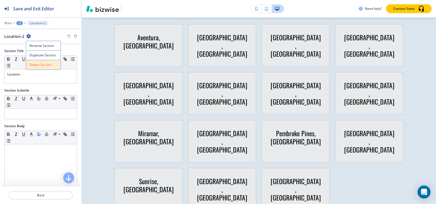
click at [33, 66] on p "Delete Section" at bounding box center [43, 64] width 28 height 5
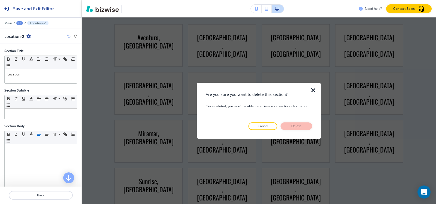
click at [300, 127] on p "Delete" at bounding box center [296, 126] width 13 height 5
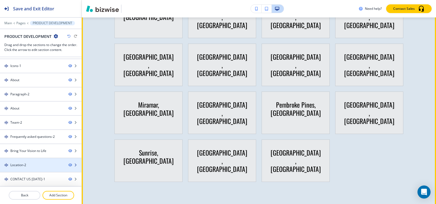
scroll to position [2647, 0]
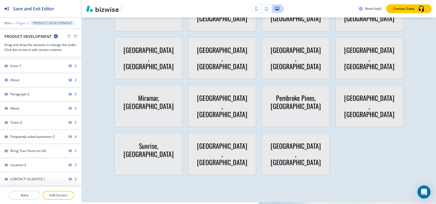
click at [20, 22] on p "Pages" at bounding box center [20, 23] width 9 height 4
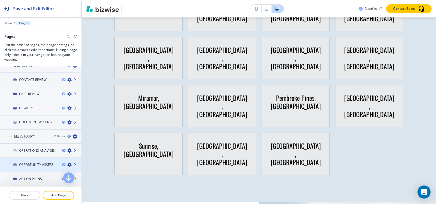
scroll to position [136, 0]
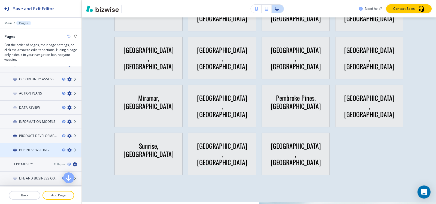
click at [27, 151] on h4 "BUSINESS WRITING" at bounding box center [34, 150] width 30 height 5
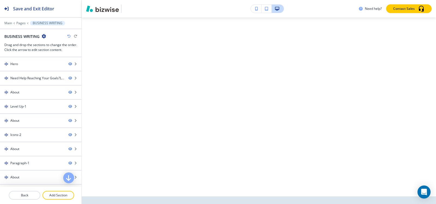
scroll to position [0, 0]
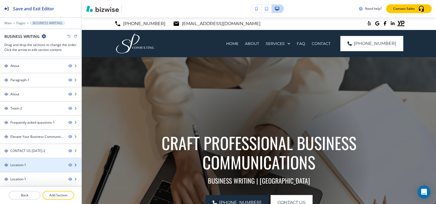
click at [23, 167] on div "Location-1" at bounding box center [18, 165] width 16 height 5
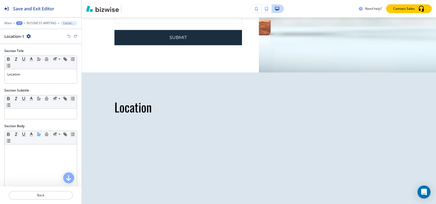
click at [27, 35] on icon "button" at bounding box center [28, 36] width 4 height 4
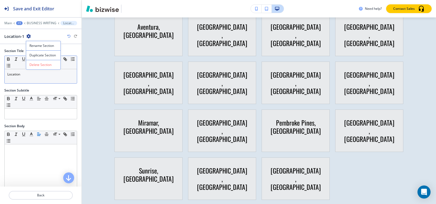
scroll to position [2892, 0]
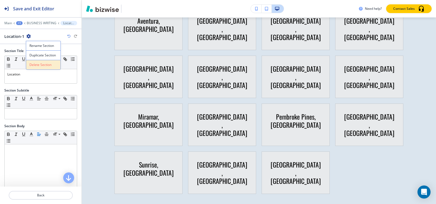
click at [37, 66] on p "Delete Section" at bounding box center [43, 64] width 28 height 5
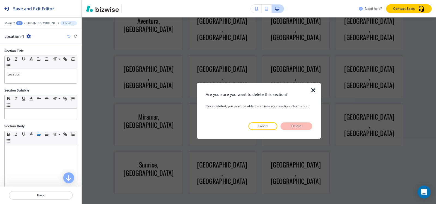
click at [302, 125] on p "Delete" at bounding box center [296, 126] width 13 height 5
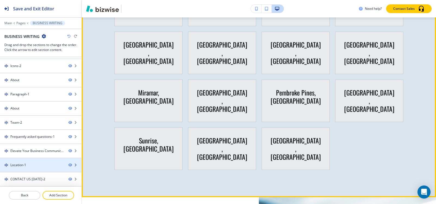
scroll to position [2662, 0]
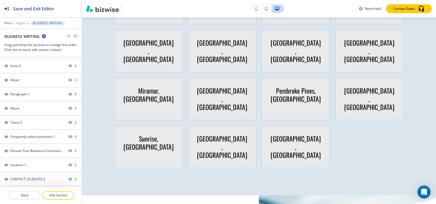
click at [18, 23] on p "Pages" at bounding box center [20, 23] width 9 height 4
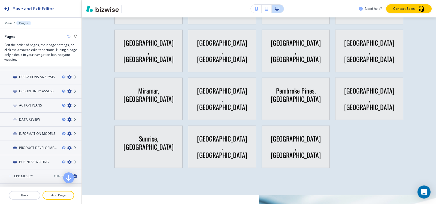
scroll to position [136, 0]
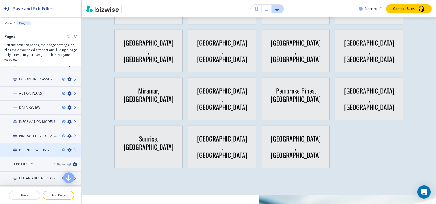
click at [27, 151] on h4 "BUSINESS WRITING" at bounding box center [34, 150] width 30 height 5
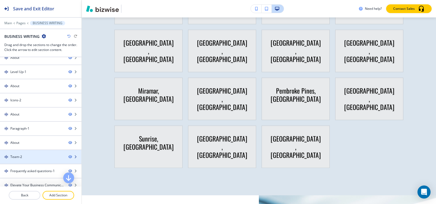
scroll to position [69, 0]
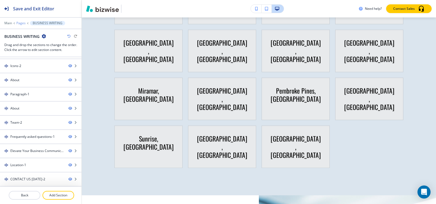
click at [22, 23] on p "Pages" at bounding box center [20, 23] width 9 height 4
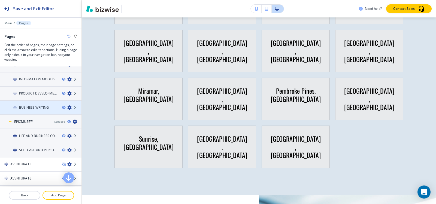
scroll to position [191, 0]
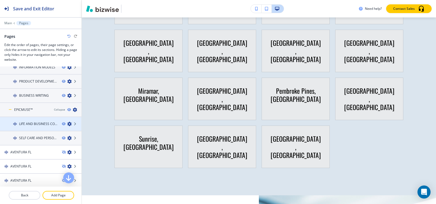
click at [28, 124] on h4 "LIFE AND BUSINESS COACHING" at bounding box center [38, 123] width 38 height 5
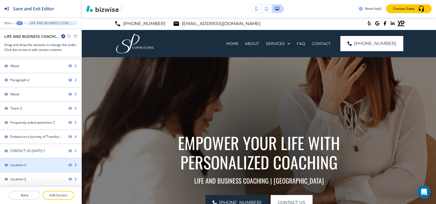
click at [19, 170] on div at bounding box center [40, 169] width 81 height 4
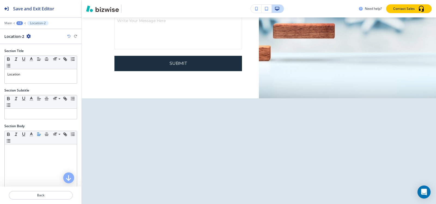
click at [29, 36] on icon "button" at bounding box center [28, 36] width 4 height 4
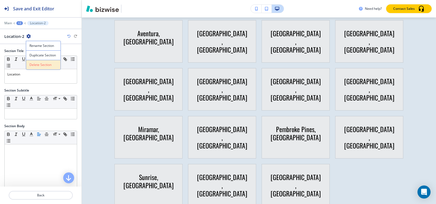
click at [43, 66] on p "Delete Section" at bounding box center [43, 64] width 28 height 5
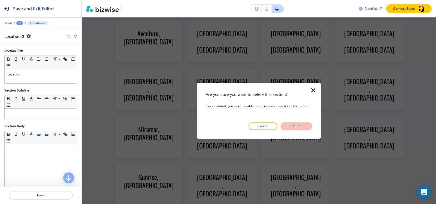
click at [293, 123] on button "Delete" at bounding box center [296, 126] width 32 height 8
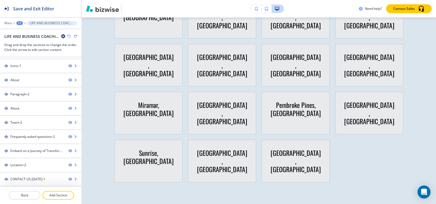
click at [19, 24] on div "+1" at bounding box center [19, 23] width 7 height 4
click at [41, 34] on p "Pages" at bounding box center [34, 32] width 28 height 5
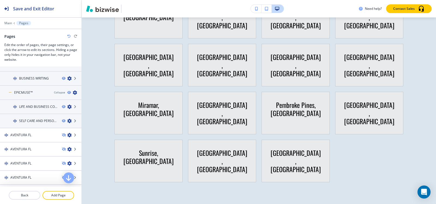
scroll to position [197, 0]
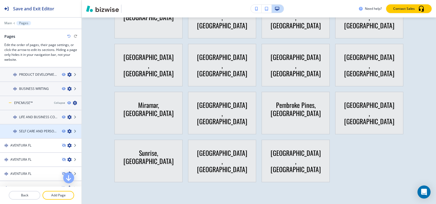
click at [27, 128] on div at bounding box center [40, 126] width 81 height 4
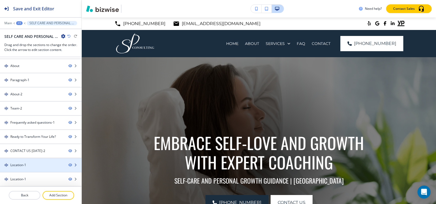
click at [20, 166] on div "Location-1" at bounding box center [18, 165] width 16 height 5
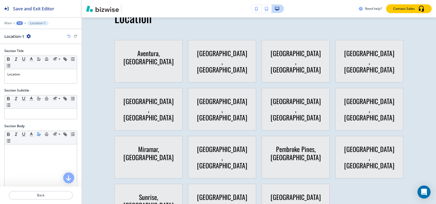
click at [29, 37] on icon "button" at bounding box center [28, 36] width 4 height 4
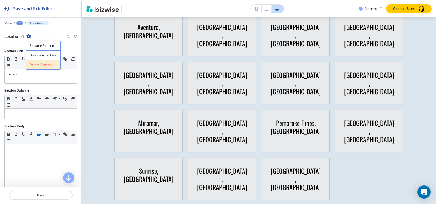
click at [31, 67] on p "Delete Section" at bounding box center [43, 64] width 28 height 5
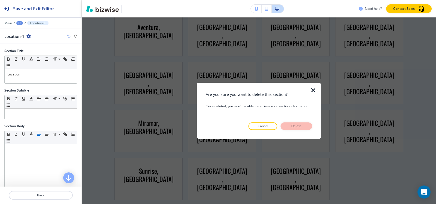
click at [290, 127] on p "Delete" at bounding box center [296, 126] width 13 height 5
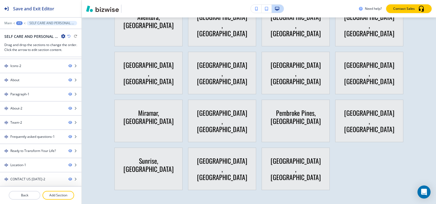
click at [20, 23] on div "+1" at bounding box center [19, 23] width 7 height 4
click at [22, 33] on p "Pages" at bounding box center [34, 32] width 28 height 5
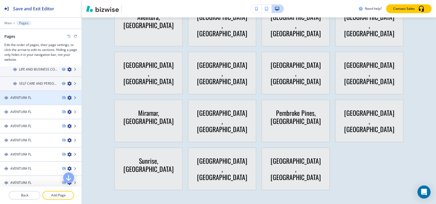
click at [25, 97] on h4 "AVENTURA FL" at bounding box center [20, 97] width 21 height 5
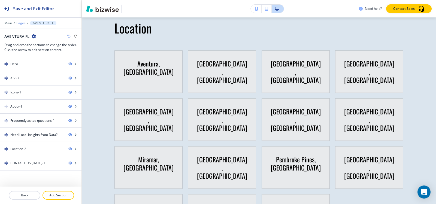
click at [21, 22] on p "Pages" at bounding box center [20, 23] width 9 height 4
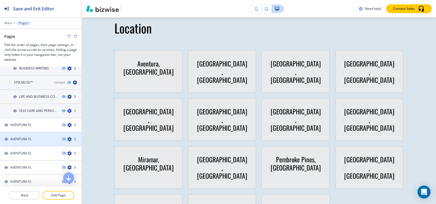
click at [27, 139] on h4 "AVENTURA FL" at bounding box center [20, 139] width 21 height 5
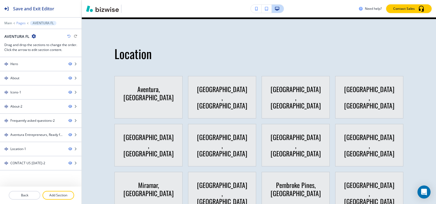
click at [23, 22] on p "Pages" at bounding box center [20, 23] width 9 height 4
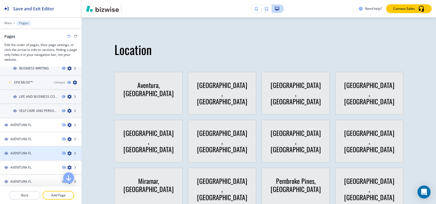
click at [28, 156] on div at bounding box center [40, 158] width 81 height 4
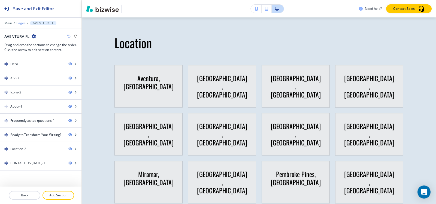
click at [23, 22] on p "Pages" at bounding box center [20, 23] width 9 height 4
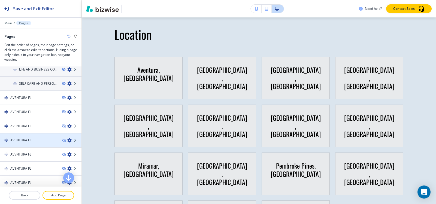
click at [18, 138] on h4 "AVENTURA FL" at bounding box center [20, 140] width 21 height 5
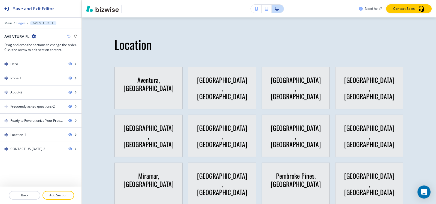
click at [23, 23] on p "Pages" at bounding box center [20, 23] width 9 height 4
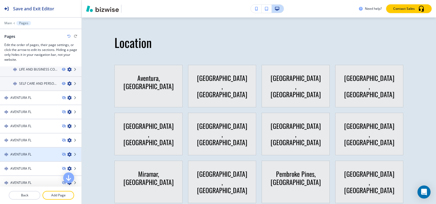
click at [18, 151] on div at bounding box center [40, 150] width 81 height 4
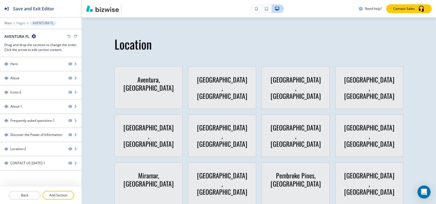
click at [21, 23] on p "Pages" at bounding box center [20, 23] width 9 height 4
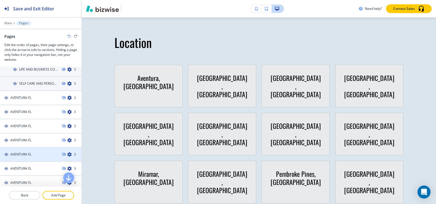
click at [23, 156] on h4 "AVENTURA FL" at bounding box center [20, 154] width 21 height 5
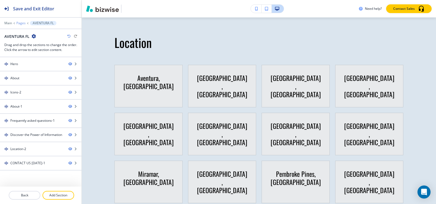
click at [20, 24] on p "Pages" at bounding box center [20, 23] width 9 height 4
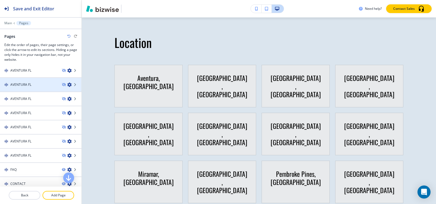
scroll to position [245, 0]
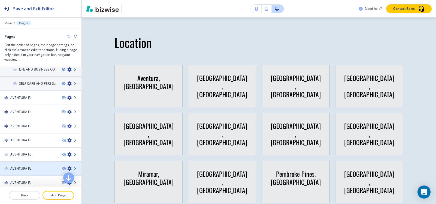
click at [27, 167] on h4 "AVENTURA FL" at bounding box center [20, 168] width 21 height 5
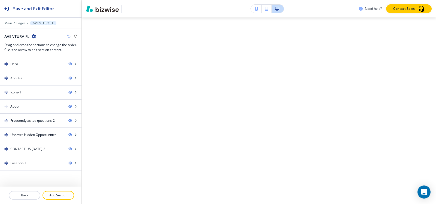
scroll to position [0, 0]
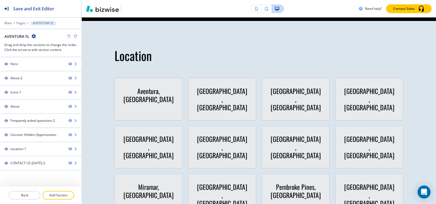
click at [19, 21] on div "Main Pages AVENTURA FL" at bounding box center [40, 23] width 73 height 4
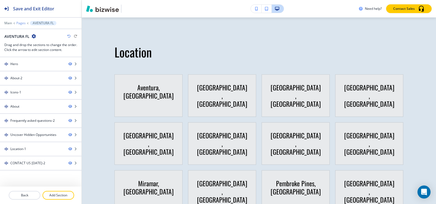
click at [19, 22] on p "Pages" at bounding box center [20, 23] width 9 height 4
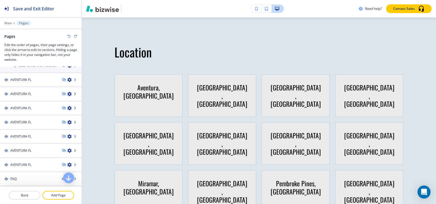
scroll to position [269, 0]
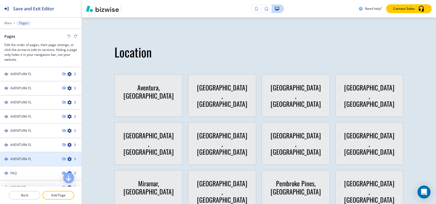
click at [18, 159] on h4 "AVENTURA FL" at bounding box center [20, 159] width 21 height 5
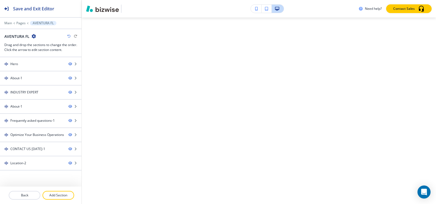
scroll to position [0, 0]
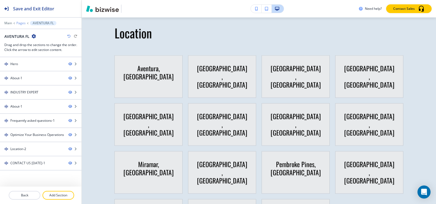
click at [21, 24] on p "Pages" at bounding box center [20, 23] width 9 height 4
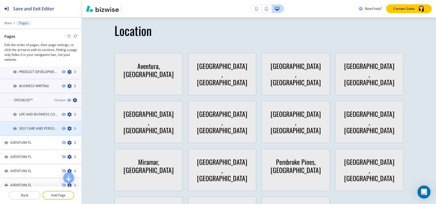
scroll to position [327, 0]
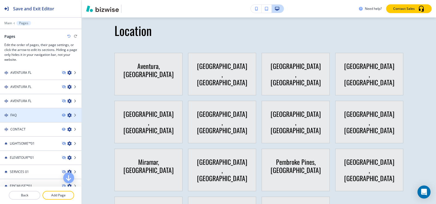
click at [19, 116] on div "FAQ" at bounding box center [28, 115] width 57 height 5
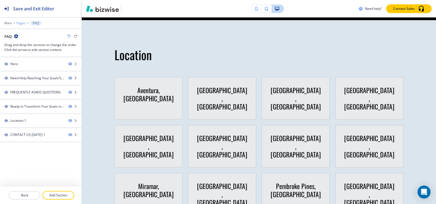
scroll to position [743, 0]
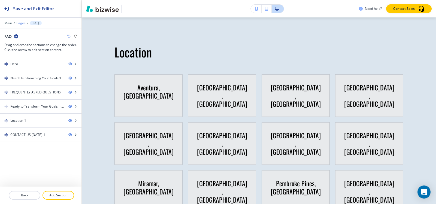
click at [20, 24] on p "Pages" at bounding box center [20, 23] width 9 height 4
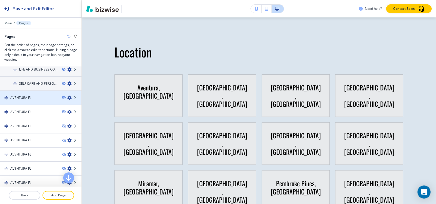
scroll to position [333, 0]
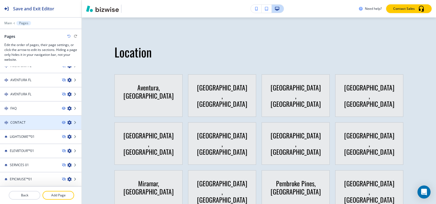
click at [14, 124] on h4 "CONTACT" at bounding box center [17, 122] width 15 height 5
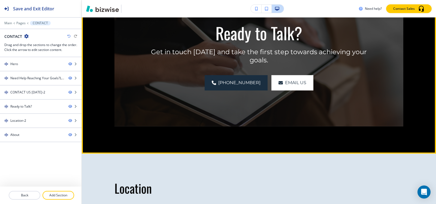
scroll to position [606, 0]
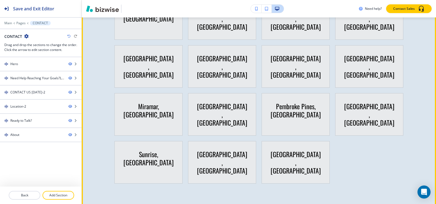
scroll to position [730, 0]
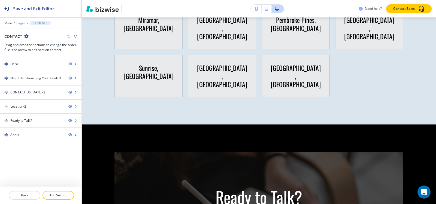
click at [20, 23] on p "Pages" at bounding box center [20, 23] width 9 height 4
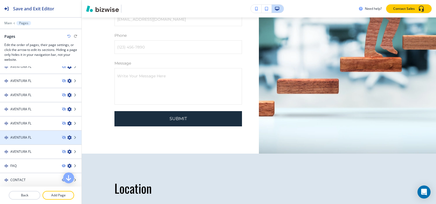
scroll to position [306, 0]
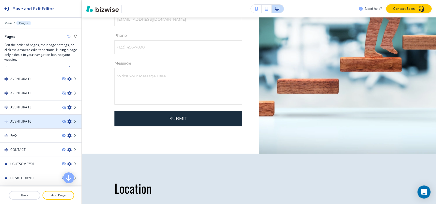
click at [34, 118] on div at bounding box center [40, 117] width 81 height 4
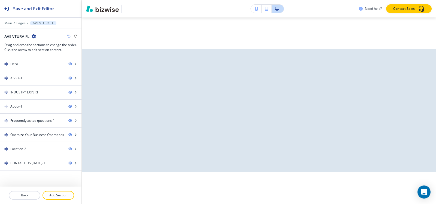
scroll to position [0, 0]
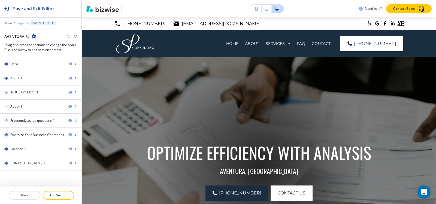
click at [23, 23] on p "Pages" at bounding box center [20, 23] width 9 height 4
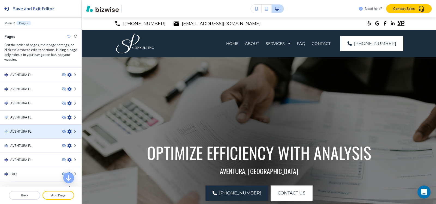
scroll to position [272, 0]
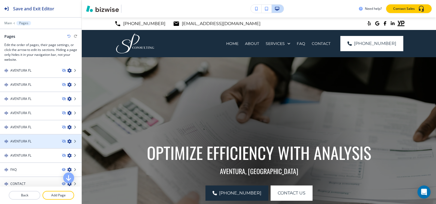
click at [28, 146] on div at bounding box center [40, 146] width 81 height 4
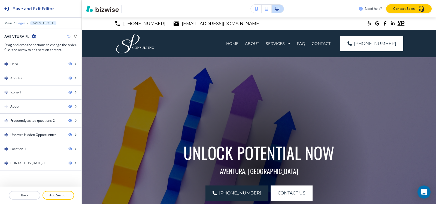
click at [22, 22] on p "Pages" at bounding box center [20, 23] width 9 height 4
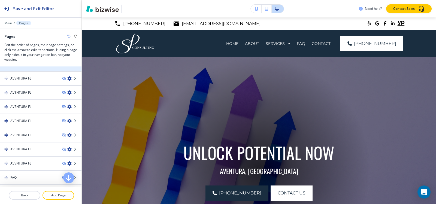
scroll to position [299, 0]
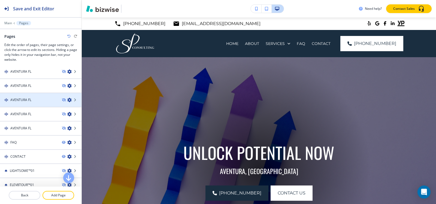
click at [30, 98] on h4 "AVENTURA FL" at bounding box center [20, 99] width 21 height 5
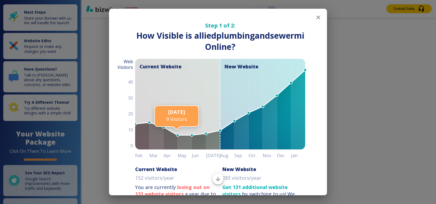
click at [315, 17] on icon "button" at bounding box center [318, 17] width 7 height 7
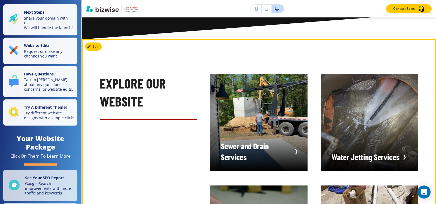
scroll to position [871, 0]
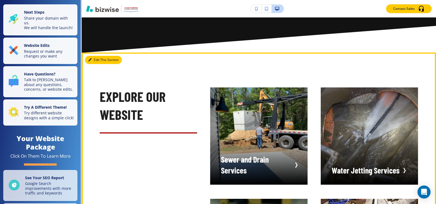
click at [96, 56] on button "Edit This Section" at bounding box center [103, 60] width 37 height 8
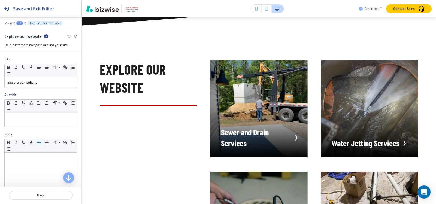
scroll to position [900, 0]
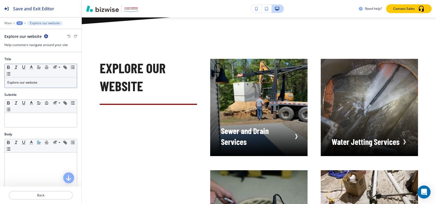
click at [43, 84] on p "Explore our website" at bounding box center [40, 82] width 67 height 5
copy p "Explore our website"
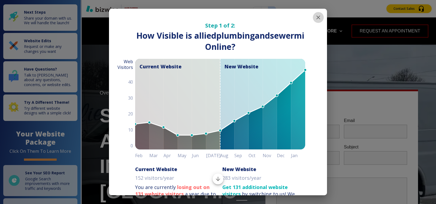
click at [315, 17] on icon "button" at bounding box center [318, 17] width 7 height 7
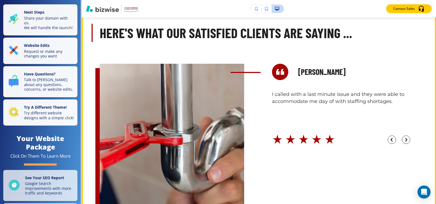
scroll to position [1960, 0]
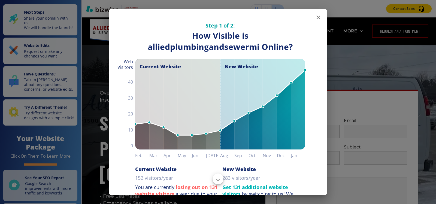
click at [315, 19] on icon "button" at bounding box center [318, 17] width 7 height 7
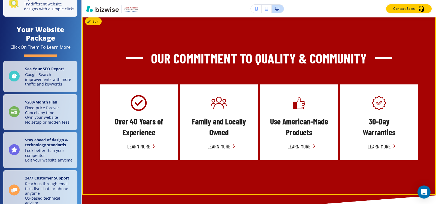
scroll to position [272, 0]
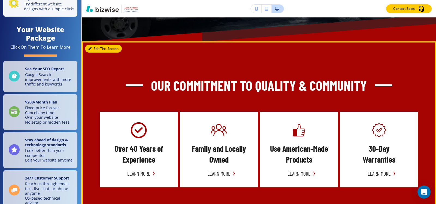
click at [99, 45] on button "Edit This Section" at bounding box center [103, 49] width 37 height 8
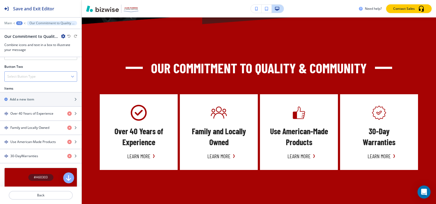
scroll to position [191, 0]
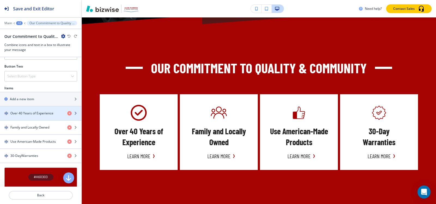
click at [27, 116] on h4 "Over 40 Years of Experience" at bounding box center [31, 113] width 43 height 5
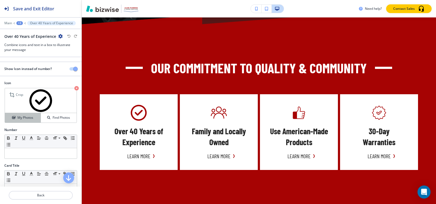
click at [20, 118] on h4 "My Photos" at bounding box center [25, 117] width 16 height 5
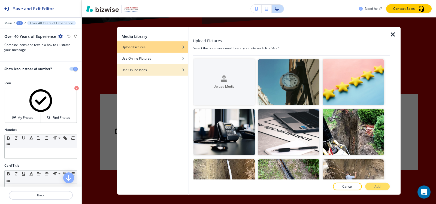
click at [140, 71] on h4 "Use Online Icons" at bounding box center [133, 69] width 25 height 5
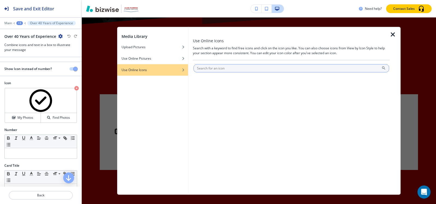
click at [235, 70] on input "text" at bounding box center [290, 68] width 195 height 8
type input "check"
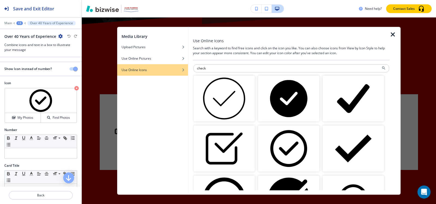
click at [218, 97] on img "button" at bounding box center [223, 98] width 61 height 46
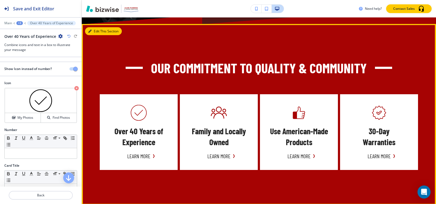
click at [91, 28] on button "Edit This Section" at bounding box center [103, 31] width 37 height 8
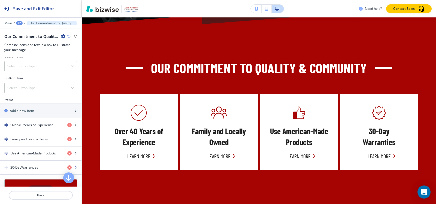
scroll to position [245, 0]
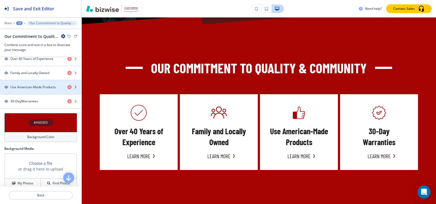
click at [31, 90] on h4 "Use American-Made Products" at bounding box center [32, 87] width 45 height 5
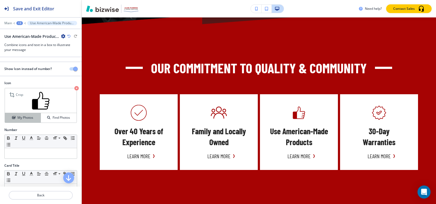
click at [24, 115] on h4 "My Photos" at bounding box center [25, 117] width 16 height 5
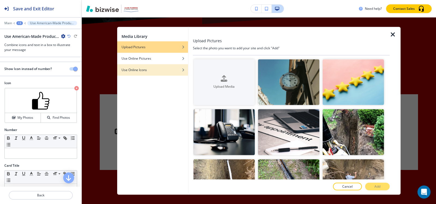
click at [134, 71] on h4 "Use Online Icons" at bounding box center [133, 69] width 25 height 5
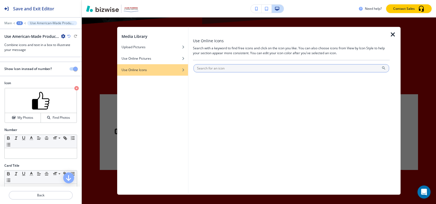
click at [233, 68] on input "text" at bounding box center [290, 68] width 195 height 8
type input "tumbs"
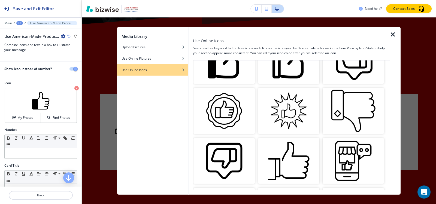
scroll to position [272, 0]
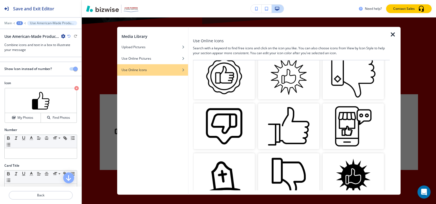
click at [280, 125] on img "button" at bounding box center [288, 126] width 61 height 46
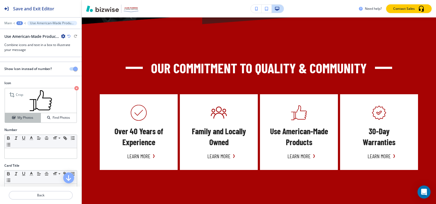
click at [25, 119] on h4 "My Photos" at bounding box center [25, 117] width 16 height 5
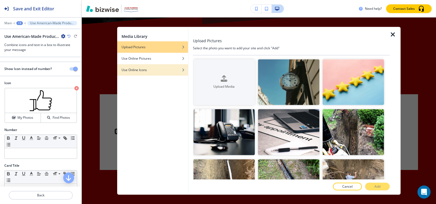
click at [149, 69] on div "Use Online Icons" at bounding box center [152, 69] width 71 height 5
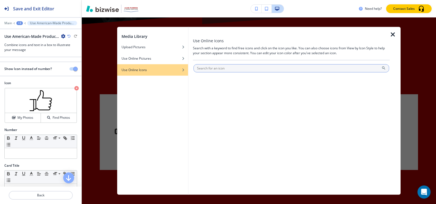
click at [270, 69] on input "text" at bounding box center [290, 68] width 195 height 8
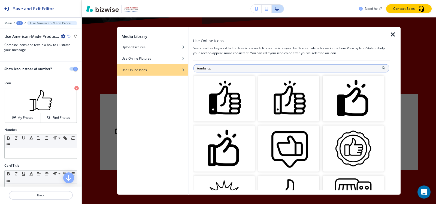
click at [222, 64] on input "tumbs up" at bounding box center [290, 68] width 195 height 8
type input "tumbs"
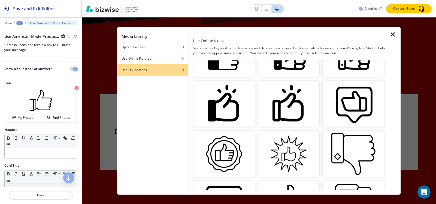
scroll to position [191, 0]
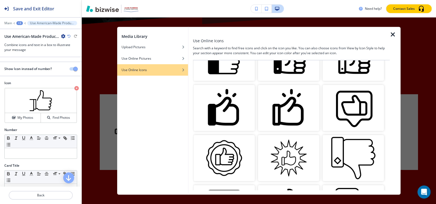
click at [282, 109] on img "button" at bounding box center [288, 108] width 61 height 46
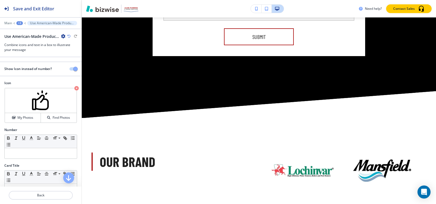
scroll to position [2849, 0]
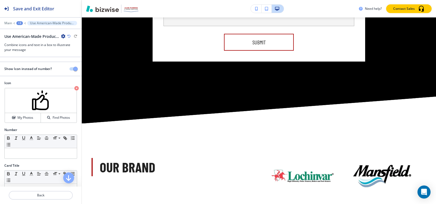
click at [18, 19] on div at bounding box center [40, 19] width 81 height 3
click at [18, 22] on div "+3" at bounding box center [19, 23] width 7 height 4
click at [21, 35] on button "Pages" at bounding box center [33, 32] width 35 height 10
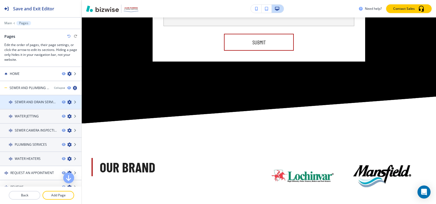
click at [34, 101] on h4 "SEWER AND DRAIN SERVICES" at bounding box center [36, 102] width 43 height 5
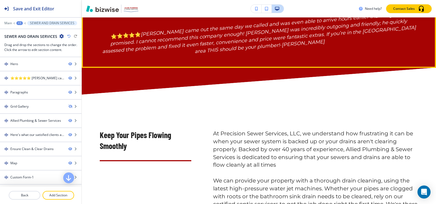
scroll to position [327, 0]
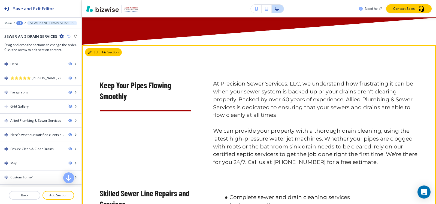
click at [96, 56] on button "Edit This Section" at bounding box center [103, 52] width 37 height 8
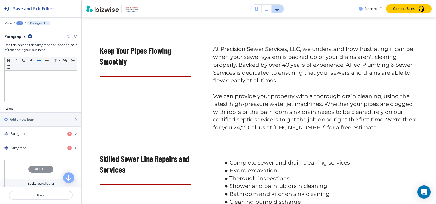
scroll to position [136, 0]
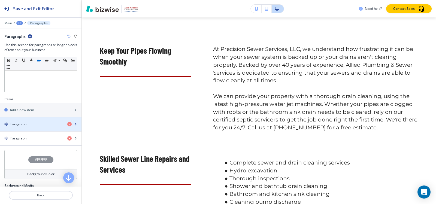
click at [18, 126] on h4 "Paragraph" at bounding box center [18, 124] width 16 height 5
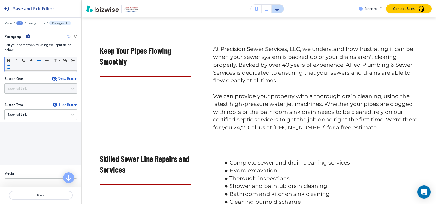
scroll to position [218, 0]
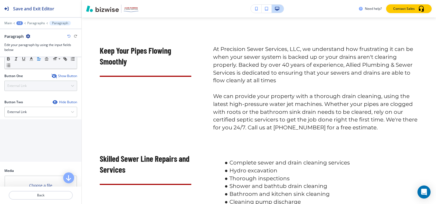
click at [52, 78] on icon "button" at bounding box center [53, 76] width 4 height 4
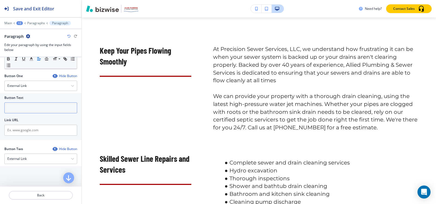
click at [11, 113] on input "text" at bounding box center [40, 107] width 73 height 11
click at [26, 81] on div at bounding box center [40, 79] width 73 height 2
click at [26, 88] on h4 "External Link" at bounding box center [16, 85] width 19 height 5
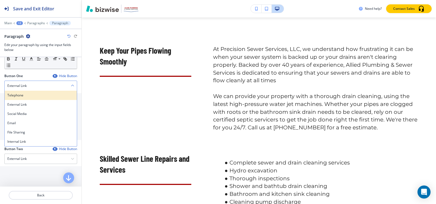
click at [25, 98] on h4 "Telephone" at bounding box center [40, 95] width 67 height 5
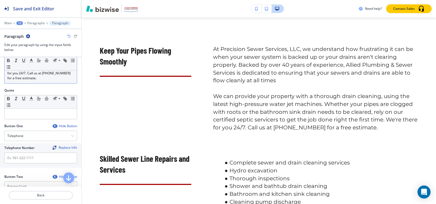
scroll to position [136, 0]
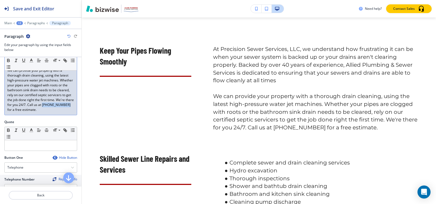
drag, startPoint x: 16, startPoint y: 114, endPoint x: 37, endPoint y: 114, distance: 21.8
click at [37, 112] on p "We can provide your property with a thorough drain cleaning, using the latest h…" at bounding box center [40, 90] width 67 height 44
copy p "[PHONE_NUMBER]"
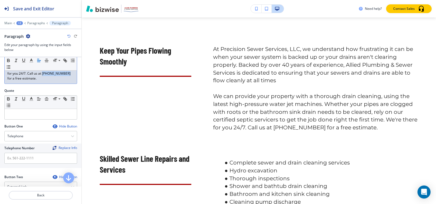
scroll to position [191, 0]
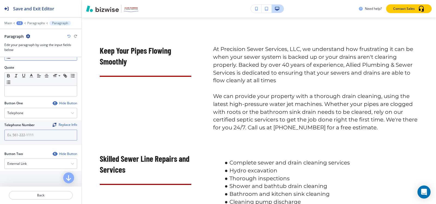
click at [27, 140] on input "text" at bounding box center [40, 135] width 73 height 11
paste input "[PHONE_NUMBER]"
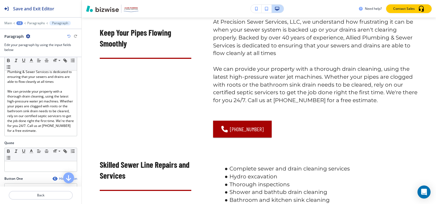
scroll to position [109, 0]
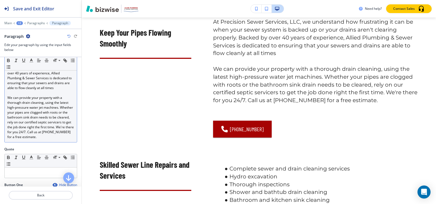
type input "[PHONE_NUMBER]"
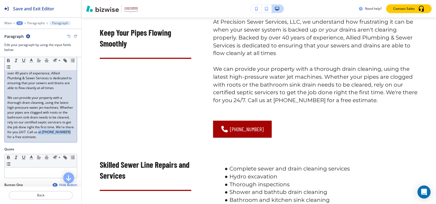
drag, startPoint x: 12, startPoint y: 143, endPoint x: 38, endPoint y: 141, distance: 26.2
click at [38, 139] on p "We can provide your property with a thorough drain cleaning, using the latest h…" at bounding box center [40, 117] width 67 height 44
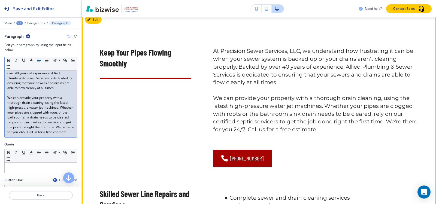
scroll to position [307, 0]
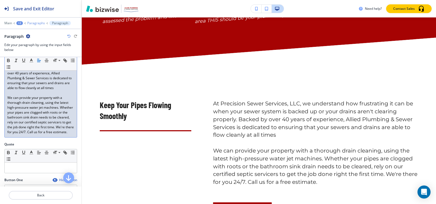
click at [35, 23] on p "Paragraphs" at bounding box center [36, 23] width 18 height 4
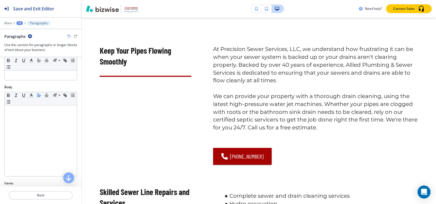
scroll to position [136, 0]
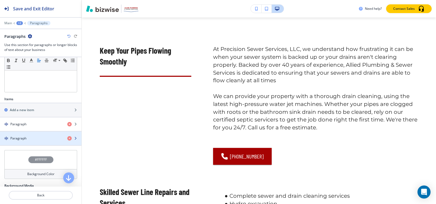
click at [25, 144] on div "button" at bounding box center [40, 143] width 81 height 4
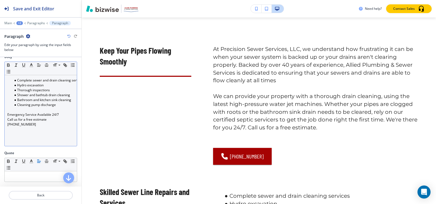
scroll to position [82, 0]
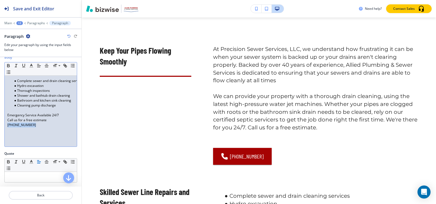
drag, startPoint x: 42, startPoint y: 128, endPoint x: 0, endPoint y: 126, distance: 41.7
click at [0, 126] on div "Body Small Normal Large Huge Complete sewer and drain cleaning services﻿ Hydro …" at bounding box center [40, 103] width 81 height 96
copy p "[PHONE_NUMBER]"
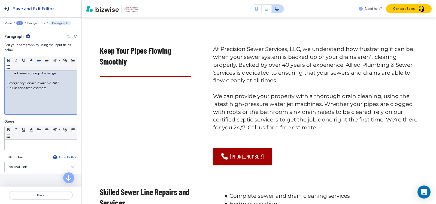
scroll to position [163, 0]
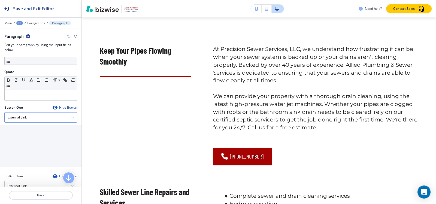
click at [23, 118] on h4 "External Link" at bounding box center [16, 117] width 19 height 5
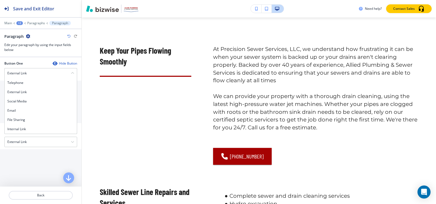
scroll to position [218, 0]
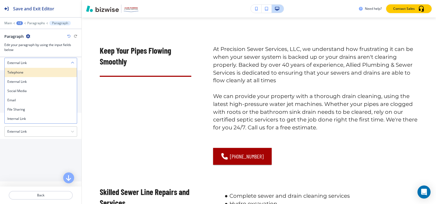
click at [27, 74] on h4 "Telephone" at bounding box center [40, 72] width 67 height 5
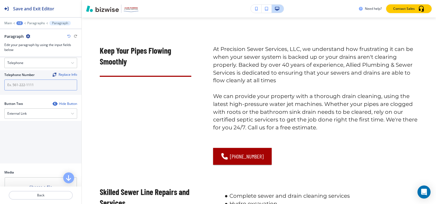
click at [31, 83] on input "text" at bounding box center [40, 84] width 73 height 11
paste input "[PHONE_NUMBER]"
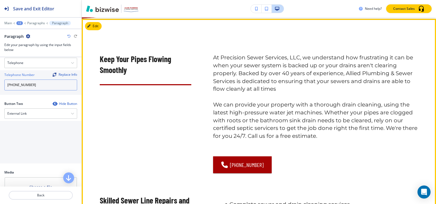
scroll to position [361, 0]
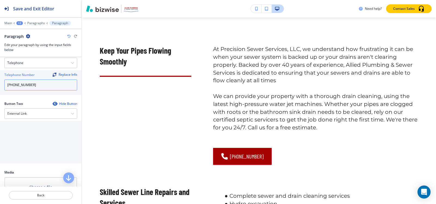
type input "[PHONE_NUMBER]"
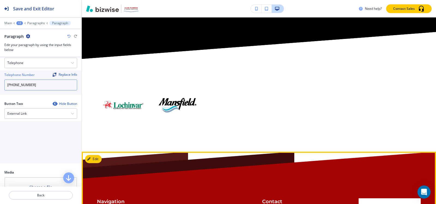
scroll to position [2076, 0]
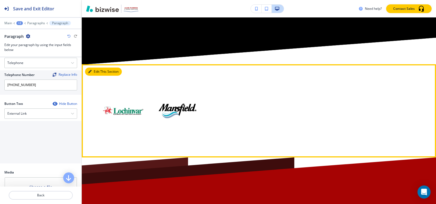
click at [88, 76] on button "Edit This Section" at bounding box center [103, 72] width 37 height 8
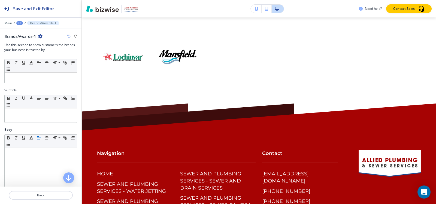
scroll to position [0, 0]
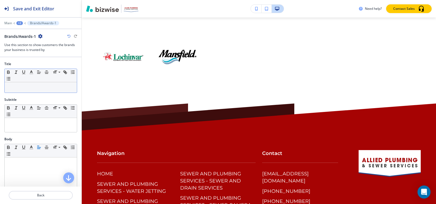
click at [29, 90] on p at bounding box center [40, 87] width 67 height 5
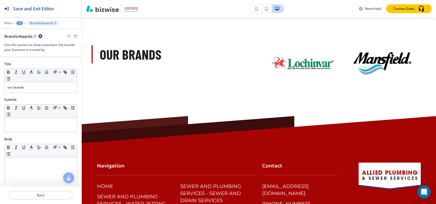
click at [21, 22] on div "+2" at bounding box center [19, 23] width 7 height 4
click at [24, 33] on p "Pages" at bounding box center [34, 32] width 28 height 5
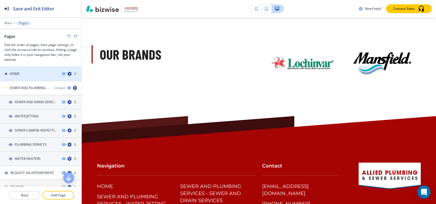
click at [22, 74] on div "HOME" at bounding box center [28, 73] width 57 height 5
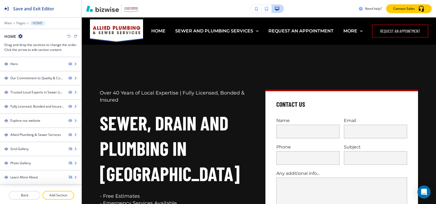
scroll to position [69, 0]
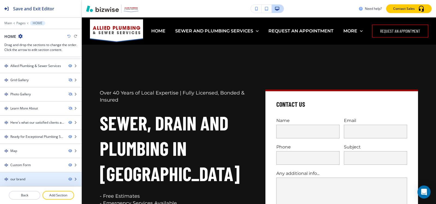
click at [20, 180] on div "our brand" at bounding box center [17, 179] width 15 height 5
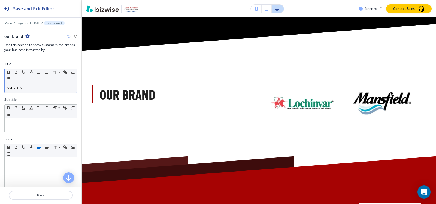
click at [33, 85] on p "our brand" at bounding box center [40, 87] width 67 height 5
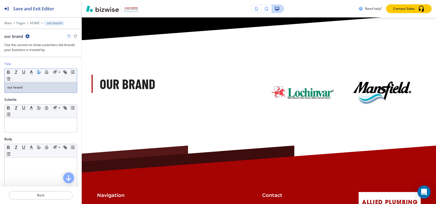
scroll to position [2948, 0]
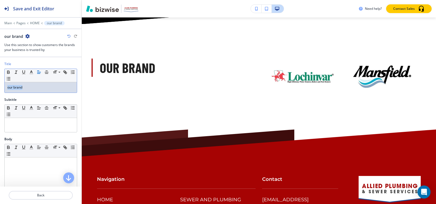
copy p "our brand"
click at [22, 25] on p "Pages" at bounding box center [20, 23] width 9 height 4
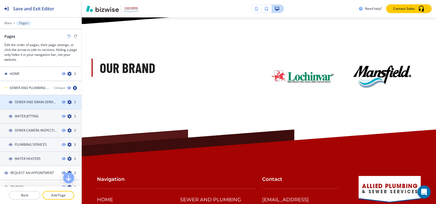
click at [25, 105] on div at bounding box center [40, 107] width 81 height 4
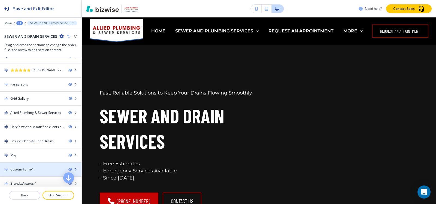
scroll to position [12, 0]
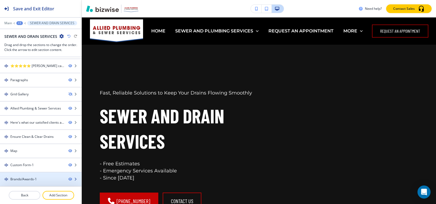
click at [23, 180] on div "Brands/Awards-1" at bounding box center [23, 179] width 26 height 5
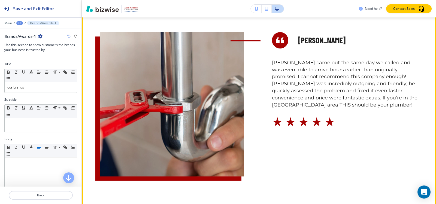
scroll to position [1029, 0]
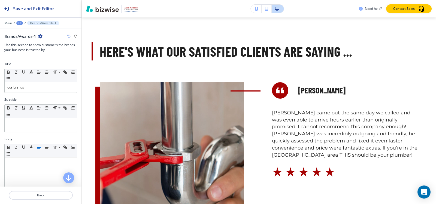
click at [18, 22] on div "+2" at bounding box center [19, 23] width 7 height 4
click at [20, 33] on p "Pages" at bounding box center [34, 32] width 28 height 5
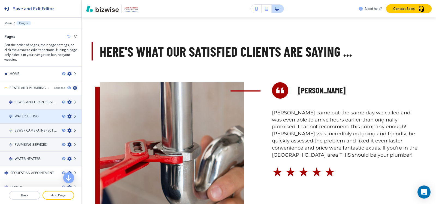
click at [36, 115] on h4 "WATER JETTING" at bounding box center [27, 116] width 24 height 5
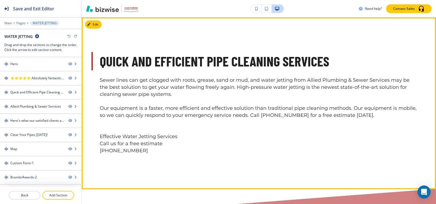
scroll to position [354, 0]
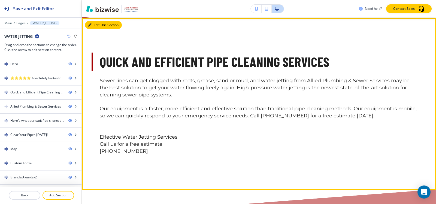
click at [91, 29] on button "Edit This Section" at bounding box center [103, 25] width 37 height 8
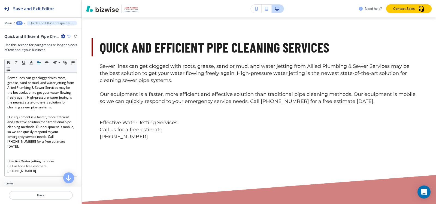
scroll to position [136, 0]
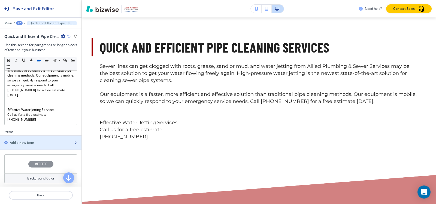
click at [39, 145] on div "Add a new item" at bounding box center [34, 142] width 69 height 5
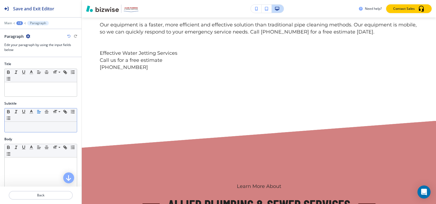
scroll to position [396, 0]
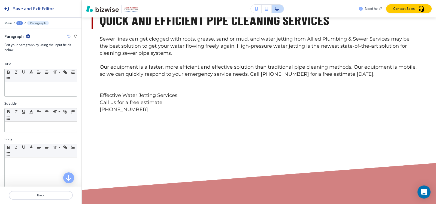
click at [27, 36] on icon "button" at bounding box center [28, 36] width 4 height 4
click at [29, 63] on button "Delete Paragraph" at bounding box center [43, 65] width 35 height 10
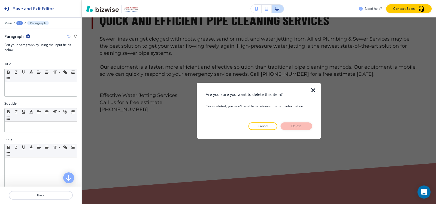
click at [293, 127] on p "Delete" at bounding box center [296, 126] width 13 height 5
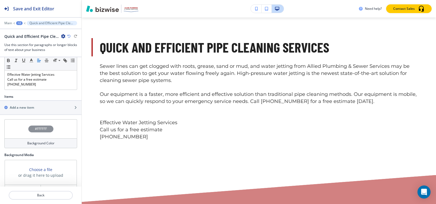
scroll to position [162, 0]
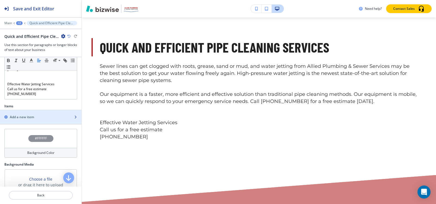
click at [26, 120] on h2 "Add a new item" at bounding box center [22, 117] width 24 height 5
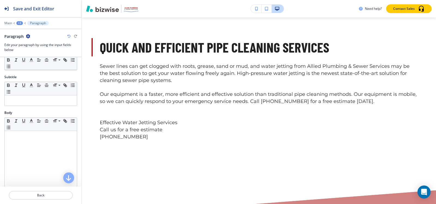
scroll to position [0, 0]
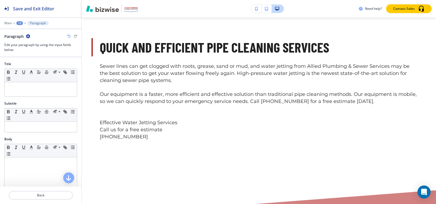
click at [19, 24] on div "+3" at bounding box center [19, 23] width 7 height 4
click at [30, 53] on p "Quick and Efficient Pipe Cleaning Services" at bounding box center [34, 51] width 28 height 5
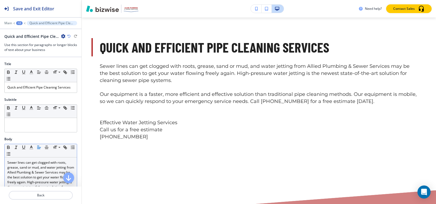
scroll to position [109, 0]
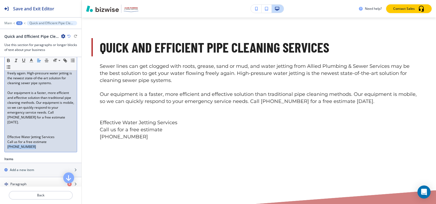
drag, startPoint x: 31, startPoint y: 152, endPoint x: 0, endPoint y: 152, distance: 31.0
click at [0, 152] on div "Body Small Normal Large Huge Sewer lines can get clogged with roots, grease, sa…" at bounding box center [40, 92] width 81 height 129
copy p "[PHONE_NUMBER]"
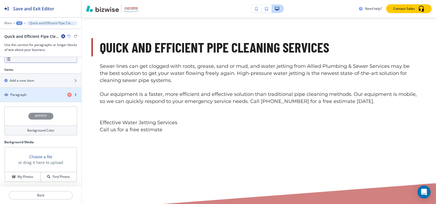
scroll to position [198, 0]
click at [24, 88] on div "button" at bounding box center [40, 90] width 81 height 4
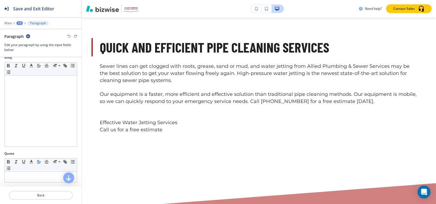
scroll to position [163, 0]
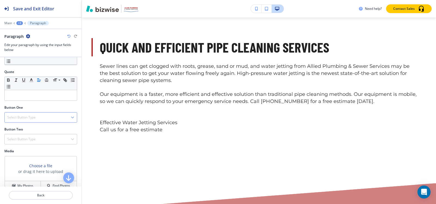
click at [27, 120] on div "Select Button Type" at bounding box center [41, 117] width 72 height 10
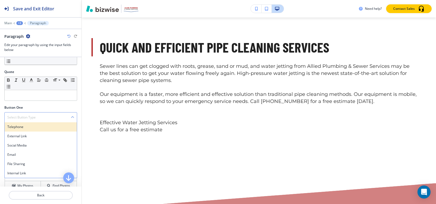
click at [23, 131] on div "Telephone" at bounding box center [41, 126] width 72 height 9
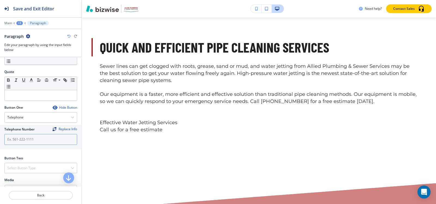
click at [22, 142] on input "text" at bounding box center [40, 139] width 73 height 11
paste input "[PHONE_NUMBER]"
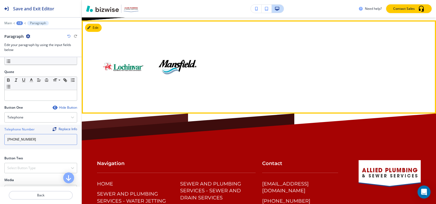
scroll to position [1974, 0]
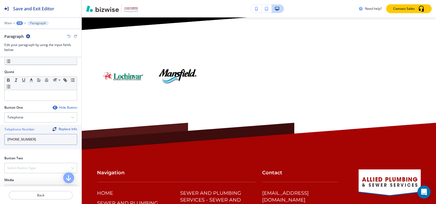
type input "[PHONE_NUMBER]"
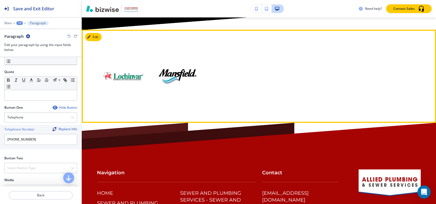
click at [93, 55] on div at bounding box center [259, 76] width 354 height 93
click at [93, 41] on button "Edit This Section" at bounding box center [103, 37] width 37 height 8
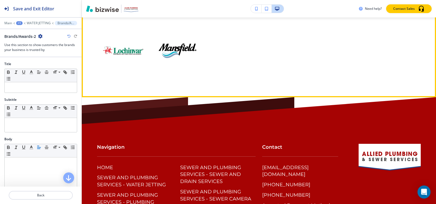
scroll to position [2001, 0]
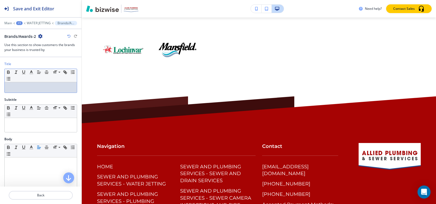
click at [24, 90] on p at bounding box center [40, 87] width 67 height 5
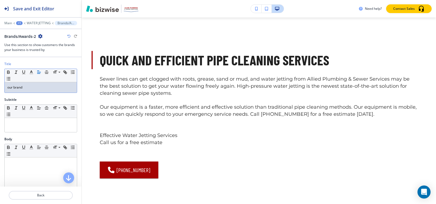
scroll to position [355, 0]
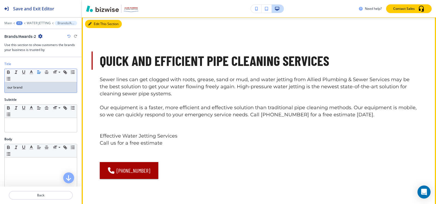
click at [91, 26] on icon "button" at bounding box center [89, 23] width 3 height 3
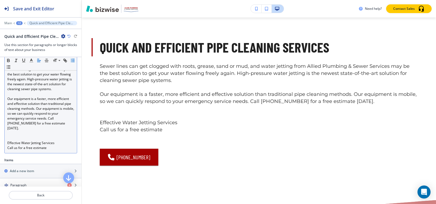
scroll to position [109, 0]
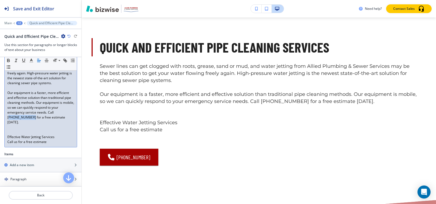
drag, startPoint x: 62, startPoint y: 122, endPoint x: 21, endPoint y: 129, distance: 41.9
click at [21, 125] on p "Our equipment is a faster, more efficient and effective solution than tradition…" at bounding box center [40, 107] width 67 height 34
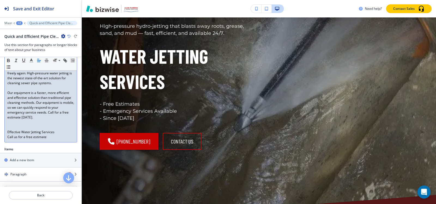
scroll to position [27, 0]
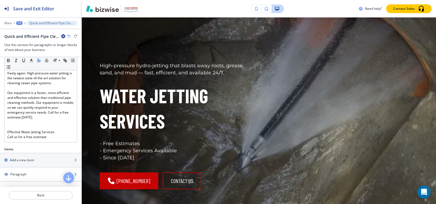
click at [16, 22] on div "+2" at bounding box center [19, 23] width 7 height 4
click at [24, 32] on p "Pages" at bounding box center [34, 32] width 28 height 5
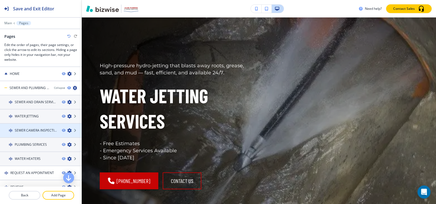
click at [36, 128] on h4 "SEWER CAMERA INSPECTIONS AND PIPE LOCATING" at bounding box center [36, 130] width 43 height 5
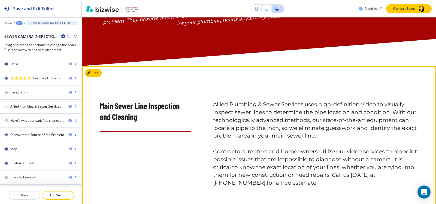
scroll to position [327, 0]
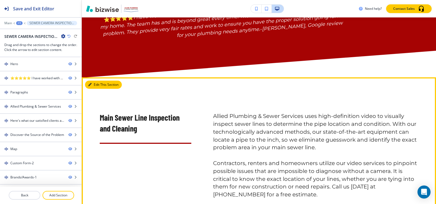
click at [97, 89] on button "Edit This Section" at bounding box center [103, 85] width 37 height 8
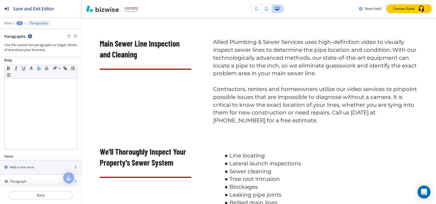
scroll to position [163, 0]
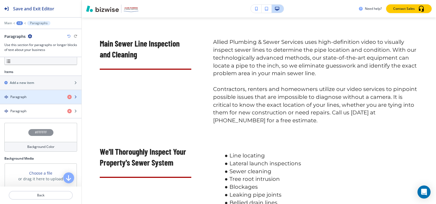
click at [26, 95] on div "Paragraph" at bounding box center [31, 96] width 63 height 5
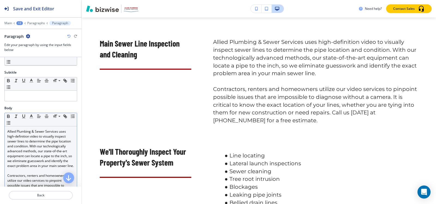
scroll to position [109, 0]
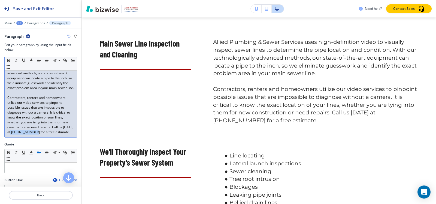
drag, startPoint x: 20, startPoint y: 137, endPoint x: 42, endPoint y: 137, distance: 21.8
click at [42, 134] on p "Contractors, renters and homeowners utilize our video services to pinpoint poss…" at bounding box center [40, 114] width 67 height 39
copy p "[PHONE_NUMBER]"
click at [42, 134] on p "Contractors, renters and homeowners utilize our video services to pinpoint poss…" at bounding box center [40, 114] width 67 height 39
drag, startPoint x: 44, startPoint y: 137, endPoint x: 17, endPoint y: 138, distance: 26.7
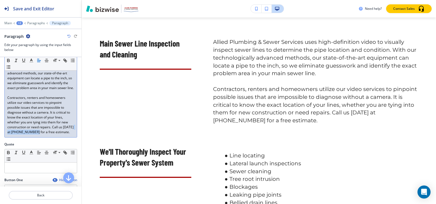
click at [17, 134] on p "Contractors, renters and homeowners utilize our video services to pinpoint poss…" at bounding box center [40, 114] width 67 height 39
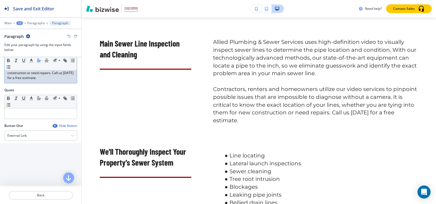
scroll to position [218, 0]
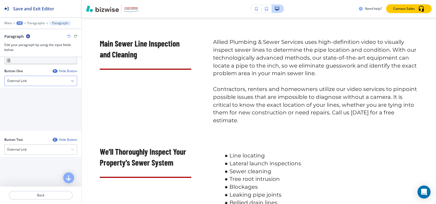
click at [45, 86] on div "External Link" at bounding box center [41, 81] width 72 height 10
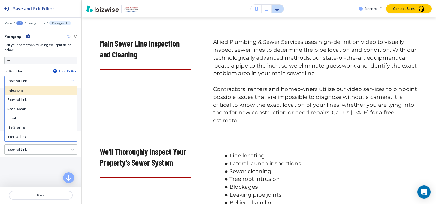
click at [36, 95] on div "Telephone" at bounding box center [41, 90] width 72 height 9
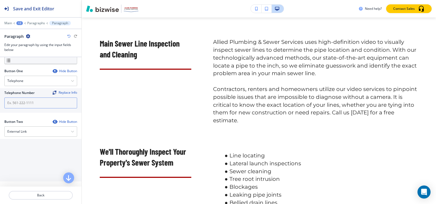
click at [34, 106] on input "text" at bounding box center [40, 102] width 73 height 11
paste input "[PHONE_NUMBER]"
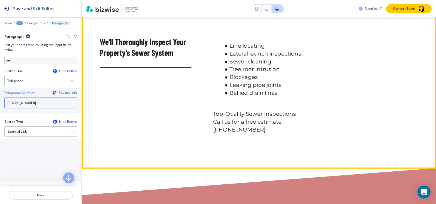
scroll to position [591, 0]
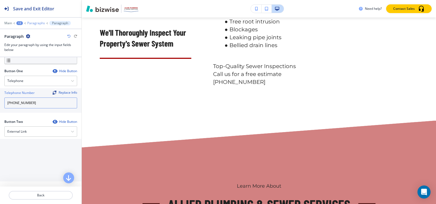
type input "[PHONE_NUMBER]"
click at [34, 23] on p "Paragraphs" at bounding box center [36, 23] width 18 height 4
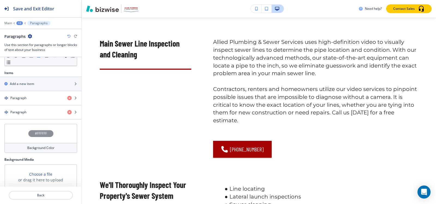
scroll to position [180, 0]
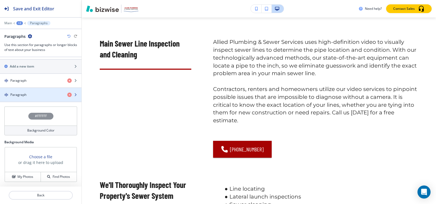
click at [39, 90] on div "button" at bounding box center [40, 90] width 81 height 4
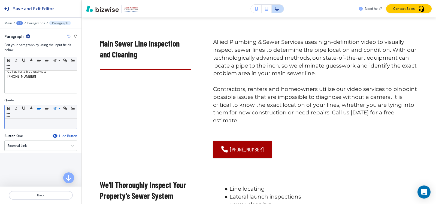
scroll to position [109, 0]
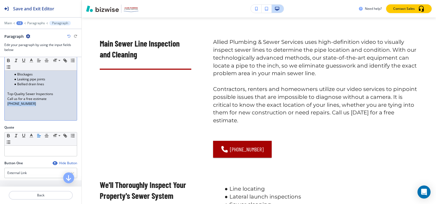
drag, startPoint x: 40, startPoint y: 102, endPoint x: 0, endPoint y: 109, distance: 40.8
click at [0, 109] on div "Body Small Normal Large Huge Line locating Lateral launch inspections Sewer cle…" at bounding box center [40, 77] width 81 height 96
copy p "[PHONE_NUMBER]"
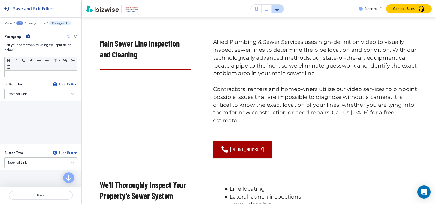
scroll to position [191, 0]
click at [36, 93] on div "External Link" at bounding box center [41, 91] width 72 height 10
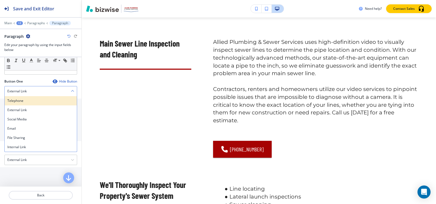
click at [31, 103] on h4 "Telephone" at bounding box center [40, 100] width 67 height 5
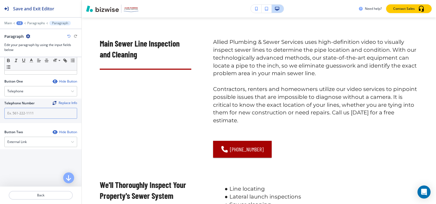
click at [29, 112] on input "text" at bounding box center [40, 113] width 73 height 11
paste input "[PHONE_NUMBER]"
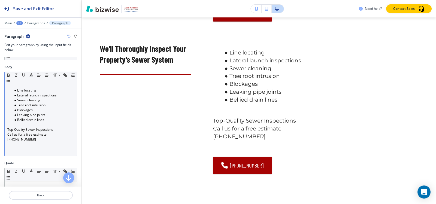
scroll to position [82, 0]
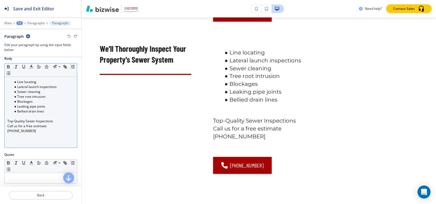
type input "[PHONE_NUMBER]"
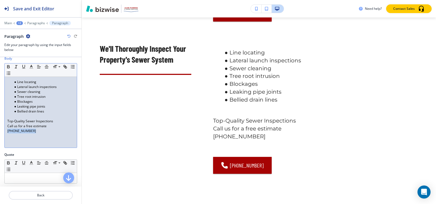
drag, startPoint x: 33, startPoint y: 130, endPoint x: 0, endPoint y: 130, distance: 33.5
click at [0, 130] on div "Body Small Normal Large Huge Line locating Lateral launch inspections Sewer cle…" at bounding box center [40, 104] width 81 height 96
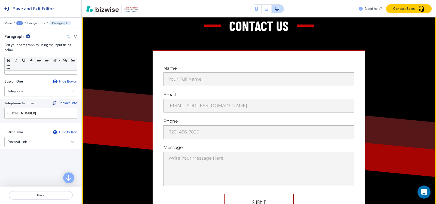
scroll to position [1816, 0]
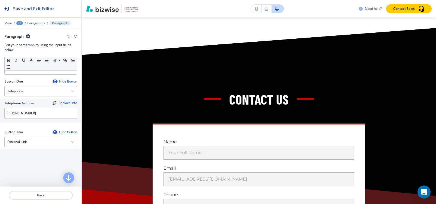
click at [21, 23] on div "+2" at bounding box center [19, 23] width 7 height 4
click at [25, 32] on p "Pages" at bounding box center [34, 32] width 28 height 5
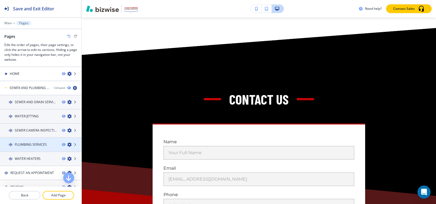
click at [31, 146] on h4 "PLUMBING SERVICES" at bounding box center [31, 144] width 32 height 5
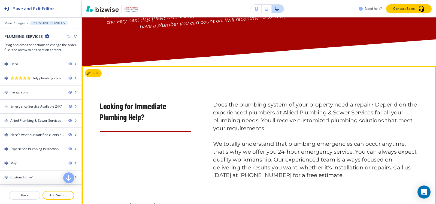
scroll to position [327, 0]
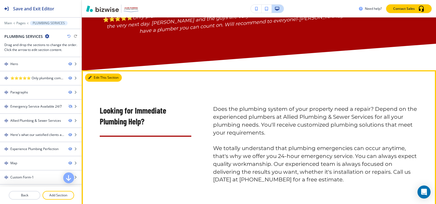
click at [94, 74] on button "Edit This Section" at bounding box center [103, 78] width 37 height 8
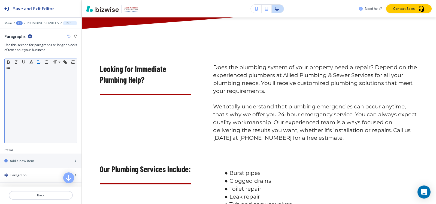
scroll to position [54, 0]
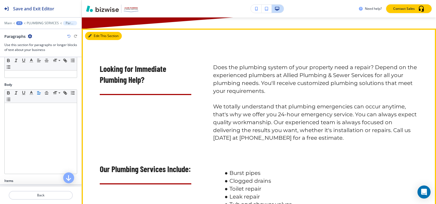
click at [94, 32] on button "Edit This Section" at bounding box center [103, 36] width 37 height 8
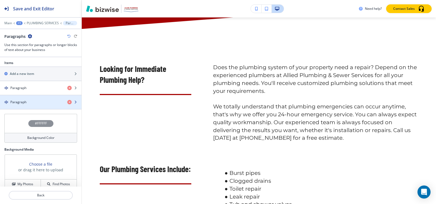
scroll to position [180, 0]
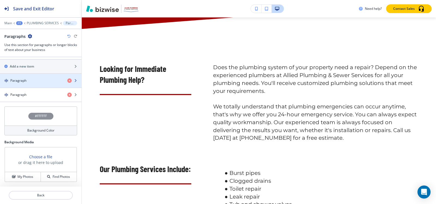
click at [40, 78] on div "Paragraph" at bounding box center [31, 80] width 63 height 5
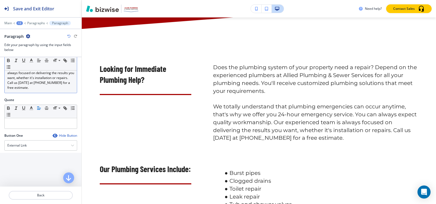
scroll to position [136, 0]
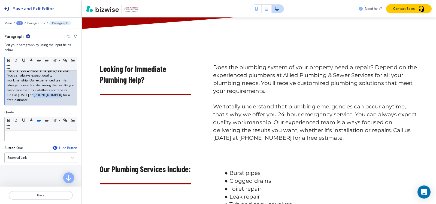
drag, startPoint x: 44, startPoint y: 100, endPoint x: 67, endPoint y: 100, distance: 23.1
click at [67, 100] on p "We totally understand that plumbing emergencies can occur anytime, that's why w…" at bounding box center [40, 80] width 67 height 44
copy p "[PHONE_NUMBER]"
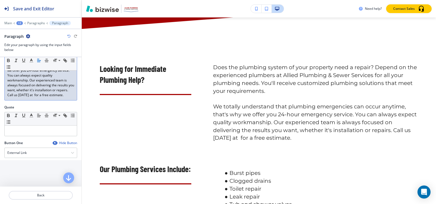
click at [44, 97] on p "We totally understand that plumbing emergencies can occur anytime, that's why w…" at bounding box center [40, 77] width 67 height 39
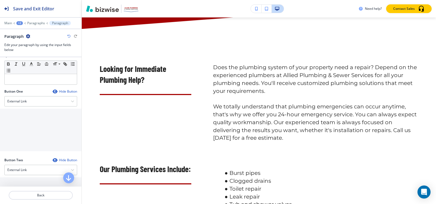
scroll to position [191, 0]
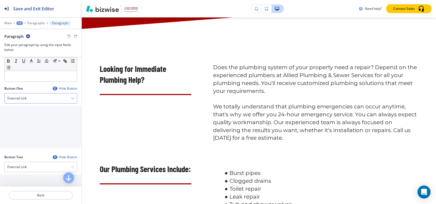
click at [38, 103] on div "External Link" at bounding box center [41, 98] width 72 height 10
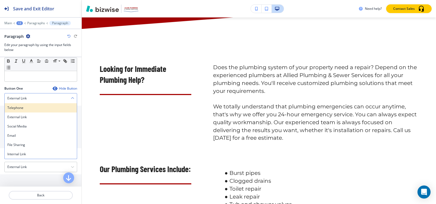
click at [35, 110] on h4 "Telephone" at bounding box center [40, 107] width 67 height 5
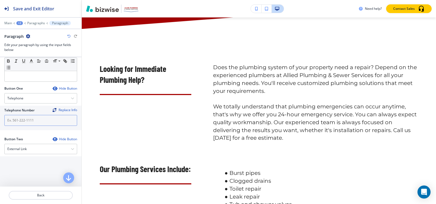
click at [26, 124] on input "text" at bounding box center [40, 120] width 73 height 11
paste input "[PHONE_NUMBER]"
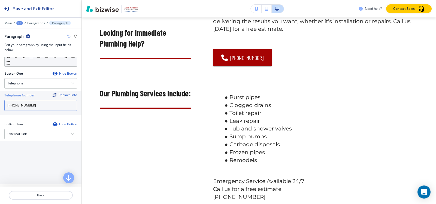
scroll to position [245, 0]
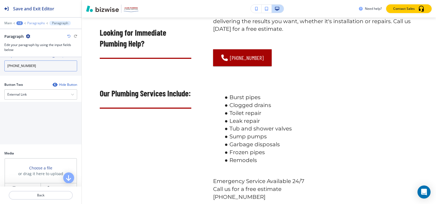
type input "[PHONE_NUMBER]"
click at [35, 24] on p "Paragraphs" at bounding box center [36, 23] width 18 height 4
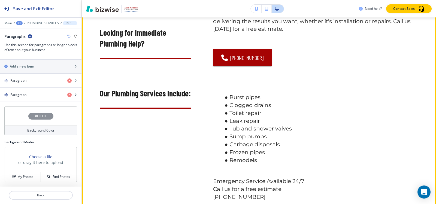
scroll to position [559, 0]
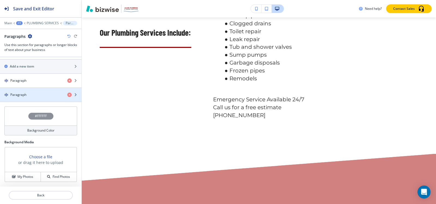
click at [43, 96] on div "Paragraph" at bounding box center [31, 94] width 63 height 5
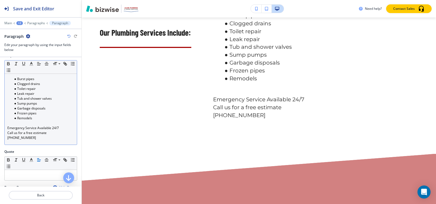
scroll to position [82, 0]
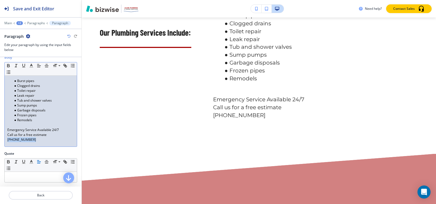
drag, startPoint x: 35, startPoint y: 142, endPoint x: 0, endPoint y: 138, distance: 35.6
click at [0, 138] on div "Body Small Normal Large Huge Burst pipes Clogged drains Toilet repair Leak repa…" at bounding box center [40, 103] width 81 height 96
copy p "[PHONE_NUMBER]"
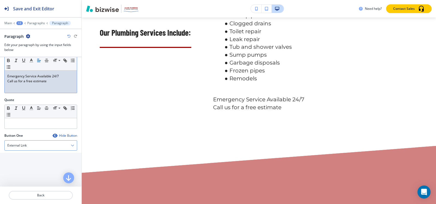
scroll to position [109, 0]
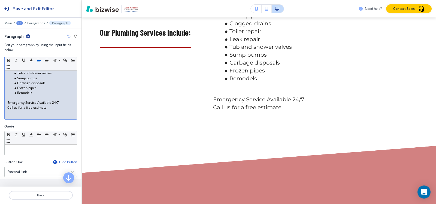
click at [30, 114] on div "Burst pipes Clogged drains Toilet repair Leak repair Tub and shower valves Sump…" at bounding box center [41, 83] width 72 height 71
click at [30, 116] on div "Burst pipes Clogged drains Toilet repair Leak repair Tub and shower valves Sump…" at bounding box center [41, 83] width 72 height 71
click at [50, 111] on div "Burst pipes Clogged drains Toilet repair Leak repair Tub and shower valves Sump…" at bounding box center [41, 83] width 72 height 71
click at [47, 118] on div "Burst pipes Clogged drains Toilet repair Leak repair Tub and shower valves Sump…" at bounding box center [41, 83] width 72 height 71
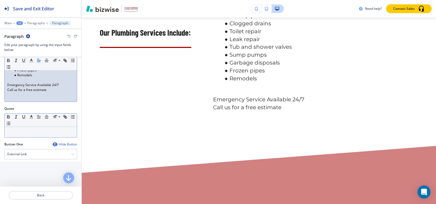
scroll to position [136, 0]
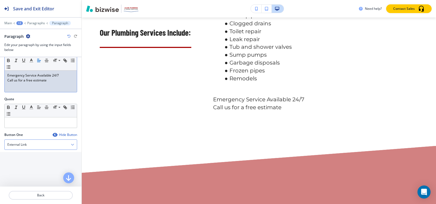
click at [29, 146] on div "External Link" at bounding box center [41, 145] width 72 height 10
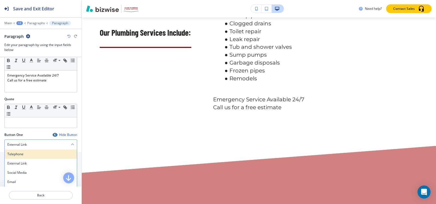
scroll to position [191, 0]
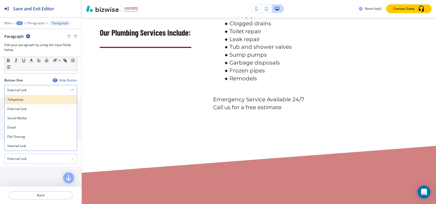
click at [32, 103] on div "Telephone" at bounding box center [41, 99] width 72 height 9
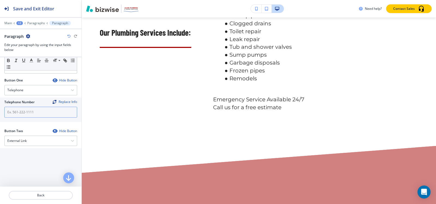
click at [31, 117] on div "Telephone Number Replace Info" at bounding box center [40, 109] width 81 height 25
click at [31, 113] on input "text" at bounding box center [40, 112] width 73 height 11
paste input "[PHONE_NUMBER]"
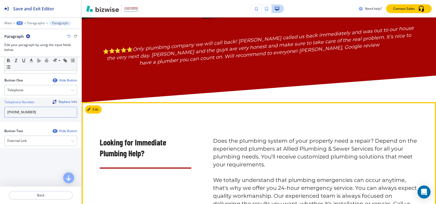
scroll to position [232, 0]
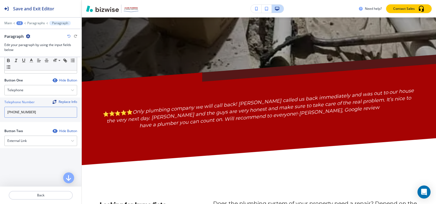
type input "[PHONE_NUMBER]"
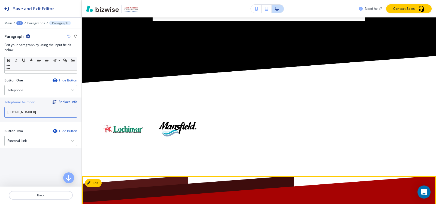
scroll to position [2083, 0]
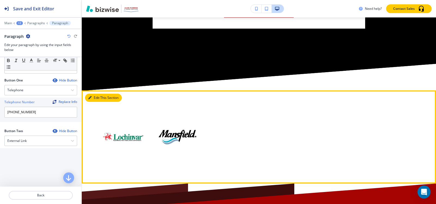
click at [96, 94] on button "Edit This Section" at bounding box center [103, 98] width 37 height 8
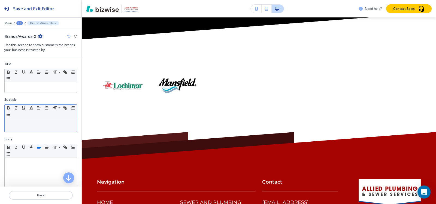
scroll to position [2145, 0]
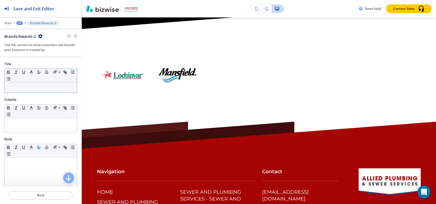
click at [44, 86] on p at bounding box center [40, 87] width 67 height 5
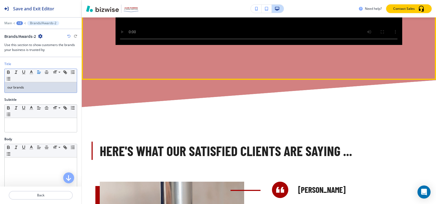
scroll to position [975, 0]
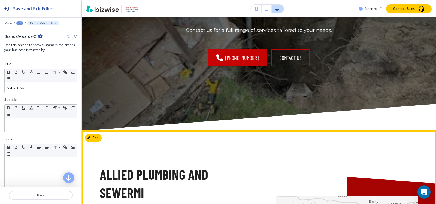
scroll to position [1410, 0]
